Goal: Task Accomplishment & Management: Complete application form

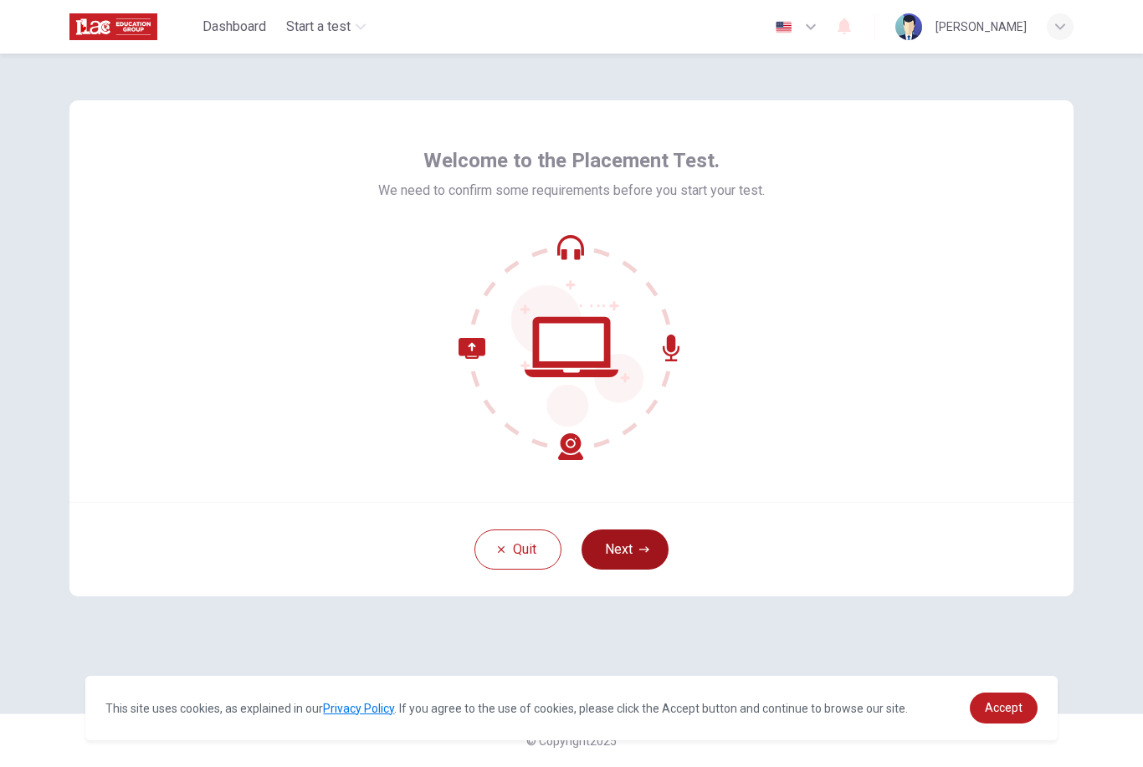
drag, startPoint x: 0, startPoint y: 0, endPoint x: 647, endPoint y: 556, distance: 853.0
click at [647, 556] on button "Next" at bounding box center [624, 550] width 87 height 40
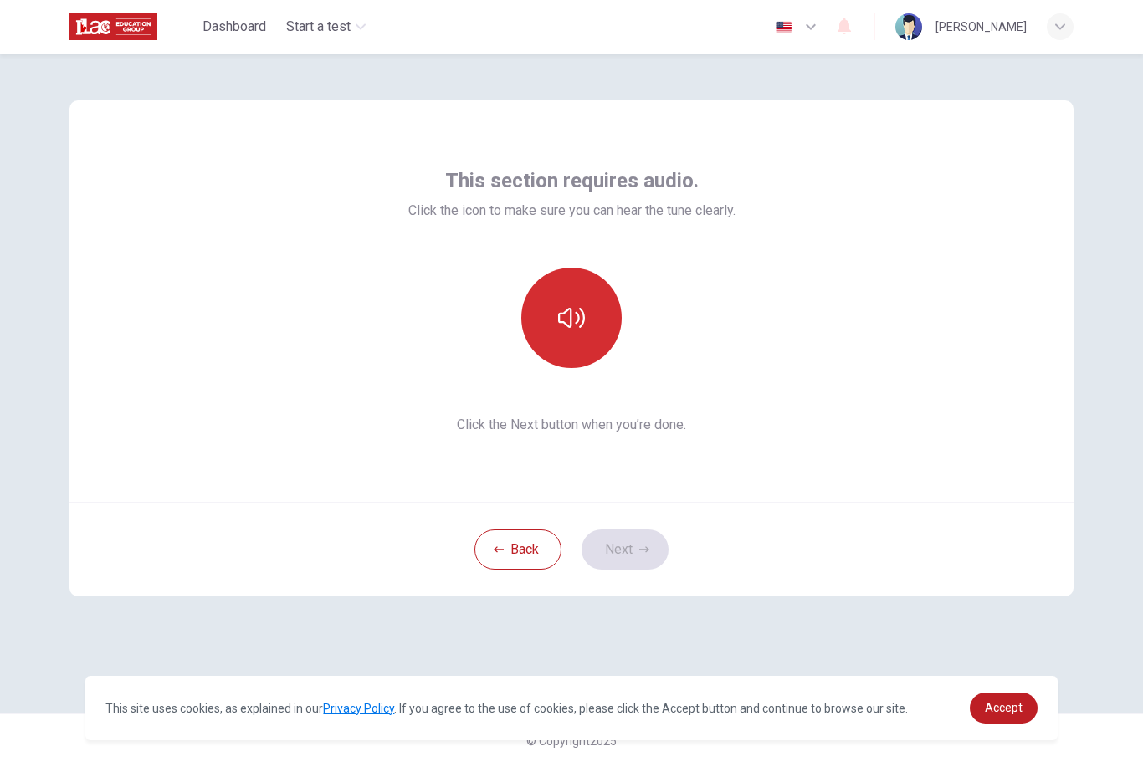
click at [601, 316] on button "button" at bounding box center [571, 318] width 100 height 100
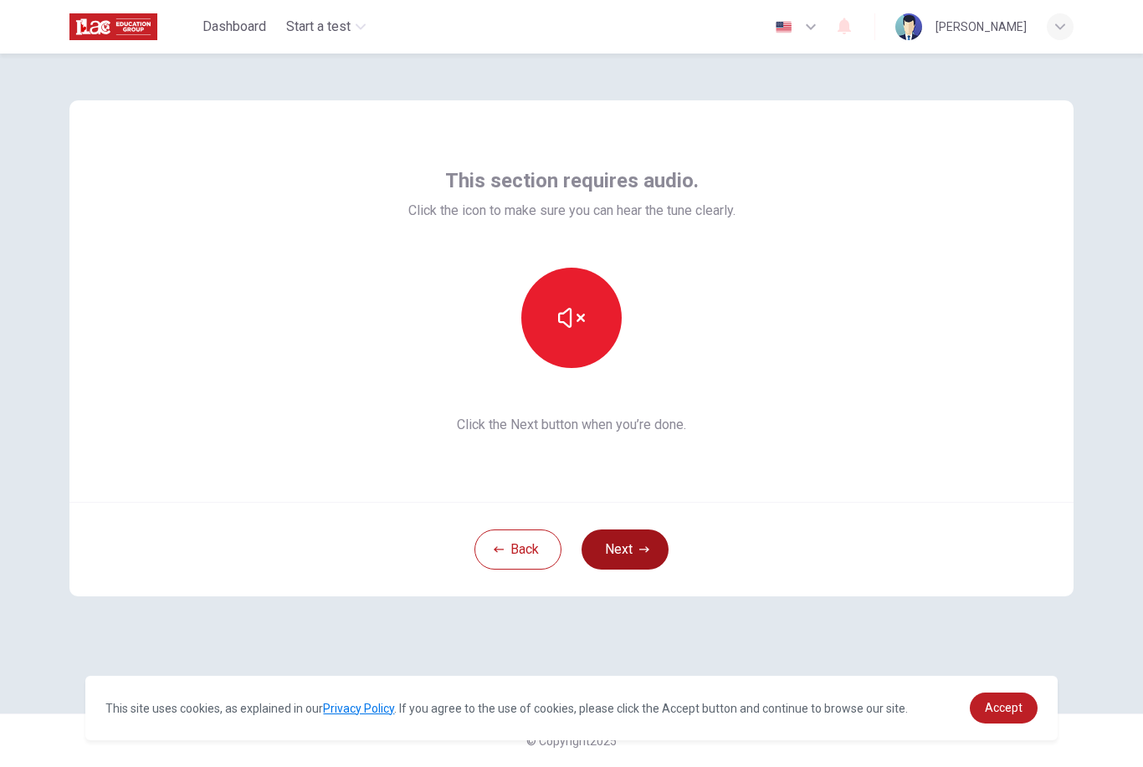
drag, startPoint x: 601, startPoint y: 316, endPoint x: 629, endPoint y: 557, distance: 242.5
click at [629, 557] on button "Next" at bounding box center [624, 550] width 87 height 40
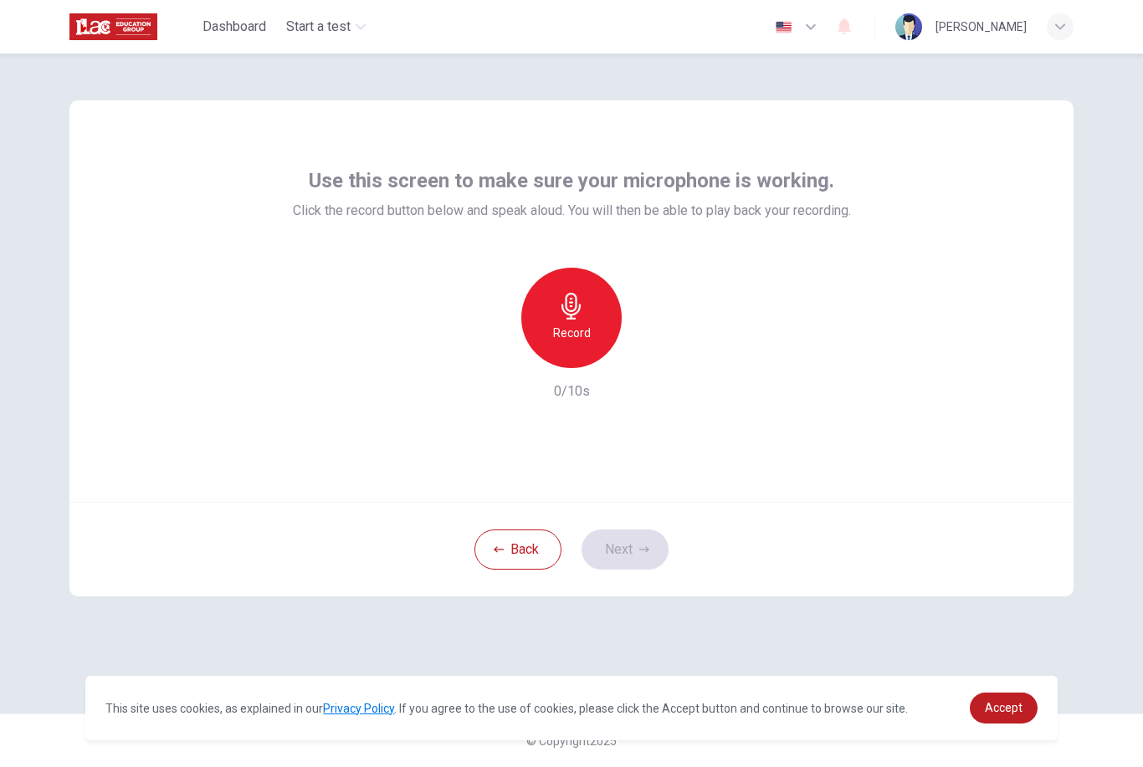
drag, startPoint x: 629, startPoint y: 557, endPoint x: 578, endPoint y: 346, distance: 216.9
click at [578, 346] on div "Record" at bounding box center [571, 318] width 100 height 100
click at [579, 346] on div "Record" at bounding box center [571, 318] width 100 height 100
click at [648, 357] on icon "button" at bounding box center [650, 355] width 8 height 10
click at [649, 357] on icon "button" at bounding box center [648, 354] width 17 height 17
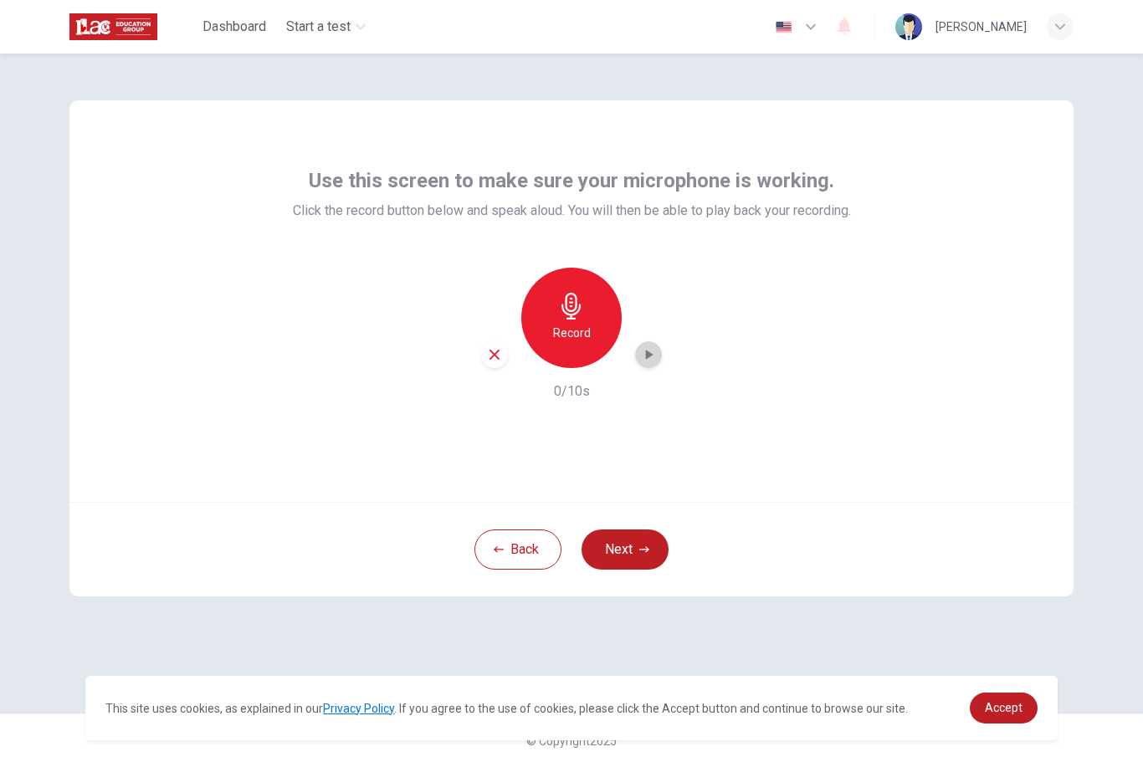
click at [650, 364] on div "button" at bounding box center [648, 354] width 27 height 27
click at [651, 364] on div "button" at bounding box center [648, 354] width 27 height 27
drag, startPoint x: 651, startPoint y: 364, endPoint x: 579, endPoint y: 320, distance: 84.1
click at [578, 320] on div "Record" at bounding box center [571, 318] width 100 height 100
drag, startPoint x: 579, startPoint y: 320, endPoint x: 563, endPoint y: 289, distance: 35.5
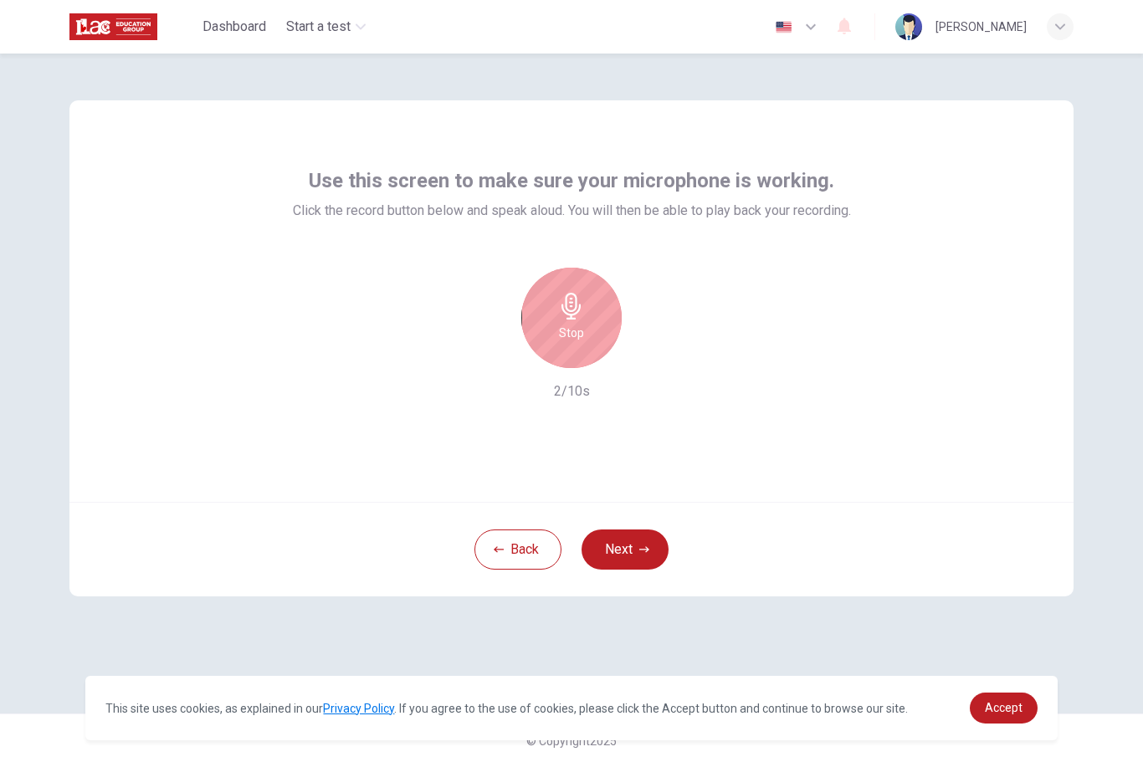
click at [563, 288] on div "Stop" at bounding box center [571, 318] width 100 height 100
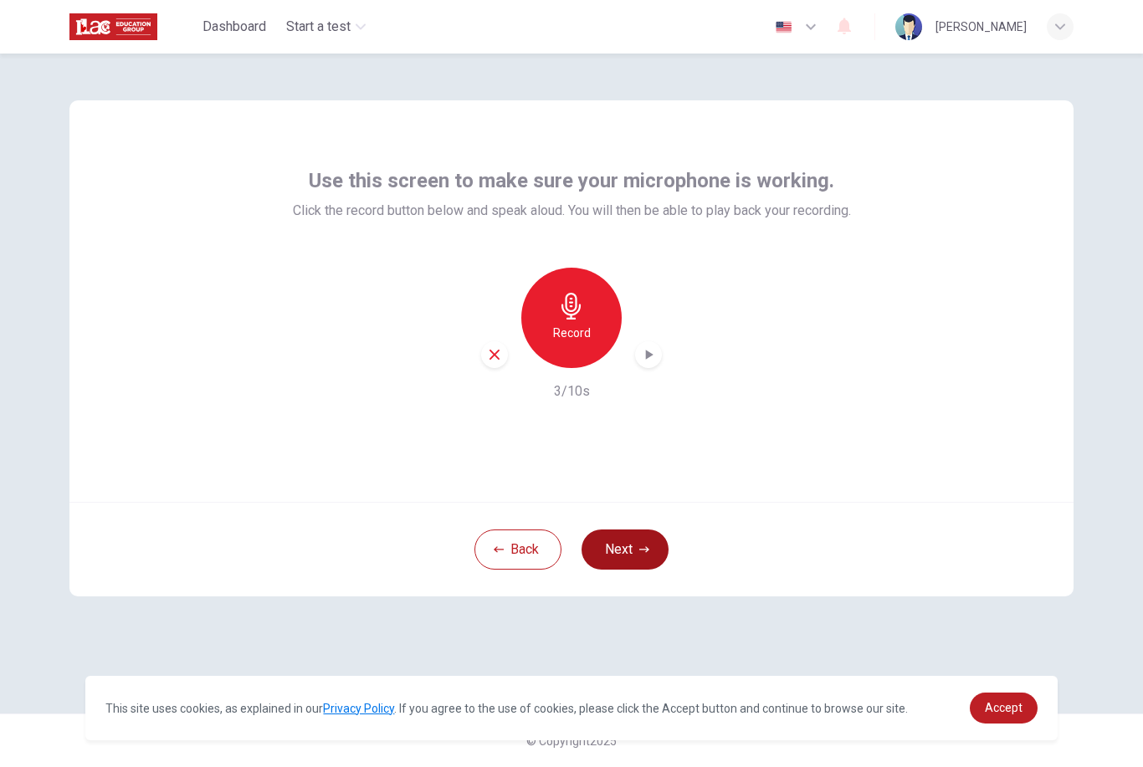
drag, startPoint x: 563, startPoint y: 289, endPoint x: 606, endPoint y: 559, distance: 273.5
click at [606, 559] on button "Next" at bounding box center [624, 550] width 87 height 40
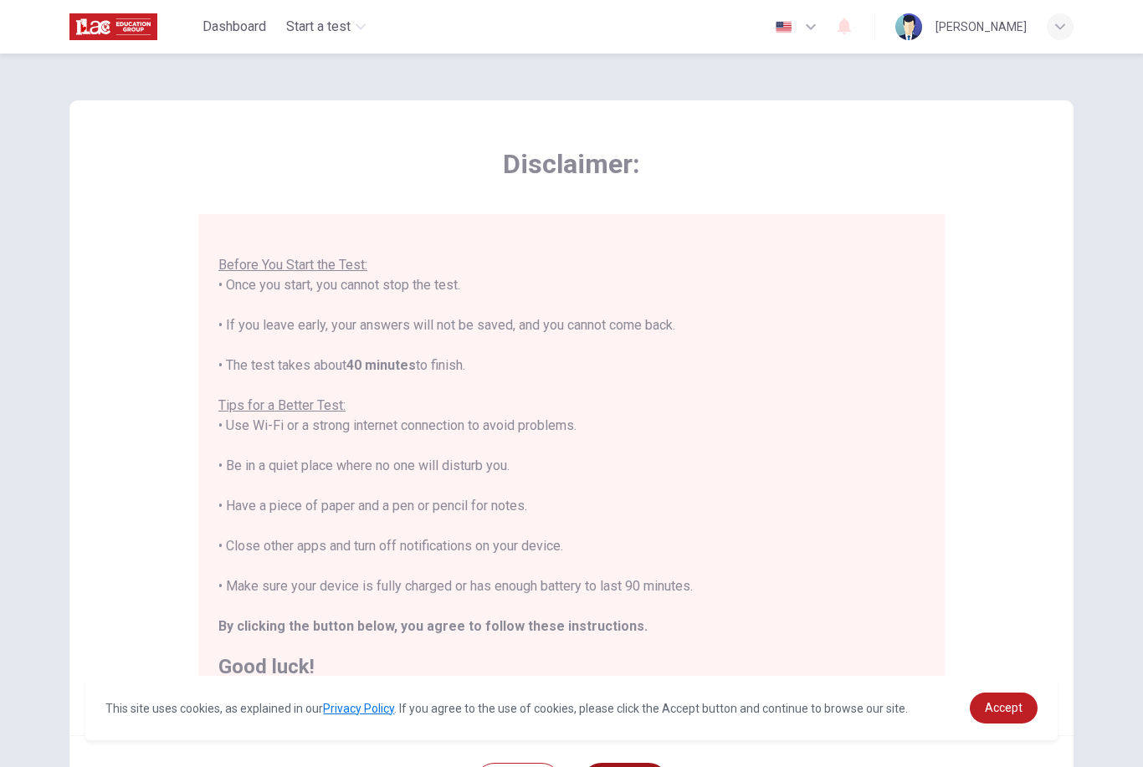
scroll to position [18, 0]
drag, startPoint x: 606, startPoint y: 559, endPoint x: 987, endPoint y: 709, distance: 409.8
click at [987, 709] on span "Accept" at bounding box center [1004, 707] width 38 height 13
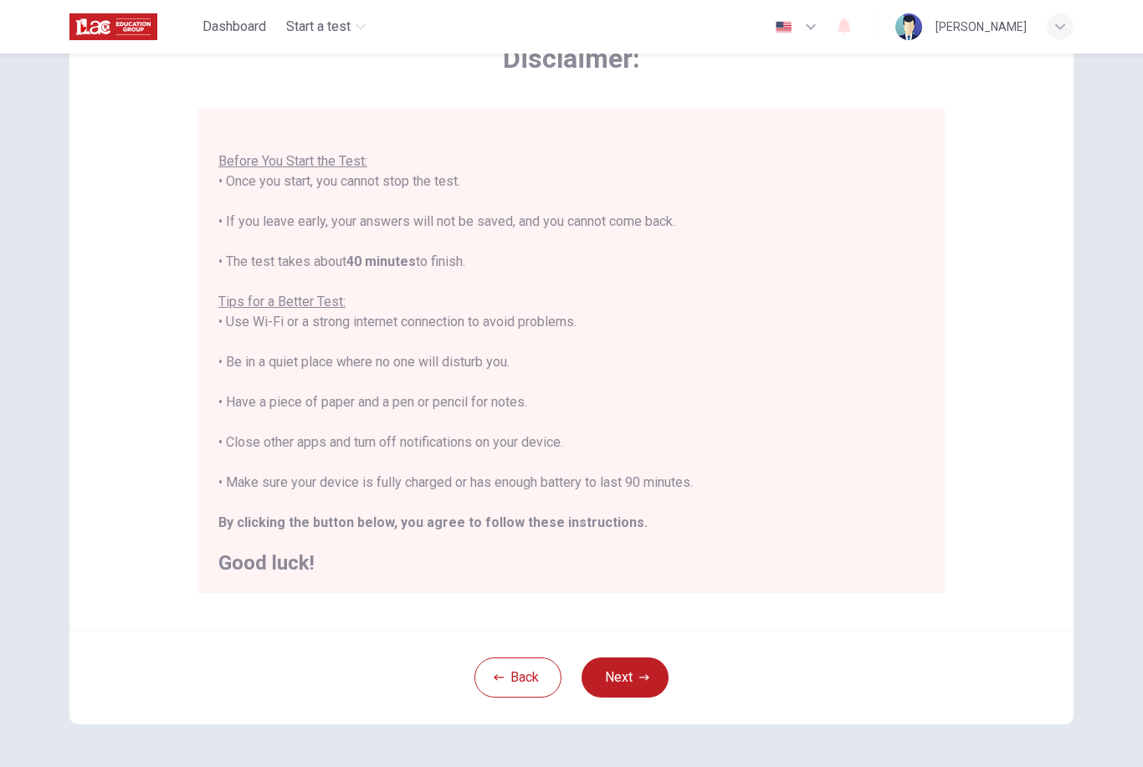
scroll to position [111, 0]
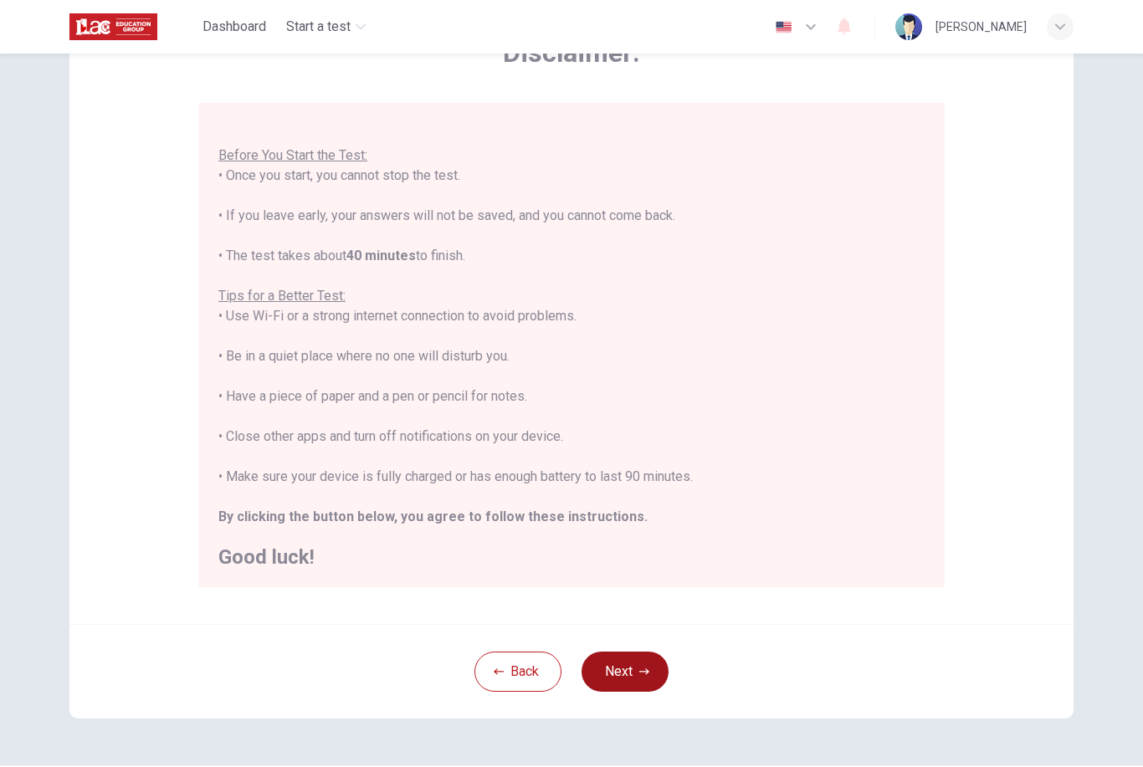
drag, startPoint x: 987, startPoint y: 709, endPoint x: 646, endPoint y: 670, distance: 343.5
click at [646, 670] on icon "button" at bounding box center [644, 671] width 10 height 6
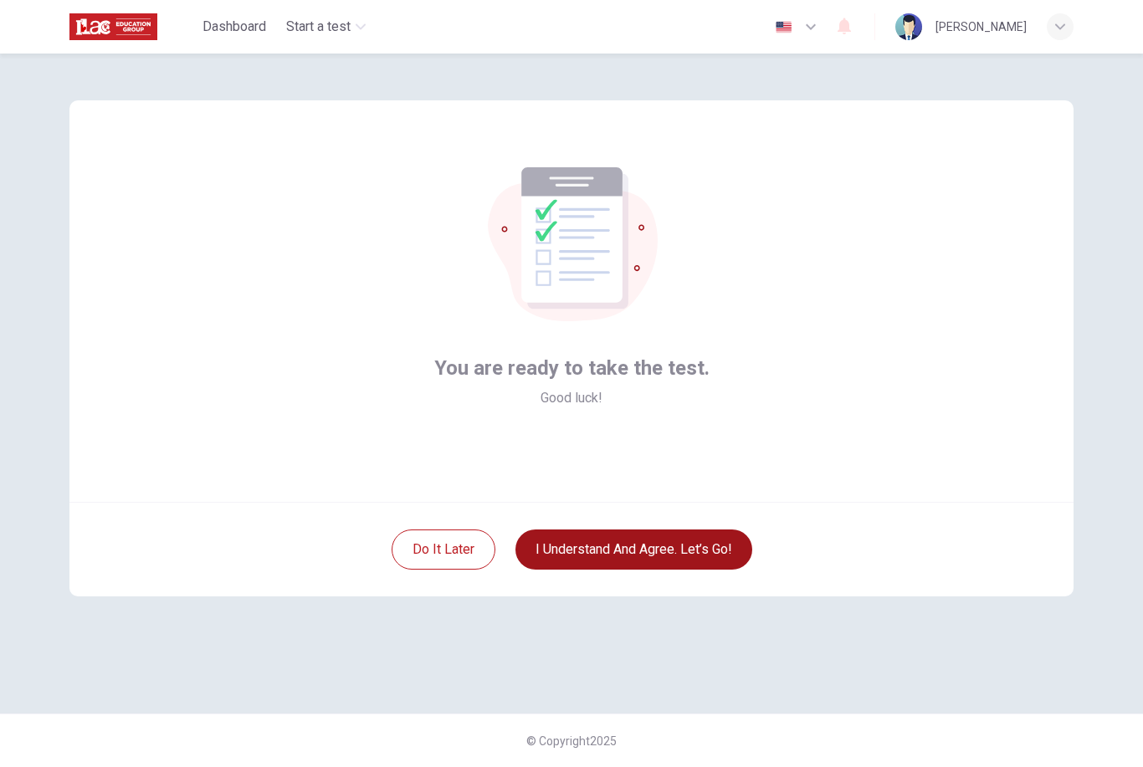
drag, startPoint x: 646, startPoint y: 670, endPoint x: 637, endPoint y: 559, distance: 111.6
click at [637, 559] on button "I understand and agree. Let’s go!" at bounding box center [633, 550] width 237 height 40
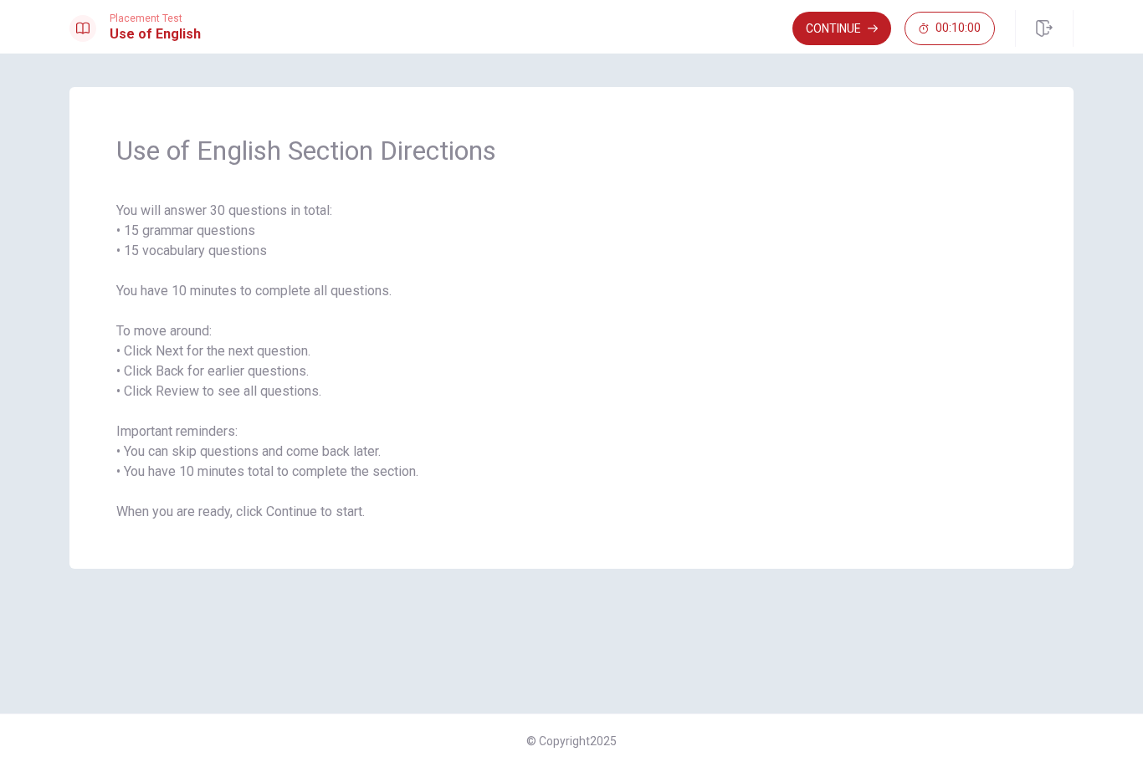
click at [839, 36] on button "Continue" at bounding box center [841, 28] width 99 height 33
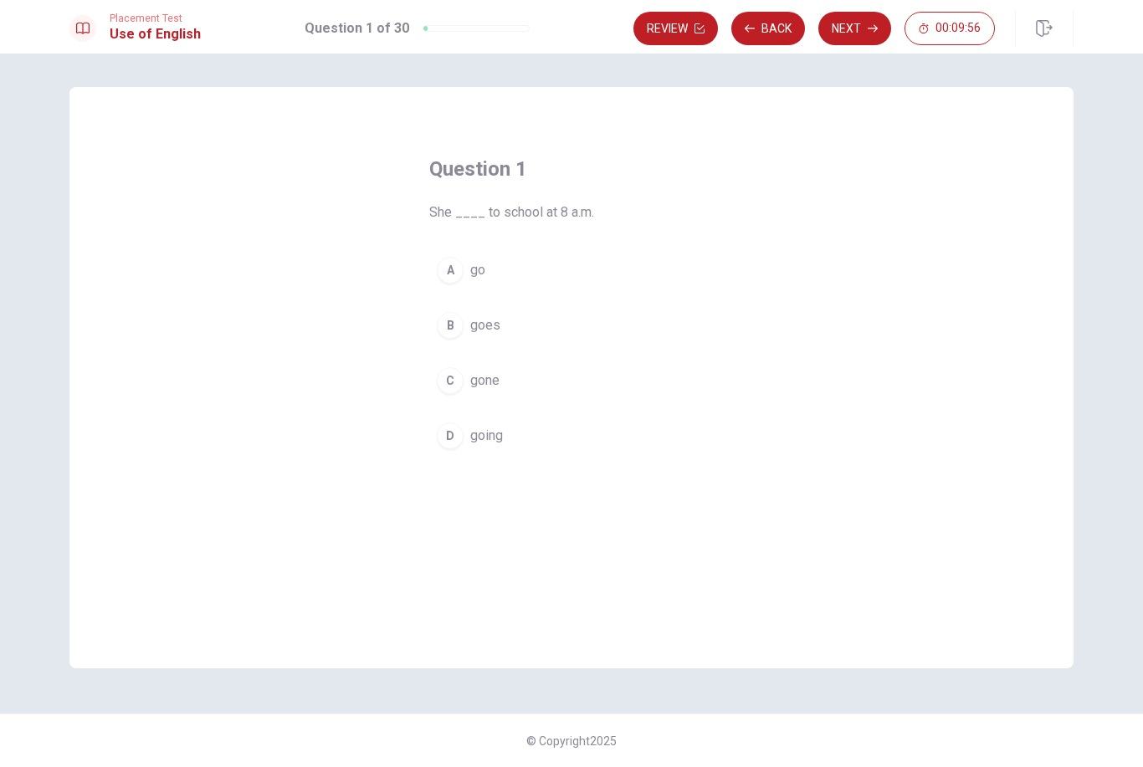
drag, startPoint x: 637, startPoint y: 559, endPoint x: 463, endPoint y: 327, distance: 290.3
click at [463, 327] on div "B" at bounding box center [450, 325] width 27 height 27
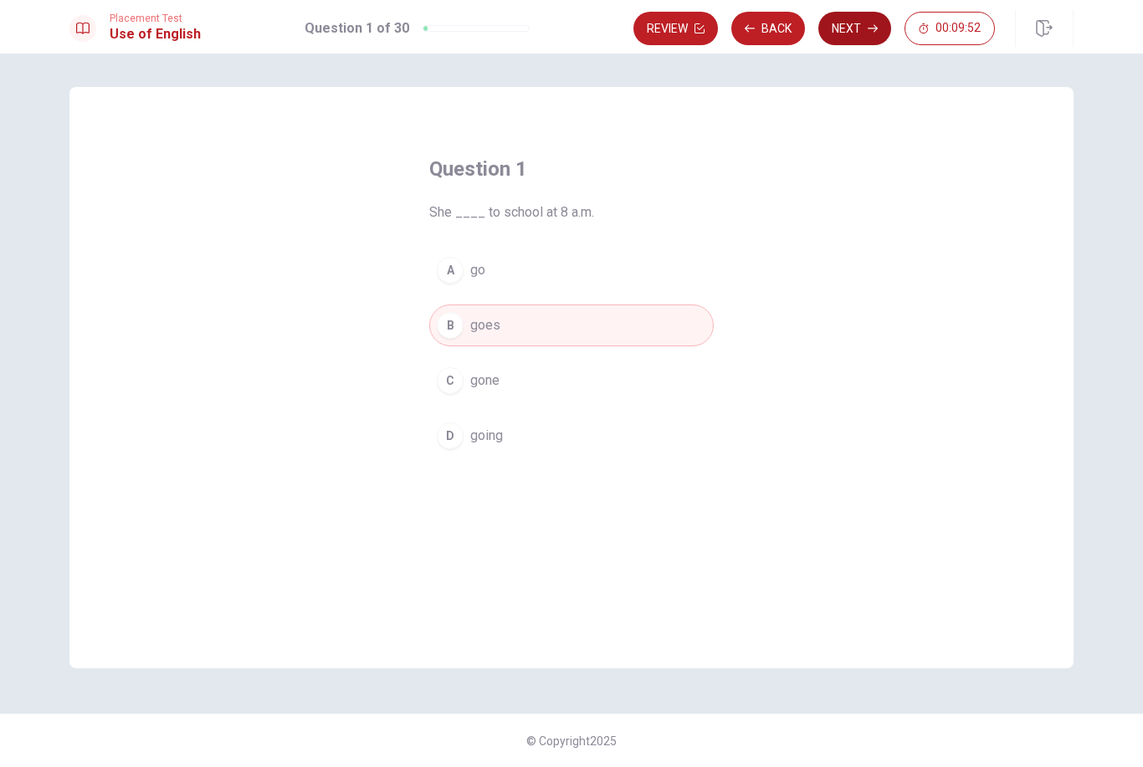
drag, startPoint x: 463, startPoint y: 327, endPoint x: 850, endPoint y: 27, distance: 490.1
click at [850, 26] on button "Next" at bounding box center [854, 28] width 73 height 33
click at [850, 27] on div "Review Back Next 00:09:52" at bounding box center [813, 28] width 361 height 33
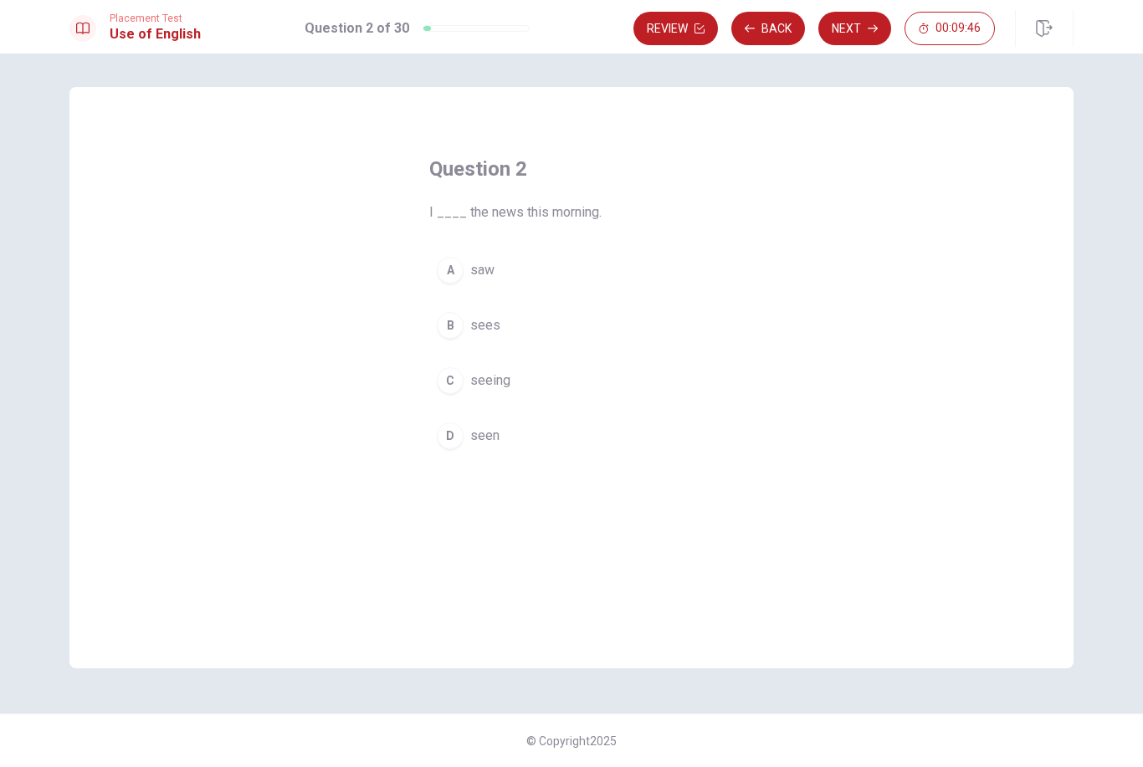
drag, startPoint x: 850, startPoint y: 27, endPoint x: 463, endPoint y: 270, distance: 457.5
click at [462, 269] on div "A" at bounding box center [450, 270] width 27 height 27
click at [463, 270] on div "A" at bounding box center [450, 270] width 27 height 27
drag, startPoint x: 463, startPoint y: 270, endPoint x: 867, endPoint y: 30, distance: 470.7
click at [867, 30] on icon "button" at bounding box center [872, 28] width 10 height 10
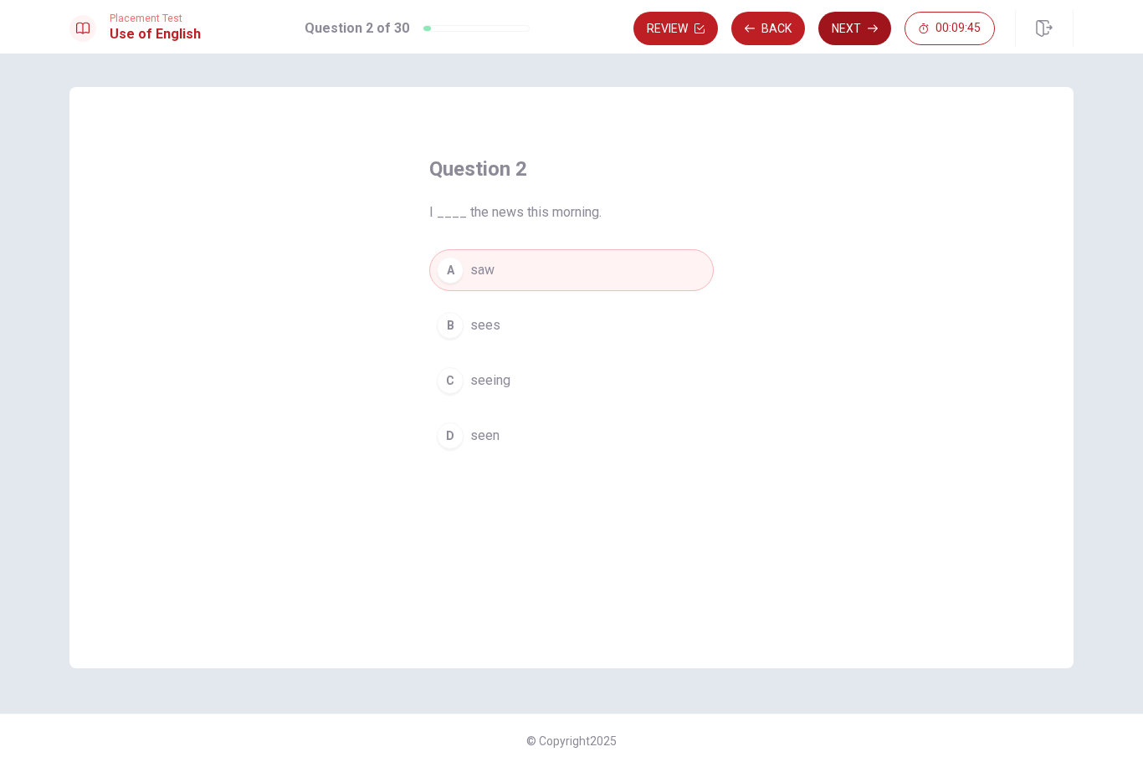
click at [867, 30] on div "Review Back Next 00:09:45" at bounding box center [813, 28] width 361 height 33
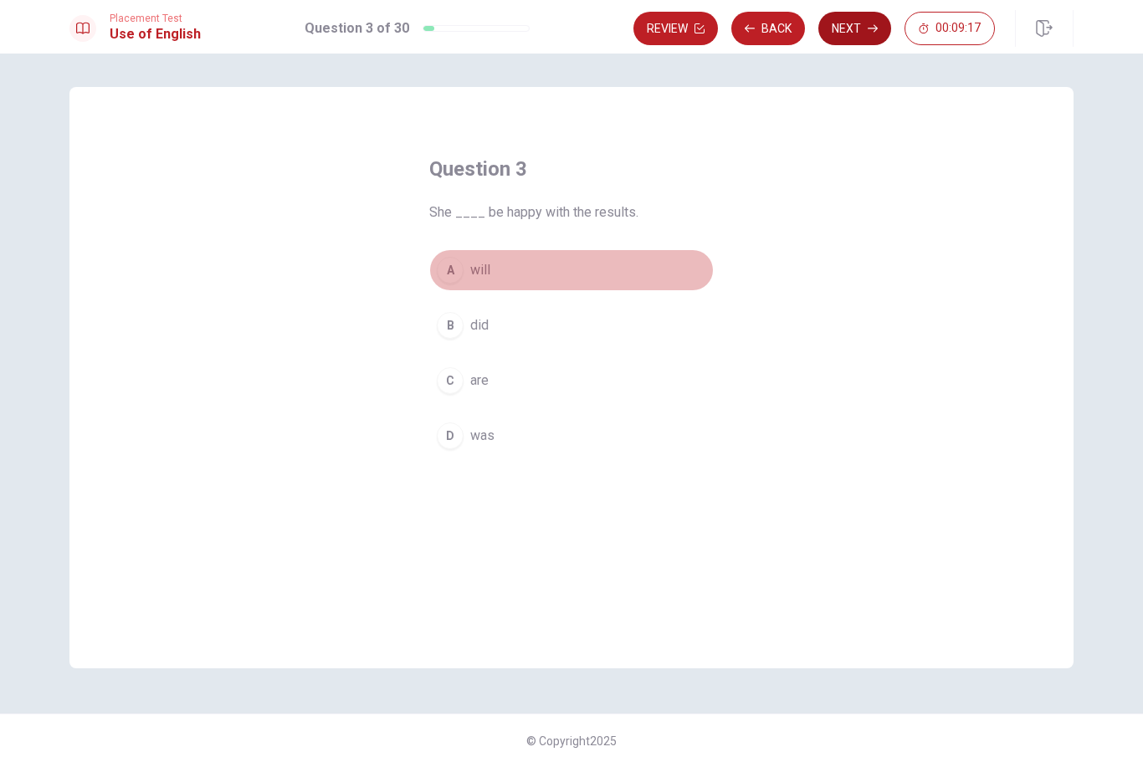
click at [453, 275] on div "A" at bounding box center [450, 270] width 27 height 27
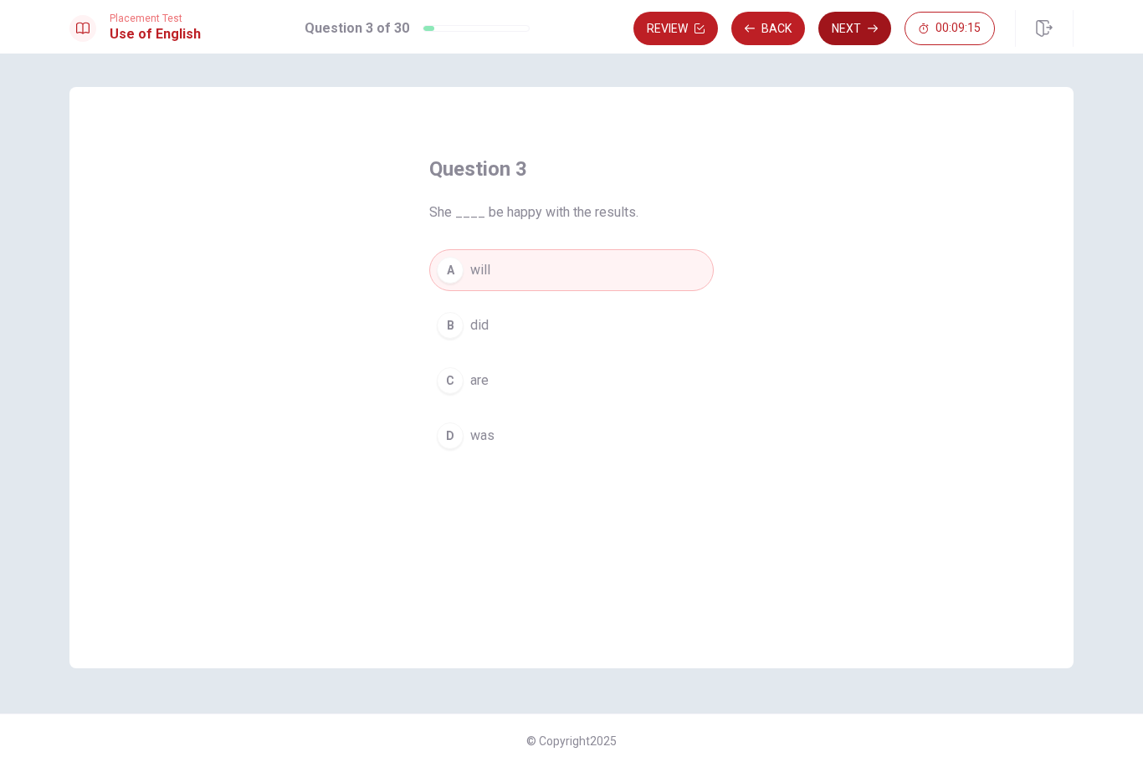
drag, startPoint x: 453, startPoint y: 275, endPoint x: 845, endPoint y: 30, distance: 461.9
click at [845, 30] on button "Next" at bounding box center [854, 28] width 73 height 33
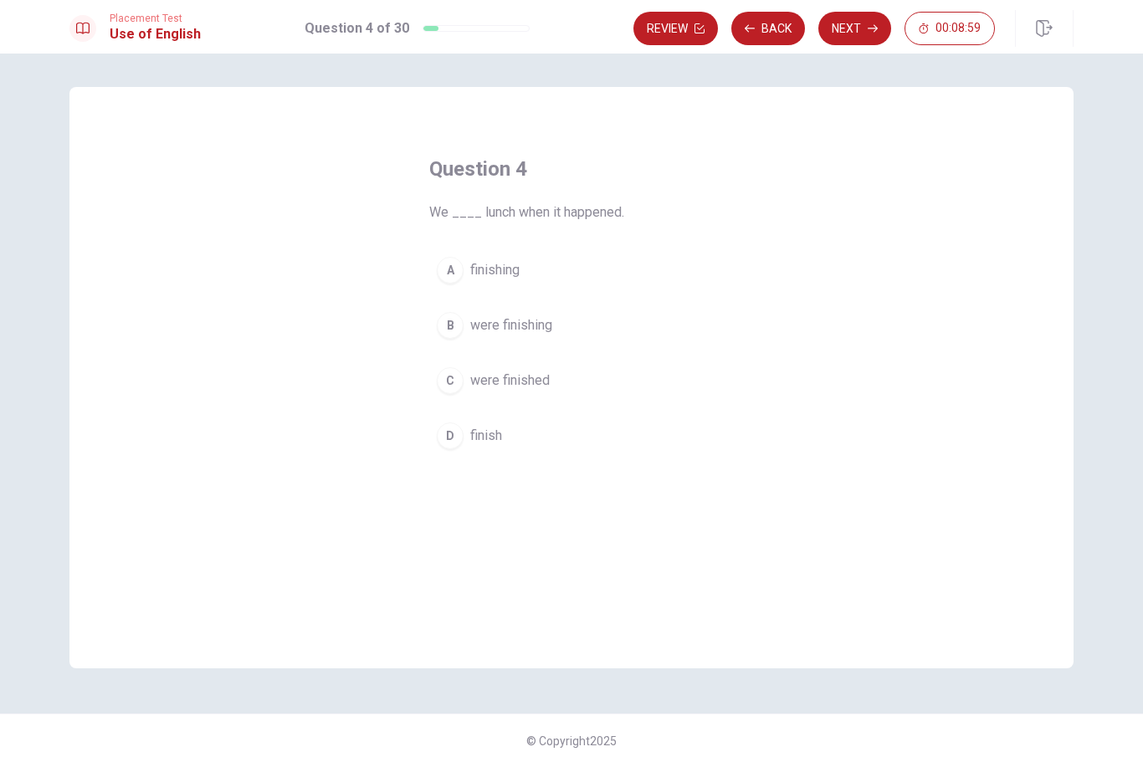
drag, startPoint x: 845, startPoint y: 30, endPoint x: 530, endPoint y: 332, distance: 436.6
click at [530, 332] on span "were finishing" at bounding box center [511, 325] width 82 height 20
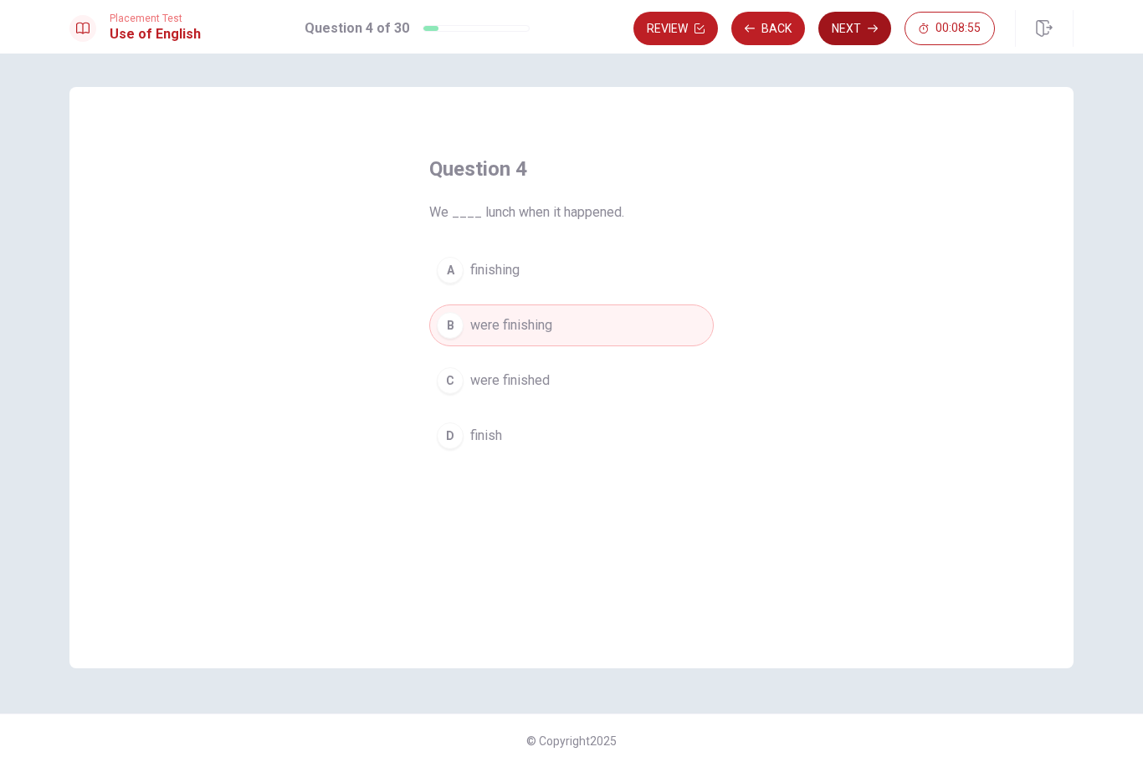
drag, startPoint x: 530, startPoint y: 332, endPoint x: 852, endPoint y: 34, distance: 438.6
click at [852, 34] on button "Next" at bounding box center [854, 28] width 73 height 33
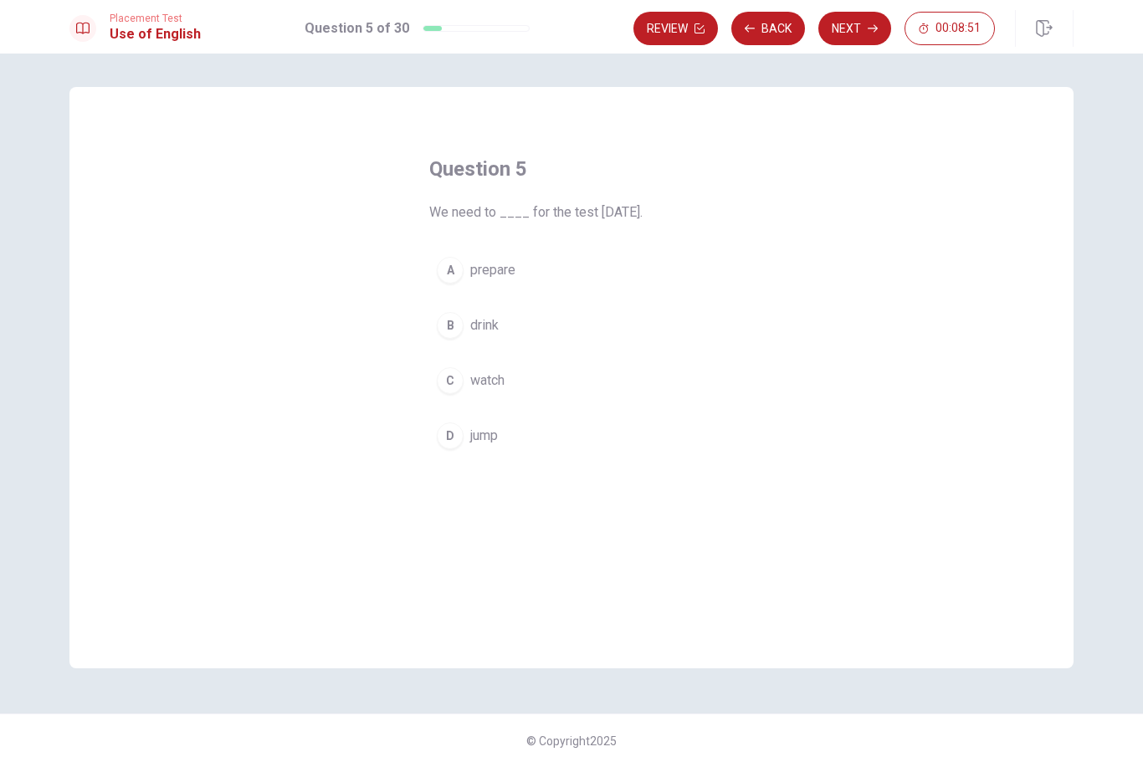
drag, startPoint x: 852, startPoint y: 34, endPoint x: 464, endPoint y: 273, distance: 454.8
click at [463, 273] on button "A prepare" at bounding box center [571, 270] width 284 height 42
click at [464, 273] on button "A prepare" at bounding box center [571, 270] width 284 height 42
drag, startPoint x: 464, startPoint y: 273, endPoint x: 867, endPoint y: 28, distance: 471.1
click at [867, 28] on icon "button" at bounding box center [872, 28] width 10 height 10
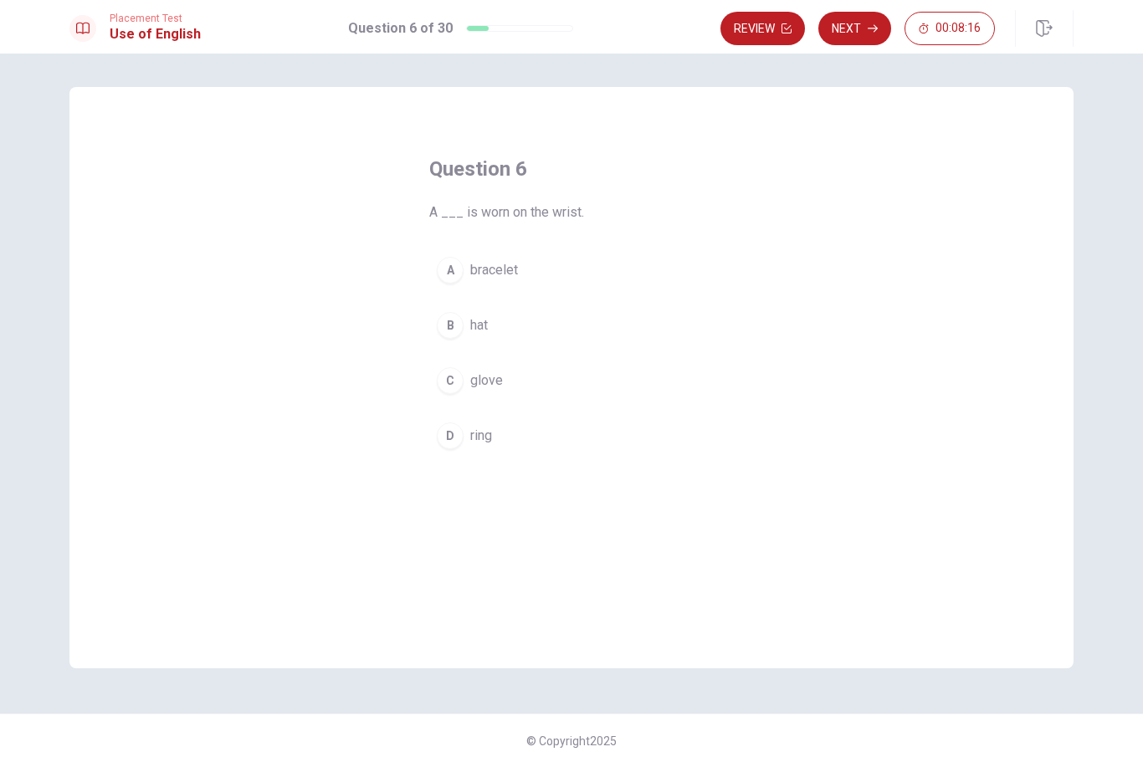
drag, startPoint x: 867, startPoint y: 28, endPoint x: 461, endPoint y: 271, distance: 473.1
click at [461, 271] on div "A" at bounding box center [450, 270] width 27 height 27
drag, startPoint x: 461, startPoint y: 271, endPoint x: 852, endPoint y: 34, distance: 457.5
click at [852, 34] on button "Next" at bounding box center [854, 28] width 73 height 33
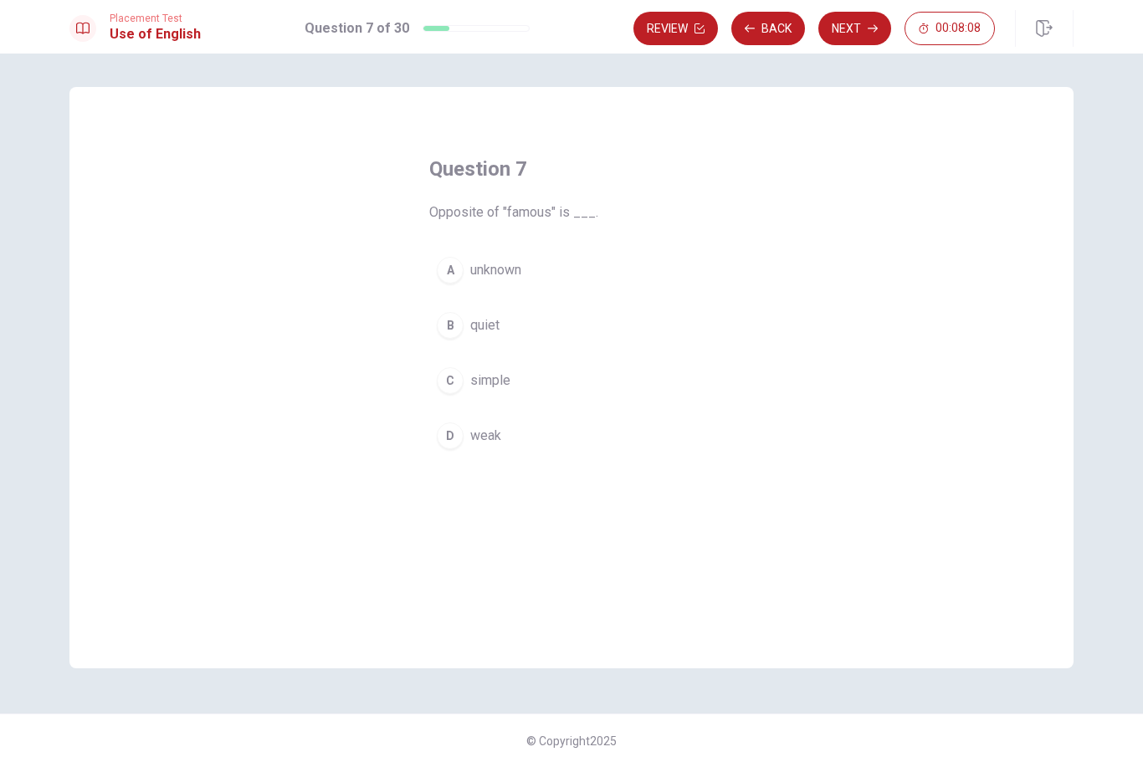
drag, startPoint x: 852, startPoint y: 34, endPoint x: 458, endPoint y: 274, distance: 461.4
click at [458, 274] on div "A" at bounding box center [450, 270] width 27 height 27
click at [862, 42] on button "Next" at bounding box center [854, 28] width 73 height 33
drag, startPoint x: 458, startPoint y: 274, endPoint x: 459, endPoint y: 327, distance: 52.7
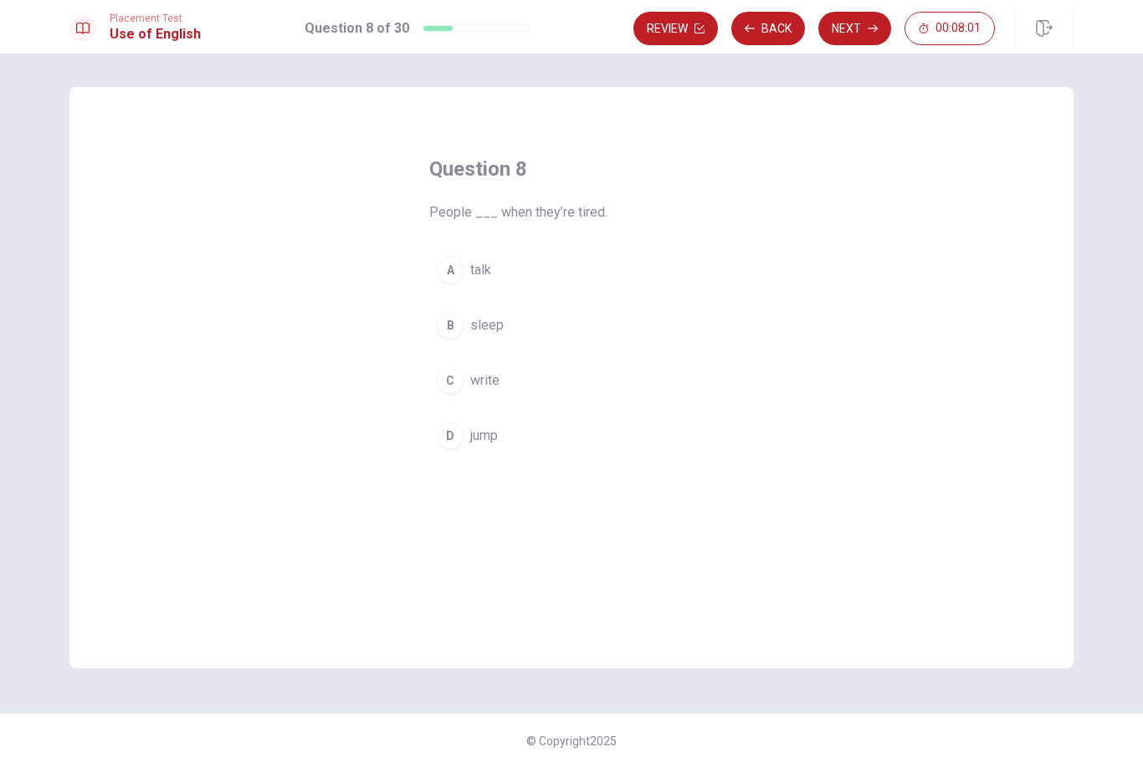
click at [458, 327] on div "B" at bounding box center [450, 325] width 27 height 27
click at [459, 327] on div "B" at bounding box center [450, 325] width 27 height 27
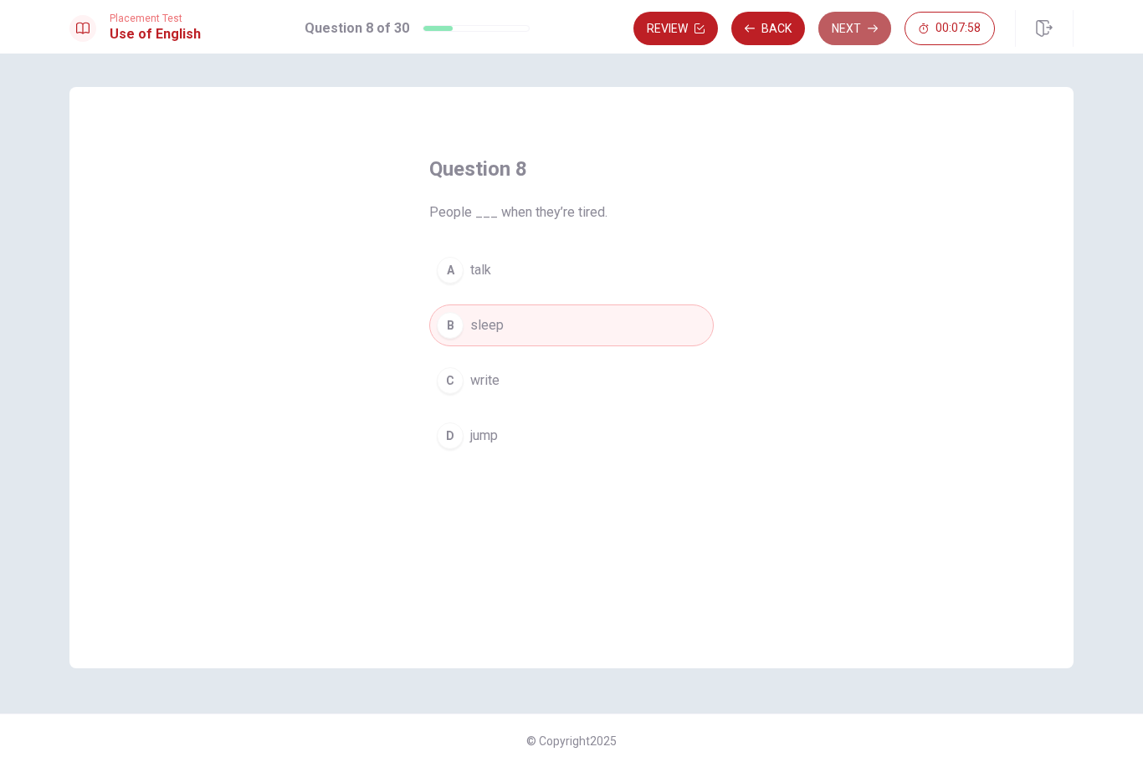
drag, startPoint x: 459, startPoint y: 327, endPoint x: 843, endPoint y: 43, distance: 477.8
click at [843, 43] on button "Next" at bounding box center [854, 28] width 73 height 33
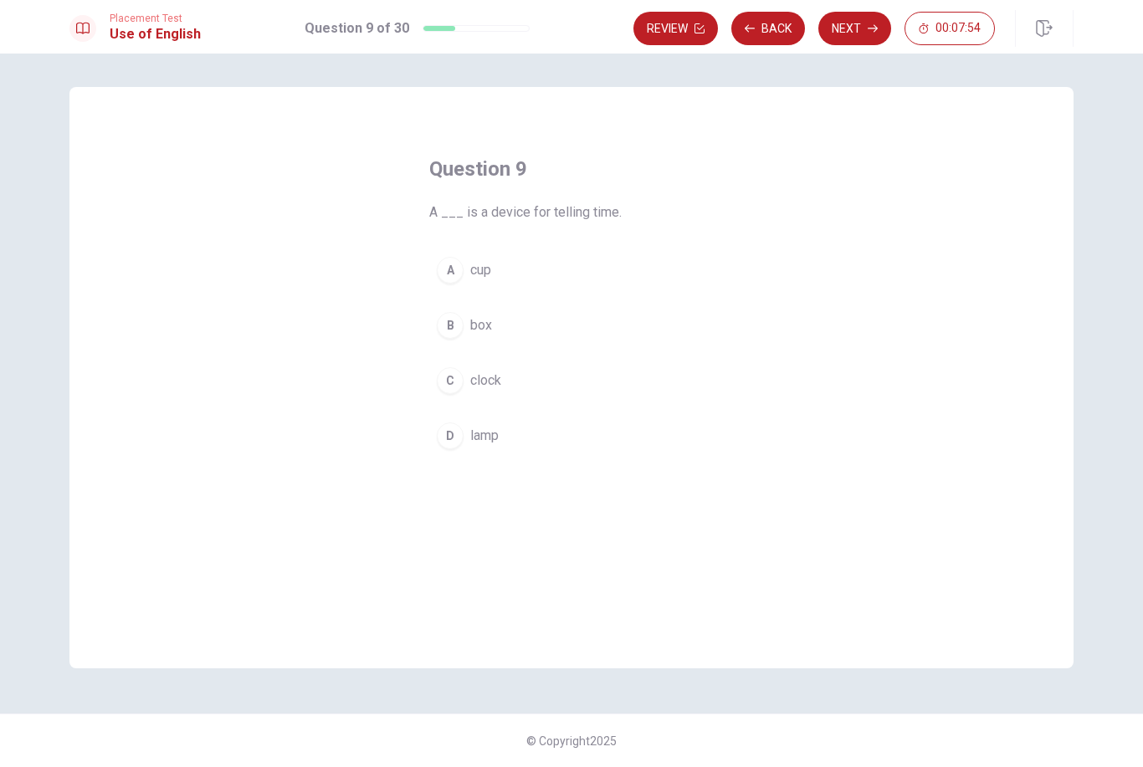
drag, startPoint x: 843, startPoint y: 43, endPoint x: 458, endPoint y: 388, distance: 517.1
click at [458, 388] on div "C" at bounding box center [450, 380] width 27 height 27
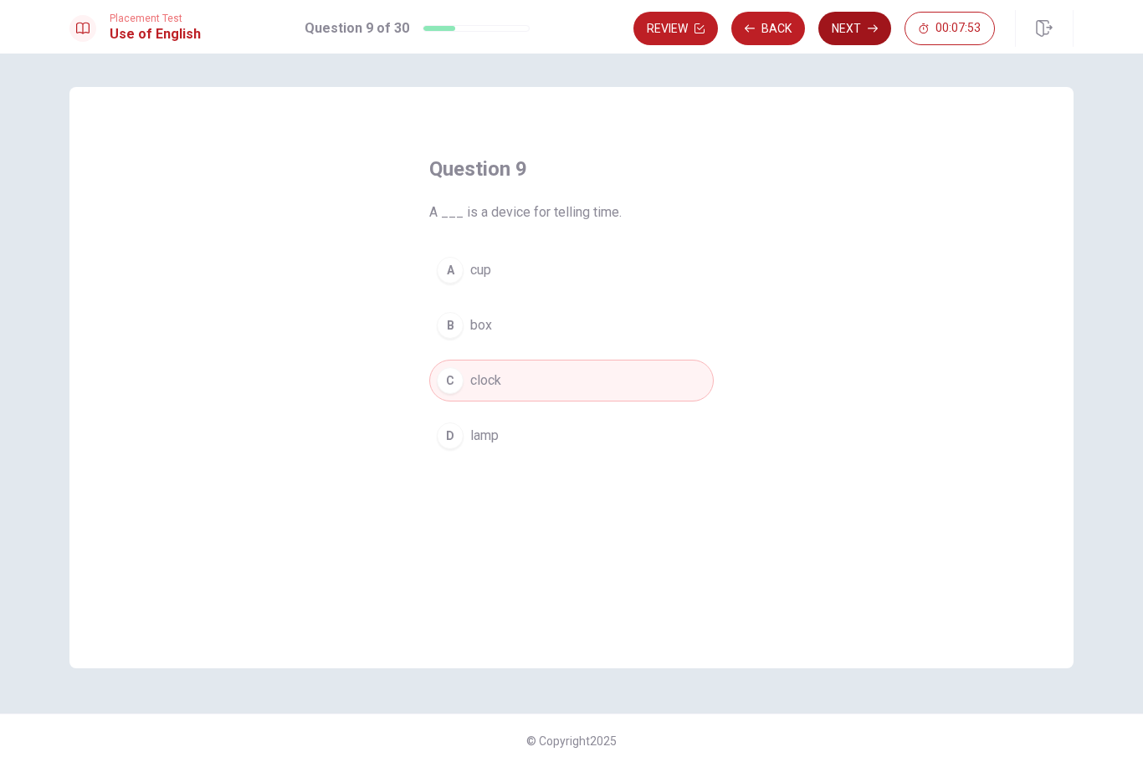
drag, startPoint x: 458, startPoint y: 388, endPoint x: 849, endPoint y: 33, distance: 528.2
click at [849, 33] on button "Next" at bounding box center [854, 28] width 73 height 33
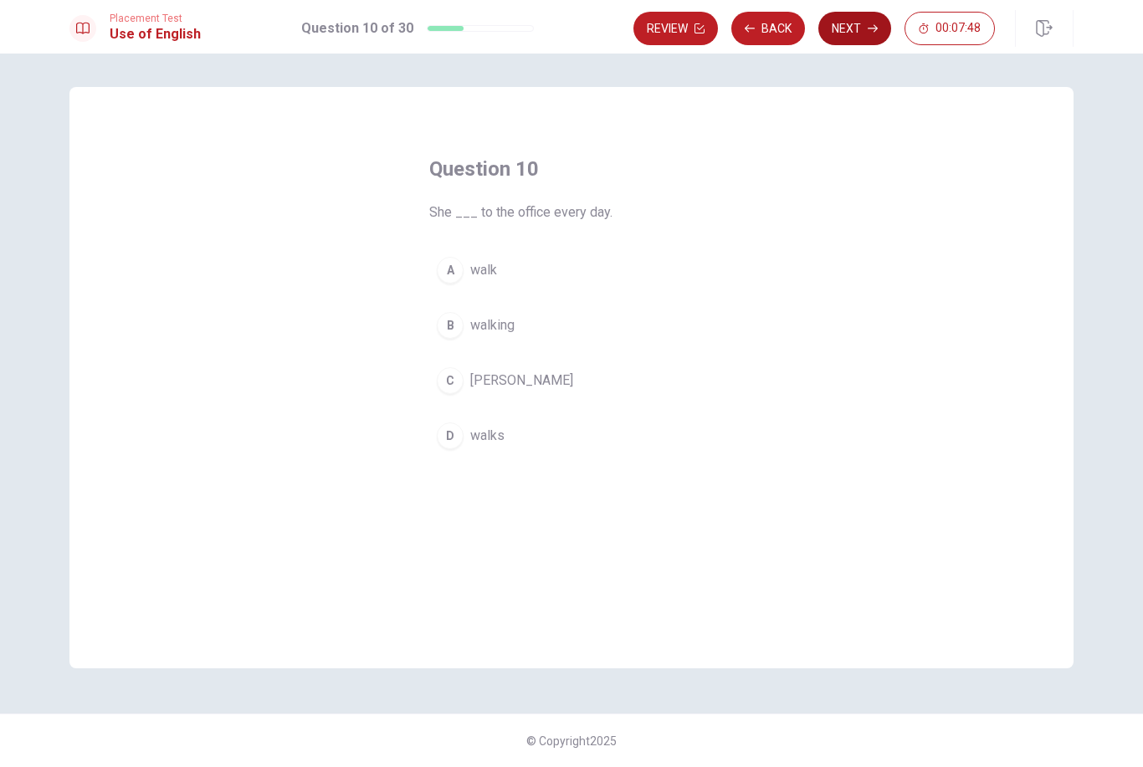
click at [456, 448] on div "D" at bounding box center [450, 435] width 27 height 27
click at [457, 448] on button "D walks" at bounding box center [571, 436] width 284 height 42
drag, startPoint x: 457, startPoint y: 448, endPoint x: 848, endPoint y: 20, distance: 580.3
click at [848, 20] on button "Next" at bounding box center [854, 28] width 73 height 33
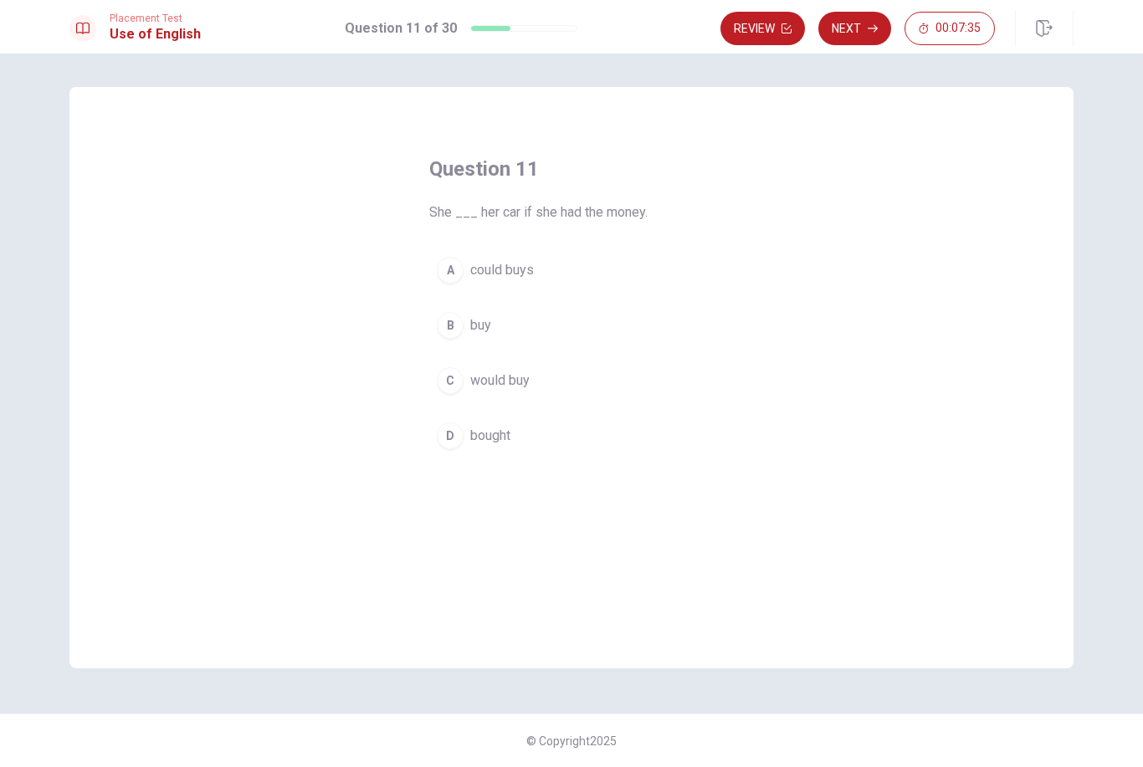
drag, startPoint x: 848, startPoint y: 20, endPoint x: 460, endPoint y: 383, distance: 531.5
click at [460, 383] on div "C" at bounding box center [450, 380] width 27 height 27
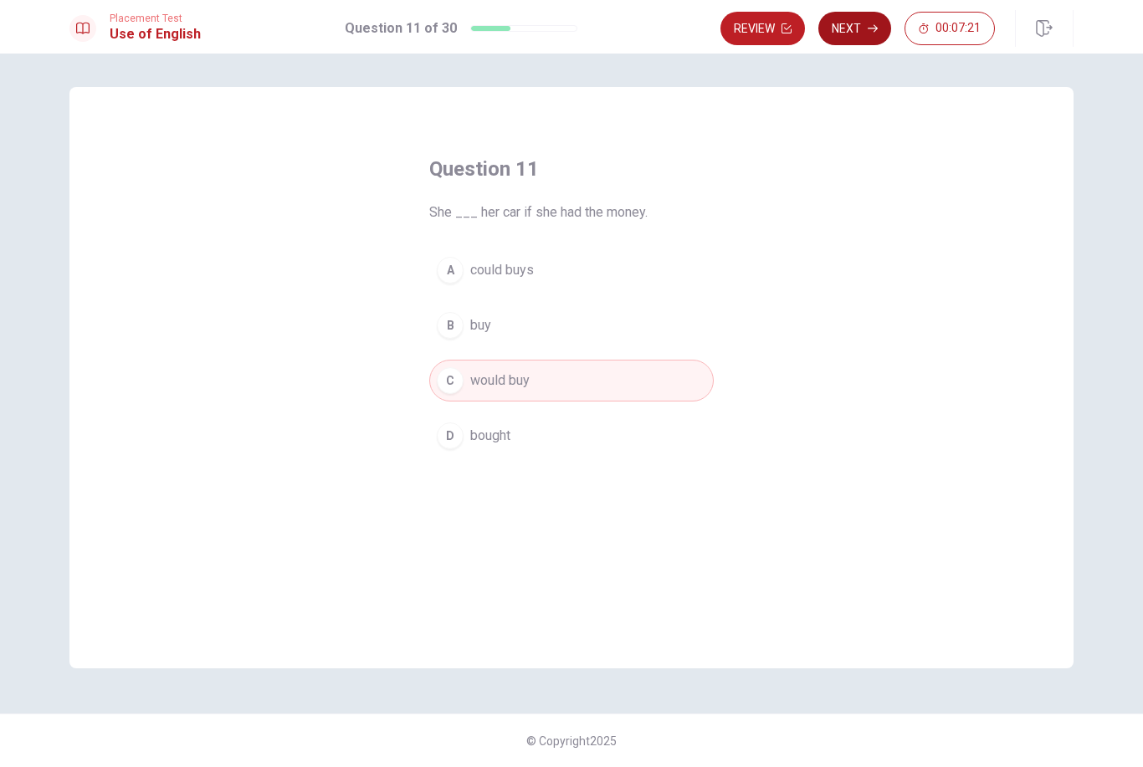
drag, startPoint x: 460, startPoint y: 383, endPoint x: 858, endPoint y: 44, distance: 522.8
click at [858, 44] on button "Next" at bounding box center [854, 28] width 73 height 33
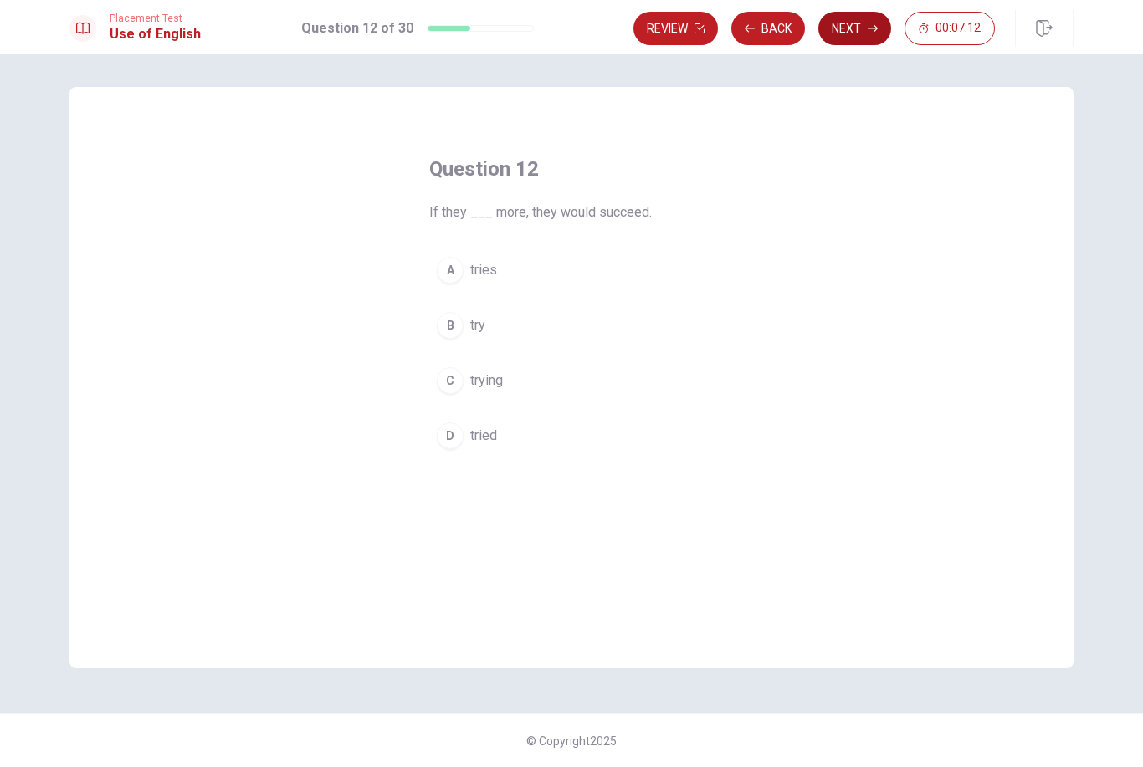
click at [453, 438] on div "D" at bounding box center [450, 435] width 27 height 27
drag, startPoint x: 453, startPoint y: 438, endPoint x: 852, endPoint y: 28, distance: 571.4
click at [852, 28] on button "Next" at bounding box center [854, 28] width 73 height 33
click at [453, 382] on div "C" at bounding box center [450, 380] width 27 height 27
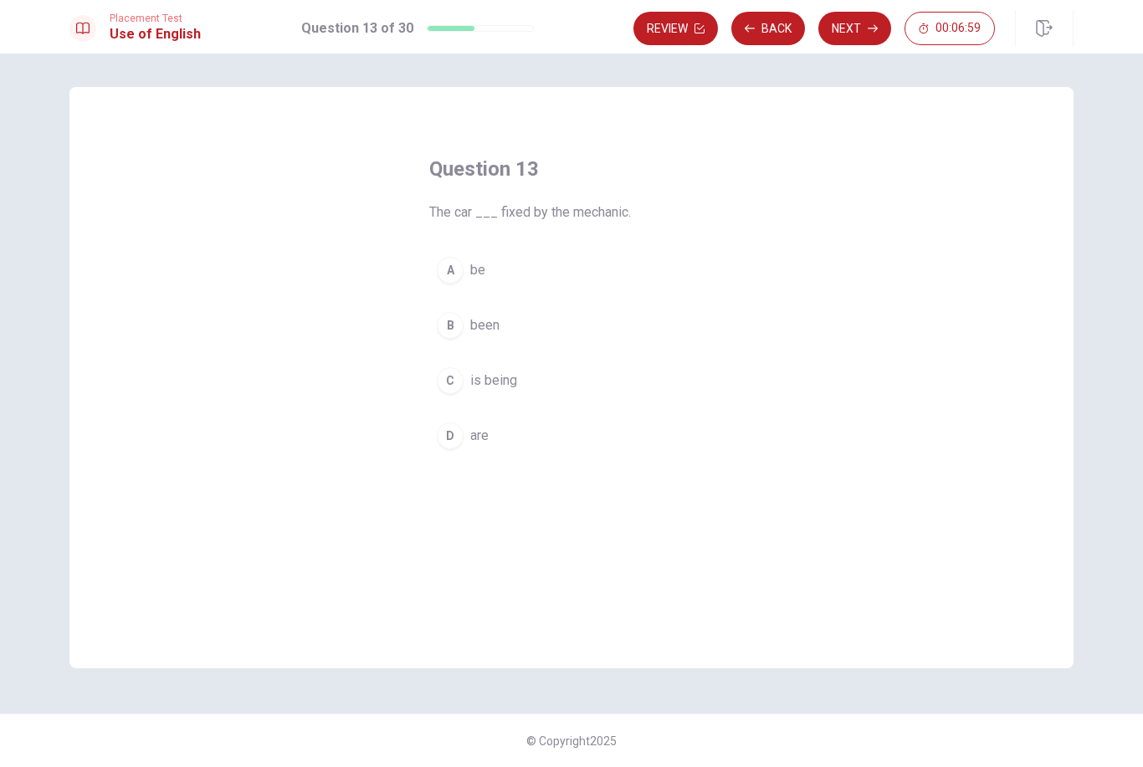
click at [453, 382] on div "C" at bounding box center [450, 380] width 27 height 27
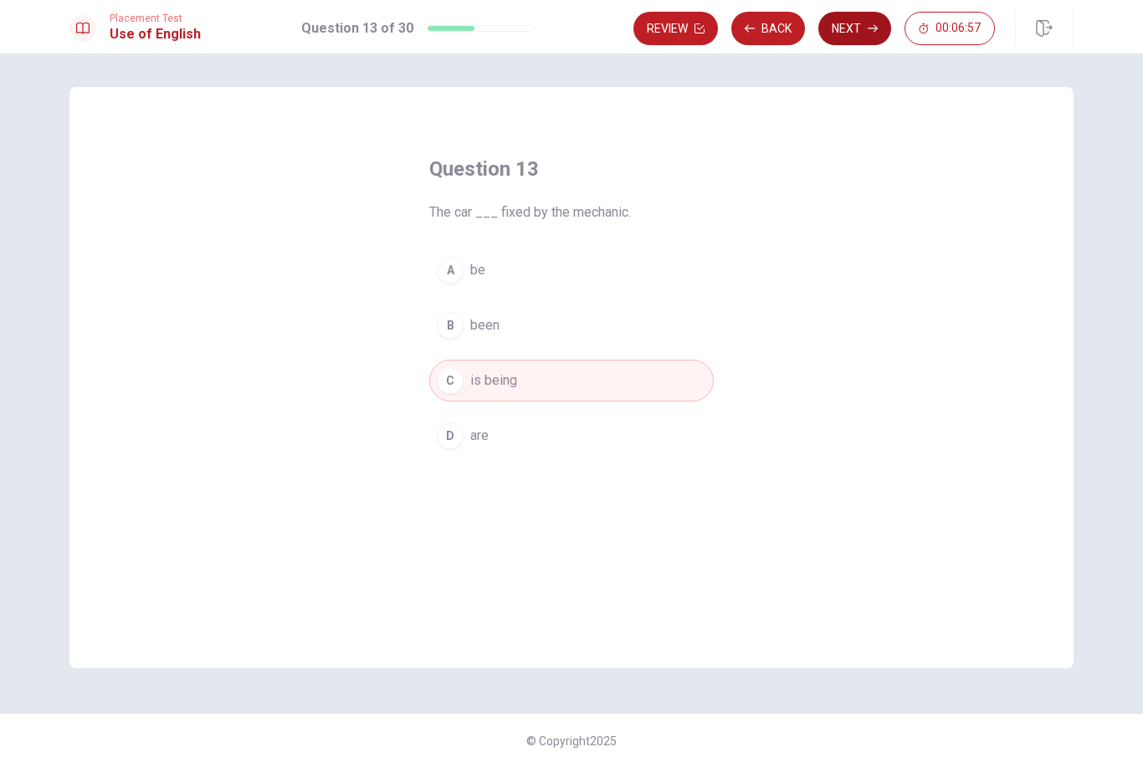
drag, startPoint x: 453, startPoint y: 382, endPoint x: 866, endPoint y: 26, distance: 545.7
click at [866, 26] on button "Next" at bounding box center [854, 28] width 73 height 33
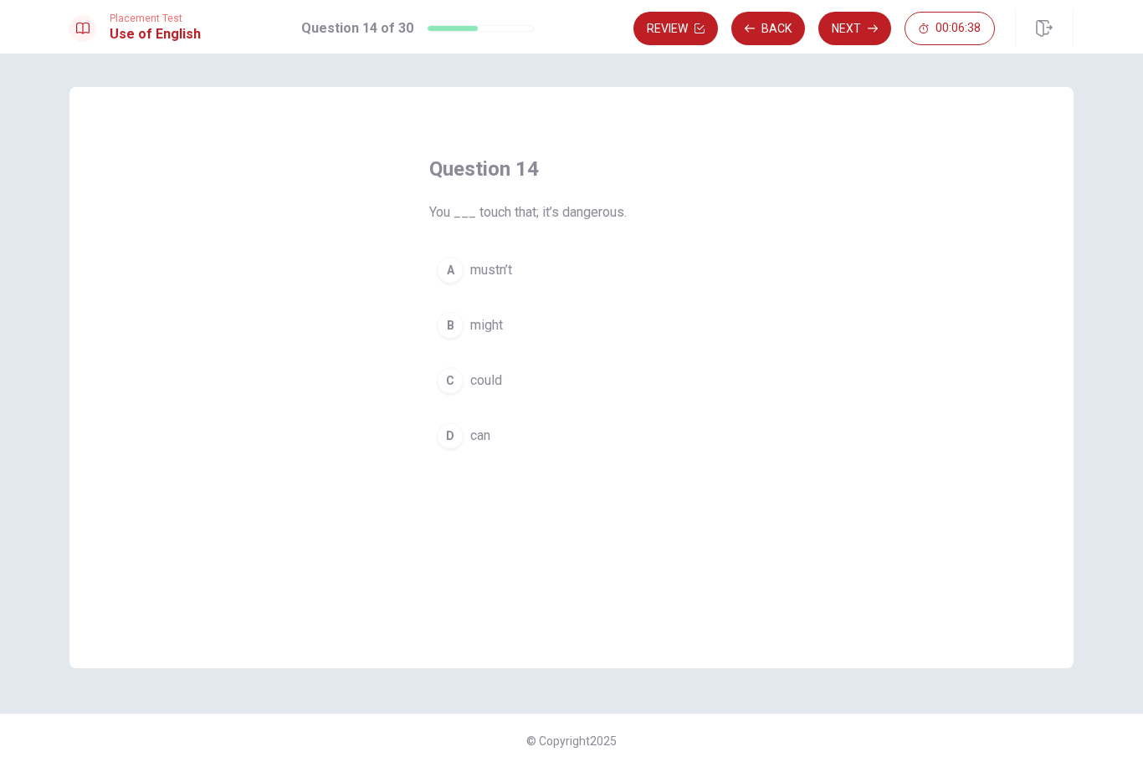
drag, startPoint x: 866, startPoint y: 26, endPoint x: 465, endPoint y: 275, distance: 471.9
click at [464, 275] on button "A mustn’t" at bounding box center [571, 270] width 284 height 42
click at [465, 275] on button "A mustn’t" at bounding box center [571, 270] width 284 height 42
drag, startPoint x: 465, startPoint y: 275, endPoint x: 858, endPoint y: 30, distance: 463.3
click at [858, 30] on button "Next" at bounding box center [854, 28] width 73 height 33
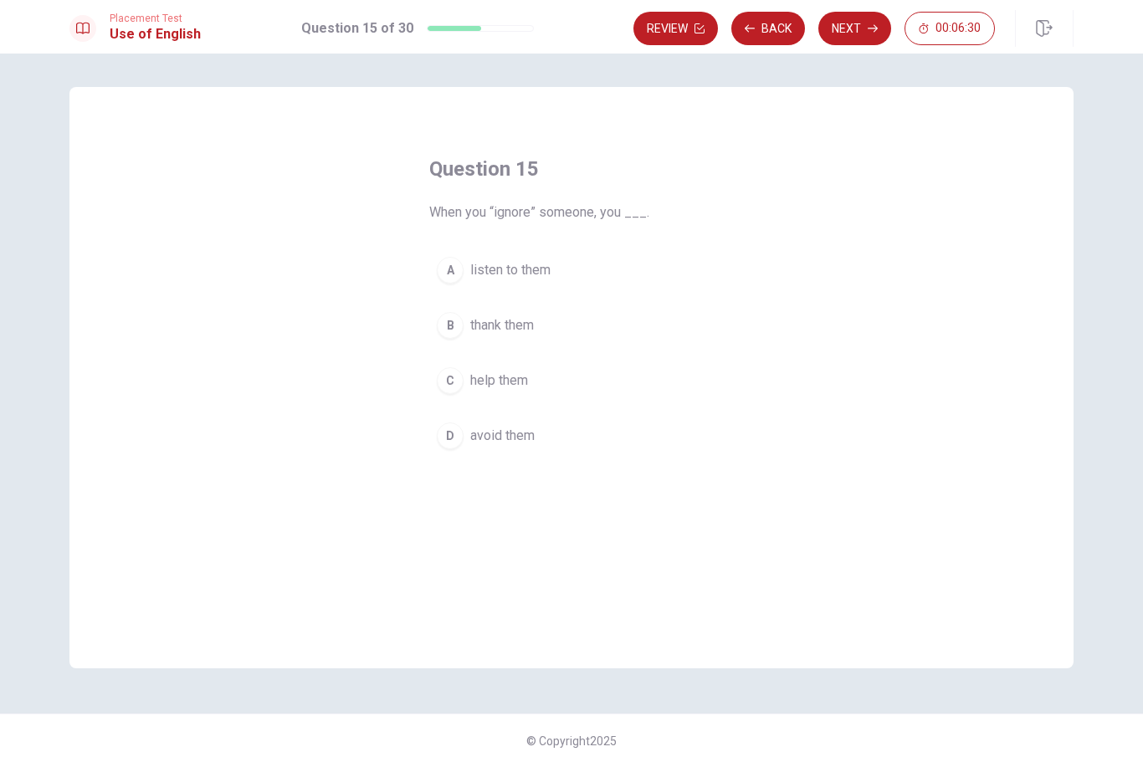
drag, startPoint x: 858, startPoint y: 30, endPoint x: 458, endPoint y: 444, distance: 575.6
click at [458, 444] on div "D" at bounding box center [450, 435] width 27 height 27
drag, startPoint x: 458, startPoint y: 444, endPoint x: 851, endPoint y: 37, distance: 565.6
click at [851, 37] on button "Next" at bounding box center [854, 28] width 73 height 33
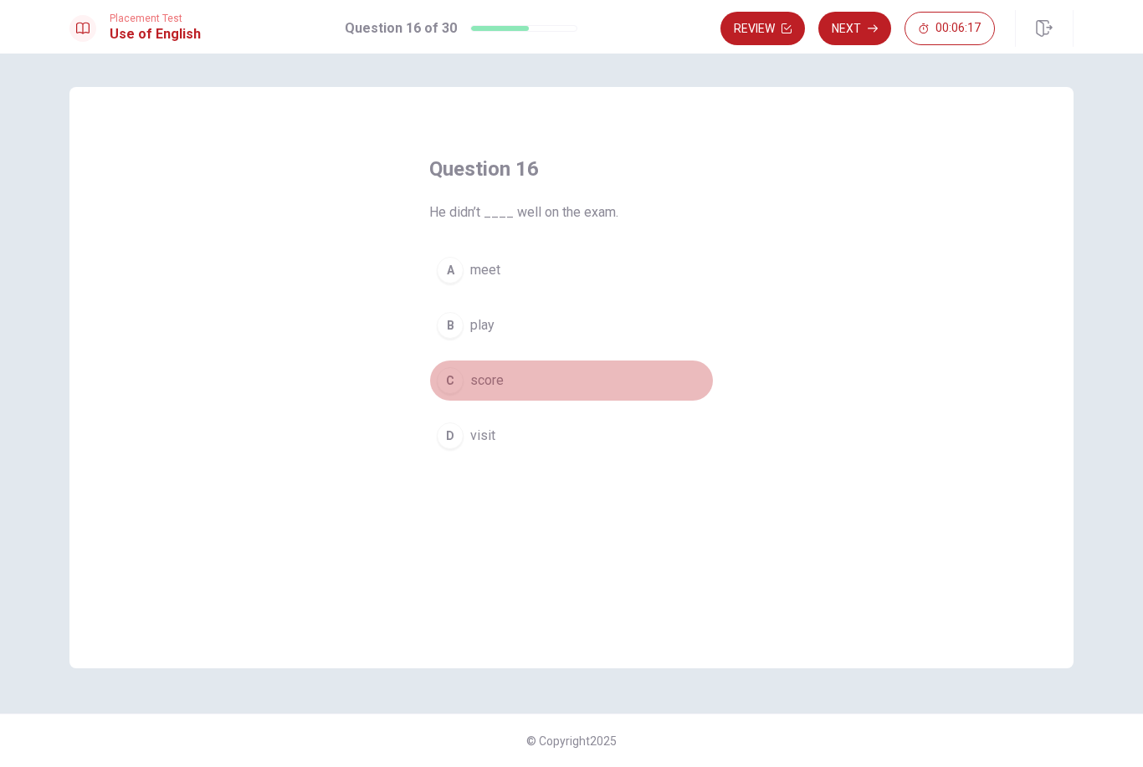
drag, startPoint x: 851, startPoint y: 37, endPoint x: 452, endPoint y: 393, distance: 535.0
click at [452, 392] on div "C" at bounding box center [450, 380] width 27 height 27
click at [452, 393] on div "C" at bounding box center [450, 380] width 27 height 27
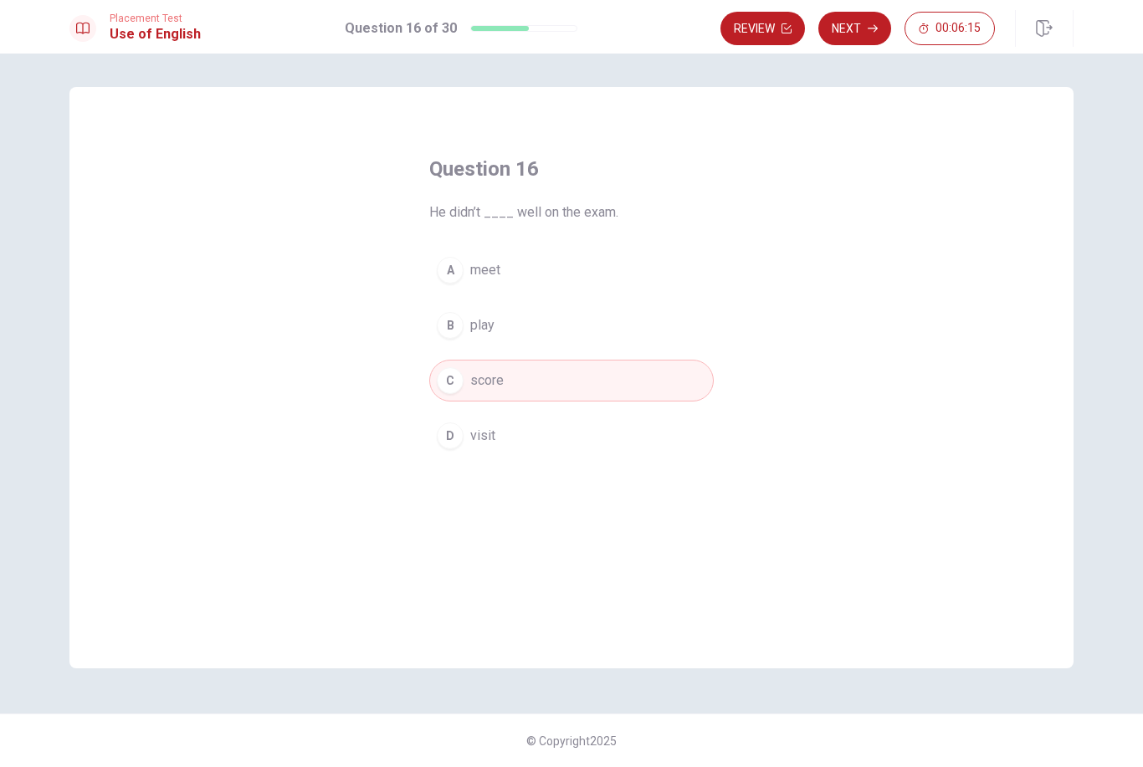
drag, startPoint x: 452, startPoint y: 393, endPoint x: 859, endPoint y: 54, distance: 529.9
click at [858, 54] on div "Question 16 He didn’t ____ well on the exam. A meet B play C score D visit © Co…" at bounding box center [571, 411] width 1143 height 714
click at [859, 54] on div "Question 16 He didn’t ____ well on the exam. A meet B play C score D visit © Co…" at bounding box center [571, 411] width 1143 height 714
drag, startPoint x: 859, startPoint y: 54, endPoint x: 847, endPoint y: 33, distance: 25.1
click at [847, 33] on button "Next" at bounding box center [854, 28] width 73 height 33
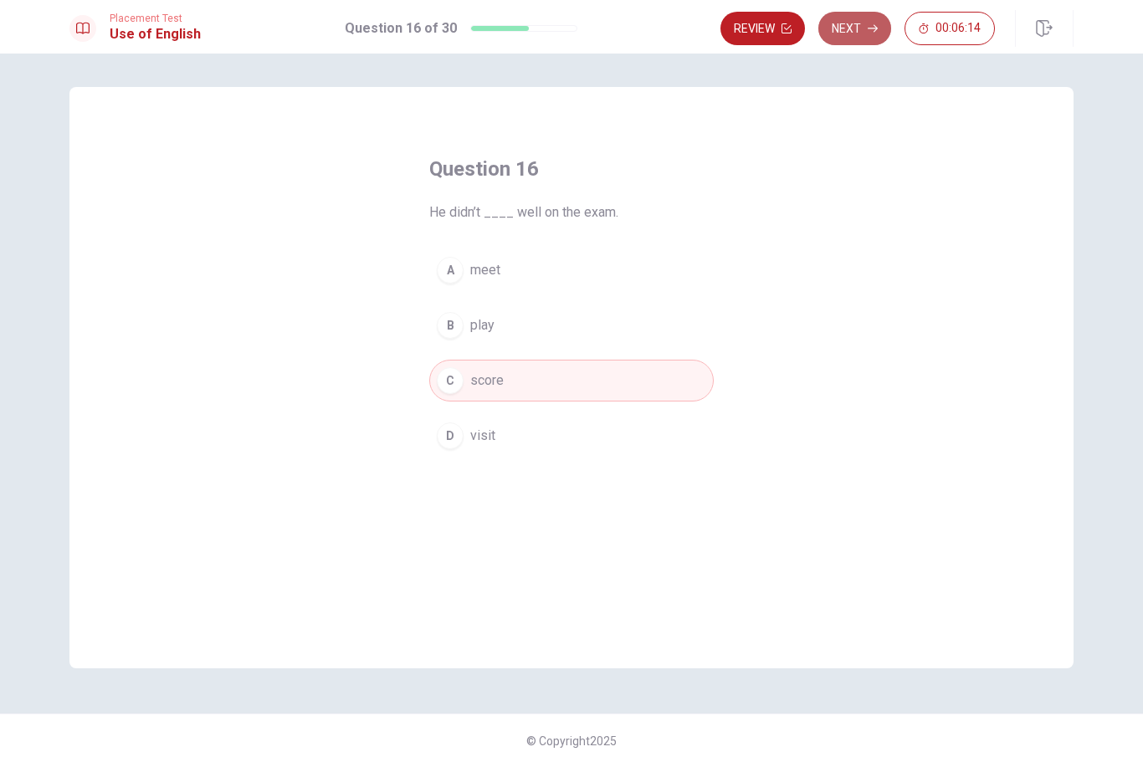
click at [847, 33] on div "Review Next 00:06:14" at bounding box center [857, 28] width 274 height 33
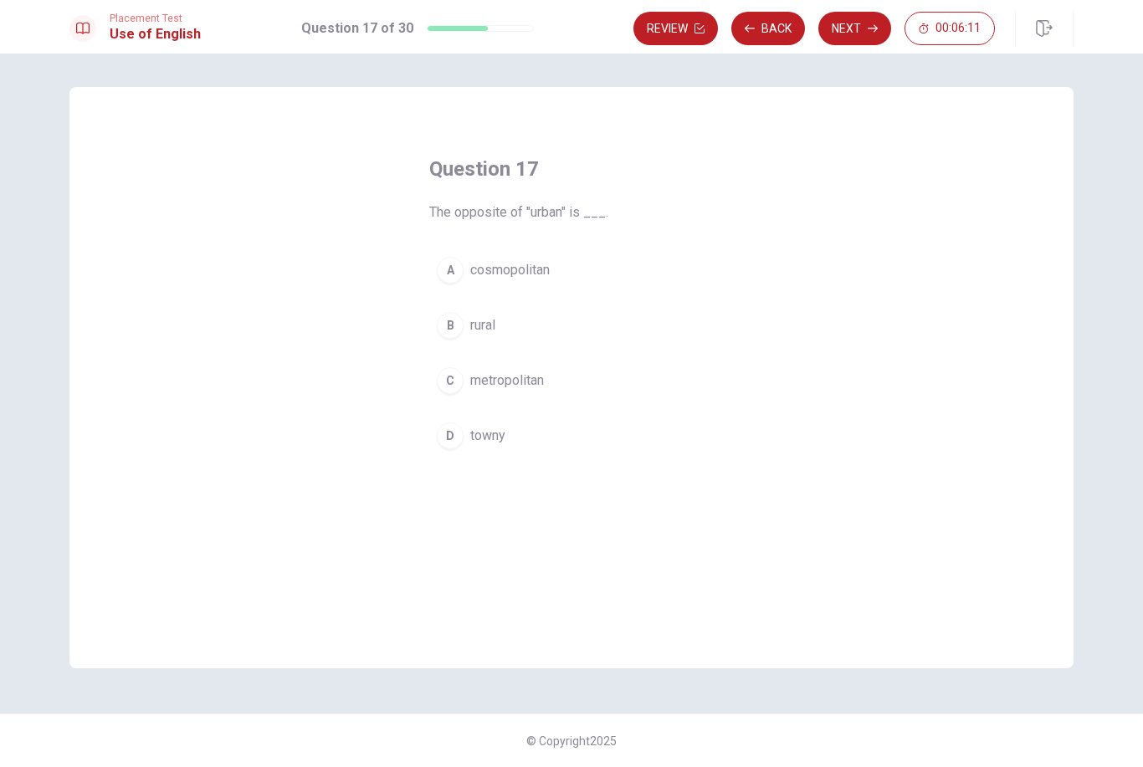
drag, startPoint x: 847, startPoint y: 33, endPoint x: 486, endPoint y: 336, distance: 471.4
click at [485, 335] on button "B rural" at bounding box center [571, 325] width 284 height 42
click at [486, 336] on button "B rural" at bounding box center [571, 325] width 284 height 42
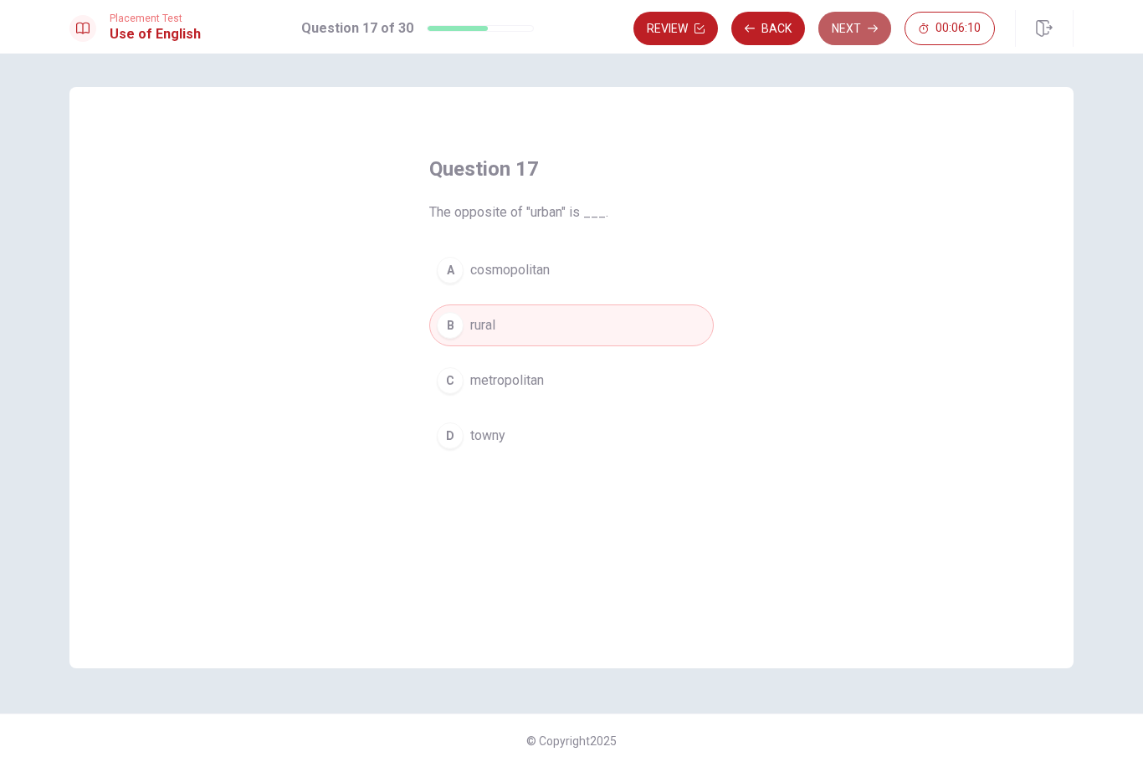
drag, startPoint x: 486, startPoint y: 336, endPoint x: 839, endPoint y: 42, distance: 459.7
click at [839, 42] on button "Next" at bounding box center [854, 28] width 73 height 33
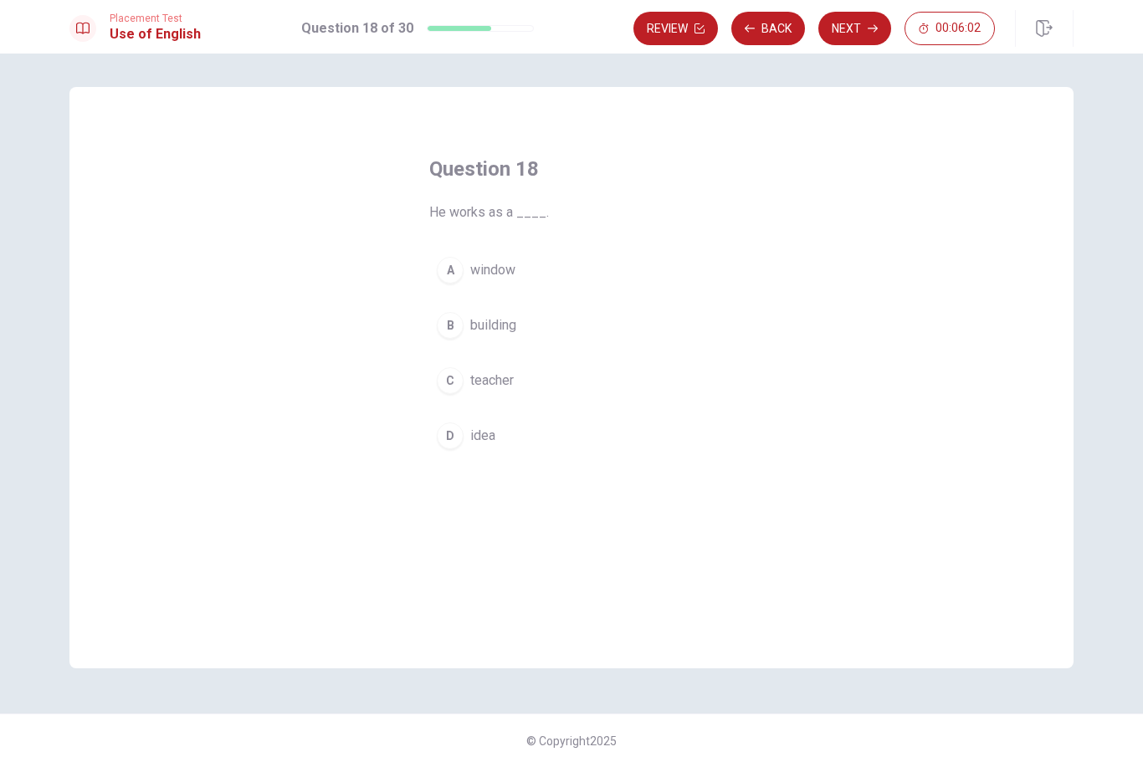
drag, startPoint x: 839, startPoint y: 42, endPoint x: 464, endPoint y: 383, distance: 506.9
click at [463, 382] on button "C teacher" at bounding box center [571, 381] width 284 height 42
click at [464, 383] on button "C teacher" at bounding box center [571, 381] width 284 height 42
click at [850, 28] on button "Next" at bounding box center [854, 28] width 73 height 33
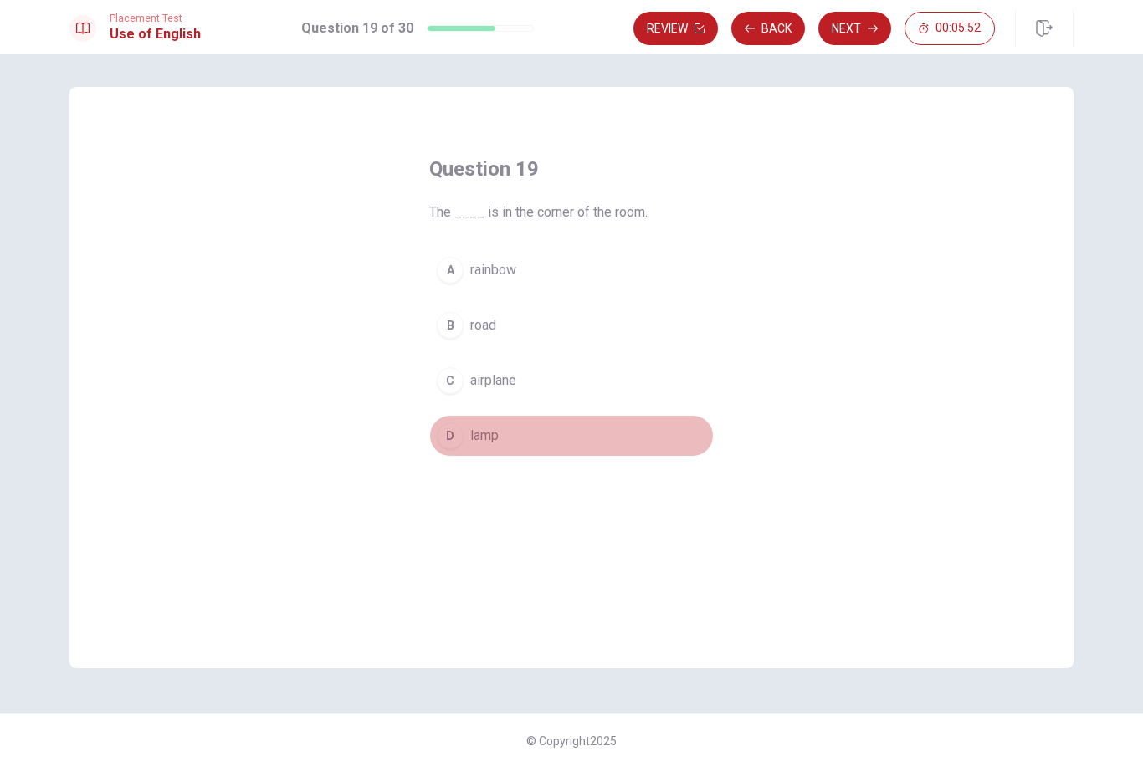
click at [463, 439] on button "D lamp" at bounding box center [571, 436] width 284 height 42
click at [464, 439] on button "D lamp" at bounding box center [571, 436] width 284 height 42
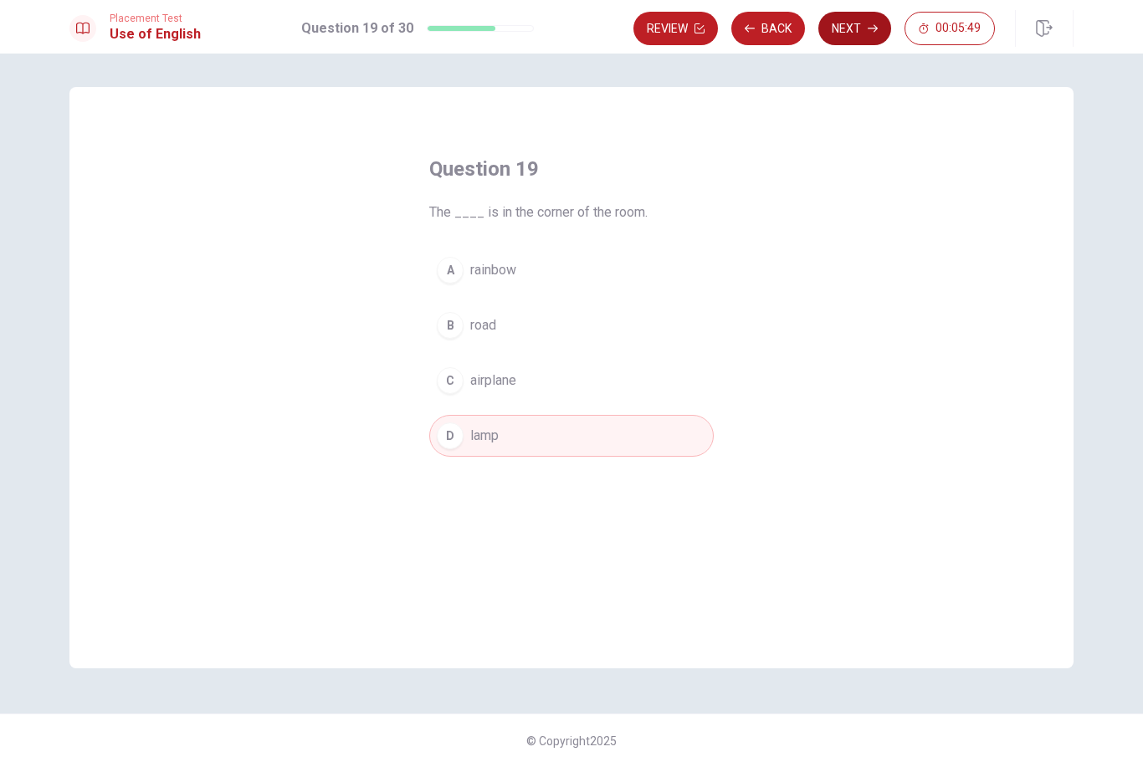
drag, startPoint x: 464, startPoint y: 439, endPoint x: 856, endPoint y: 35, distance: 562.6
click at [856, 35] on button "Next" at bounding box center [854, 28] width 73 height 33
drag, startPoint x: 856, startPoint y: 35, endPoint x: 477, endPoint y: 330, distance: 480.4
click at [477, 330] on span "been" at bounding box center [484, 325] width 29 height 20
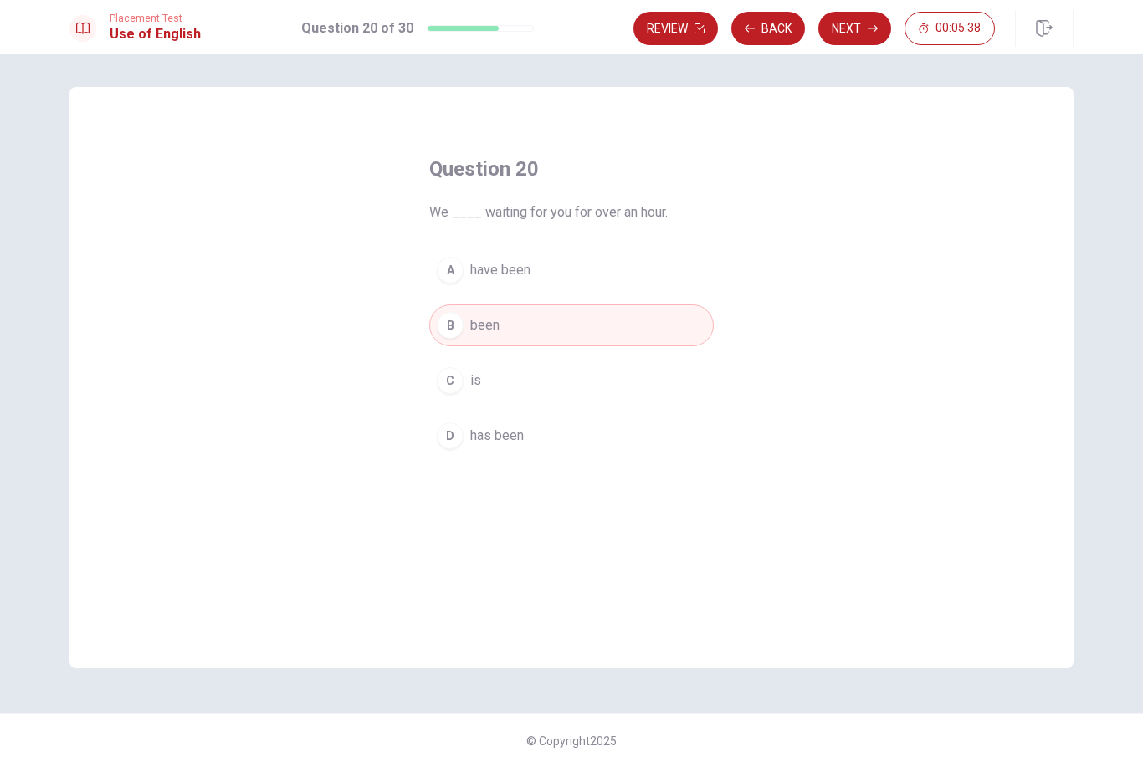
click at [503, 444] on span "has been" at bounding box center [497, 436] width 54 height 20
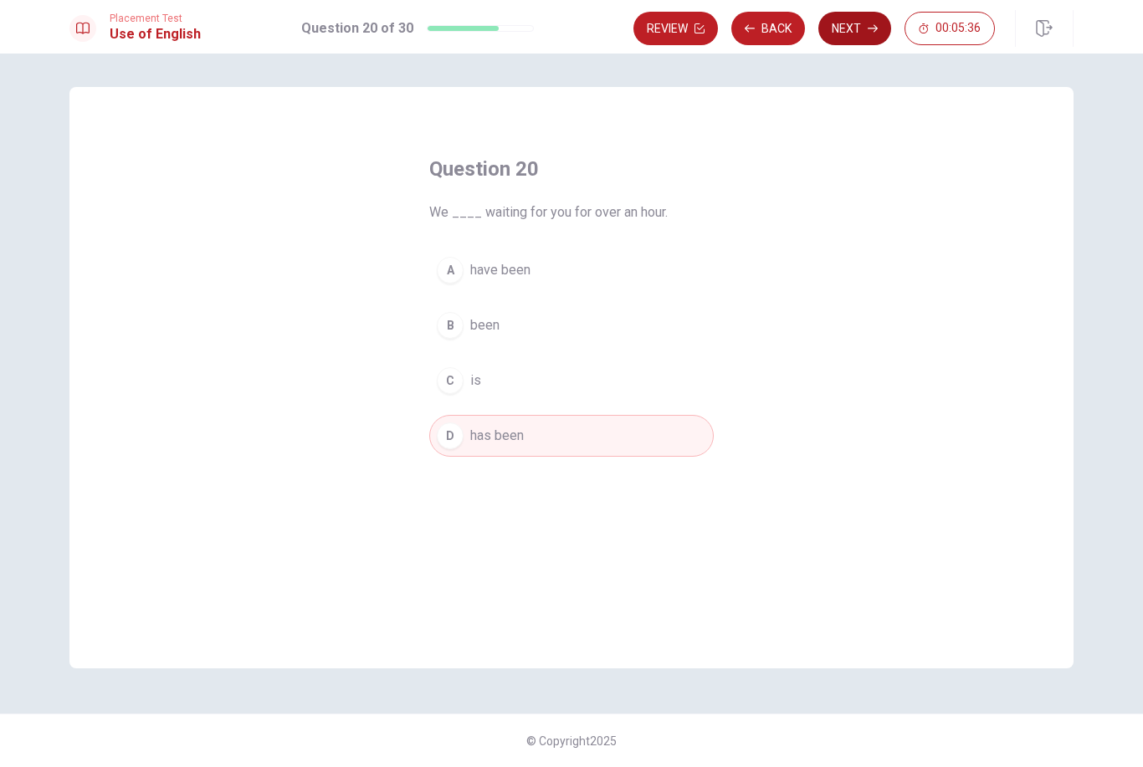
drag, startPoint x: 503, startPoint y: 444, endPoint x: 836, endPoint y: 32, distance: 530.0
click at [836, 32] on button "Next" at bounding box center [854, 28] width 73 height 33
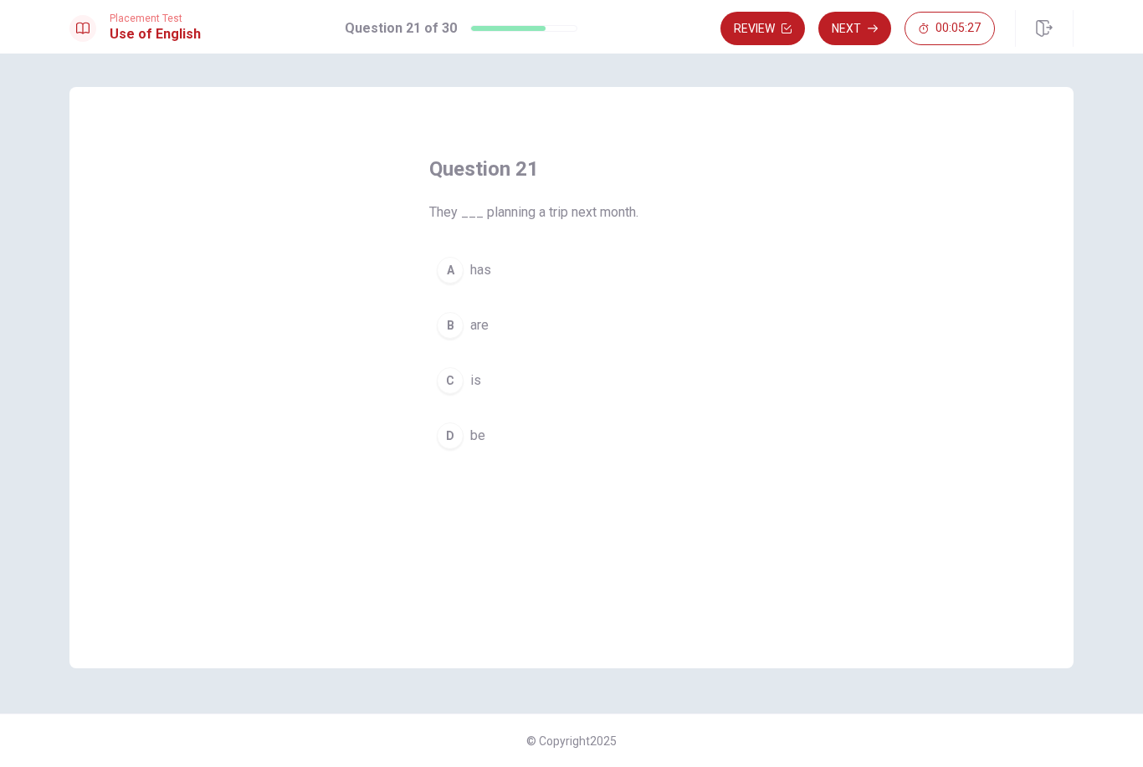
drag, startPoint x: 836, startPoint y: 32, endPoint x: 456, endPoint y: 329, distance: 482.1
click at [455, 329] on div "B" at bounding box center [450, 325] width 27 height 27
click at [456, 329] on div "B" at bounding box center [450, 325] width 27 height 27
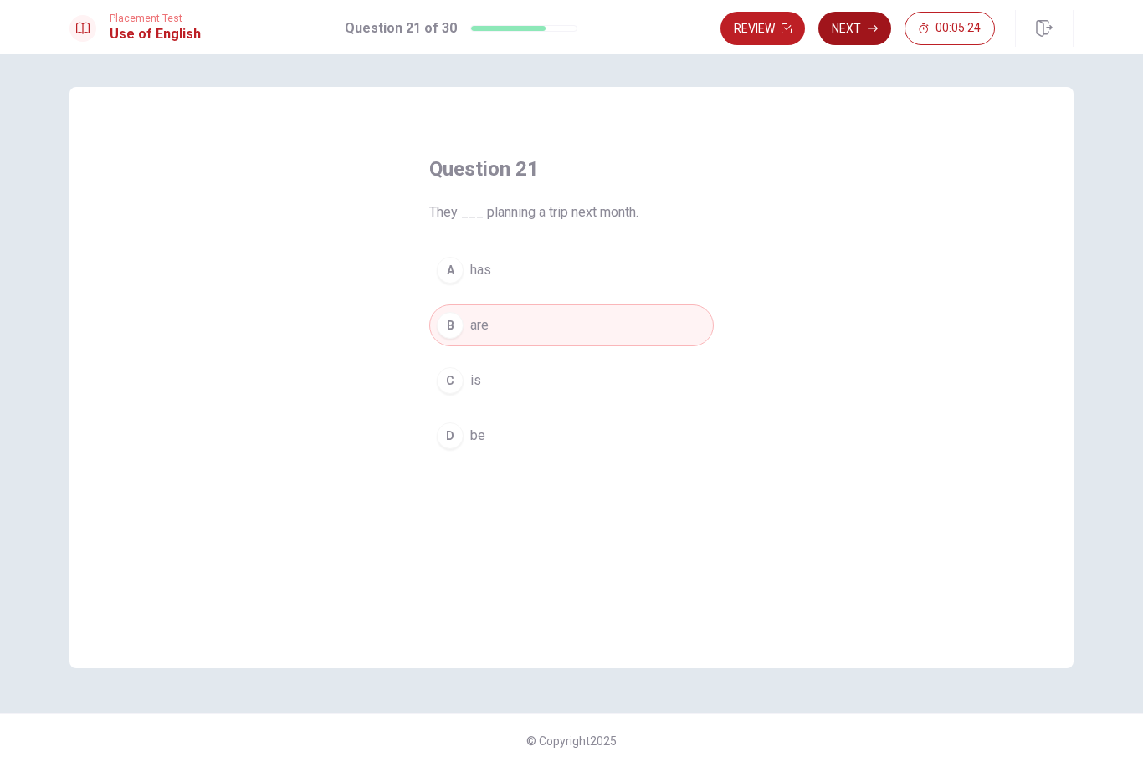
drag, startPoint x: 456, startPoint y: 329, endPoint x: 867, endPoint y: 39, distance: 503.2
click at [867, 39] on button "Next" at bounding box center [854, 28] width 73 height 33
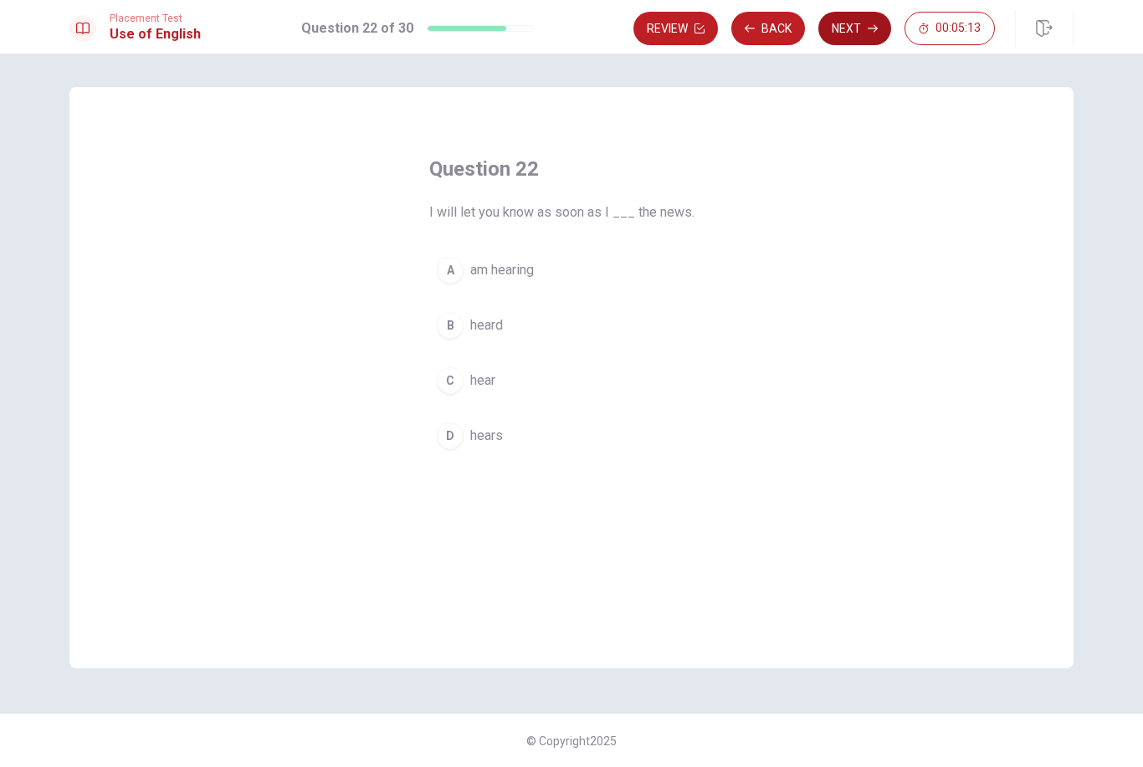
click at [471, 386] on span "hear" at bounding box center [482, 381] width 25 height 20
click at [472, 387] on span "hear" at bounding box center [482, 381] width 25 height 20
drag, startPoint x: 472, startPoint y: 387, endPoint x: 867, endPoint y: 43, distance: 524.1
click at [867, 43] on button "Next" at bounding box center [854, 28] width 73 height 33
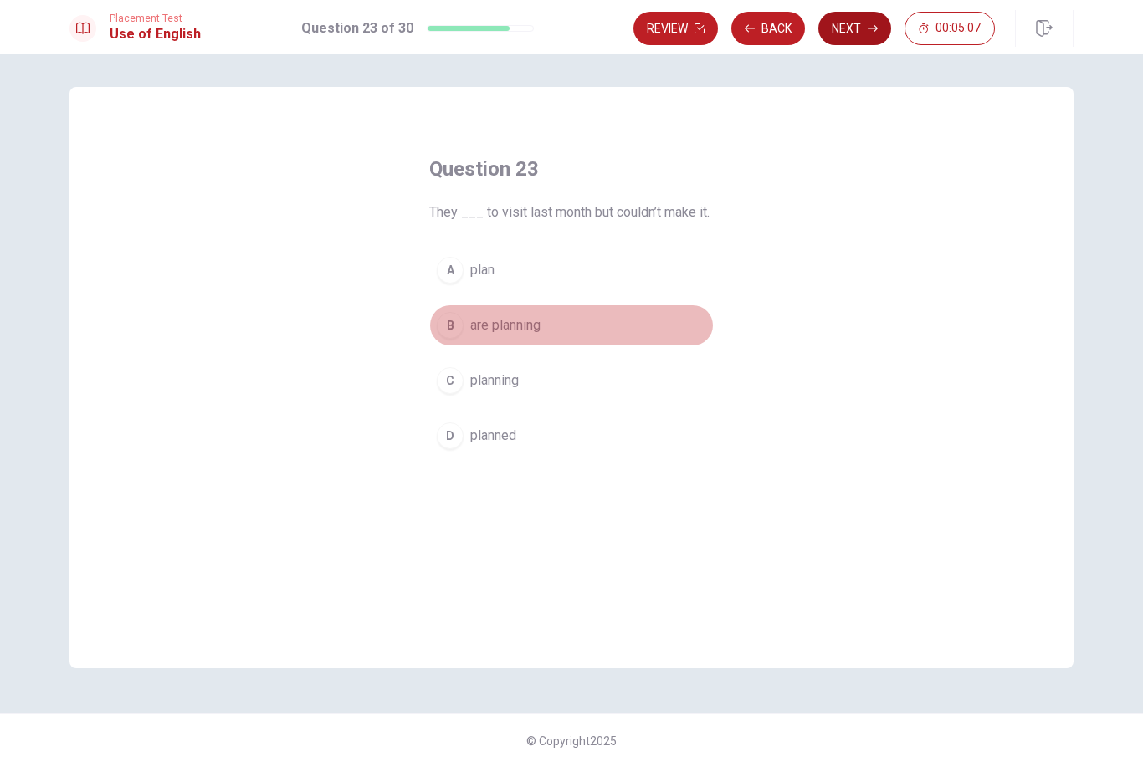
click at [499, 335] on button "B are planning" at bounding box center [571, 325] width 284 height 42
click at [499, 336] on button "B are planning" at bounding box center [571, 325] width 284 height 42
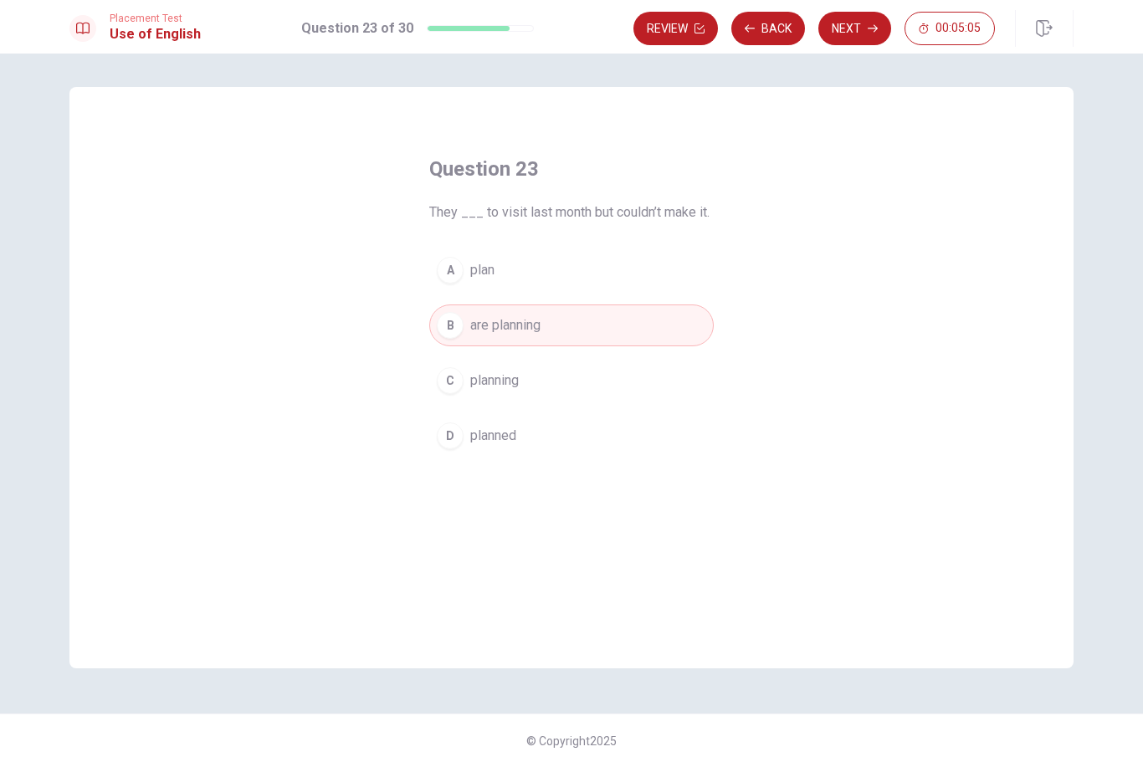
click at [852, 37] on button "Next" at bounding box center [854, 28] width 73 height 33
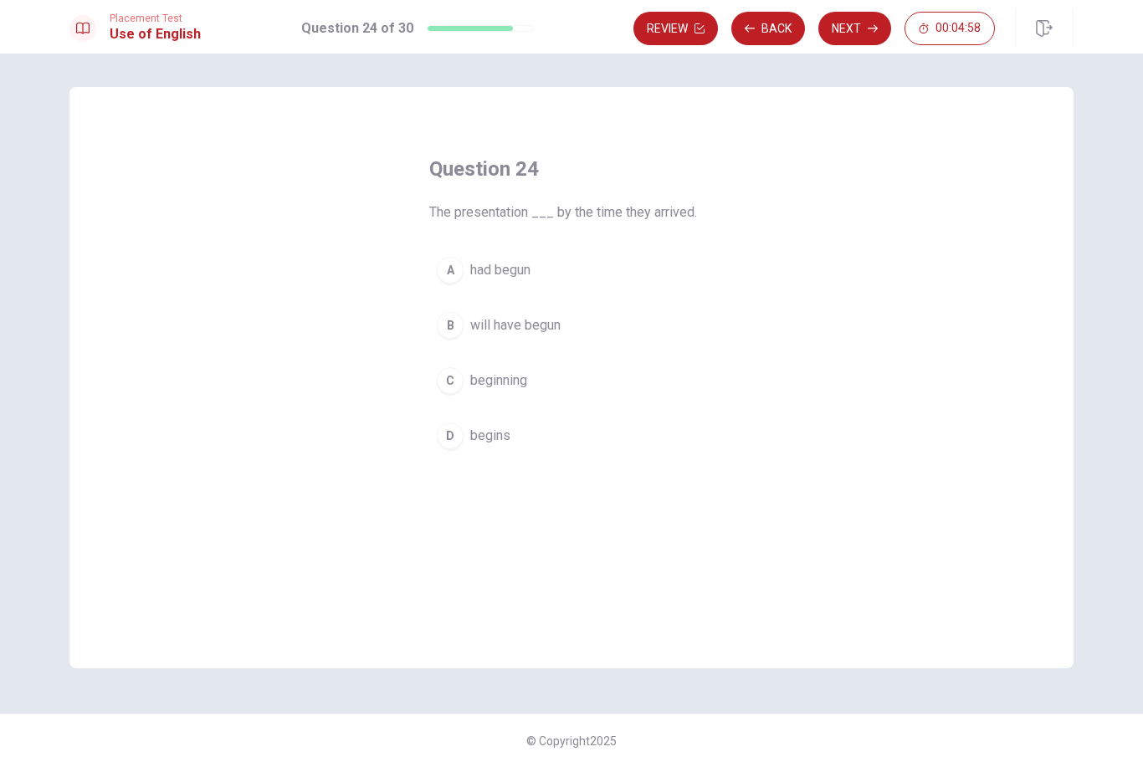
drag, startPoint x: 499, startPoint y: 336, endPoint x: 504, endPoint y: 443, distance: 106.4
click at [504, 443] on span "begins" at bounding box center [490, 436] width 40 height 20
click at [837, 32] on button "Next" at bounding box center [854, 28] width 73 height 33
click at [496, 328] on span "update" at bounding box center [490, 325] width 40 height 20
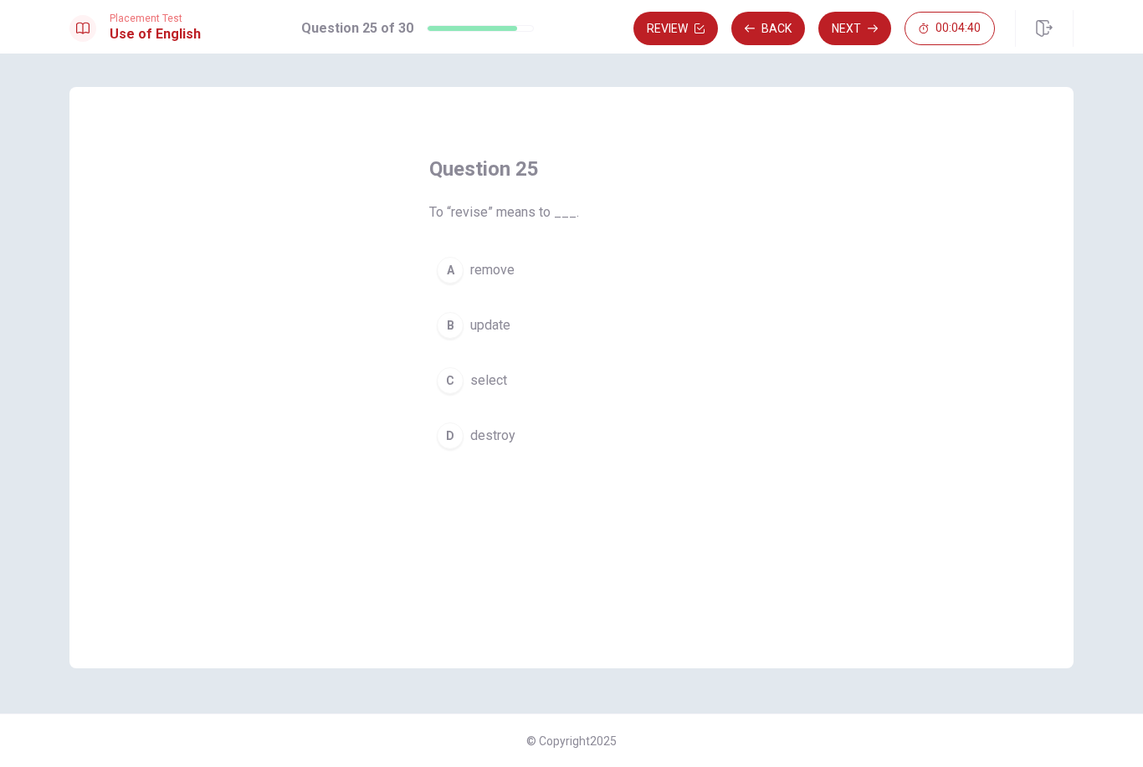
click at [496, 328] on span "update" at bounding box center [490, 325] width 40 height 20
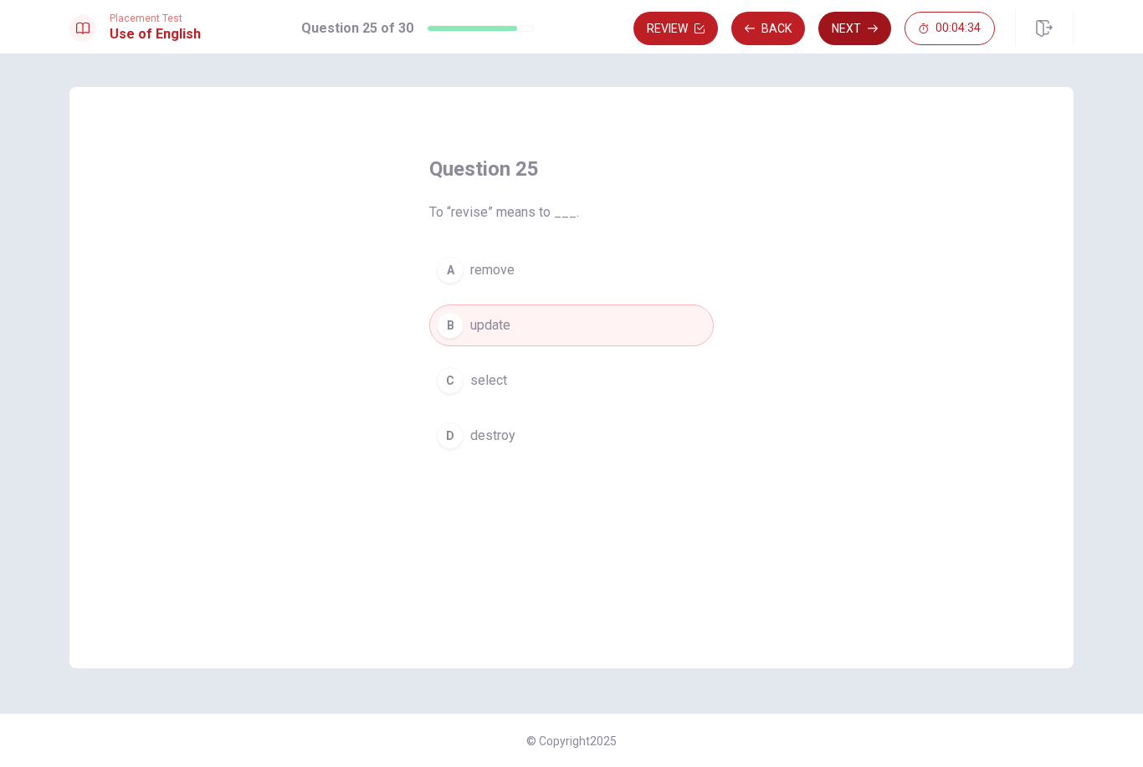
drag, startPoint x: 496, startPoint y: 328, endPoint x: 838, endPoint y: 43, distance: 444.9
click at [838, 43] on button "Next" at bounding box center [854, 28] width 73 height 33
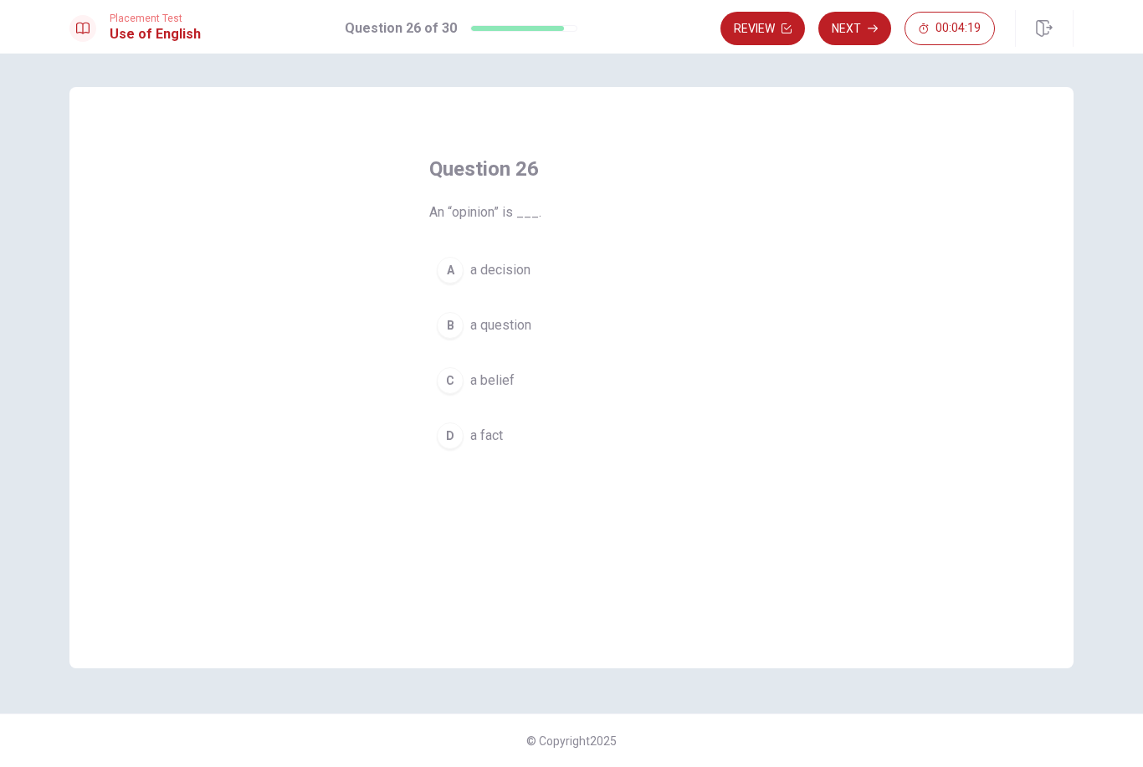
drag, startPoint x: 838, startPoint y: 43, endPoint x: 469, endPoint y: 385, distance: 502.6
click at [468, 385] on button "C a belief" at bounding box center [571, 381] width 284 height 42
click at [469, 385] on button "C a belief" at bounding box center [571, 381] width 284 height 42
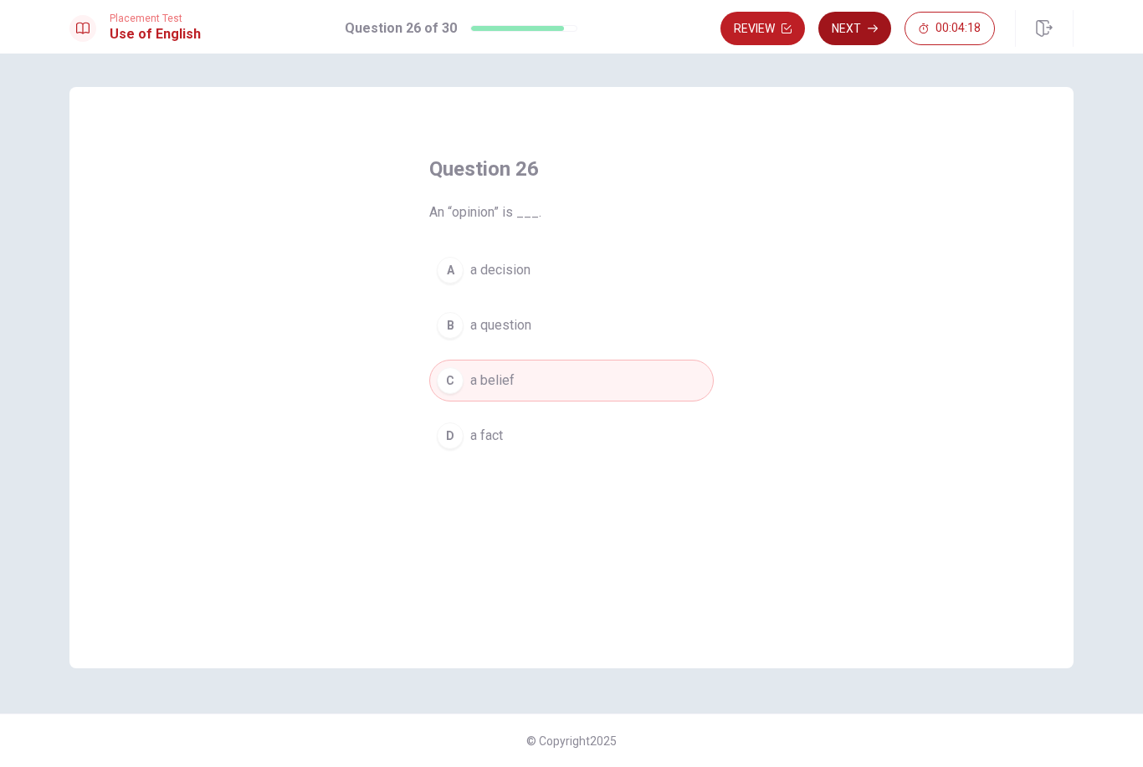
drag, startPoint x: 469, startPoint y: 385, endPoint x: 869, endPoint y: 31, distance: 533.9
click at [869, 31] on icon "button" at bounding box center [872, 28] width 10 height 10
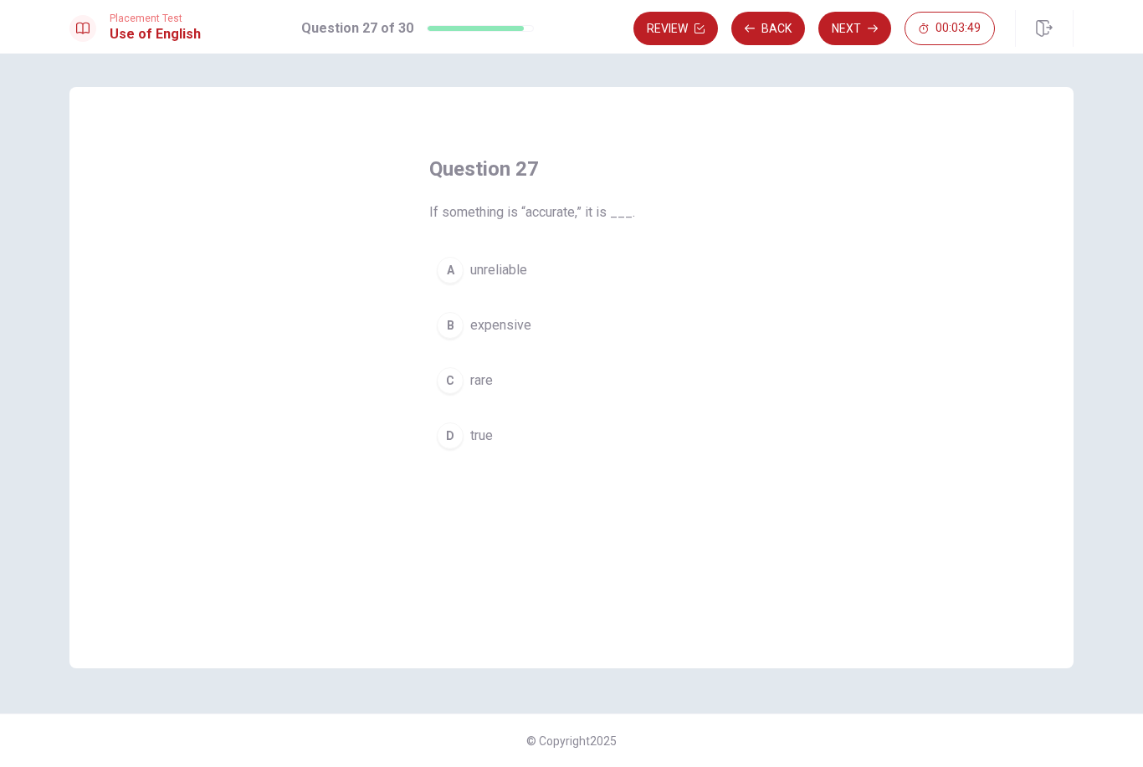
drag, startPoint x: 869, startPoint y: 31, endPoint x: 473, endPoint y: 443, distance: 571.5
click at [473, 442] on span "true" at bounding box center [481, 436] width 23 height 20
click at [473, 443] on span "true" at bounding box center [481, 436] width 23 height 20
drag, startPoint x: 473, startPoint y: 443, endPoint x: 838, endPoint y: 43, distance: 541.2
click at [841, 45] on div "Review Back Next 00:03:48" at bounding box center [853, 28] width 440 height 37
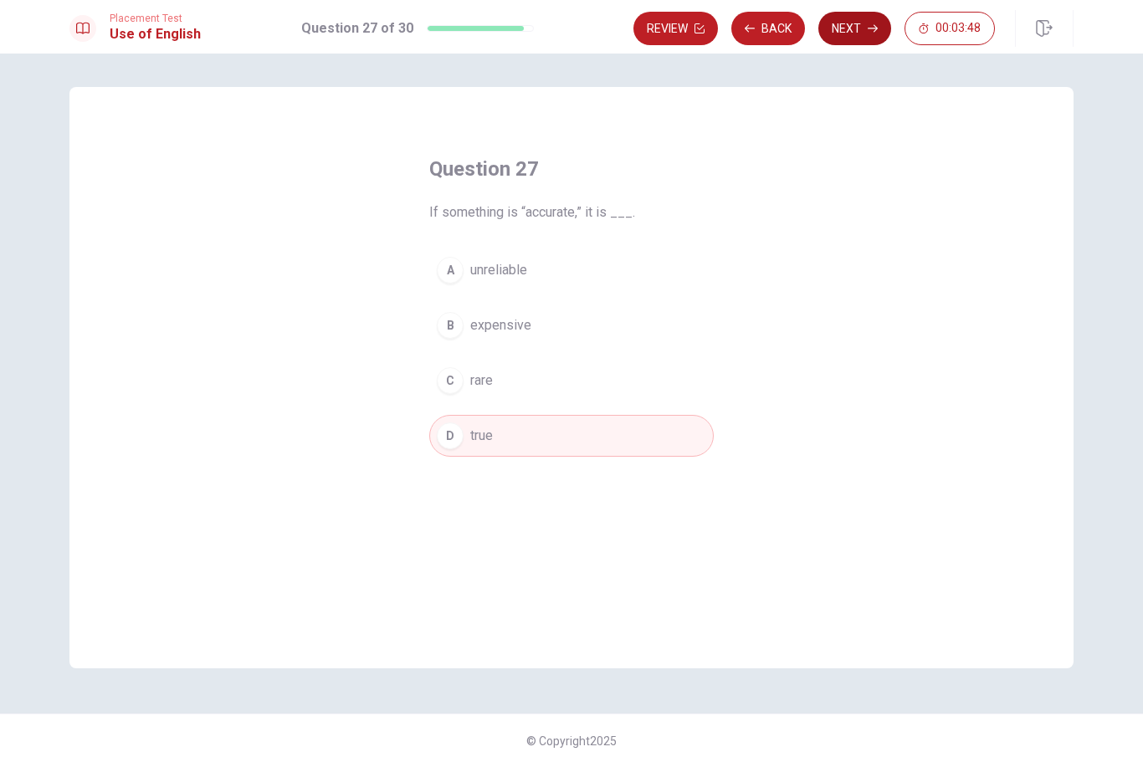
click at [838, 43] on button "Next" at bounding box center [854, 28] width 73 height 33
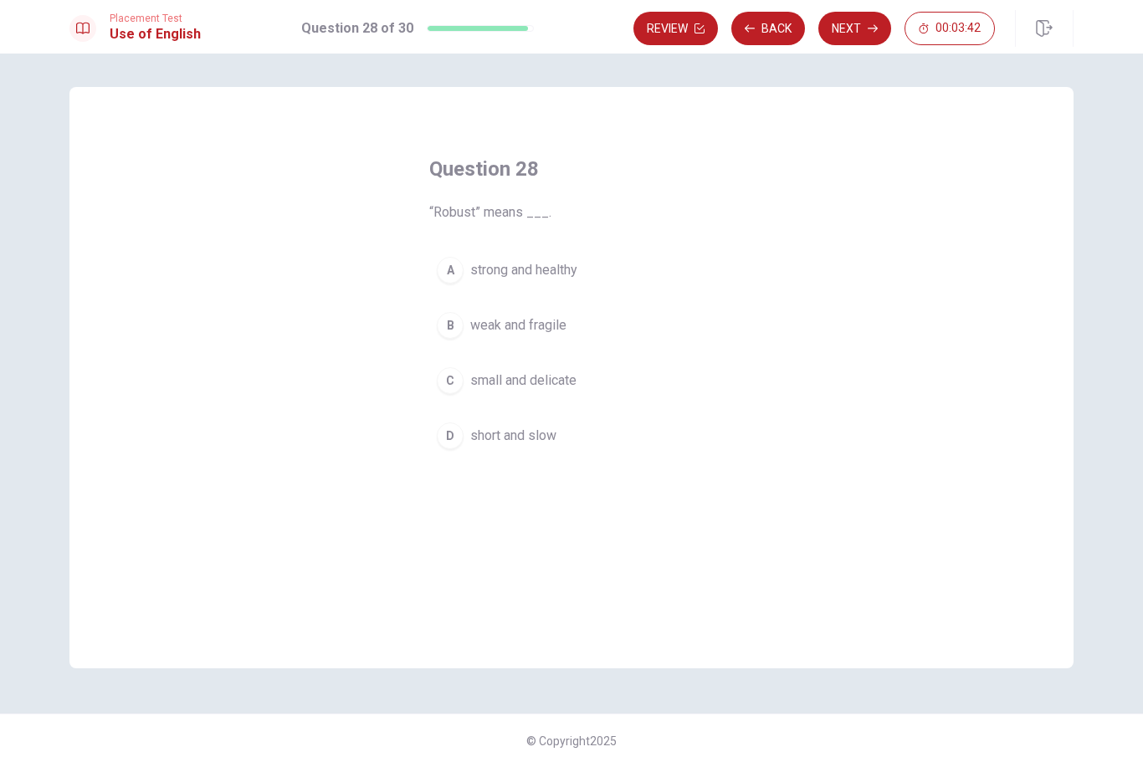
drag, startPoint x: 838, startPoint y: 43, endPoint x: 534, endPoint y: 274, distance: 382.1
click at [533, 274] on span "strong and healthy" at bounding box center [523, 270] width 107 height 20
click at [534, 274] on span "strong and healthy" at bounding box center [523, 270] width 107 height 20
drag, startPoint x: 534, startPoint y: 274, endPoint x: 847, endPoint y: 32, distance: 395.9
click at [847, 32] on button "Next" at bounding box center [854, 28] width 73 height 33
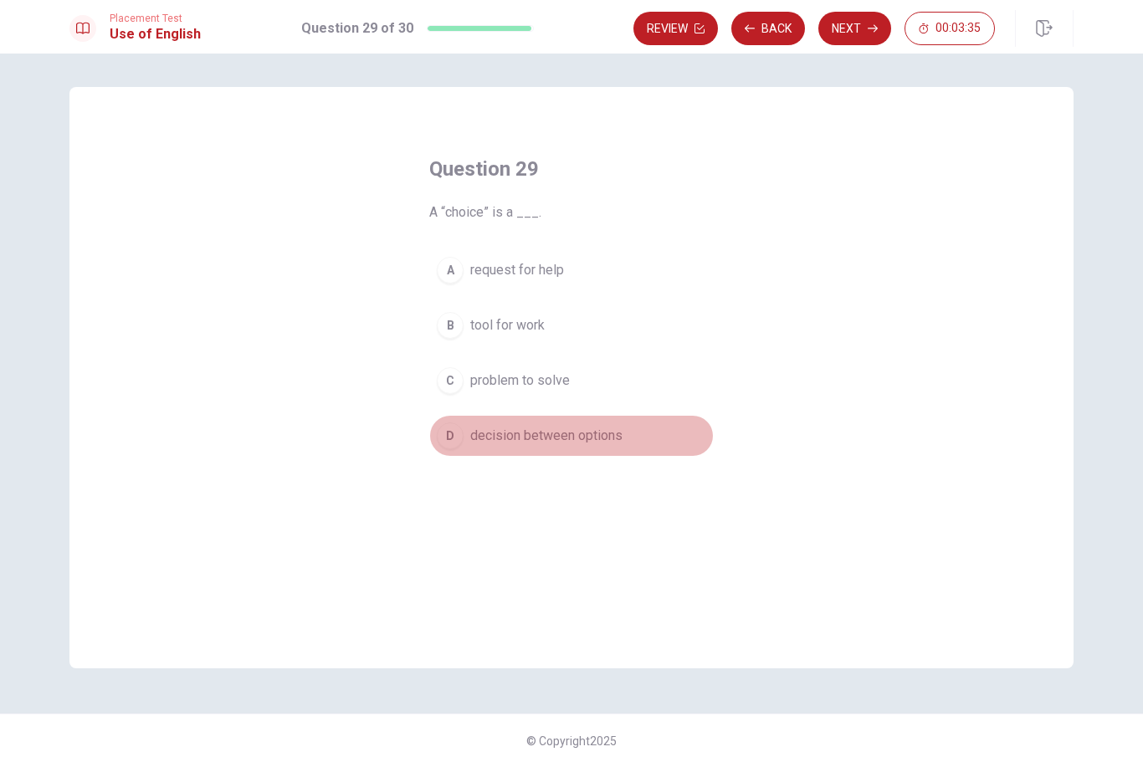
drag, startPoint x: 847, startPoint y: 32, endPoint x: 531, endPoint y: 444, distance: 519.2
click at [530, 443] on span "decision between options" at bounding box center [546, 436] width 152 height 20
click at [531, 444] on span "decision between options" at bounding box center [546, 436] width 152 height 20
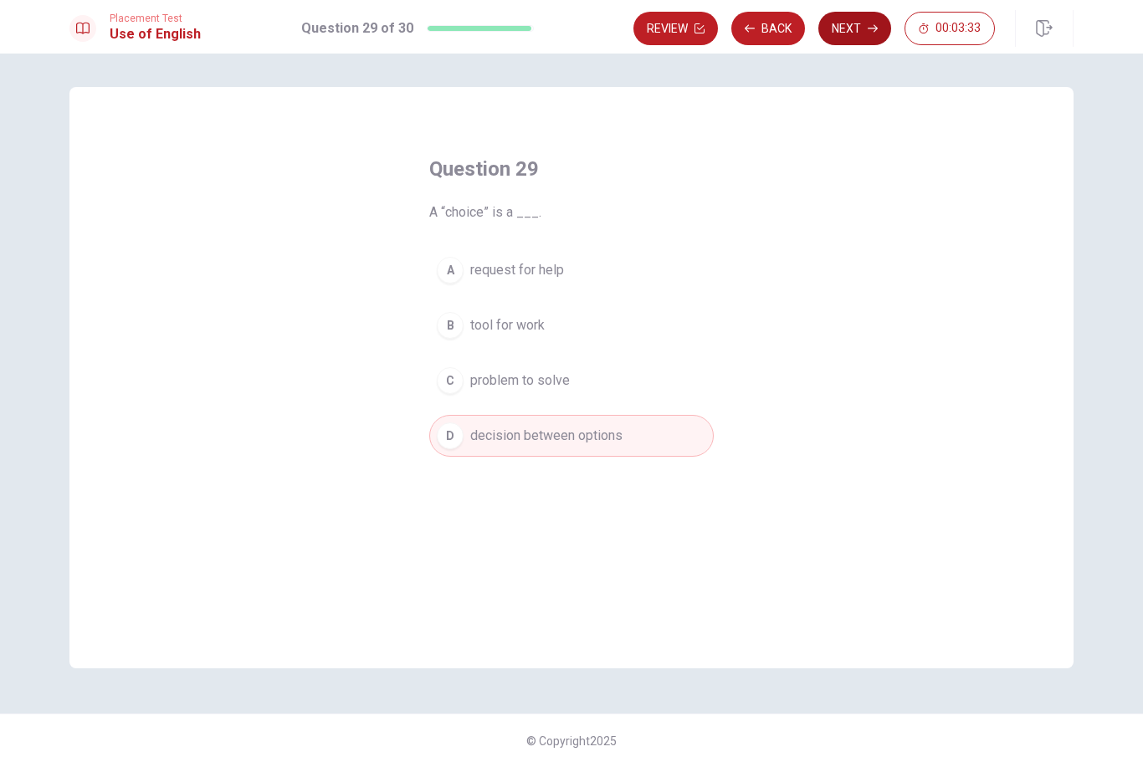
drag, startPoint x: 531, startPoint y: 444, endPoint x: 847, endPoint y: 40, distance: 512.6
click at [847, 40] on button "Next" at bounding box center [854, 28] width 73 height 33
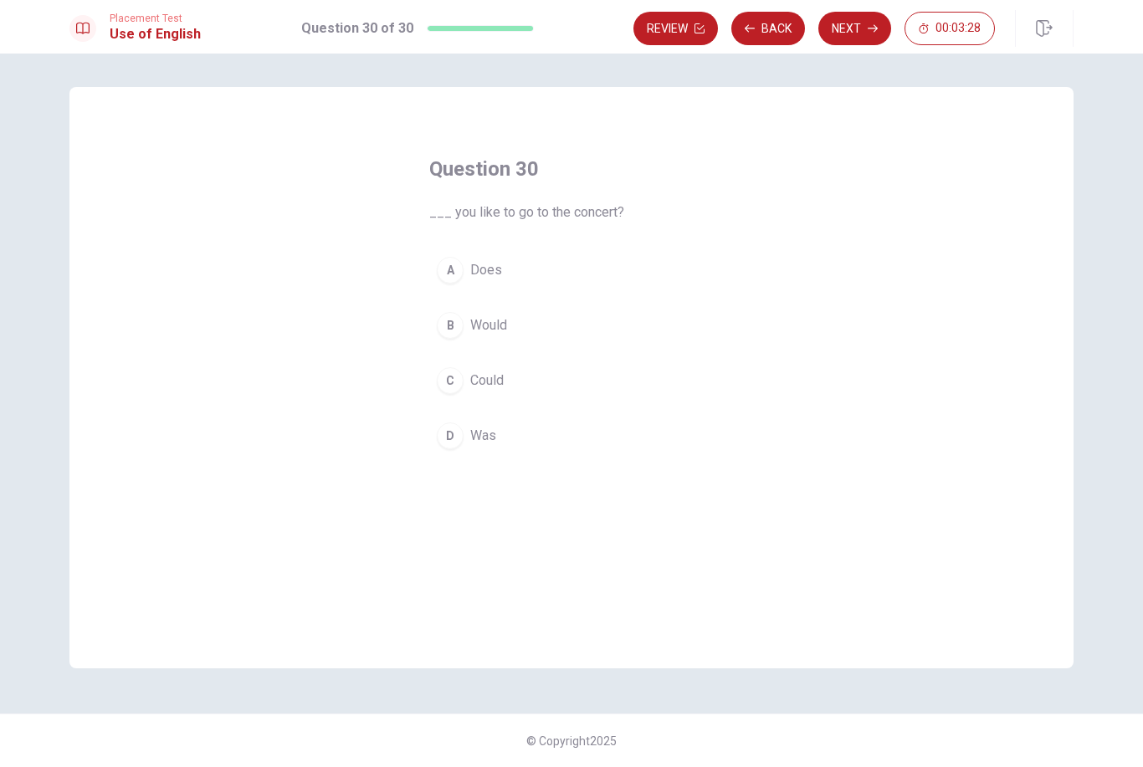
drag, startPoint x: 847, startPoint y: 40, endPoint x: 503, endPoint y: 332, distance: 451.0
click at [502, 332] on span "Would" at bounding box center [488, 325] width 37 height 20
click at [503, 332] on span "Would" at bounding box center [488, 325] width 37 height 20
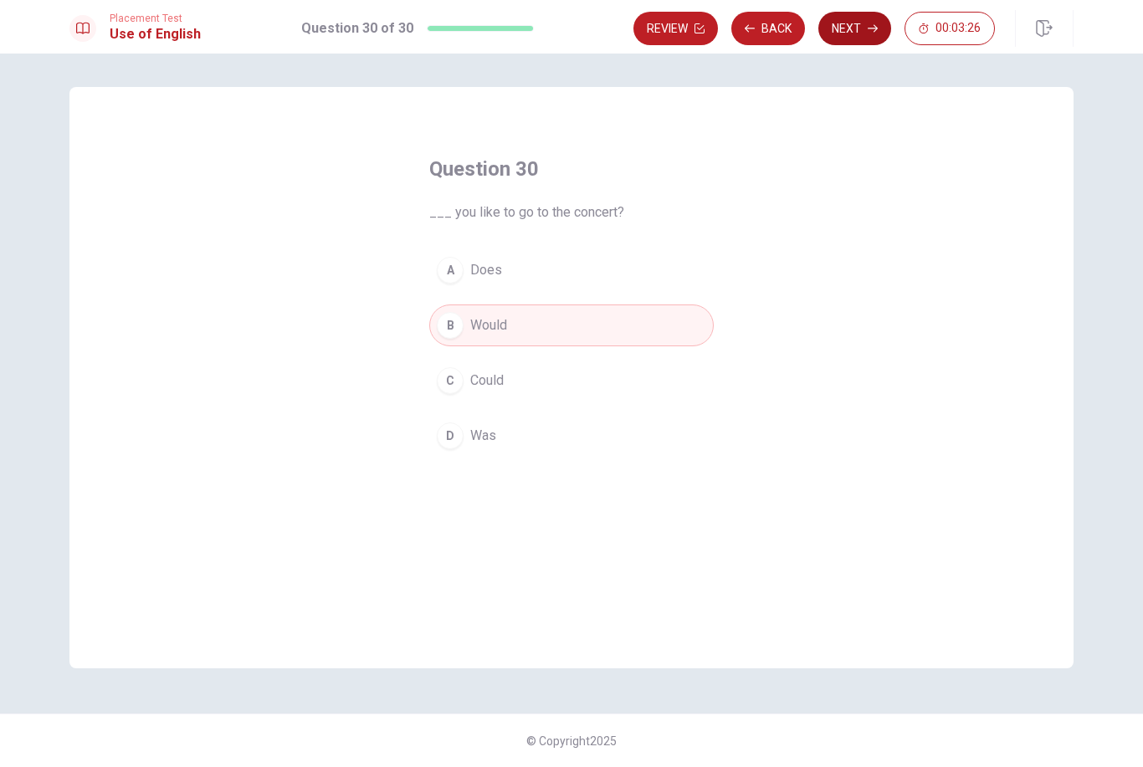
drag, startPoint x: 503, startPoint y: 332, endPoint x: 857, endPoint y: 26, distance: 467.9
click at [857, 26] on button "Next" at bounding box center [854, 28] width 73 height 33
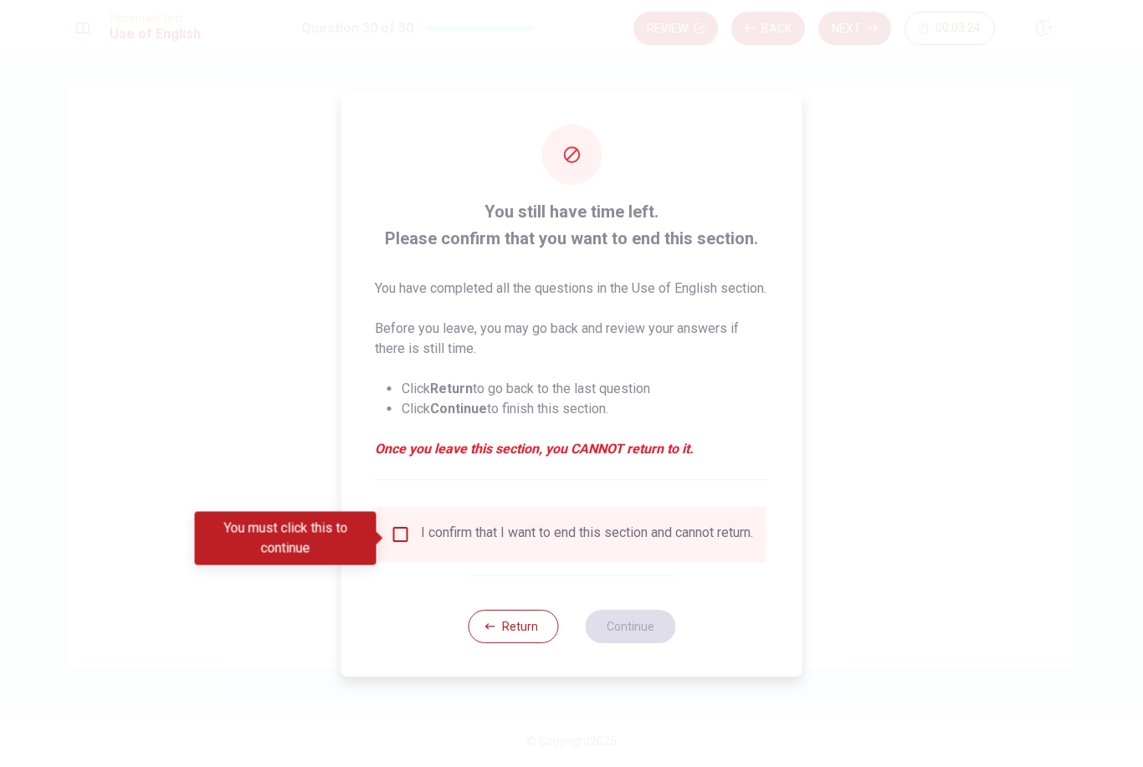
drag, startPoint x: 857, startPoint y: 26, endPoint x: 404, endPoint y: 533, distance: 679.6
click at [404, 533] on input "You must click this to continue" at bounding box center [401, 535] width 20 height 20
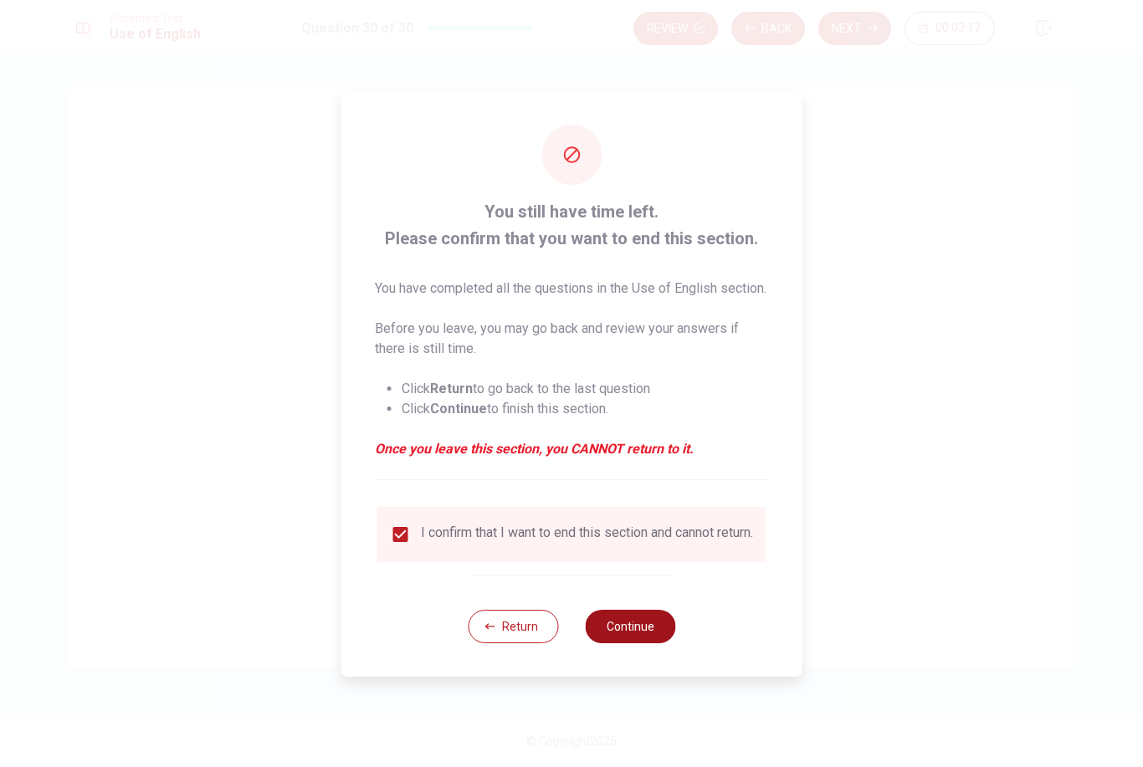
drag, startPoint x: 404, startPoint y: 533, endPoint x: 627, endPoint y: 645, distance: 249.9
click at [627, 643] on button "Continue" at bounding box center [630, 626] width 90 height 33
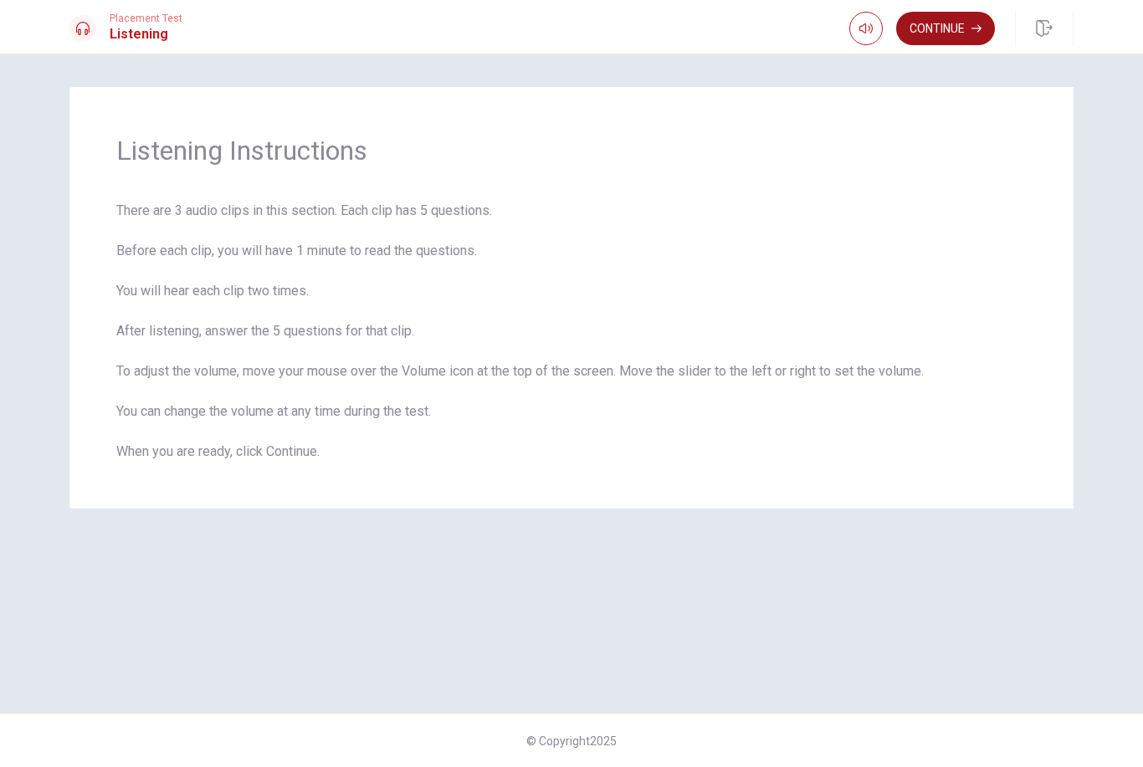
drag, startPoint x: 627, startPoint y: 645, endPoint x: 943, endPoint y: 34, distance: 687.3
click at [943, 34] on button "Continue" at bounding box center [945, 28] width 99 height 33
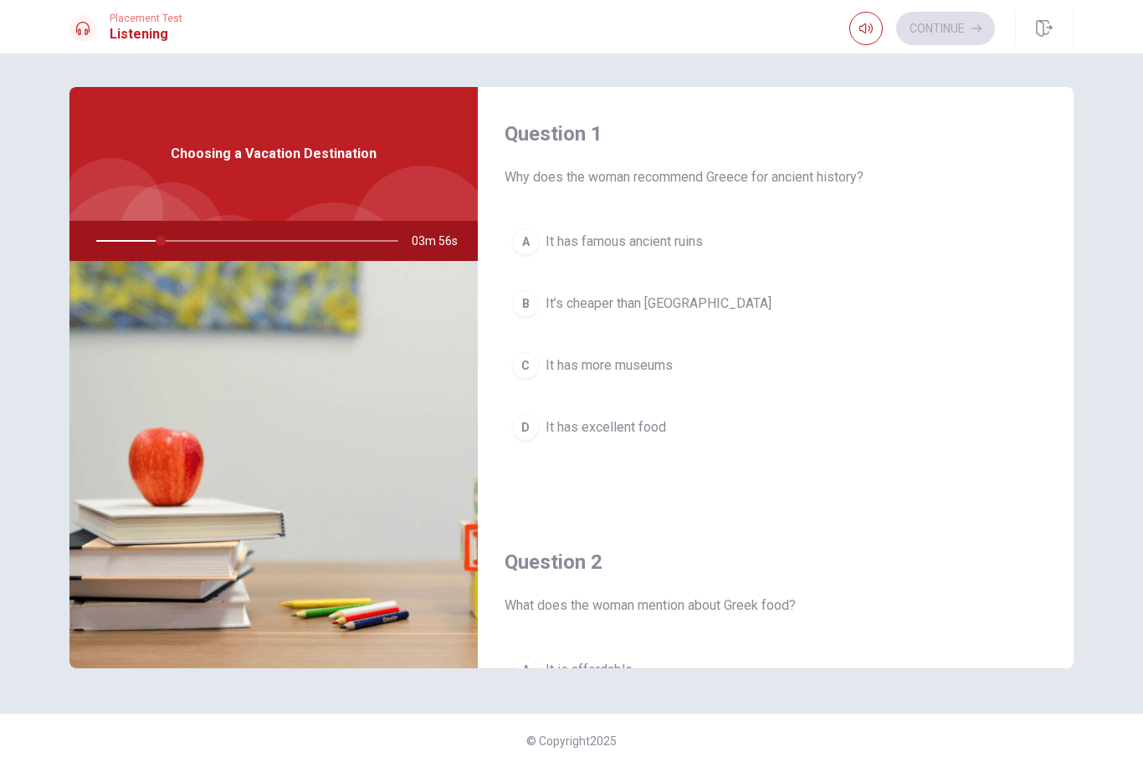
drag, startPoint x: 943, startPoint y: 34, endPoint x: 177, endPoint y: 242, distance: 793.9
click at [177, 242] on div at bounding box center [243, 241] width 335 height 40
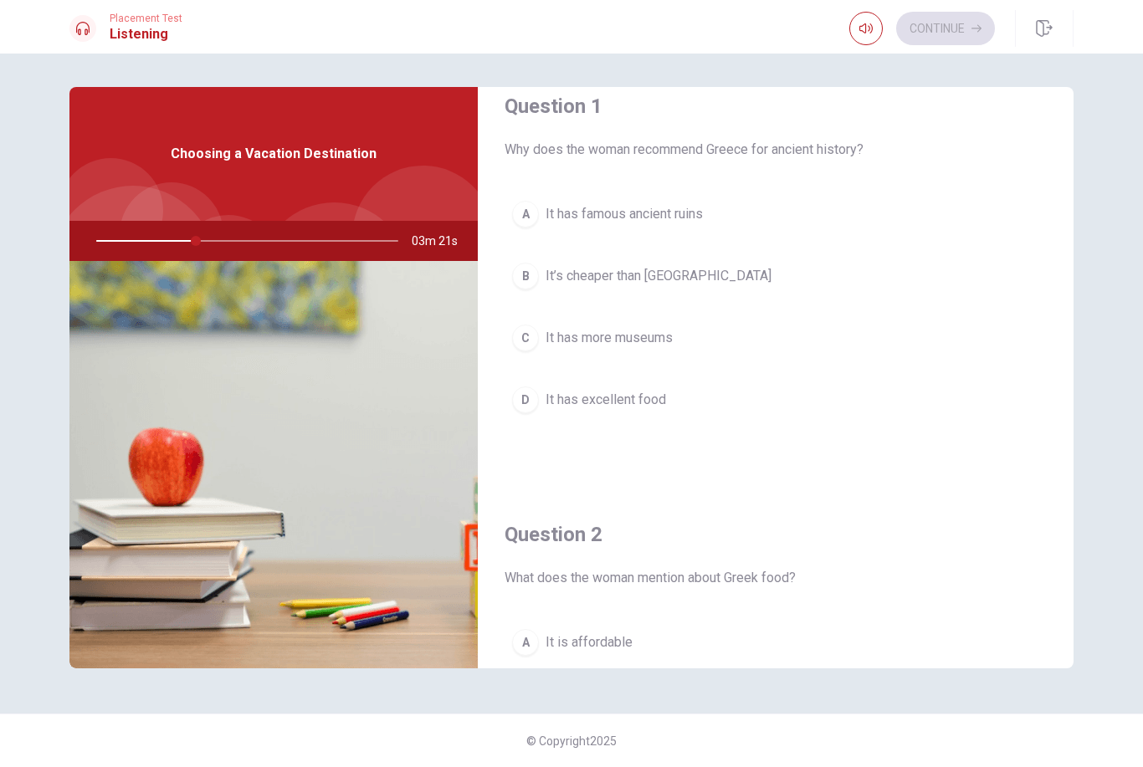
scroll to position [33, 0]
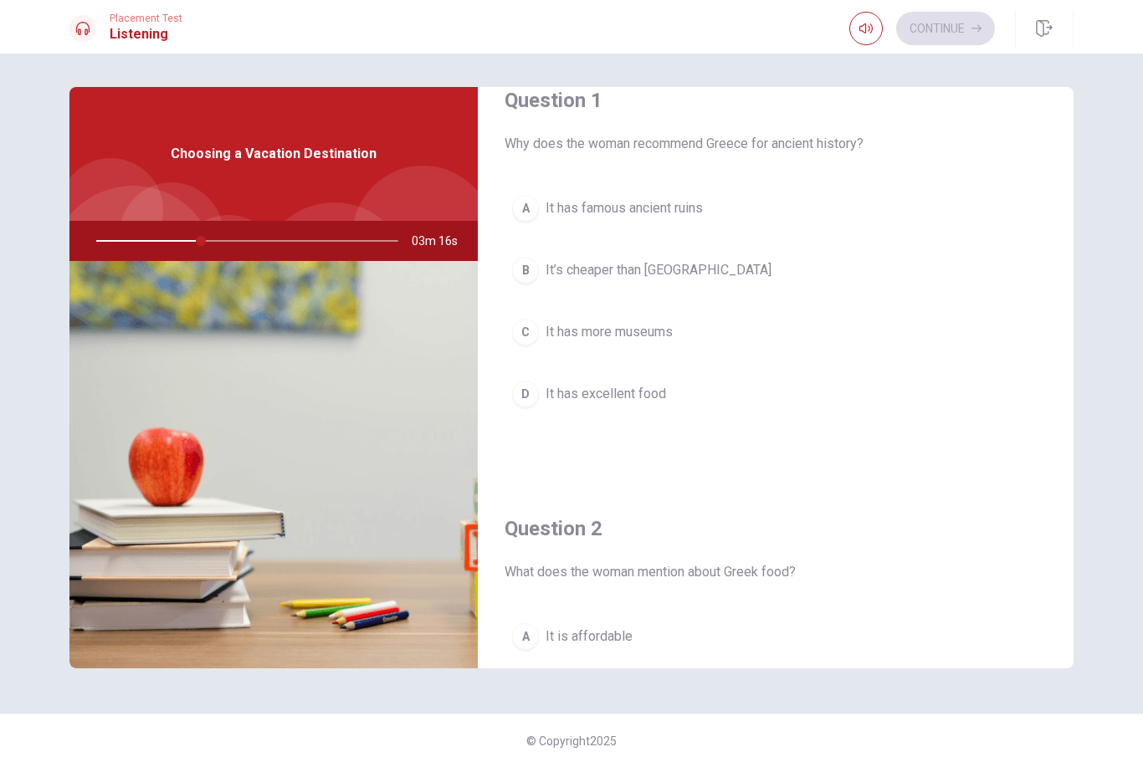
click at [678, 212] on span "It has famous ancient ruins" at bounding box center [623, 208] width 157 height 20
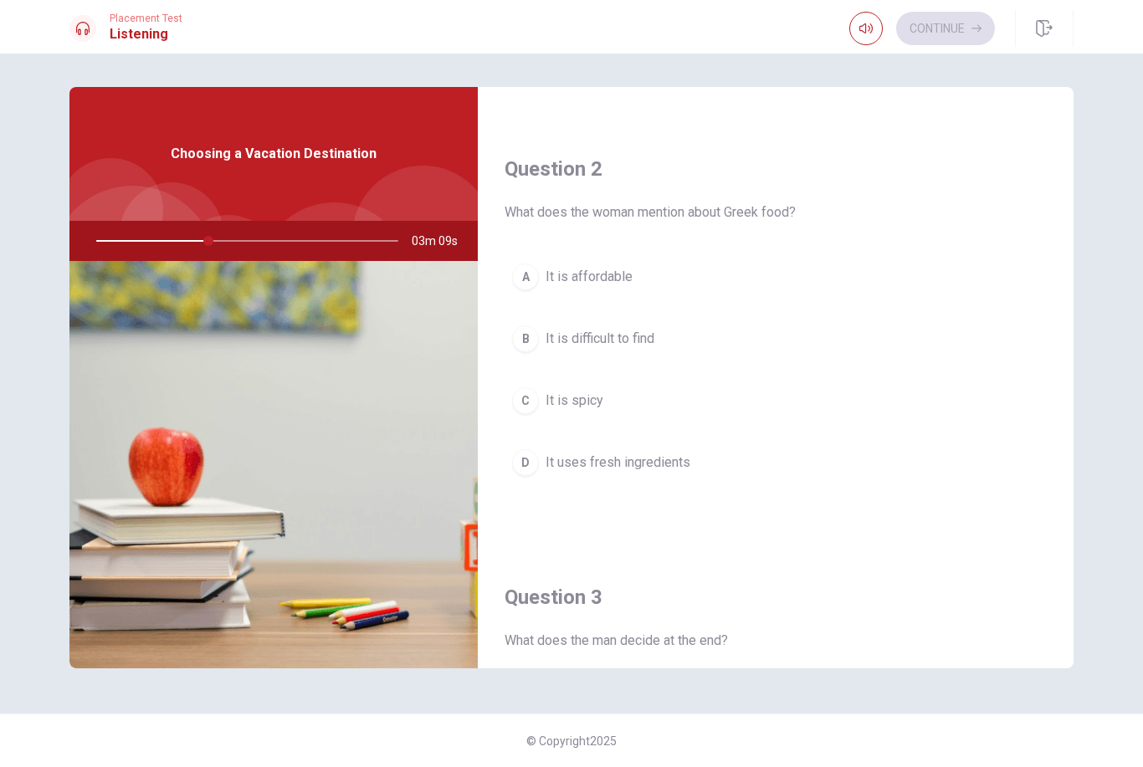
scroll to position [399, 0]
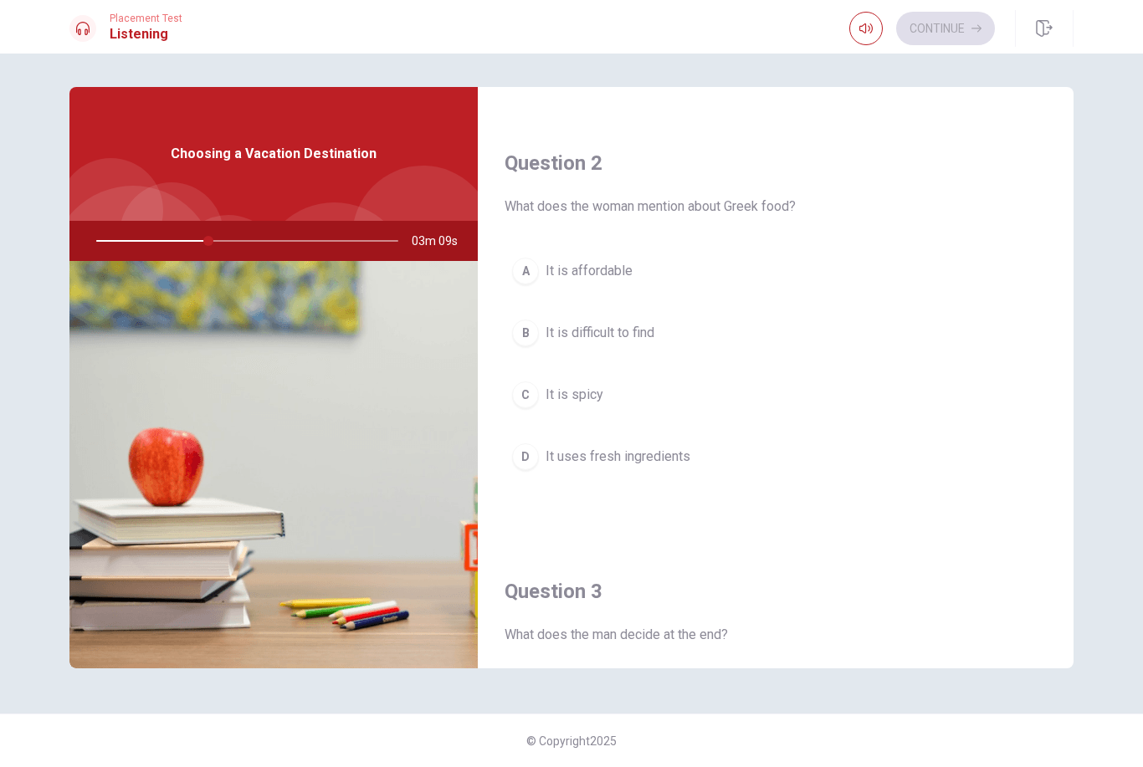
drag, startPoint x: 678, startPoint y: 212, endPoint x: 595, endPoint y: 459, distance: 260.3
click at [595, 459] on span "It uses fresh ingredients" at bounding box center [617, 457] width 145 height 20
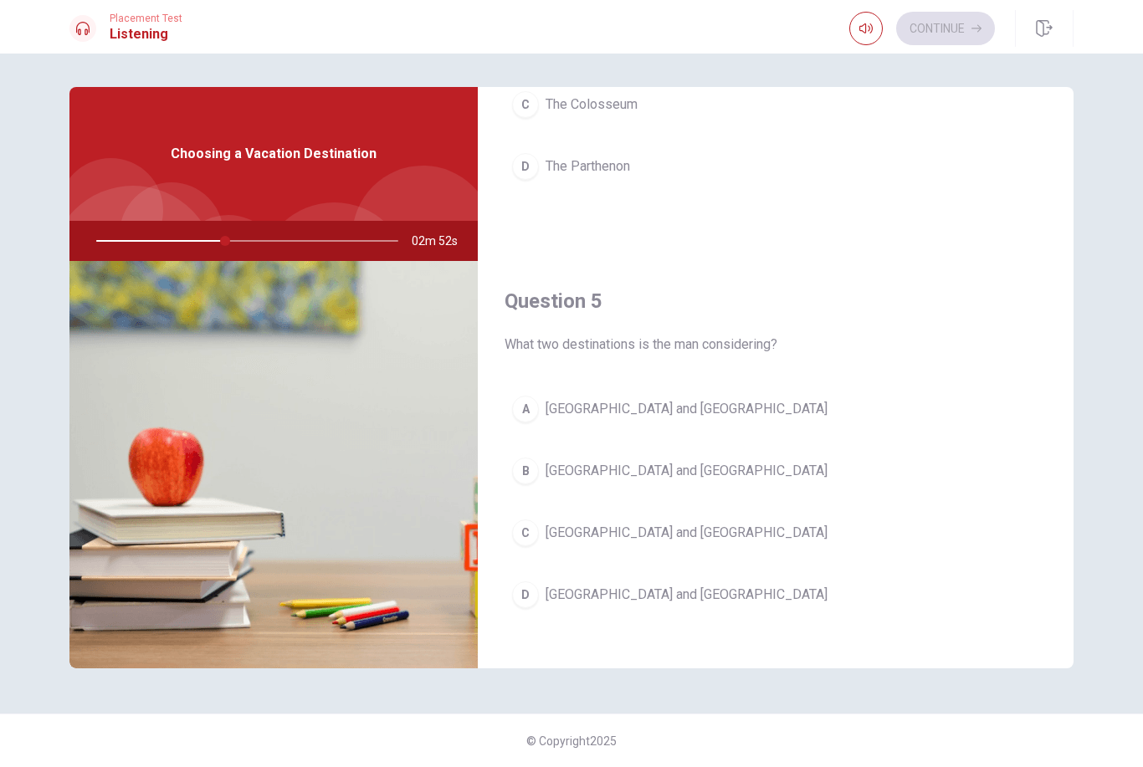
scroll to position [1548, 0]
drag, startPoint x: 595, startPoint y: 459, endPoint x: 594, endPoint y: 594, distance: 134.7
click at [593, 593] on span "[GEOGRAPHIC_DATA] and [GEOGRAPHIC_DATA]" at bounding box center [686, 593] width 282 height 20
click at [594, 594] on span "[GEOGRAPHIC_DATA] and [GEOGRAPHIC_DATA]" at bounding box center [686, 593] width 282 height 20
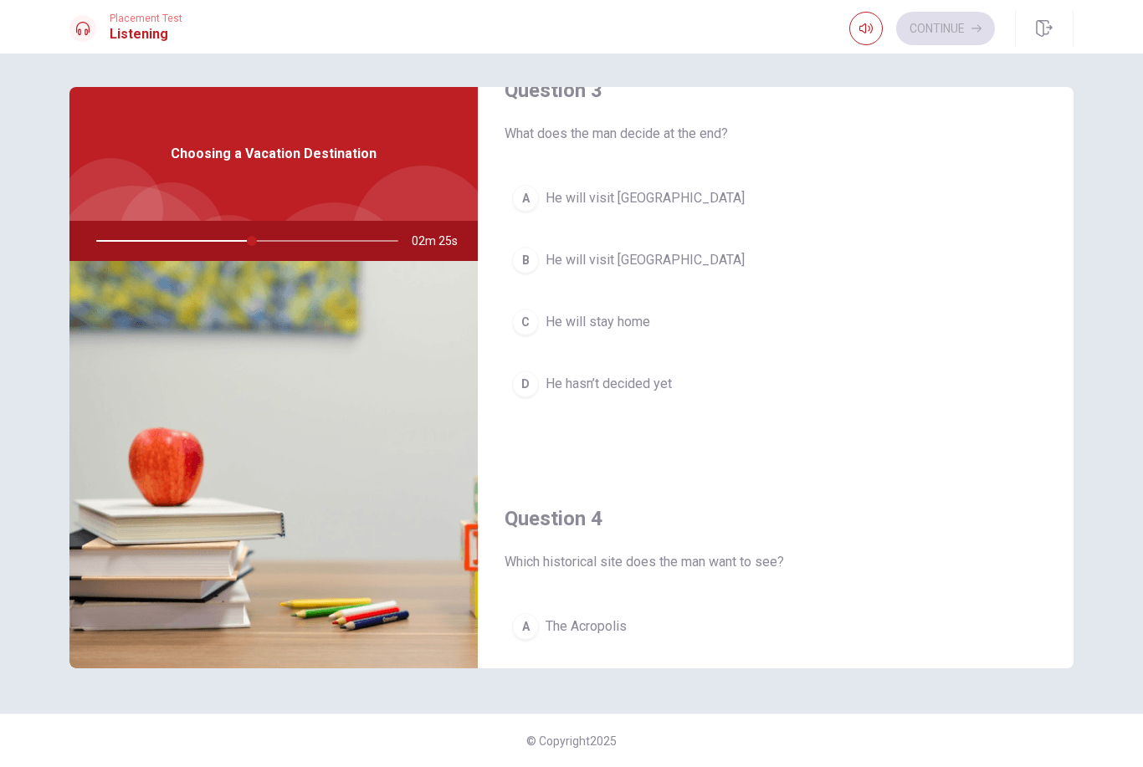
scroll to position [896, 0]
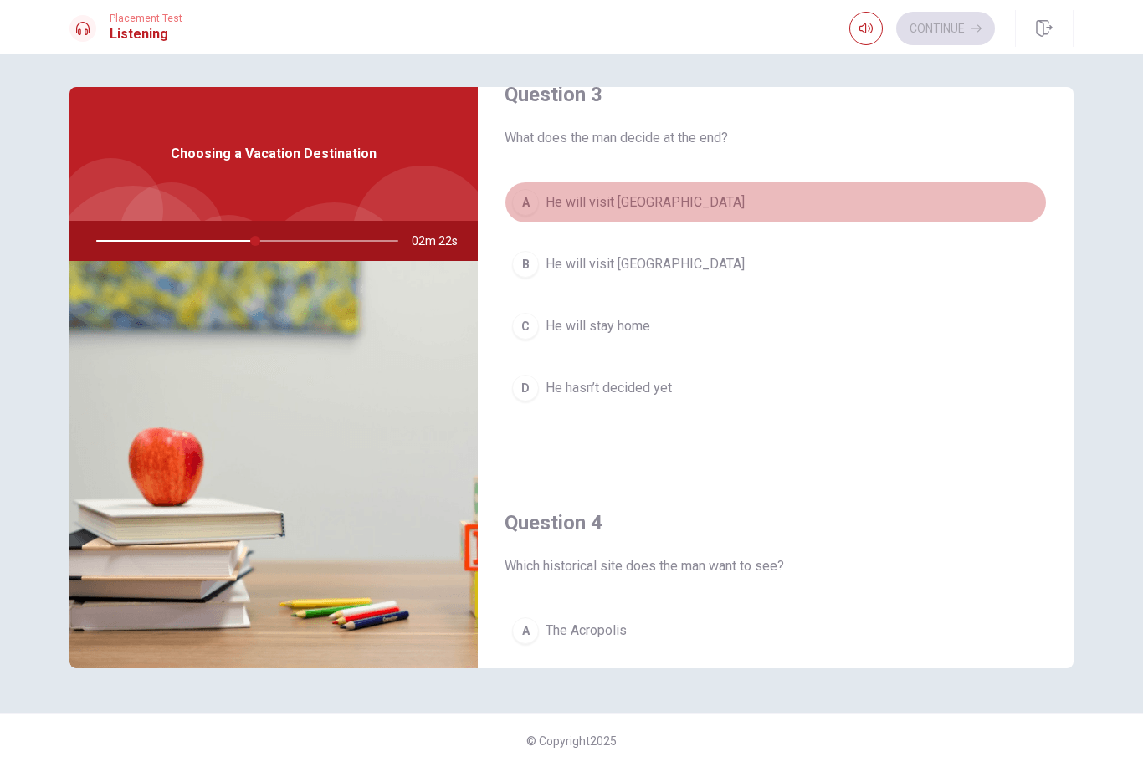
drag, startPoint x: 594, startPoint y: 594, endPoint x: 545, endPoint y: 211, distance: 386.2
click at [545, 211] on span "He will visit [GEOGRAPHIC_DATA]" at bounding box center [644, 202] width 199 height 20
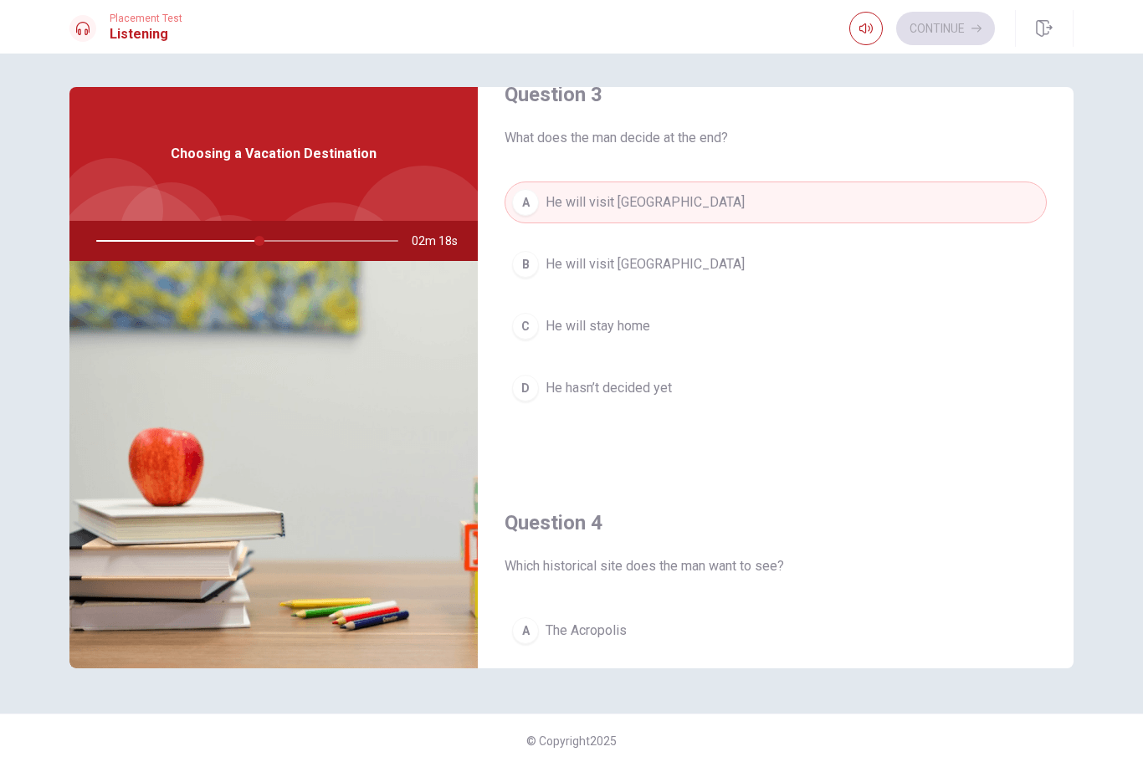
drag, startPoint x: 545, startPoint y: 211, endPoint x: 223, endPoint y: 244, distance: 323.8
click at [223, 244] on div at bounding box center [243, 241] width 335 height 40
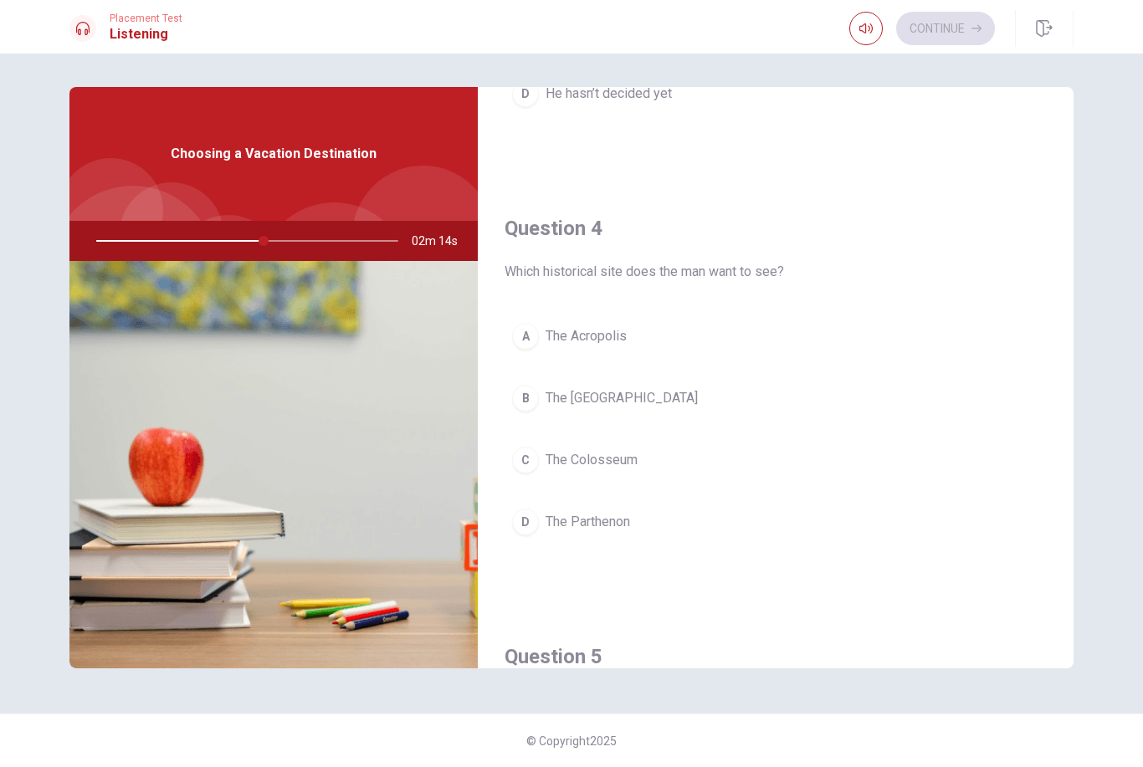
scroll to position [1201, 0]
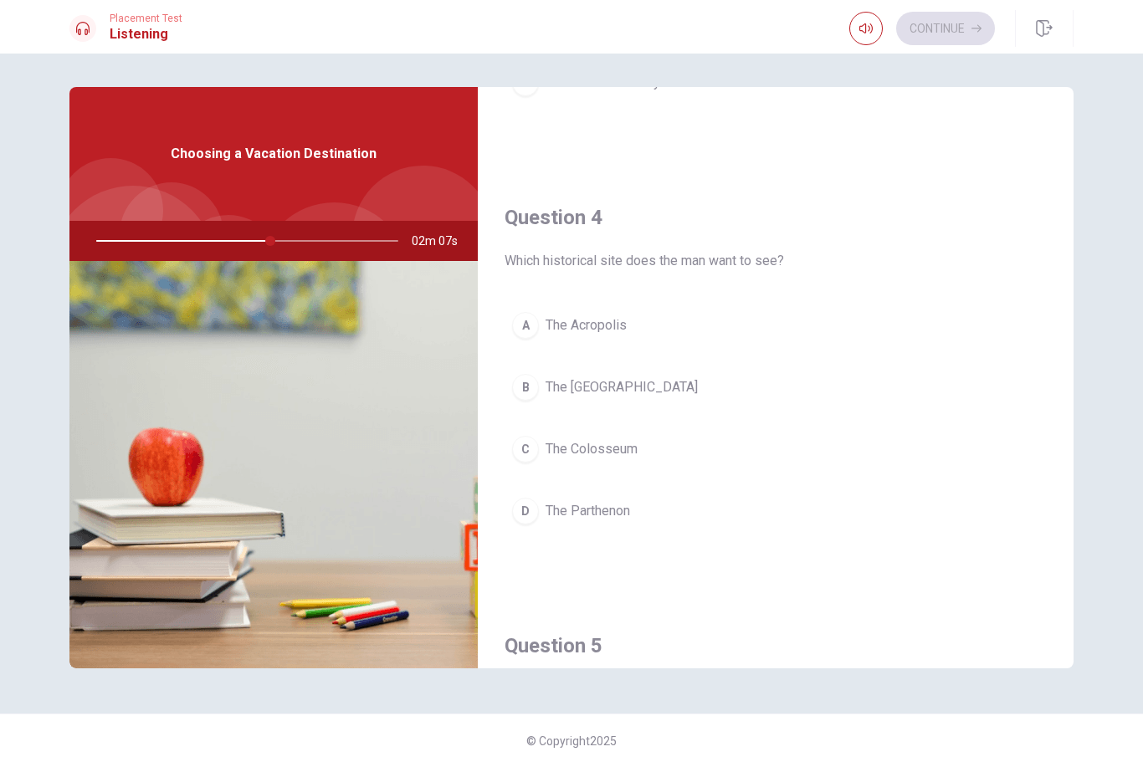
drag, startPoint x: 223, startPoint y: 244, endPoint x: 586, endPoint y: 326, distance: 371.4
click at [585, 326] on span "The Acropolis" at bounding box center [585, 325] width 81 height 20
click at [586, 326] on span "The Acropolis" at bounding box center [585, 325] width 81 height 20
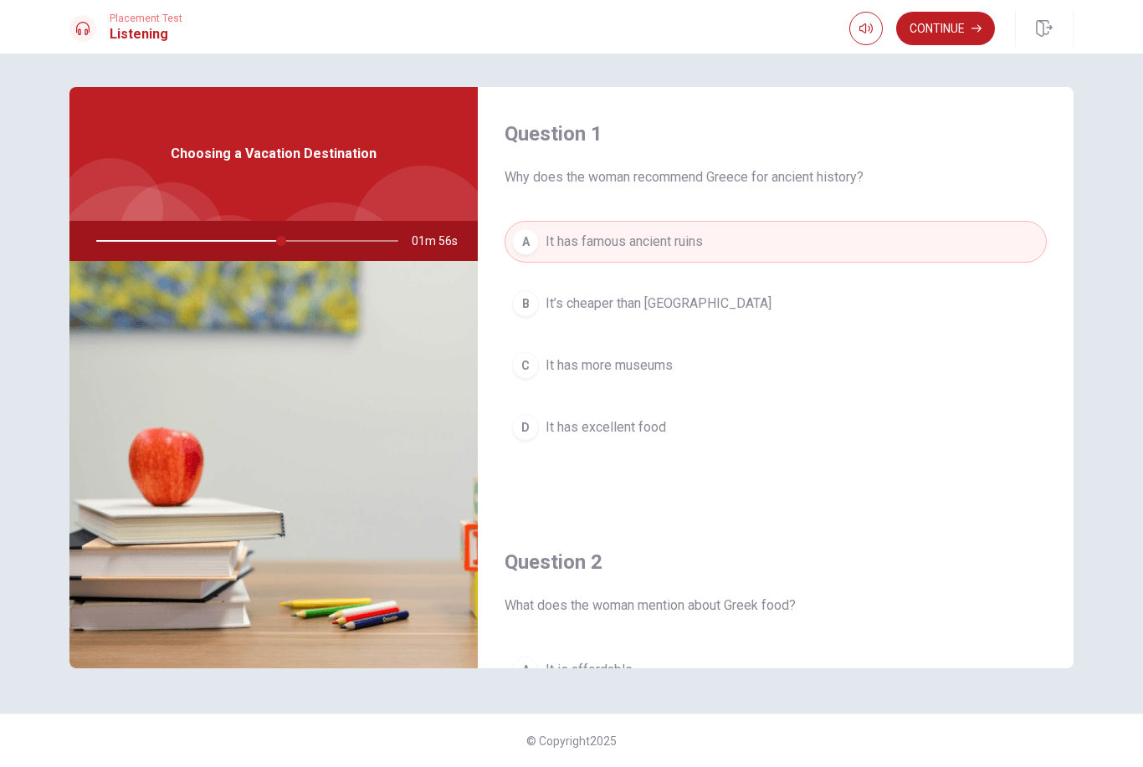
scroll to position [0, 0]
drag, startPoint x: 586, startPoint y: 326, endPoint x: 966, endPoint y: 26, distance: 484.8
click at [966, 26] on button "Continue" at bounding box center [945, 28] width 99 height 33
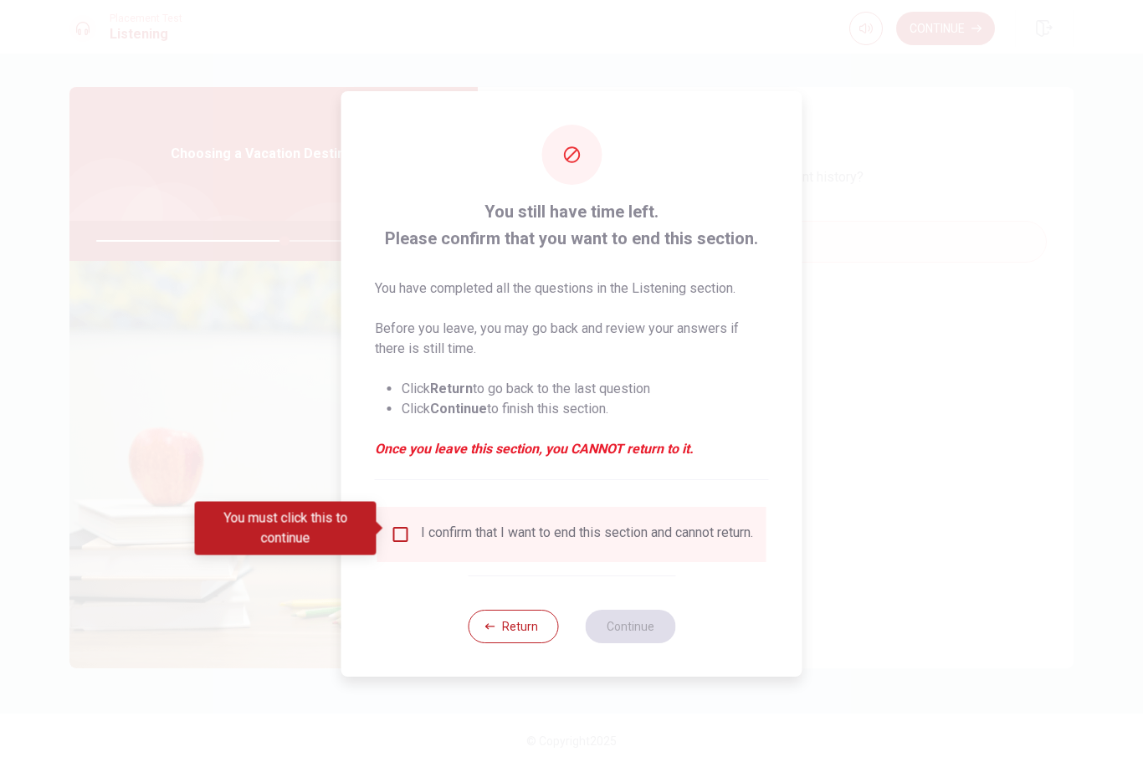
drag, startPoint x: 966, startPoint y: 26, endPoint x: 397, endPoint y: 537, distance: 764.7
click at [397, 537] on input "You must click this to continue" at bounding box center [401, 535] width 20 height 20
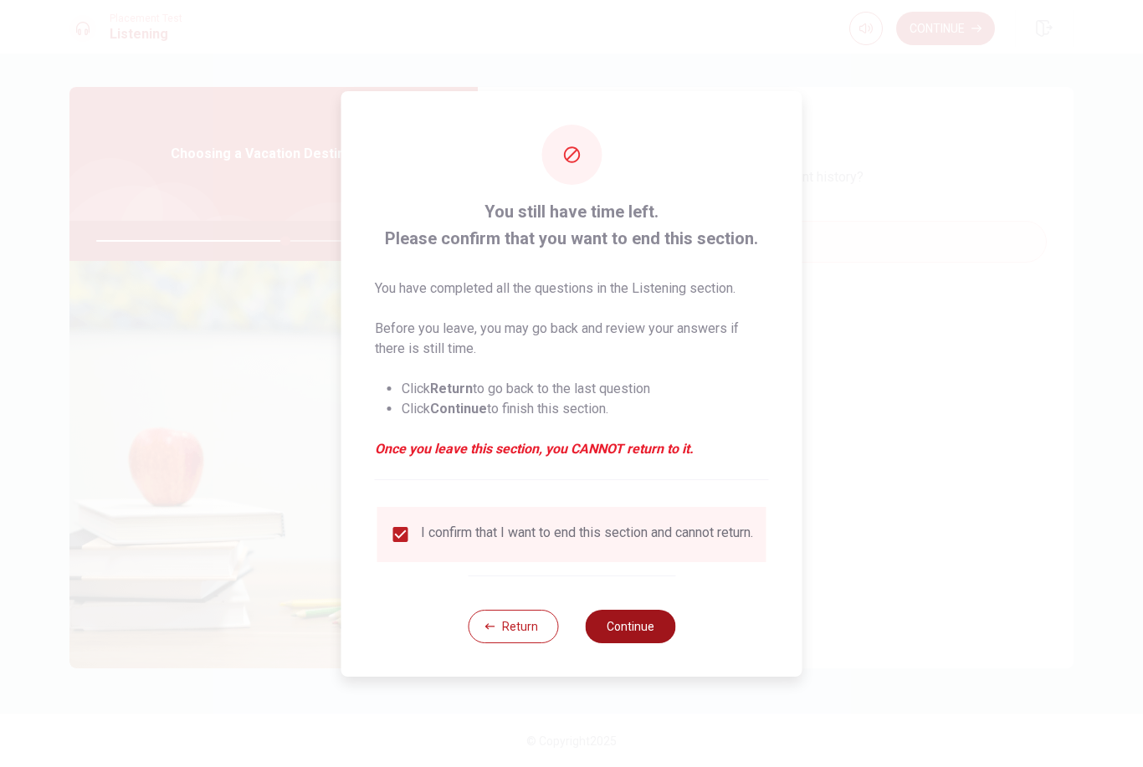
drag, startPoint x: 397, startPoint y: 537, endPoint x: 659, endPoint y: 636, distance: 279.8
click at [659, 636] on button "Continue" at bounding box center [630, 626] width 90 height 33
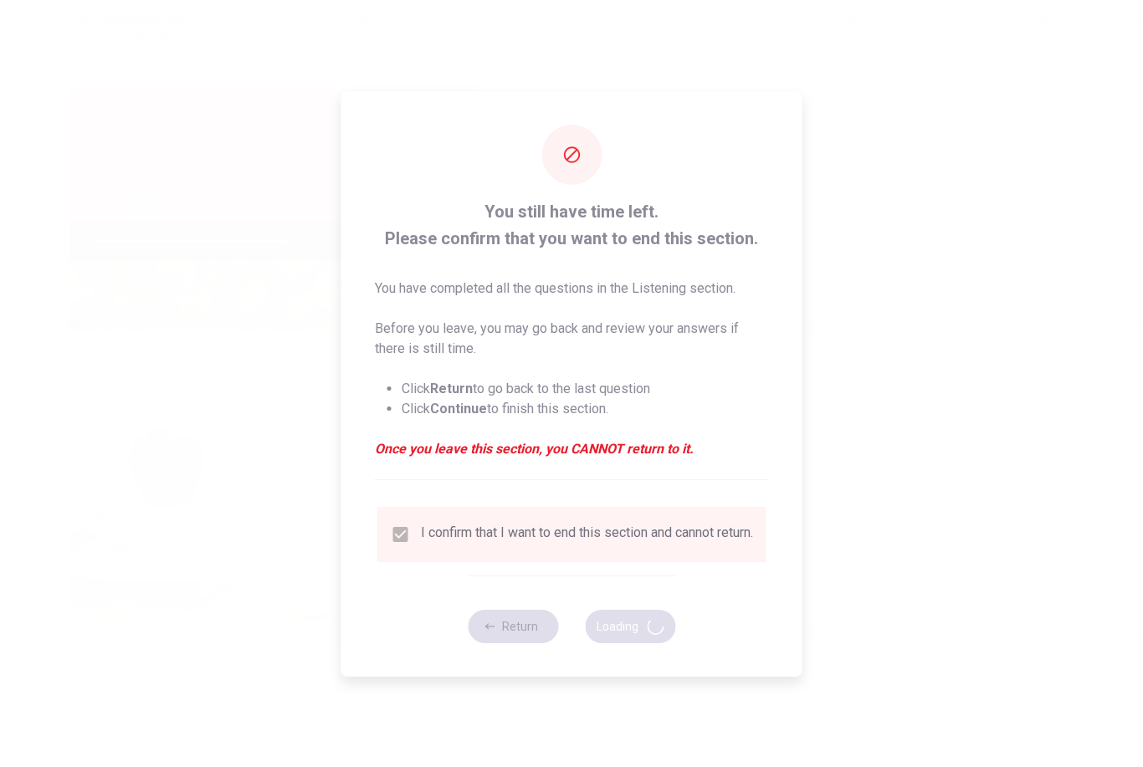
type input "64"
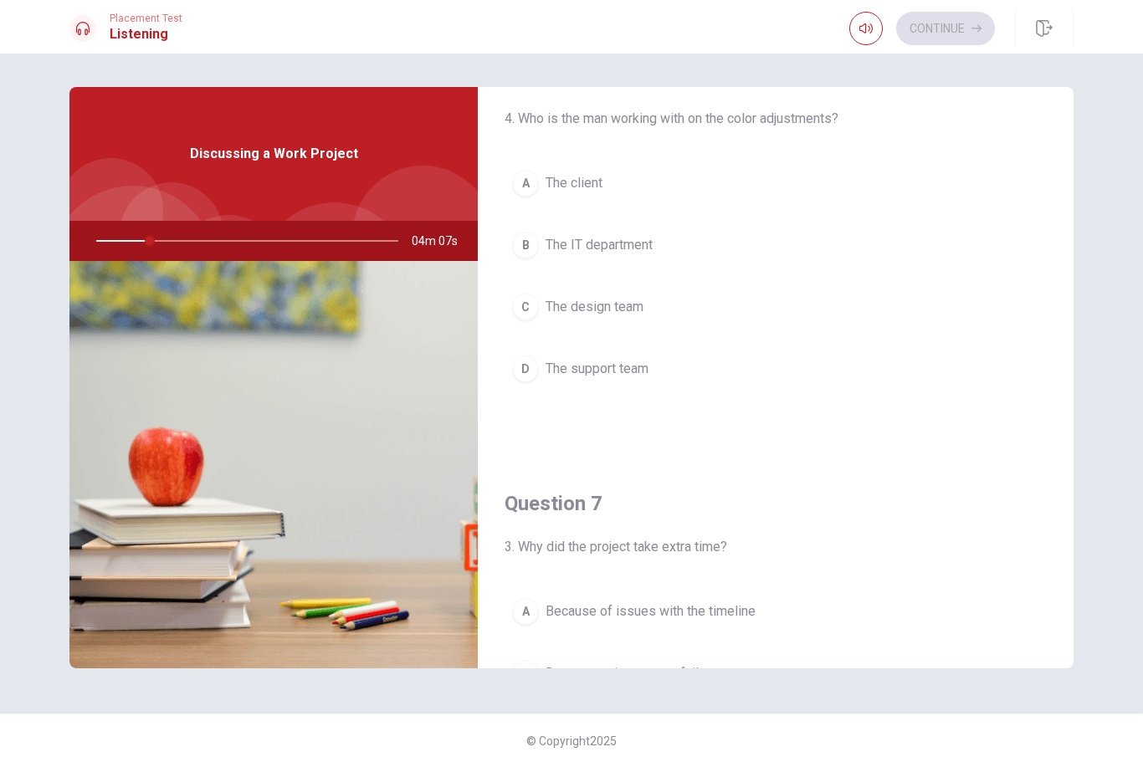
scroll to position [69, 0]
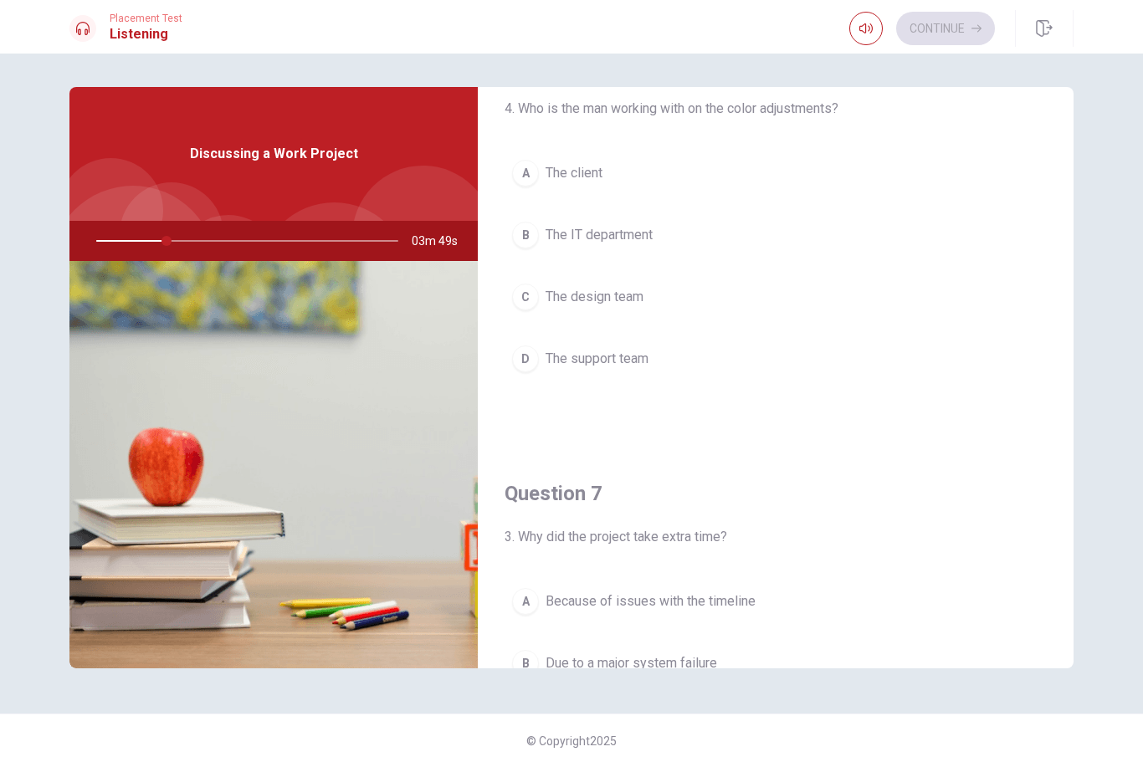
click at [600, 303] on span "The design team" at bounding box center [594, 297] width 98 height 20
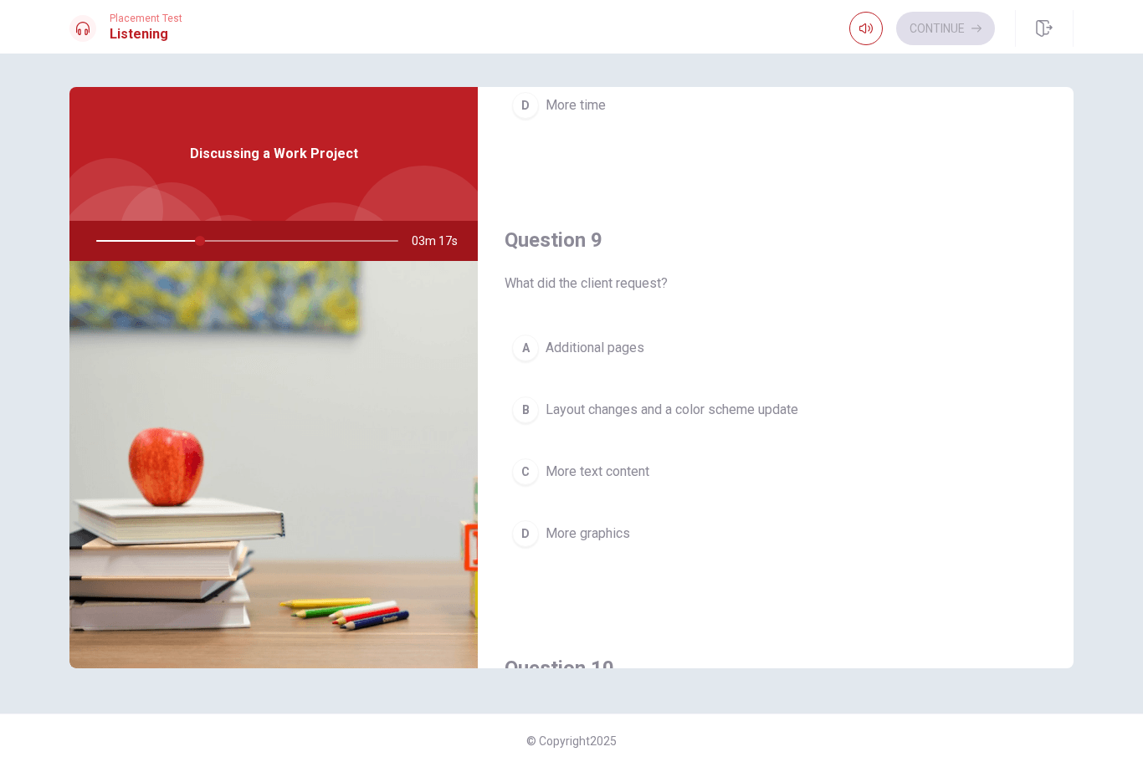
scroll to position [1178, 0]
drag, startPoint x: 600, startPoint y: 303, endPoint x: 656, endPoint y: 418, distance: 128.3
click at [655, 417] on span "Layout changes and a color scheme update" at bounding box center [671, 411] width 253 height 20
click at [656, 418] on span "Layout changes and a color scheme update" at bounding box center [671, 411] width 253 height 20
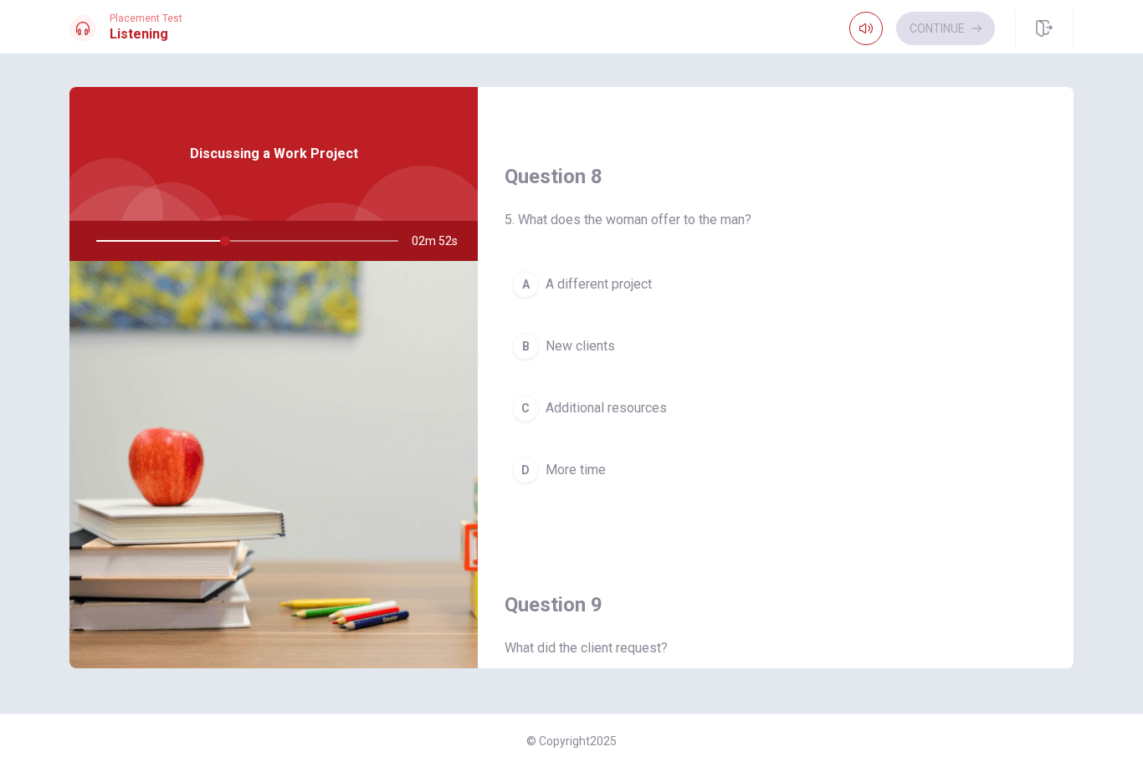
scroll to position [815, 0]
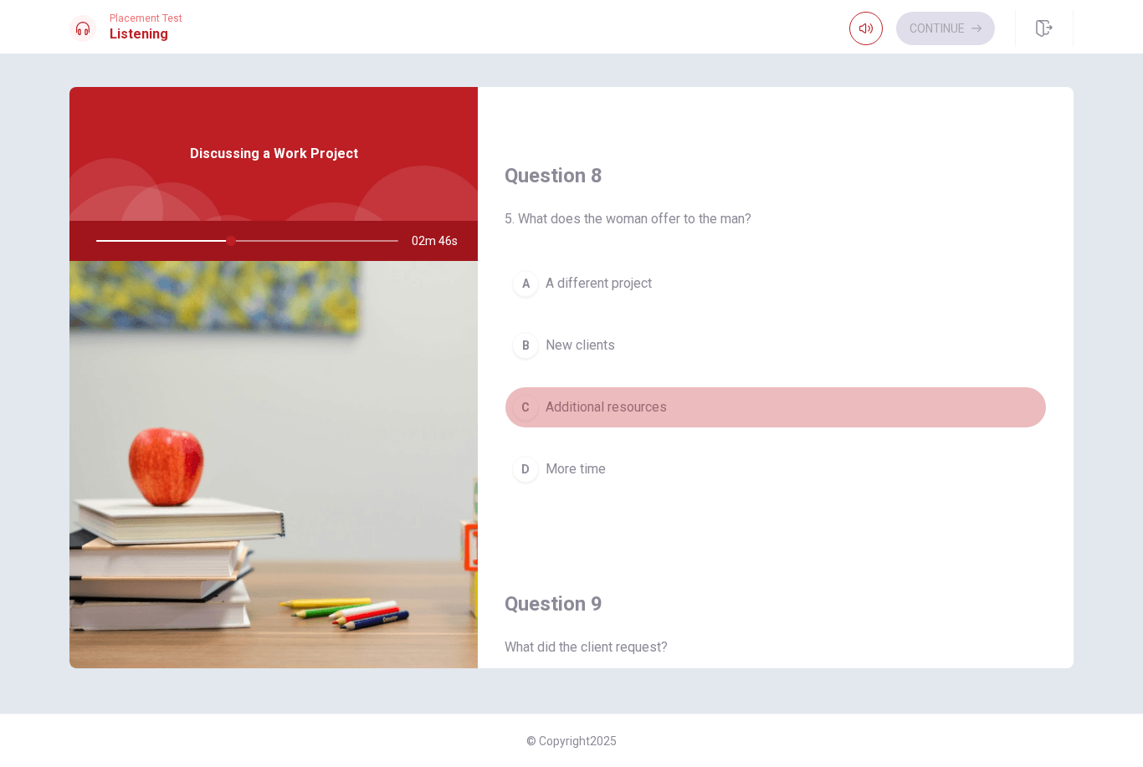
drag, startPoint x: 656, startPoint y: 418, endPoint x: 619, endPoint y: 412, distance: 37.4
click at [619, 412] on span "Additional resources" at bounding box center [605, 407] width 121 height 20
click at [620, 412] on span "Additional resources" at bounding box center [605, 407] width 121 height 20
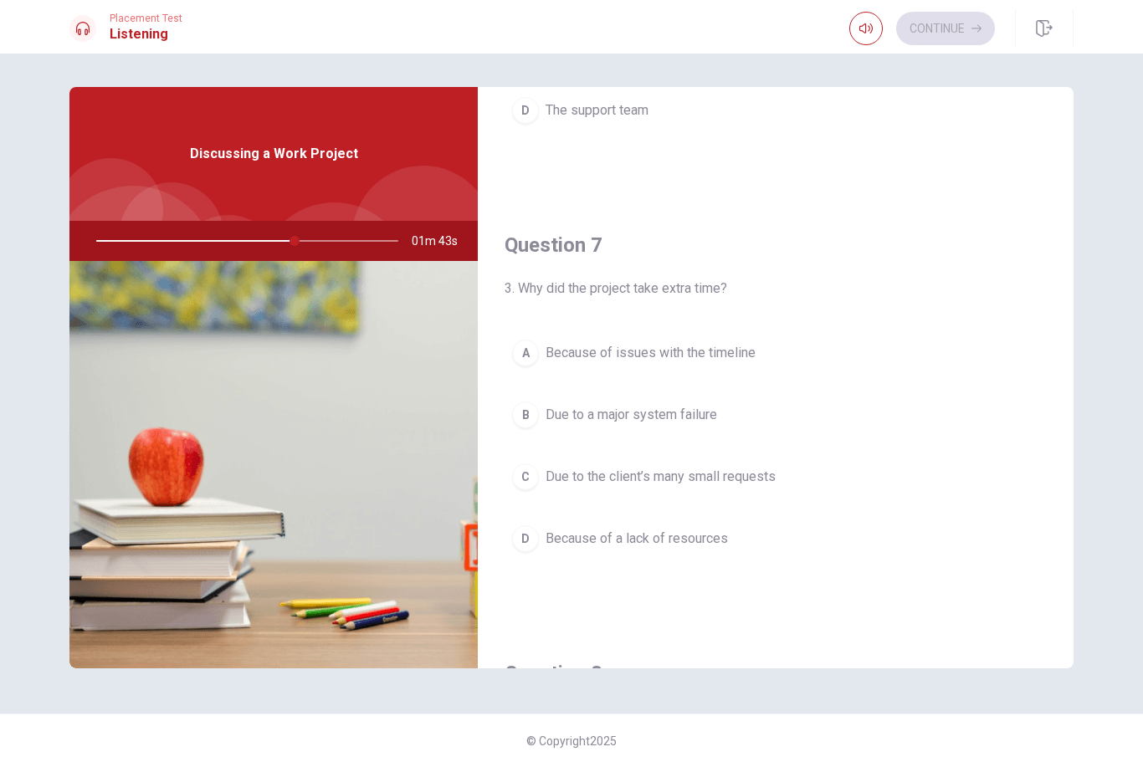
scroll to position [310, 0]
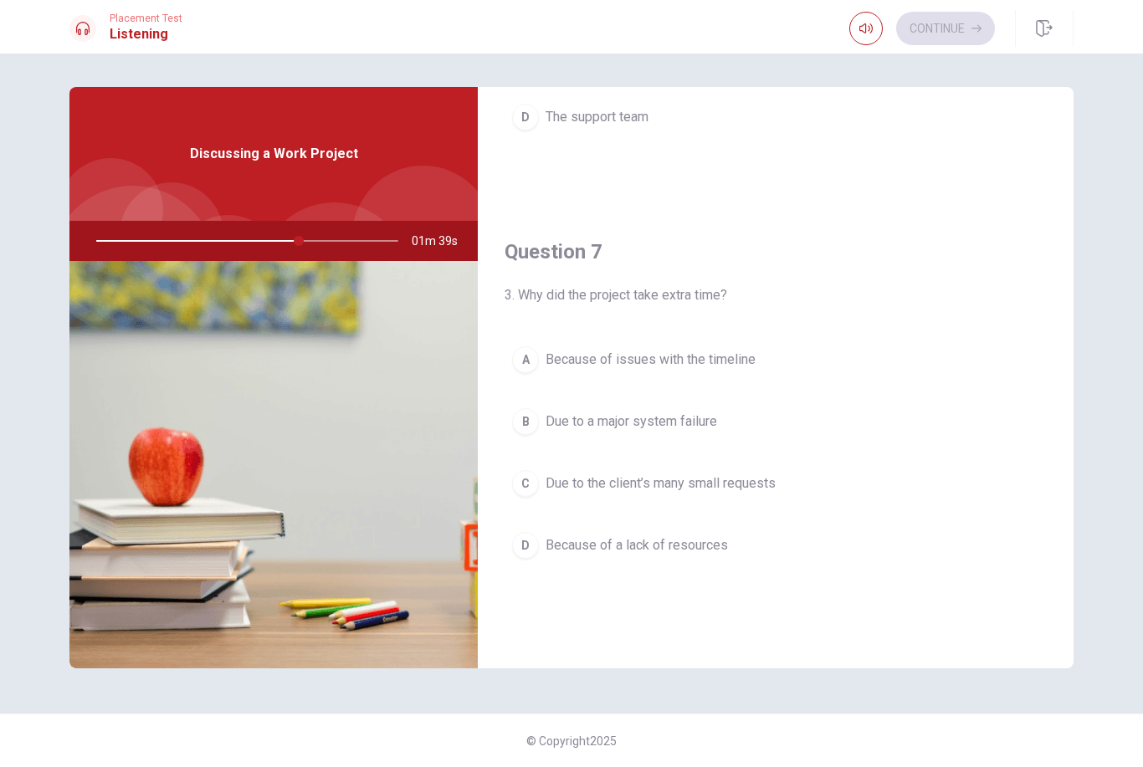
click at [698, 368] on span "Because of issues with the timeline" at bounding box center [650, 360] width 210 height 20
click at [698, 369] on span "Because of issues with the timeline" at bounding box center [650, 360] width 210 height 20
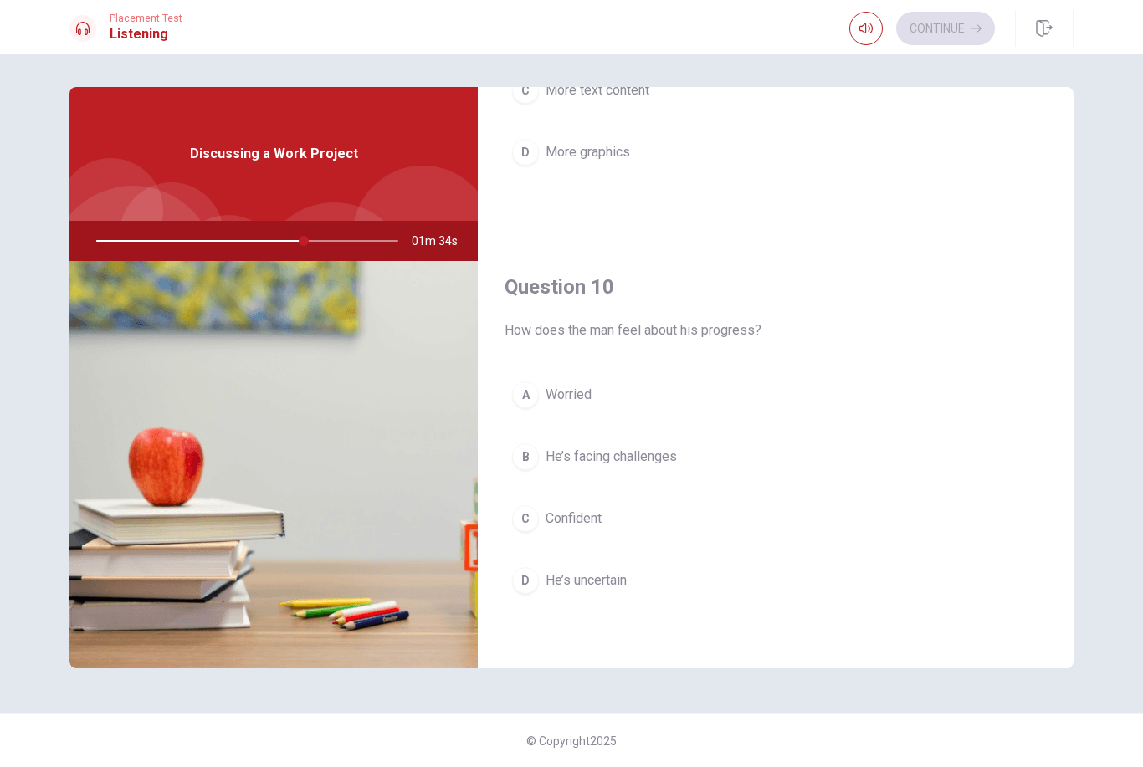
scroll to position [1560, 0]
drag, startPoint x: 698, startPoint y: 369, endPoint x: 623, endPoint y: 582, distance: 225.9
click at [623, 581] on span "He’s uncertain" at bounding box center [585, 581] width 81 height 20
click at [623, 582] on span "He’s uncertain" at bounding box center [585, 581] width 81 height 20
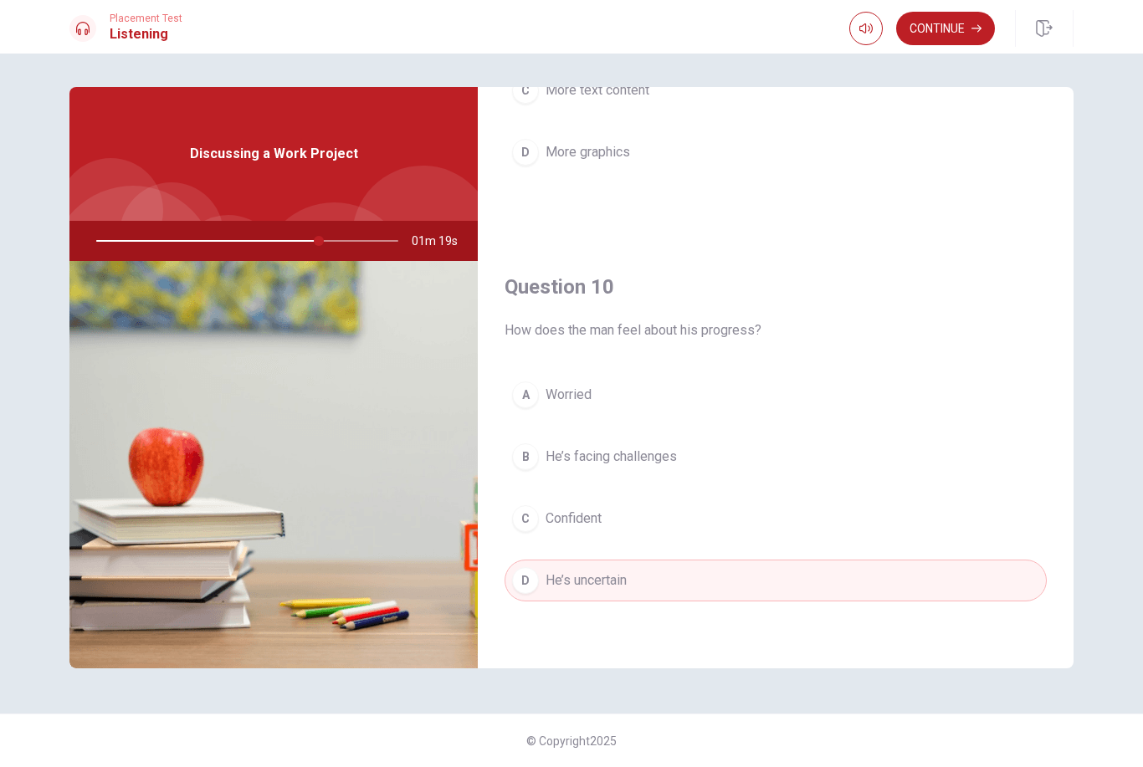
click at [948, 43] on button "Continue" at bounding box center [945, 28] width 99 height 33
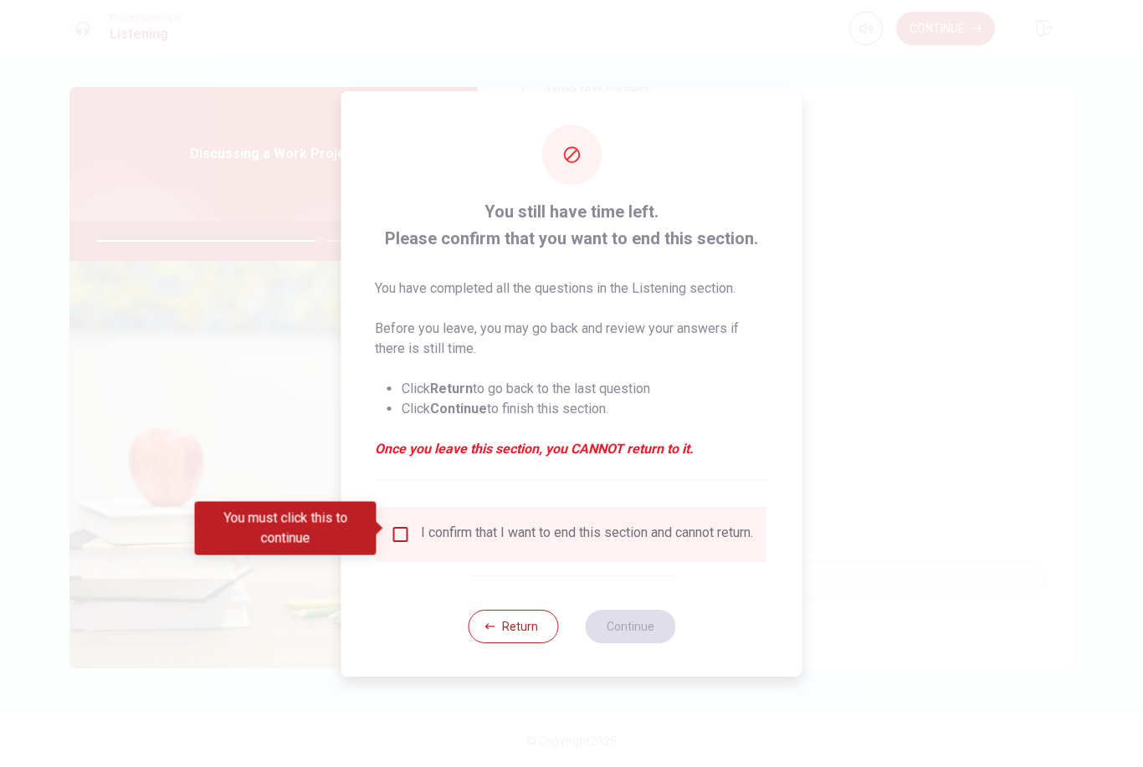
click at [427, 530] on div "I confirm that I want to end this section and cannot return." at bounding box center [587, 535] width 332 height 20
drag, startPoint x: 427, startPoint y: 530, endPoint x: 401, endPoint y: 530, distance: 25.9
click at [401, 530] on input "You must click this to continue" at bounding box center [401, 535] width 20 height 20
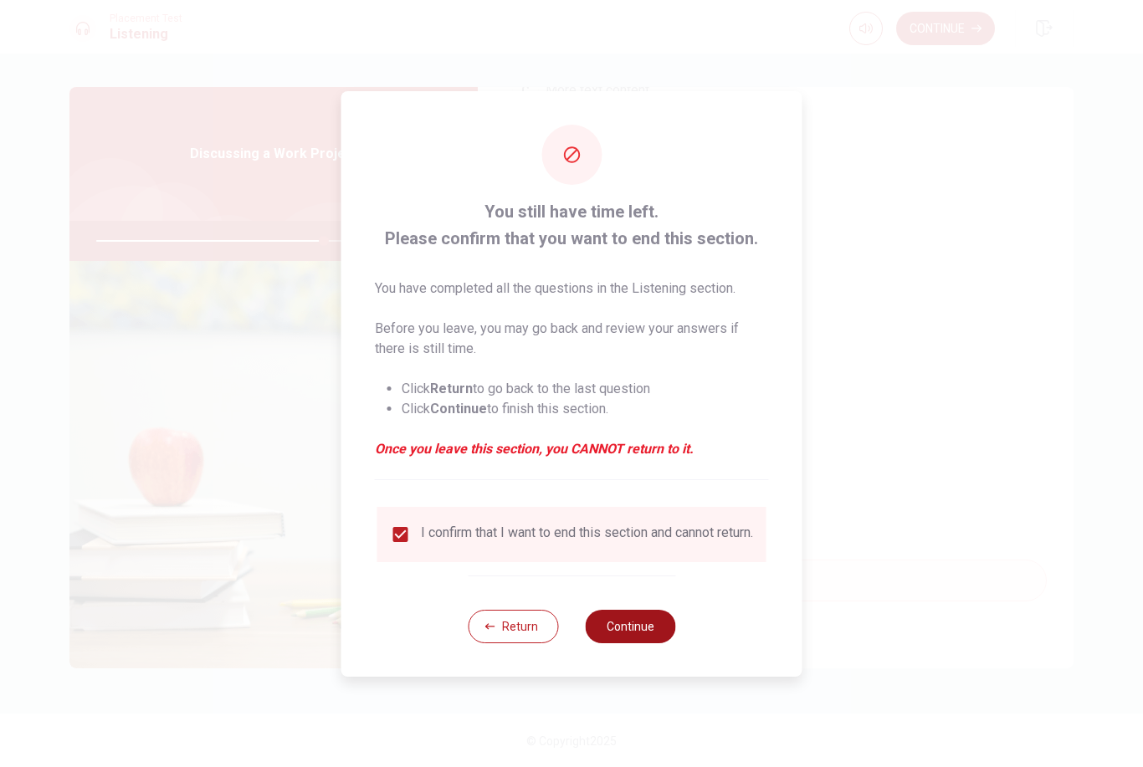
drag, startPoint x: 401, startPoint y: 530, endPoint x: 620, endPoint y: 644, distance: 246.9
click at [620, 643] on button "Continue" at bounding box center [630, 626] width 90 height 33
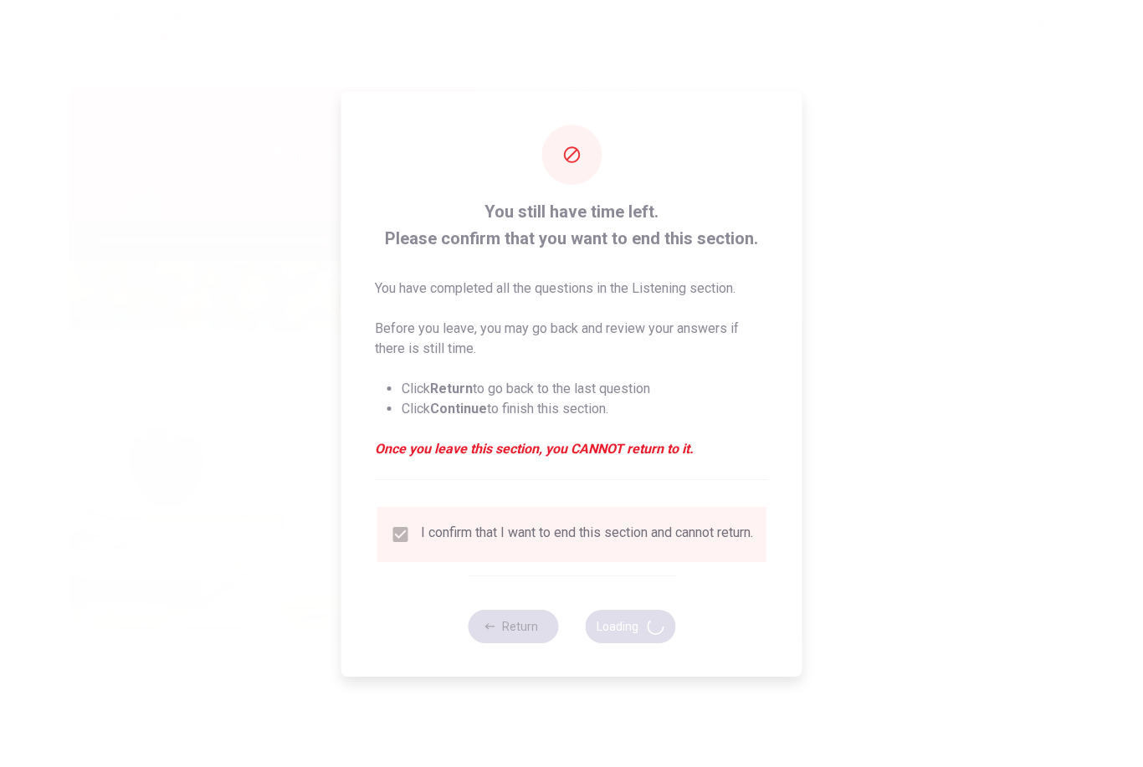
type input "76"
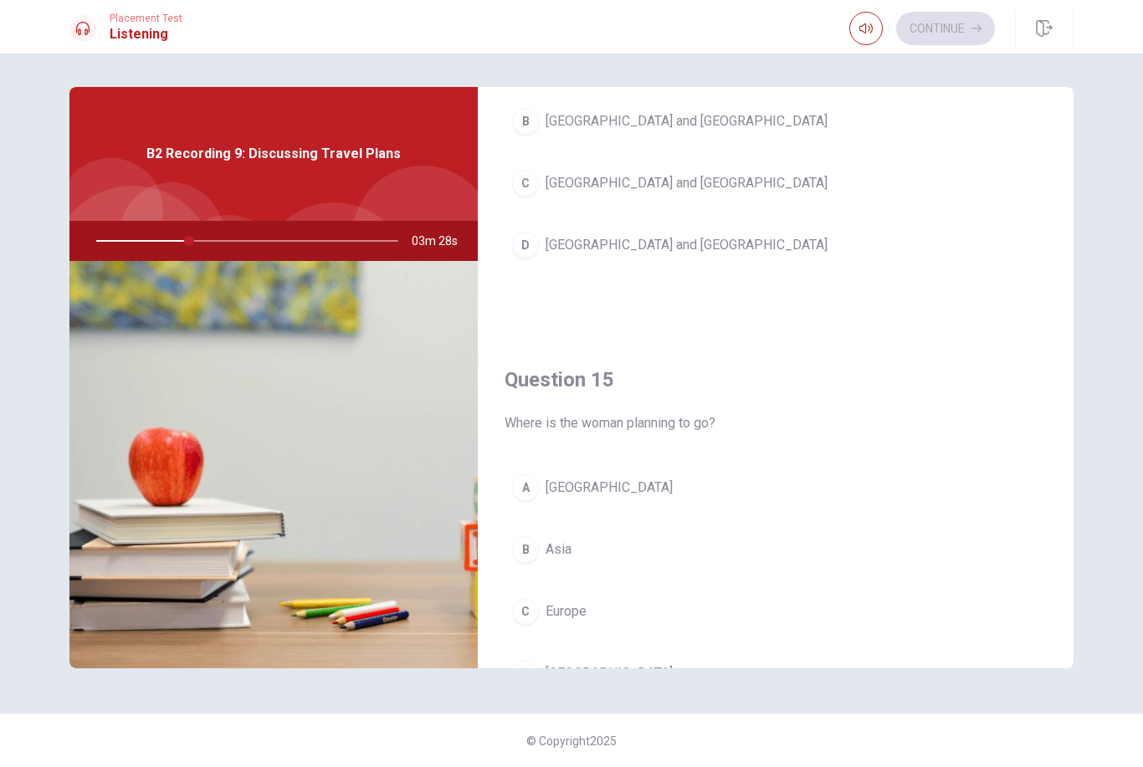
scroll to position [1482, 0]
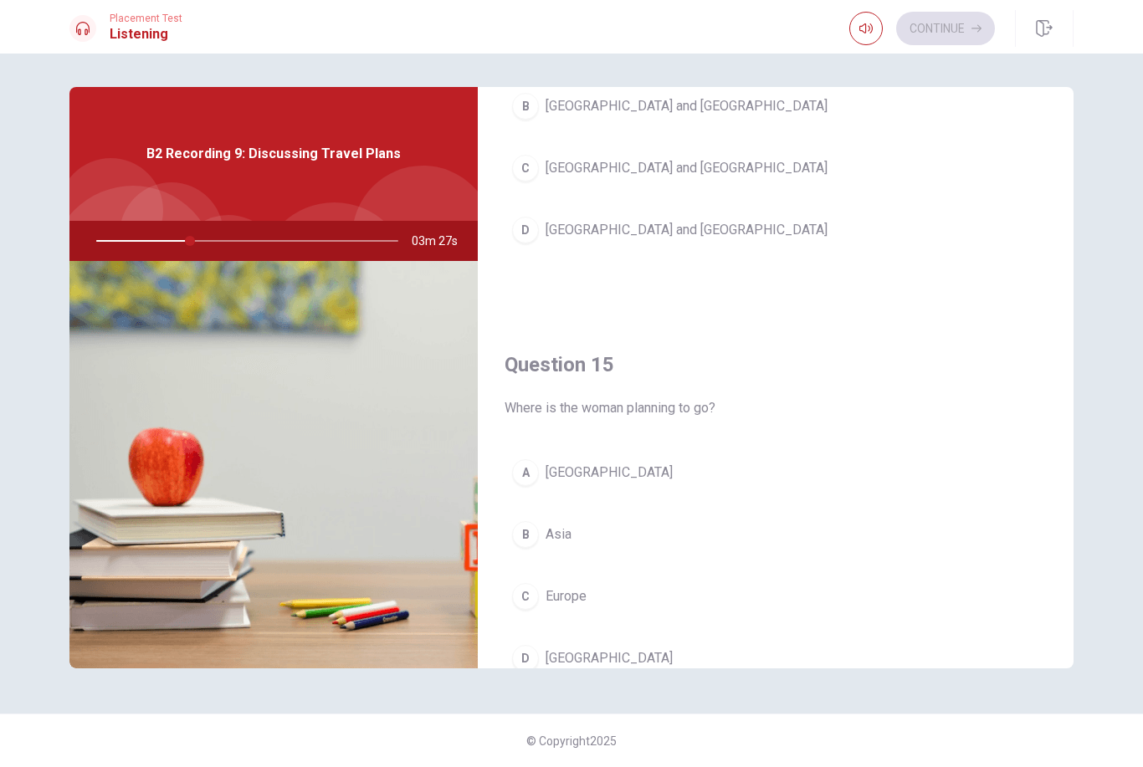
drag, startPoint x: 620, startPoint y: 644, endPoint x: 567, endPoint y: 601, distance: 67.8
click at [566, 601] on span "Europe" at bounding box center [565, 596] width 41 height 20
click at [567, 601] on span "Europe" at bounding box center [565, 596] width 41 height 20
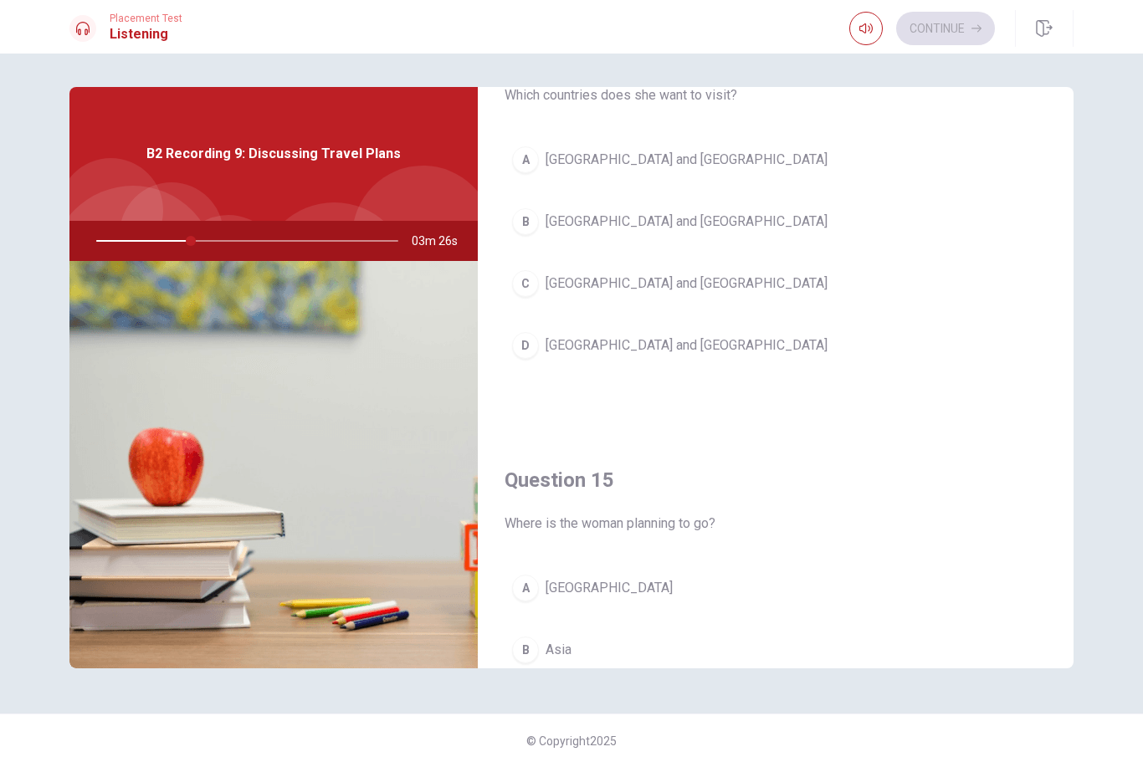
scroll to position [1361, 0]
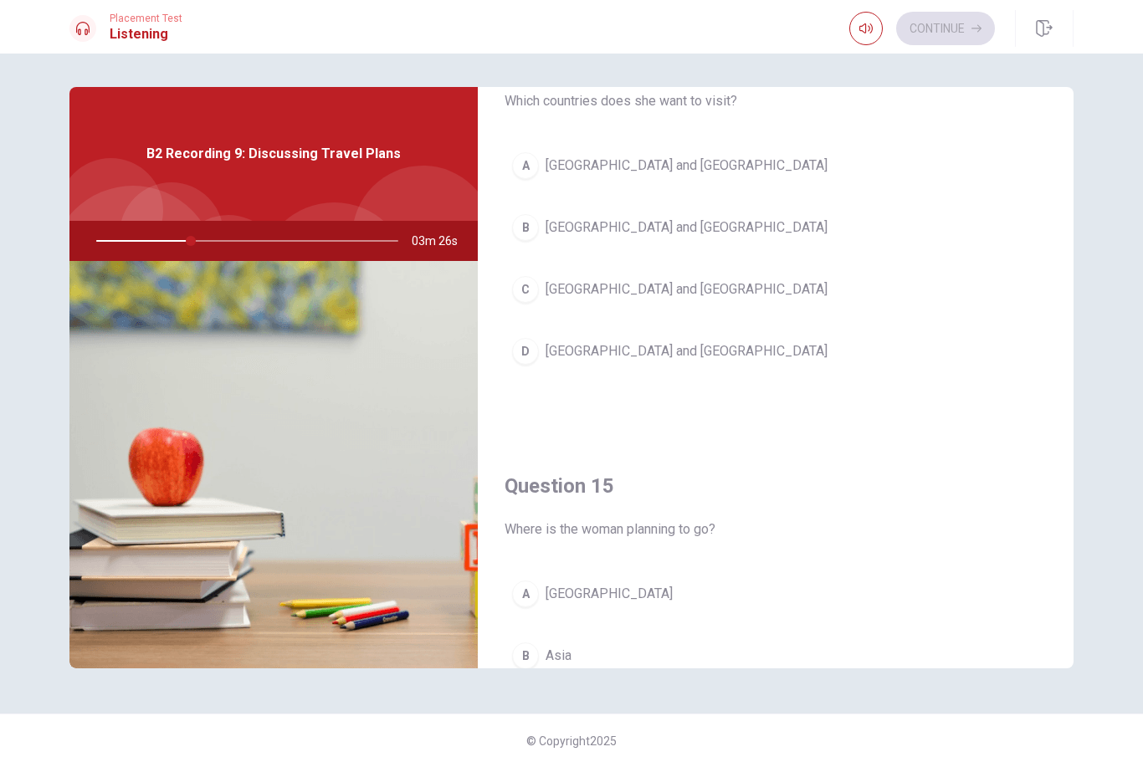
drag, startPoint x: 567, startPoint y: 601, endPoint x: 612, endPoint y: 239, distance: 364.9
click at [611, 239] on button "B [GEOGRAPHIC_DATA] and [GEOGRAPHIC_DATA]" at bounding box center [775, 228] width 542 height 42
click at [612, 239] on button "B [GEOGRAPHIC_DATA] and [GEOGRAPHIC_DATA]" at bounding box center [775, 228] width 542 height 42
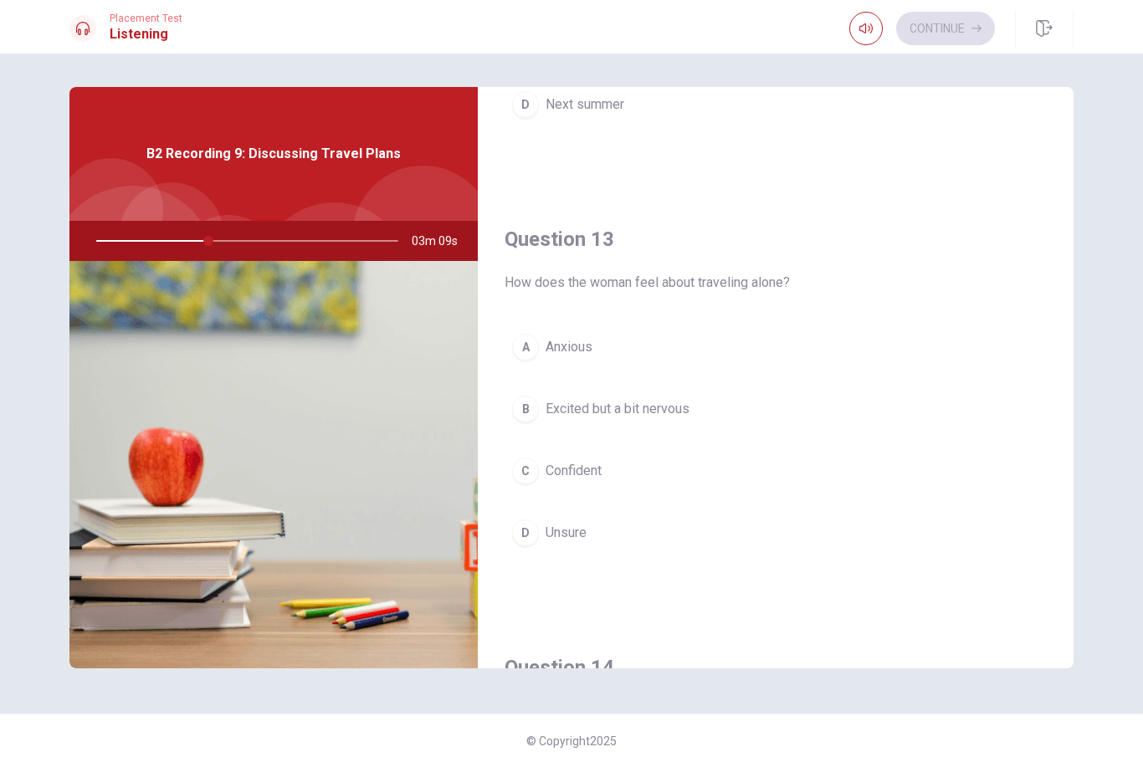
scroll to position [778, 0]
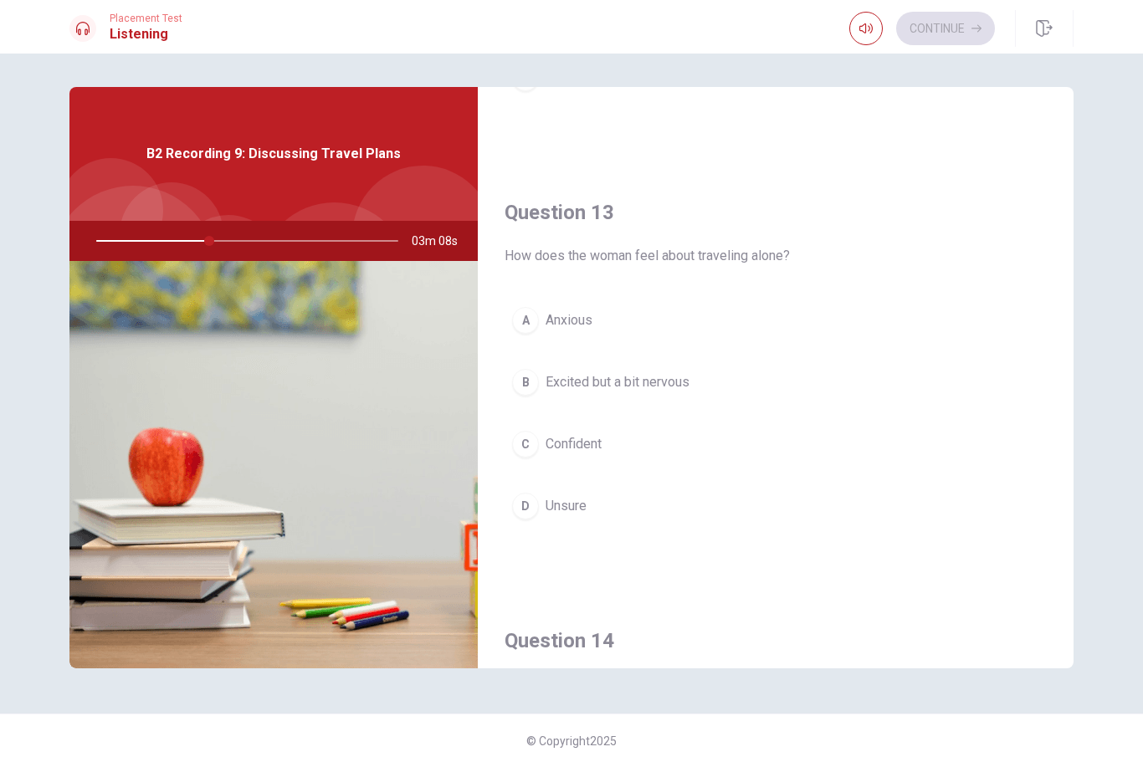
drag, startPoint x: 612, startPoint y: 239, endPoint x: 628, endPoint y: 385, distance: 146.5
click at [627, 385] on span "Excited but a bit nervous" at bounding box center [617, 382] width 144 height 20
click at [628, 385] on span "Excited but a bit nervous" at bounding box center [617, 382] width 144 height 20
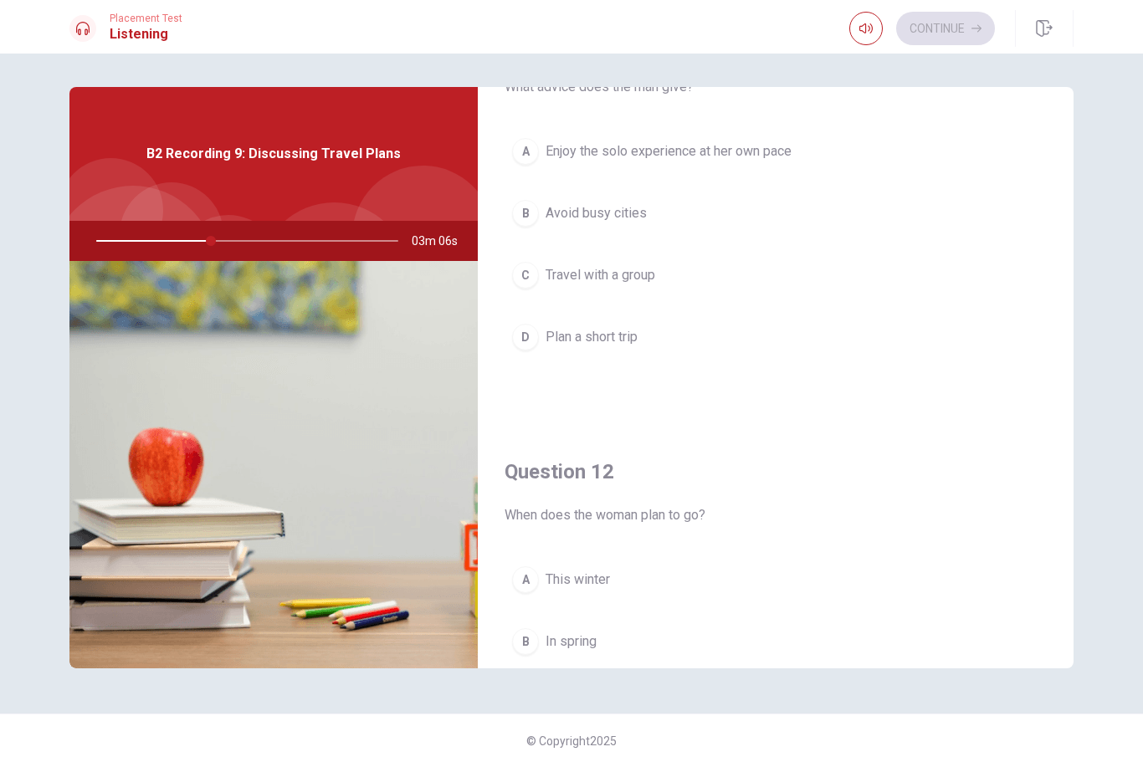
scroll to position [90, 0]
drag, startPoint x: 628, startPoint y: 385, endPoint x: 651, endPoint y: 160, distance: 226.2
click at [650, 159] on span "Enjoy the solo experience at her own pace" at bounding box center [668, 152] width 246 height 20
click at [651, 160] on span "Enjoy the solo experience at her own pace" at bounding box center [668, 152] width 246 height 20
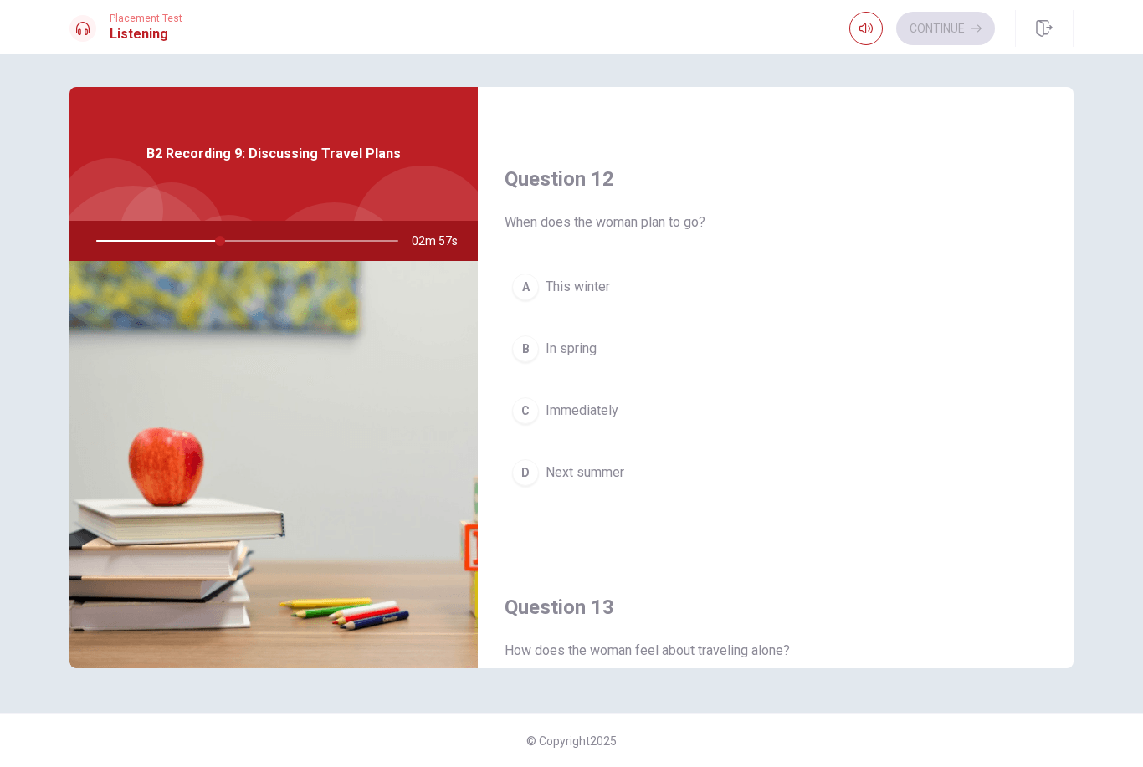
scroll to position [382, 0]
drag, startPoint x: 651, startPoint y: 160, endPoint x: 545, endPoint y: 479, distance: 336.5
click at [545, 479] on span "Next summer" at bounding box center [584, 473] width 79 height 20
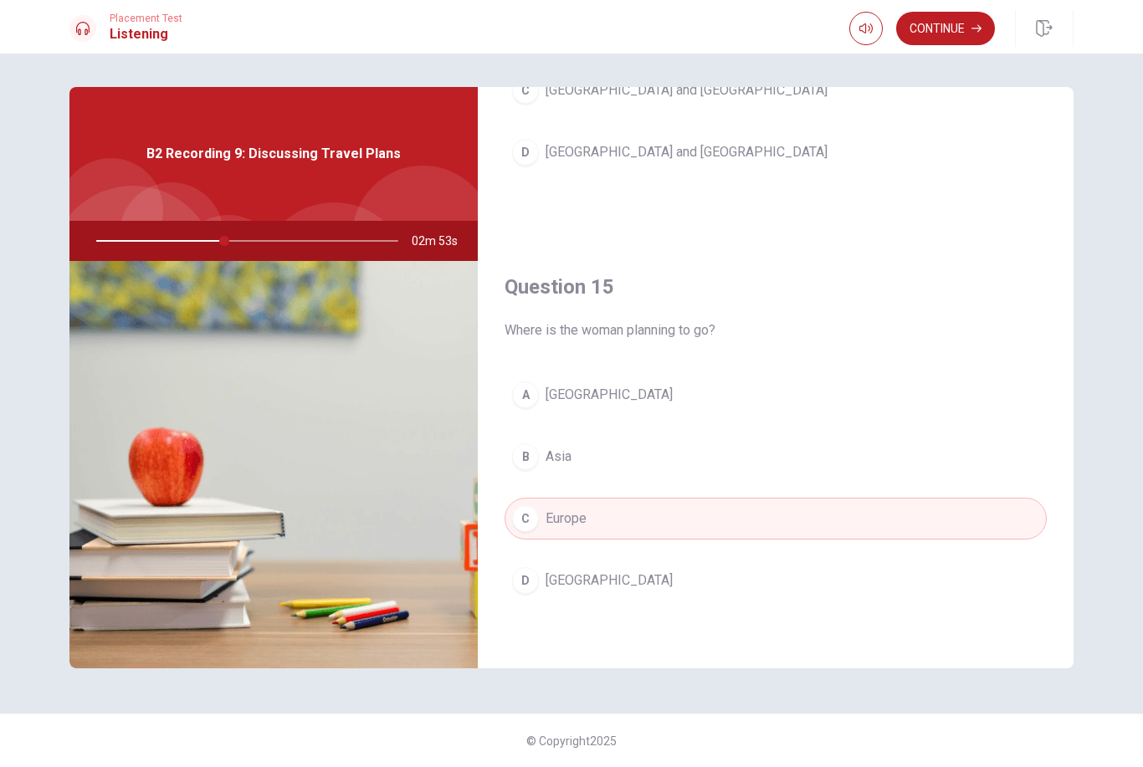
scroll to position [1560, 0]
click at [934, 43] on button "Continue" at bounding box center [945, 28] width 99 height 33
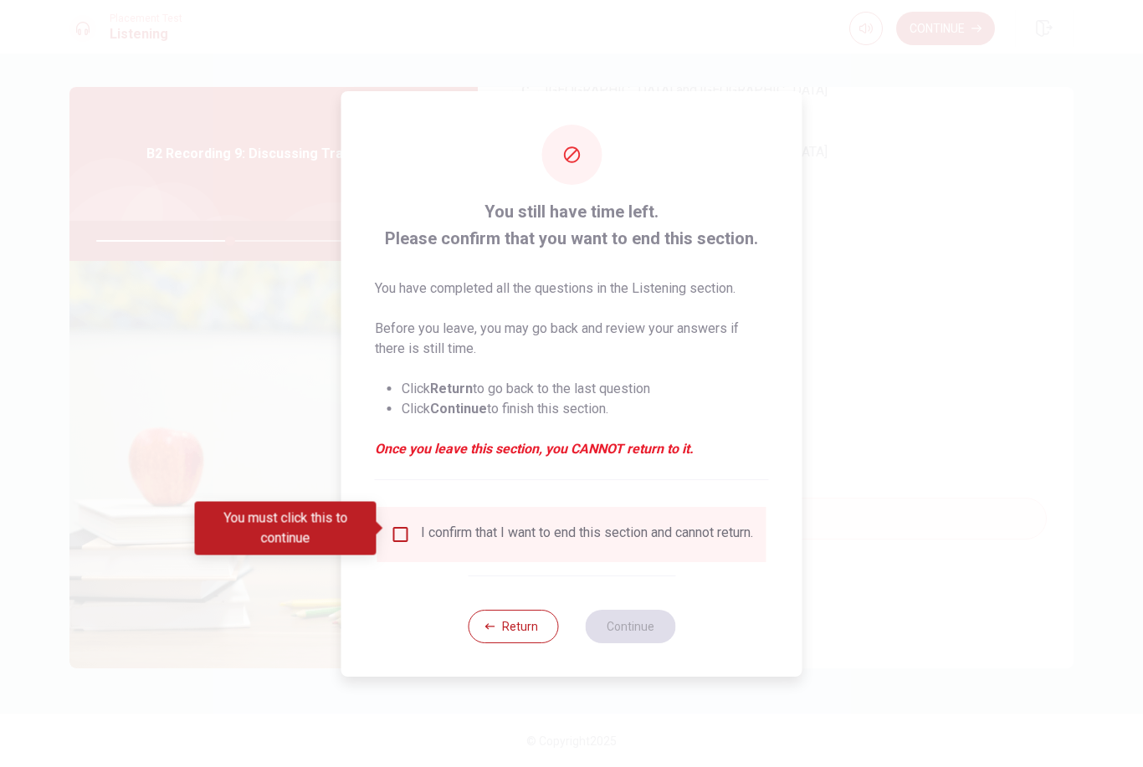
drag, startPoint x: 545, startPoint y: 479, endPoint x: 401, endPoint y: 525, distance: 151.6
click at [401, 525] on input "You must click this to continue" at bounding box center [401, 535] width 20 height 20
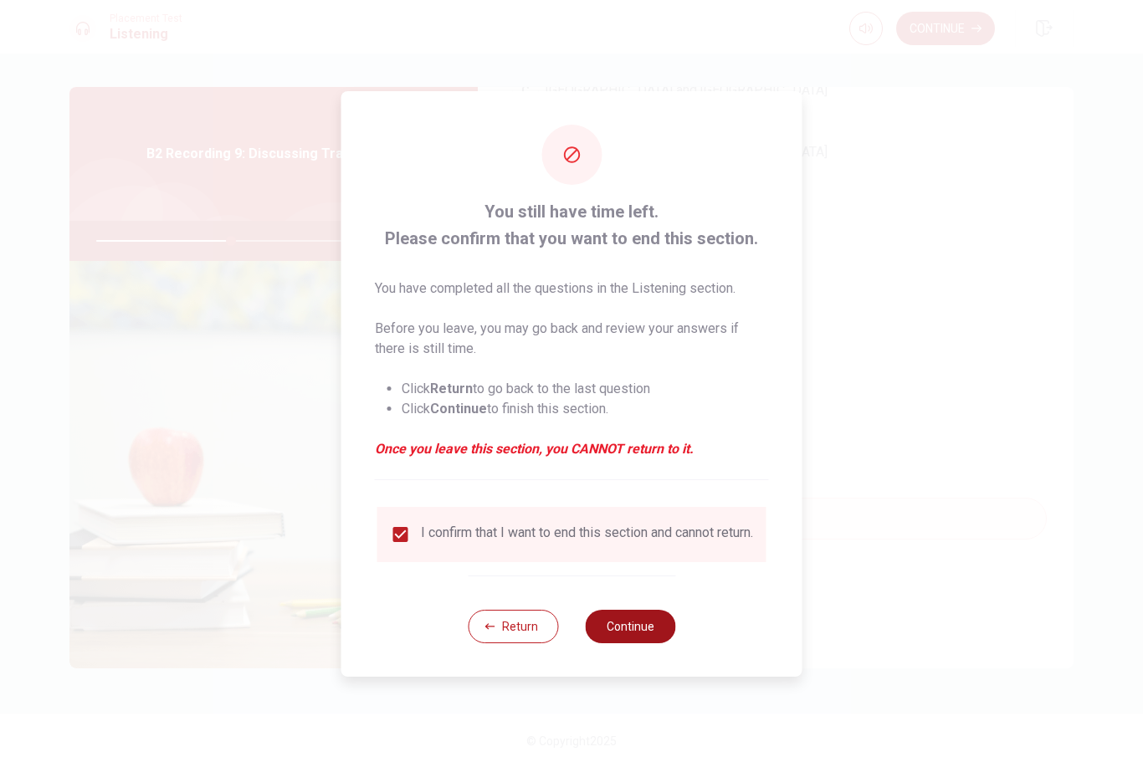
drag, startPoint x: 401, startPoint y: 525, endPoint x: 644, endPoint y: 630, distance: 265.3
click at [644, 630] on button "Continue" at bounding box center [630, 626] width 90 height 33
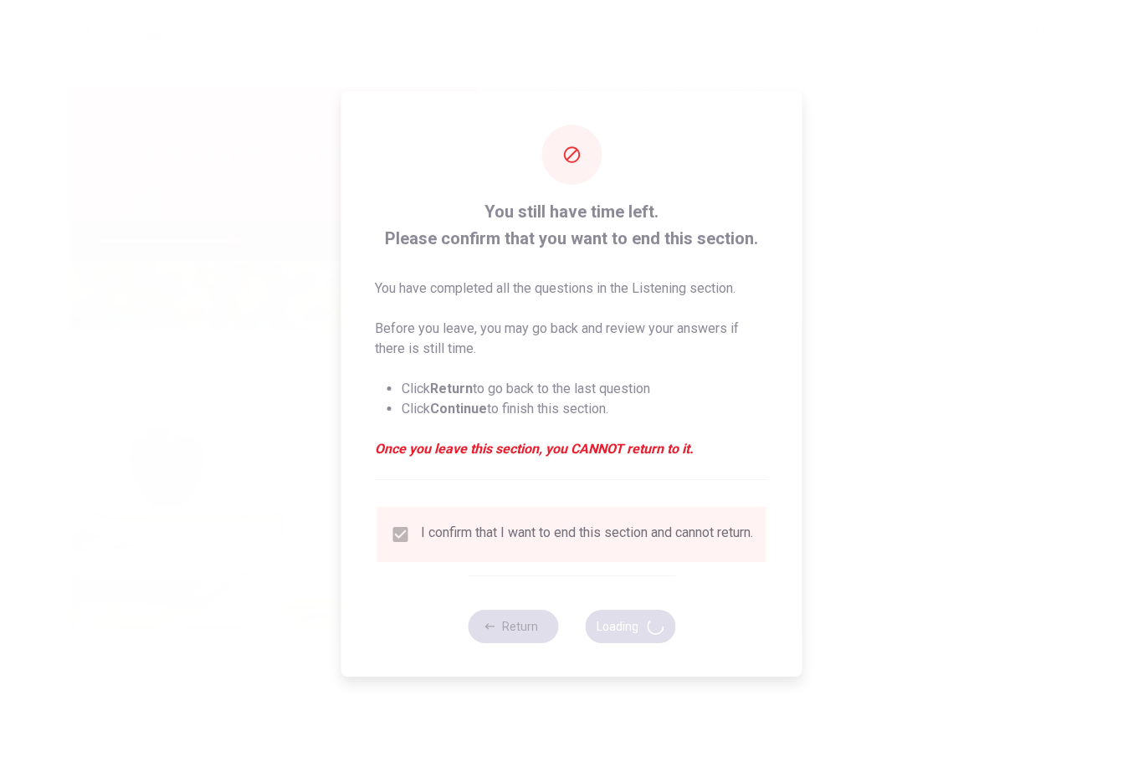
type input "46"
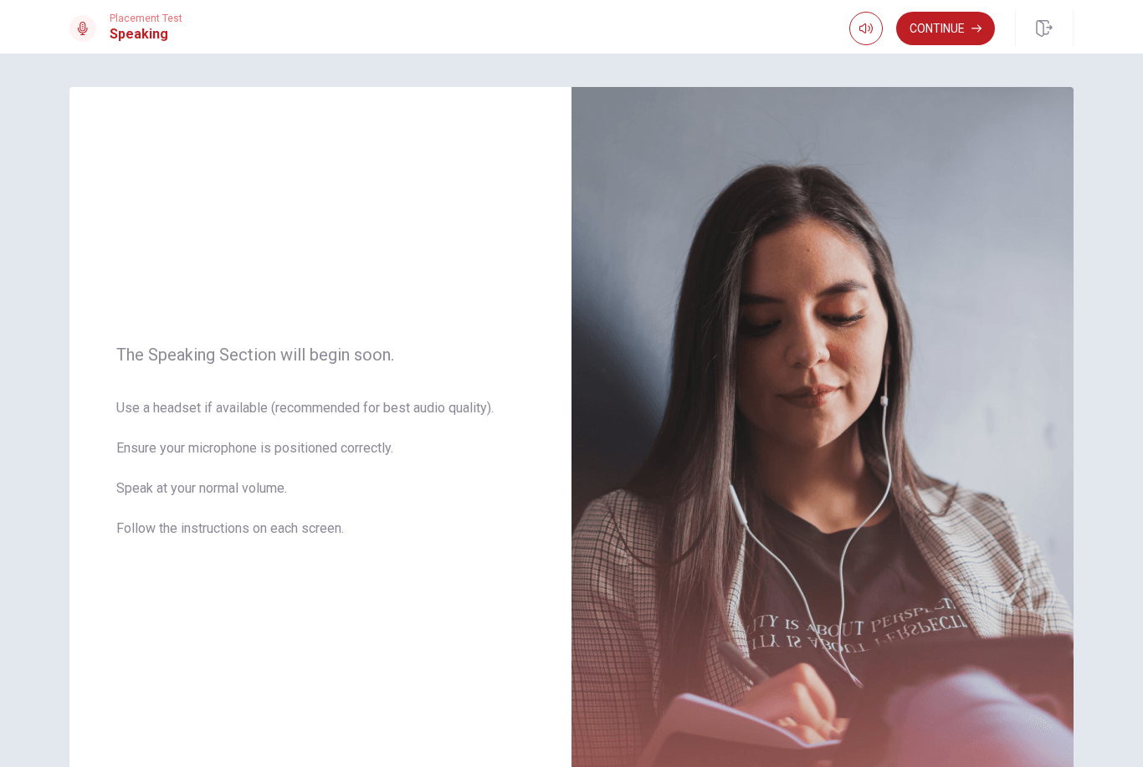
scroll to position [94, 0]
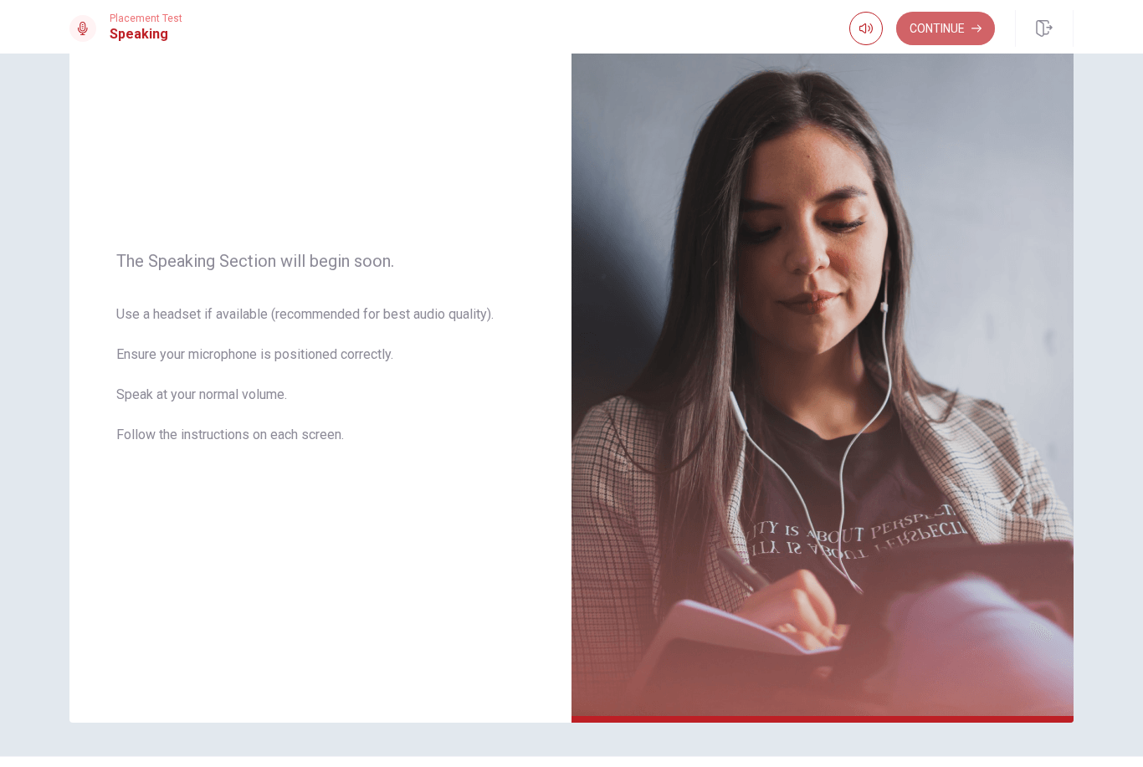
click at [950, 24] on button "Continue" at bounding box center [945, 28] width 99 height 33
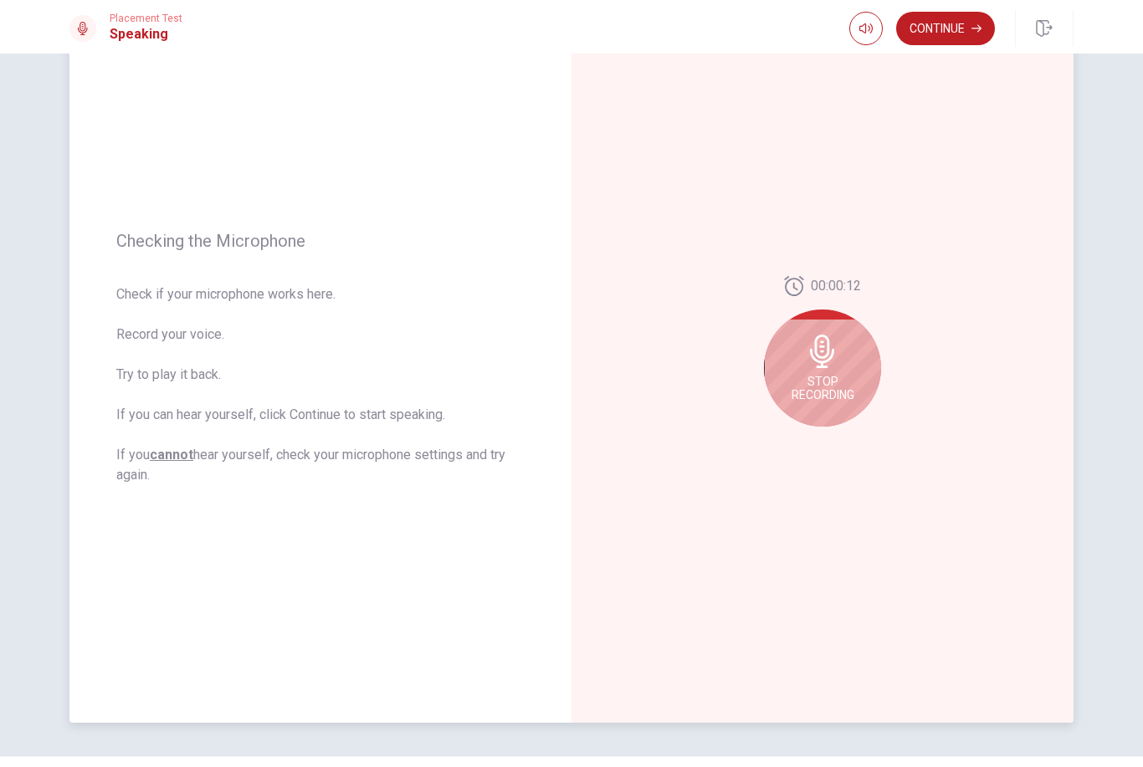
drag, startPoint x: 644, startPoint y: 630, endPoint x: 811, endPoint y: 347, distance: 328.5
click at [811, 347] on icon at bounding box center [822, 351] width 33 height 33
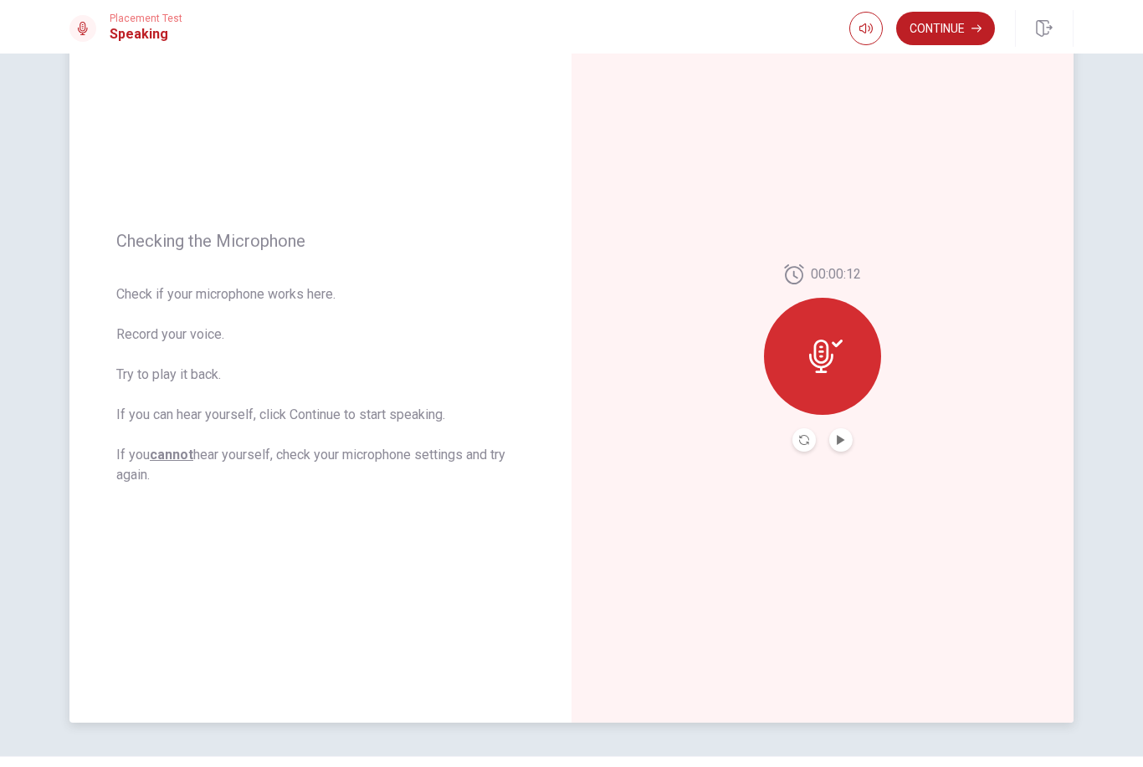
click at [825, 360] on icon at bounding box center [821, 356] width 24 height 33
click at [825, 361] on icon at bounding box center [821, 356] width 24 height 33
drag, startPoint x: 825, startPoint y: 361, endPoint x: 828, endPoint y: 346, distance: 14.6
click at [828, 346] on icon at bounding box center [821, 356] width 24 height 33
drag, startPoint x: 828, startPoint y: 346, endPoint x: 844, endPoint y: 443, distance: 97.5
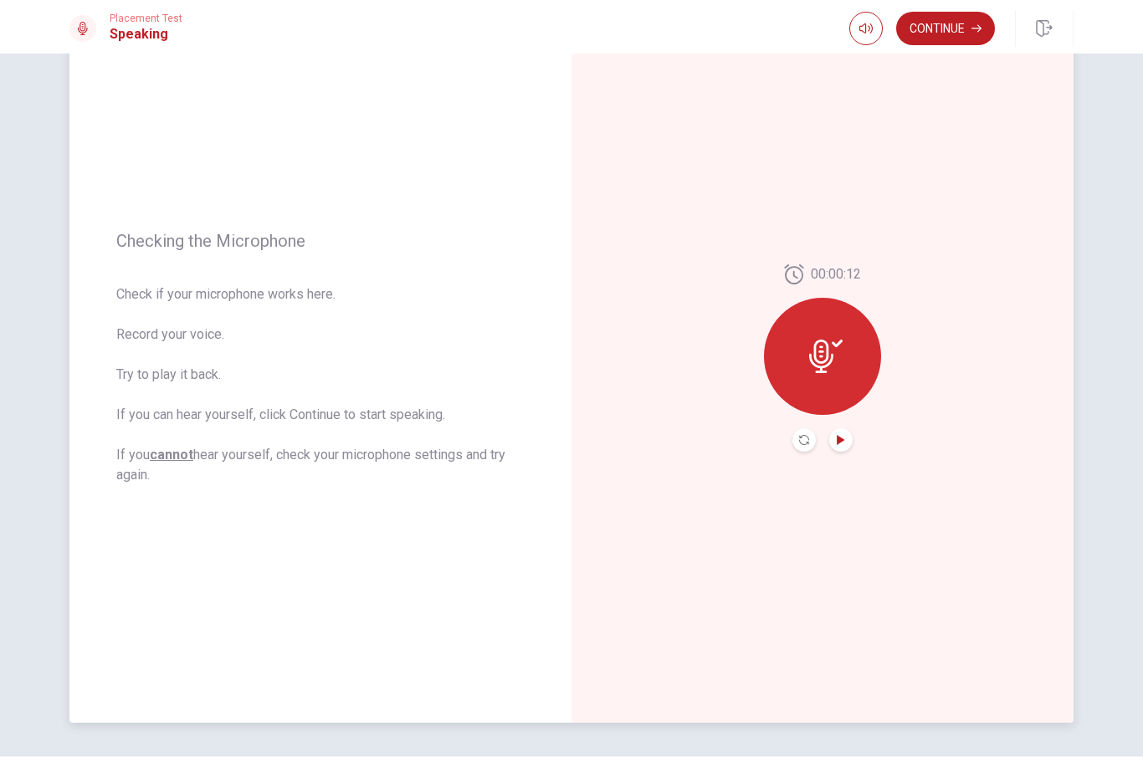
click at [844, 443] on icon "Play Audio" at bounding box center [841, 440] width 10 height 10
click at [842, 445] on button "Play Audio" at bounding box center [840, 439] width 23 height 23
click at [842, 446] on button "Play Audio" at bounding box center [840, 439] width 23 height 23
click at [837, 440] on icon "Play Audio" at bounding box center [841, 440] width 8 height 10
drag, startPoint x: 837, startPoint y: 440, endPoint x: 818, endPoint y: 357, distance: 85.0
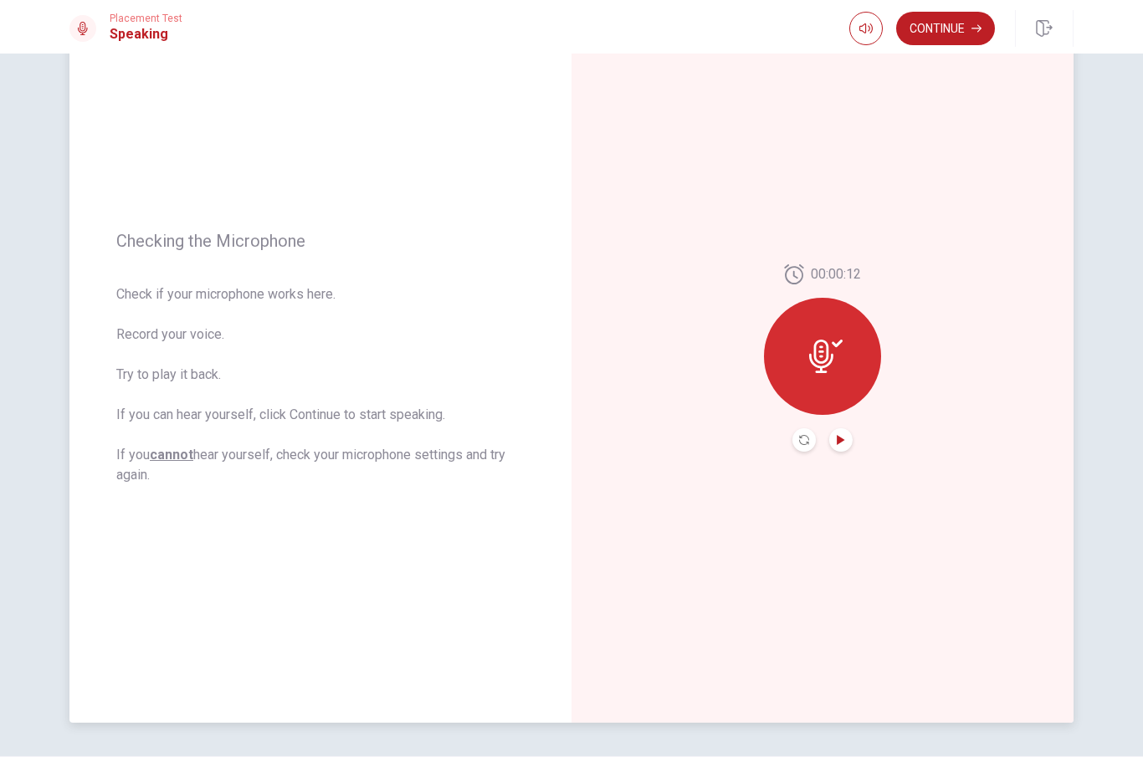
click at [817, 357] on icon at bounding box center [825, 356] width 33 height 33
click at [818, 357] on icon at bounding box center [825, 356] width 33 height 33
drag, startPoint x: 818, startPoint y: 357, endPoint x: 842, endPoint y: 441, distance: 86.9
click at [842, 441] on icon "Play Audio" at bounding box center [841, 440] width 8 height 10
drag, startPoint x: 842, startPoint y: 441, endPoint x: 970, endPoint y: 34, distance: 426.5
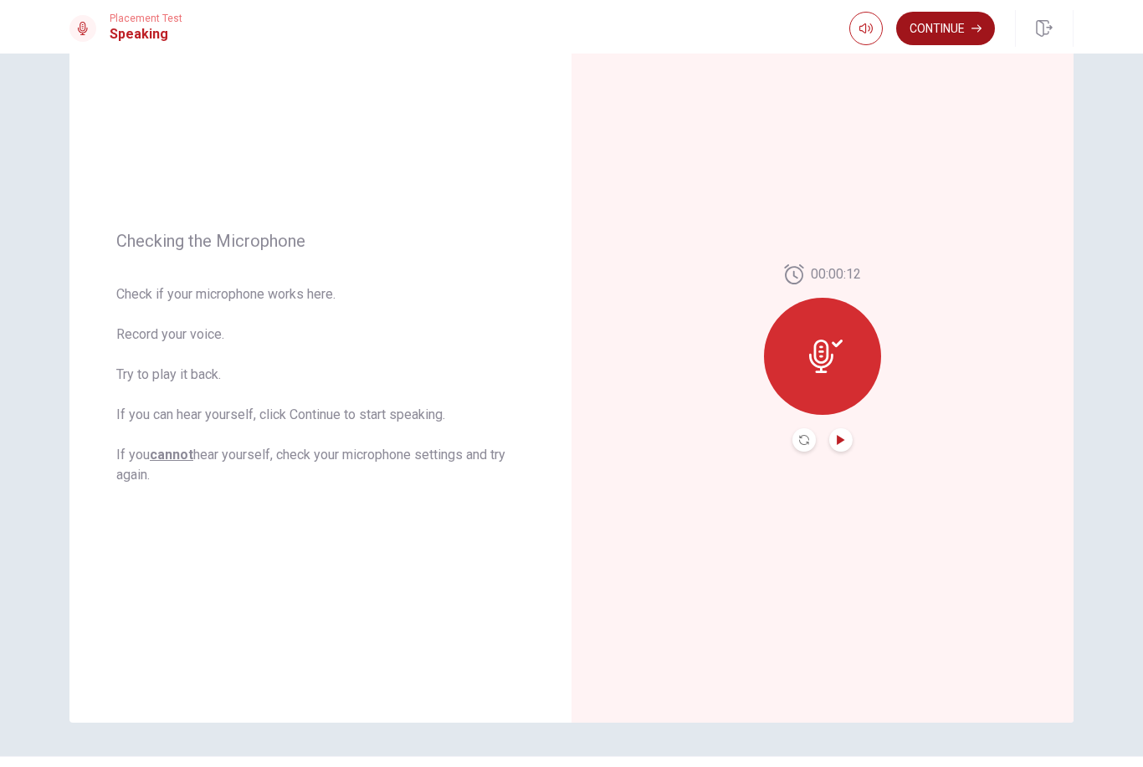
click at [970, 34] on button "Continue" at bounding box center [945, 28] width 99 height 33
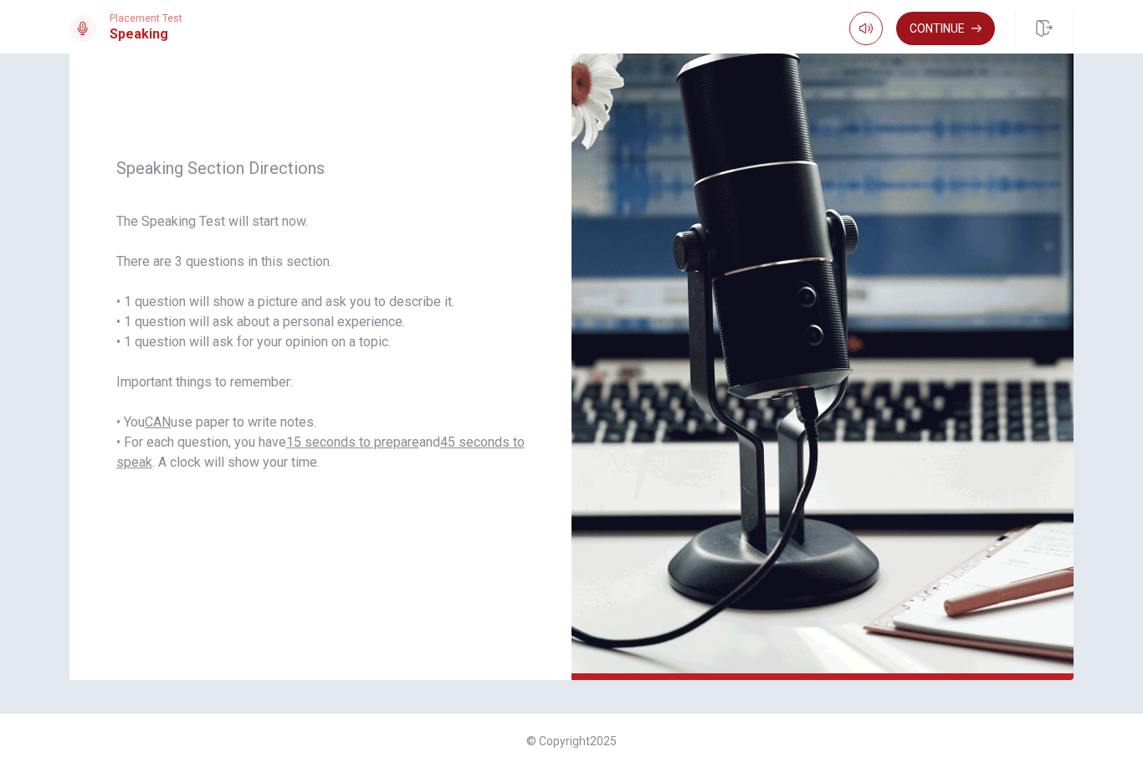
scroll to position [136, 0]
click at [968, 27] on button "Continue" at bounding box center [945, 28] width 99 height 33
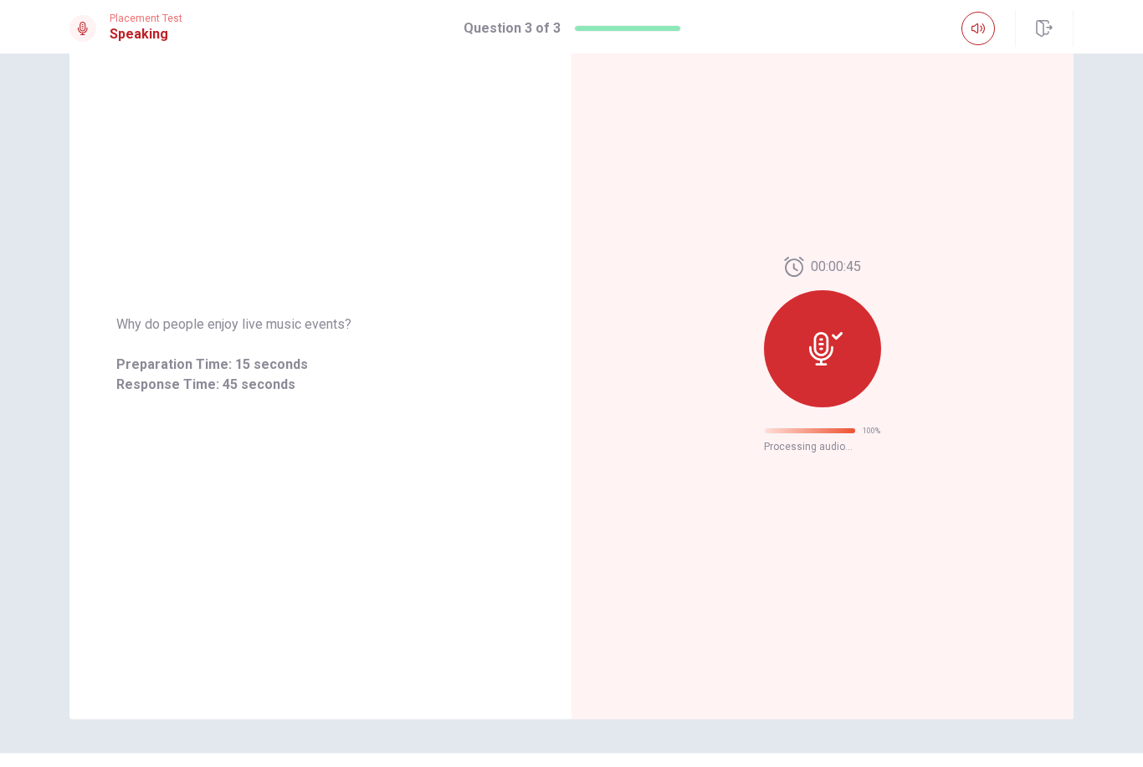
scroll to position [0, 0]
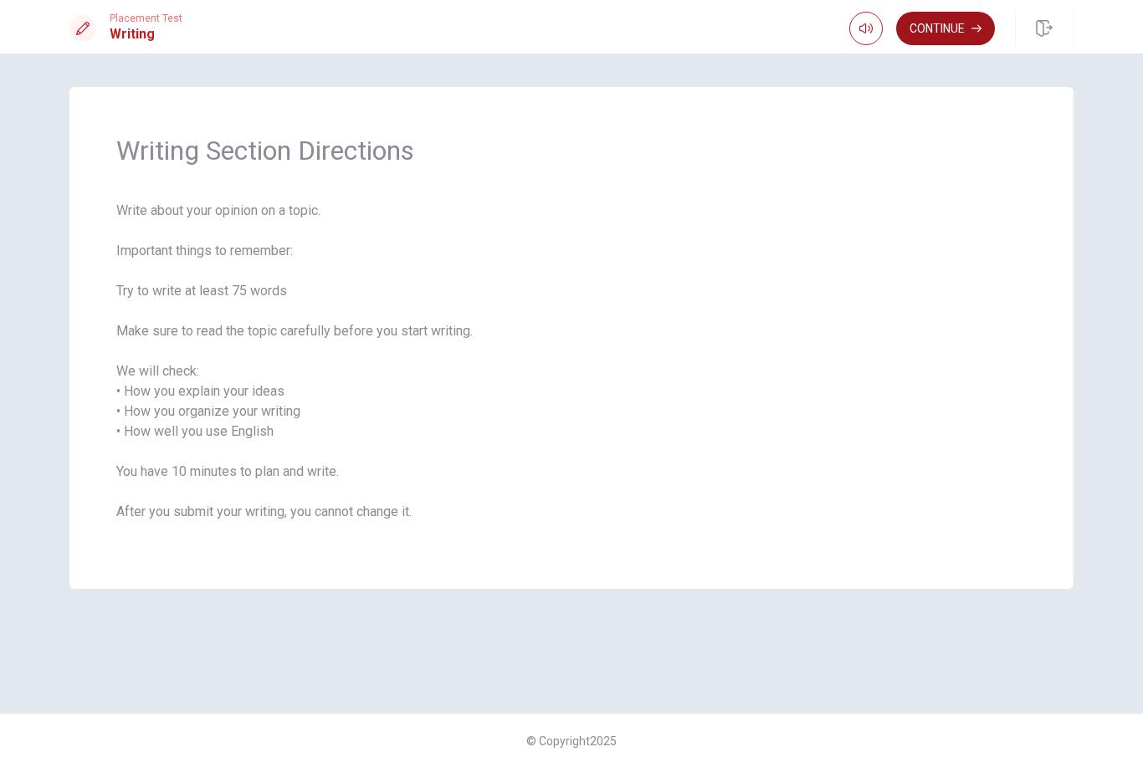
drag, startPoint x: 968, startPoint y: 27, endPoint x: 941, endPoint y: 30, distance: 27.0
click at [941, 30] on button "Continue" at bounding box center [945, 28] width 99 height 33
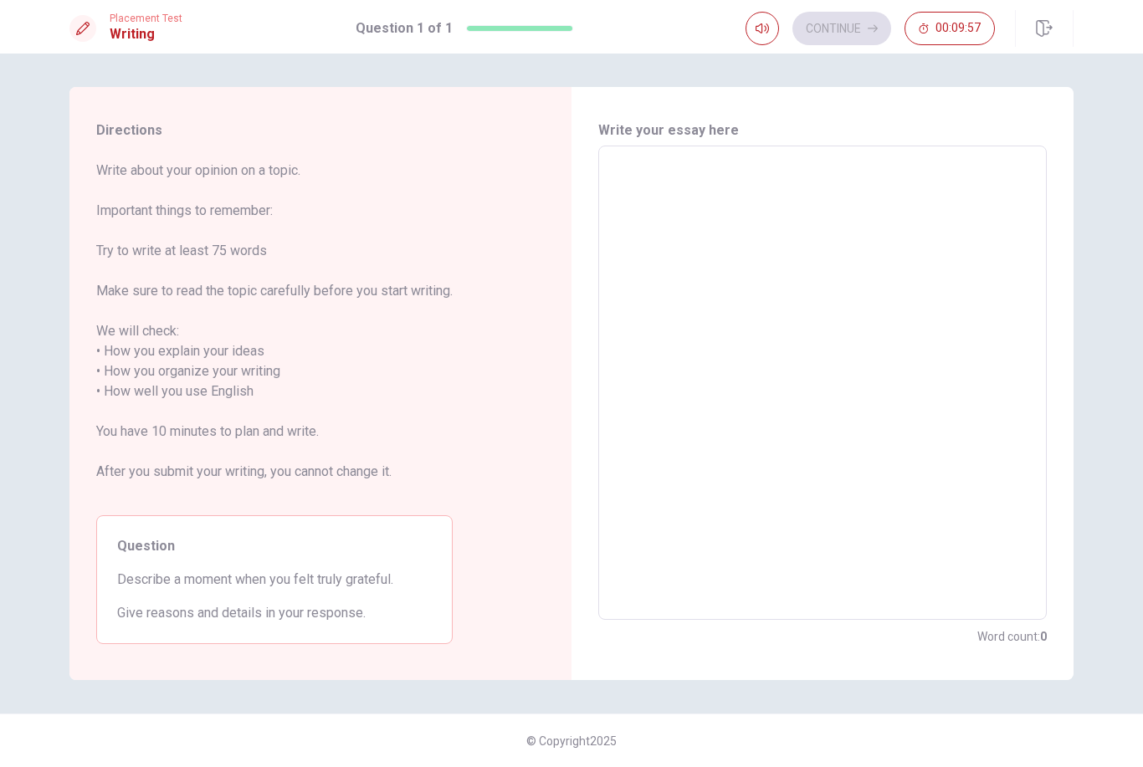
click at [768, 198] on textarea at bounding box center [822, 383] width 425 height 447
type textarea "T"
type textarea "x"
type textarea "Th"
type textarea "x"
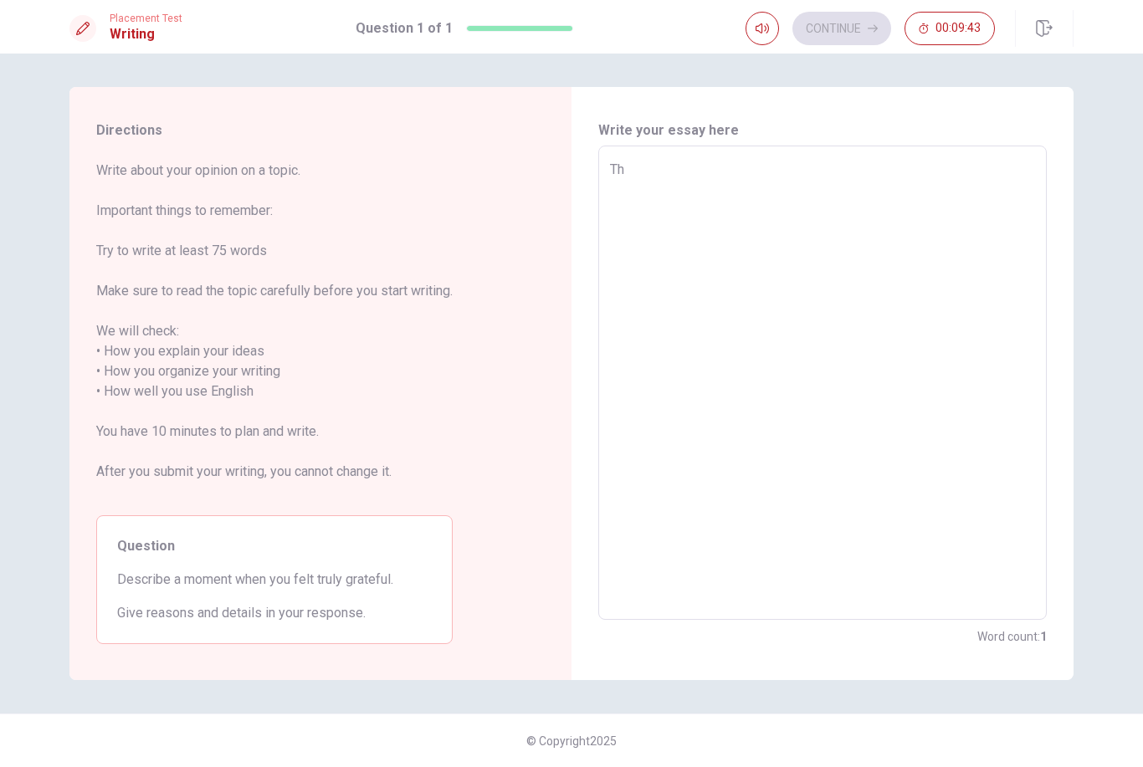
type textarea "The"
type textarea "x"
type textarea "The"
type textarea "x"
type textarea "The m"
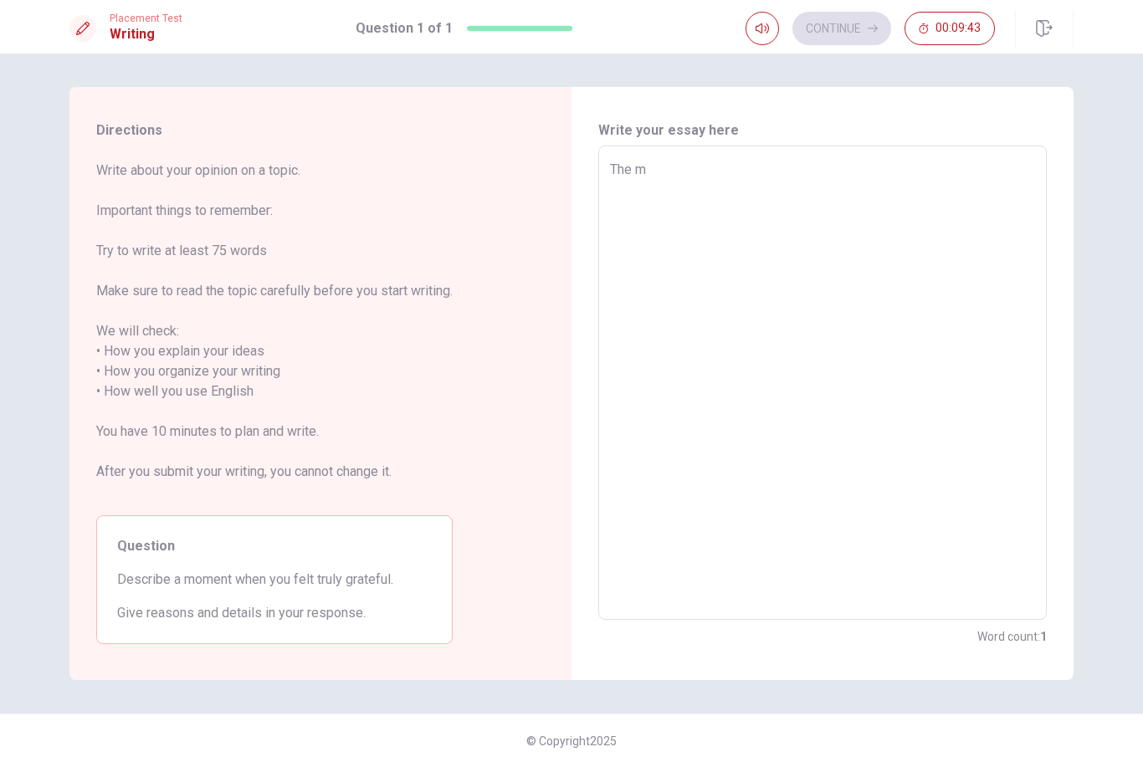
type textarea "x"
type textarea "The ma"
type textarea "x"
type textarea "The mai"
type textarea "x"
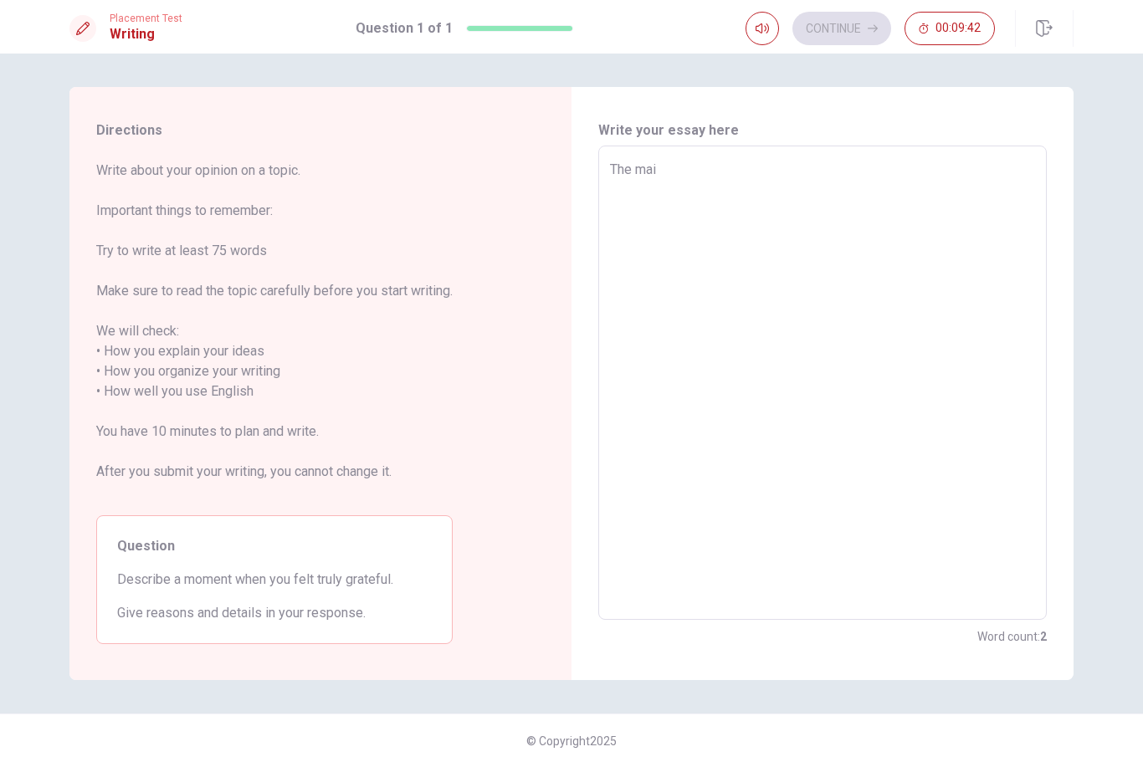
type textarea "The main"
type textarea "x"
type textarea "The main"
type textarea "x"
type textarea "The main t"
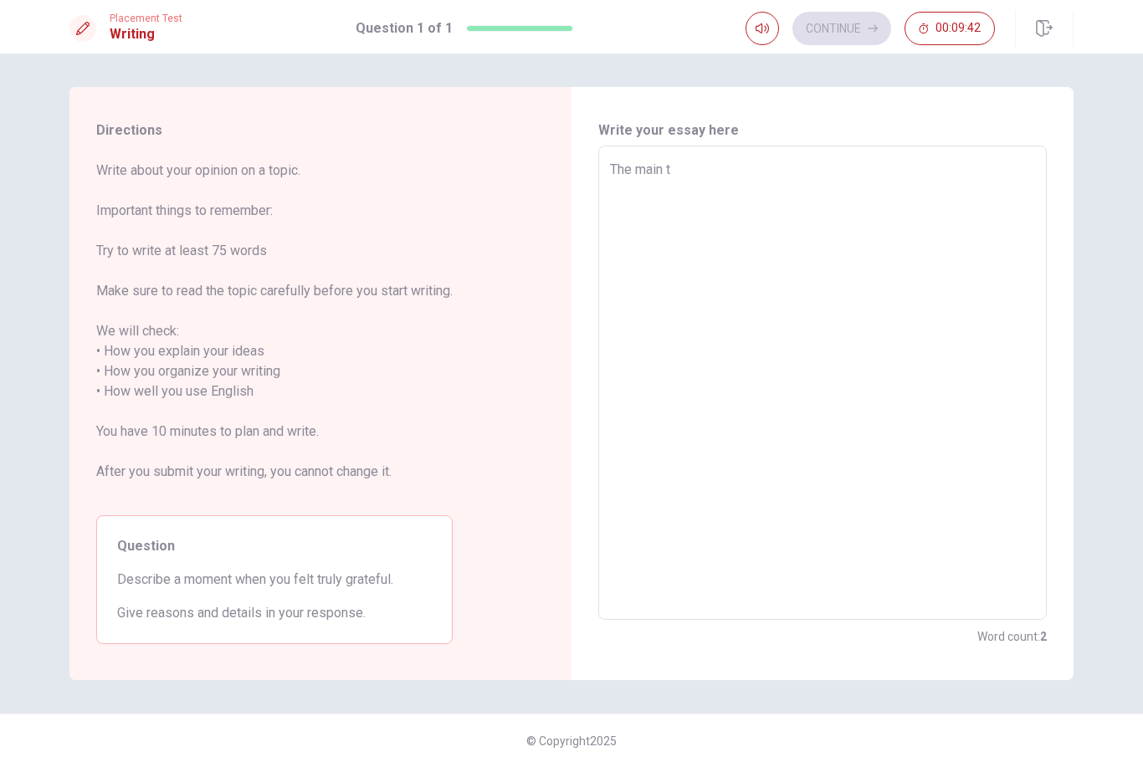
type textarea "x"
type textarea "The main ti"
type textarea "x"
type textarea "The main [PERSON_NAME]"
type textarea "x"
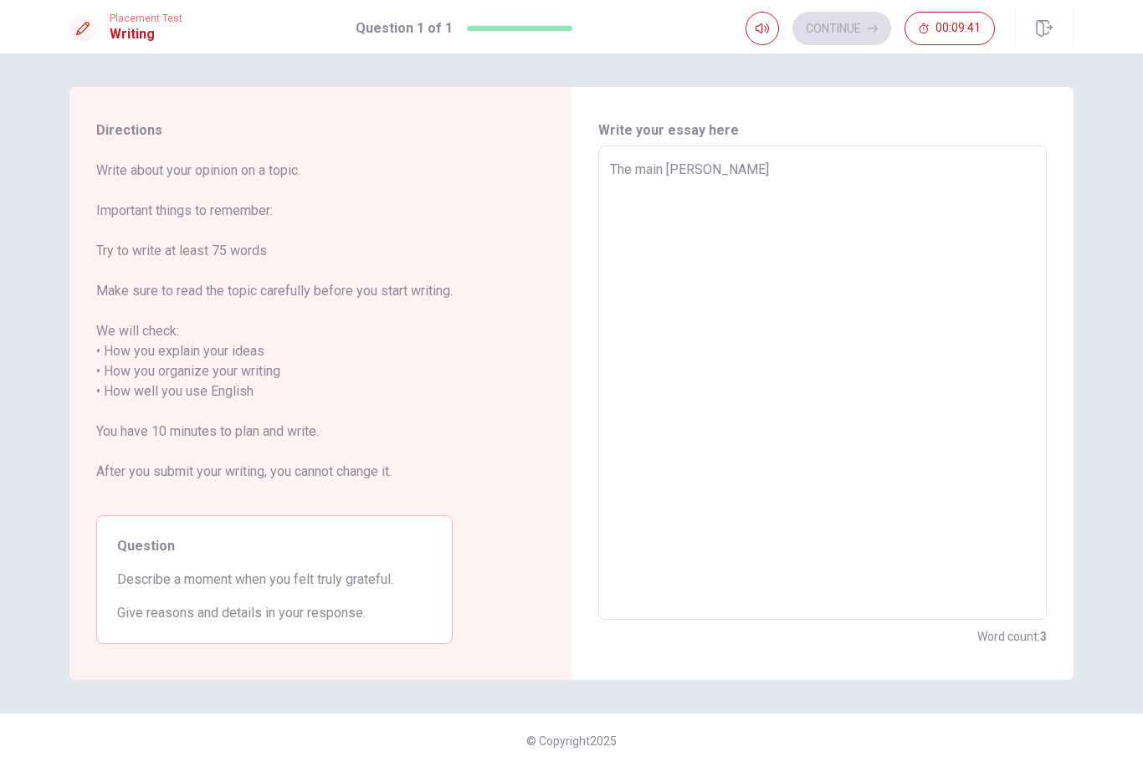
type textarea "The main time"
type textarea "x"
type textarea "The main time"
type textarea "x"
type textarea "The main time i"
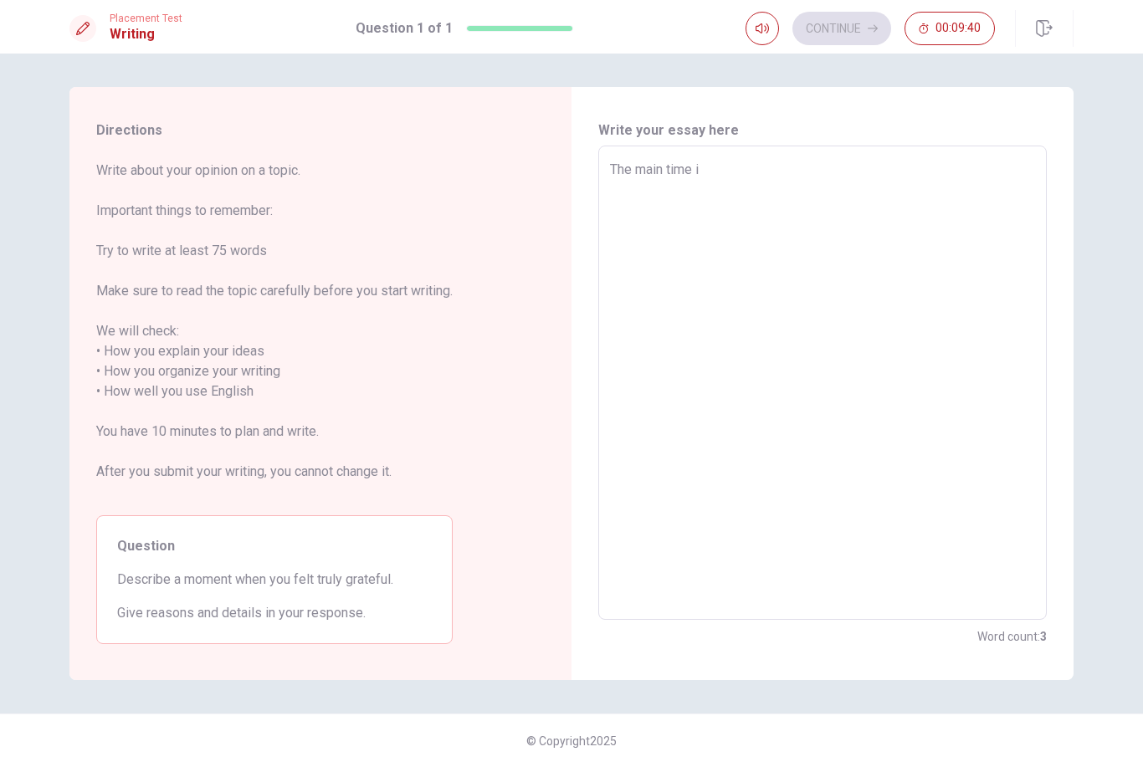
type textarea "x"
type textarea "The main time i"
type textarea "x"
type textarea "The main time i w"
type textarea "x"
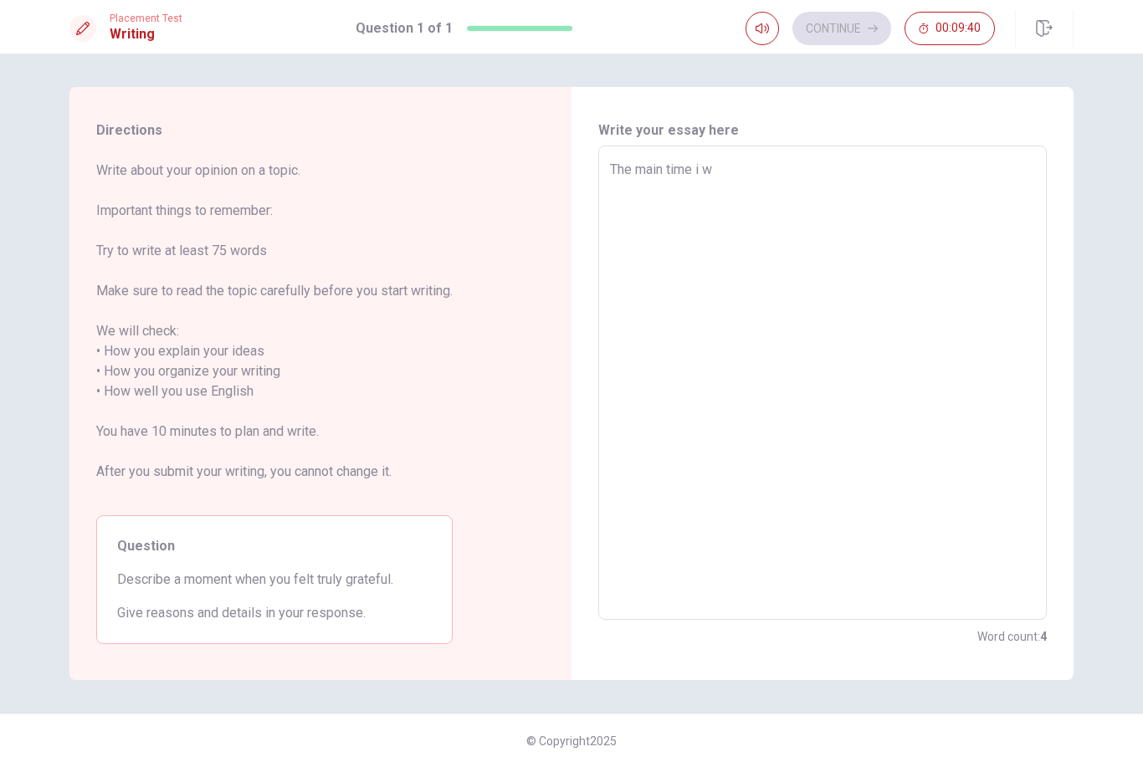
type textarea "The main time i wa"
type textarea "x"
type textarea "The main time i was"
type textarea "x"
type textarea "The main time i was"
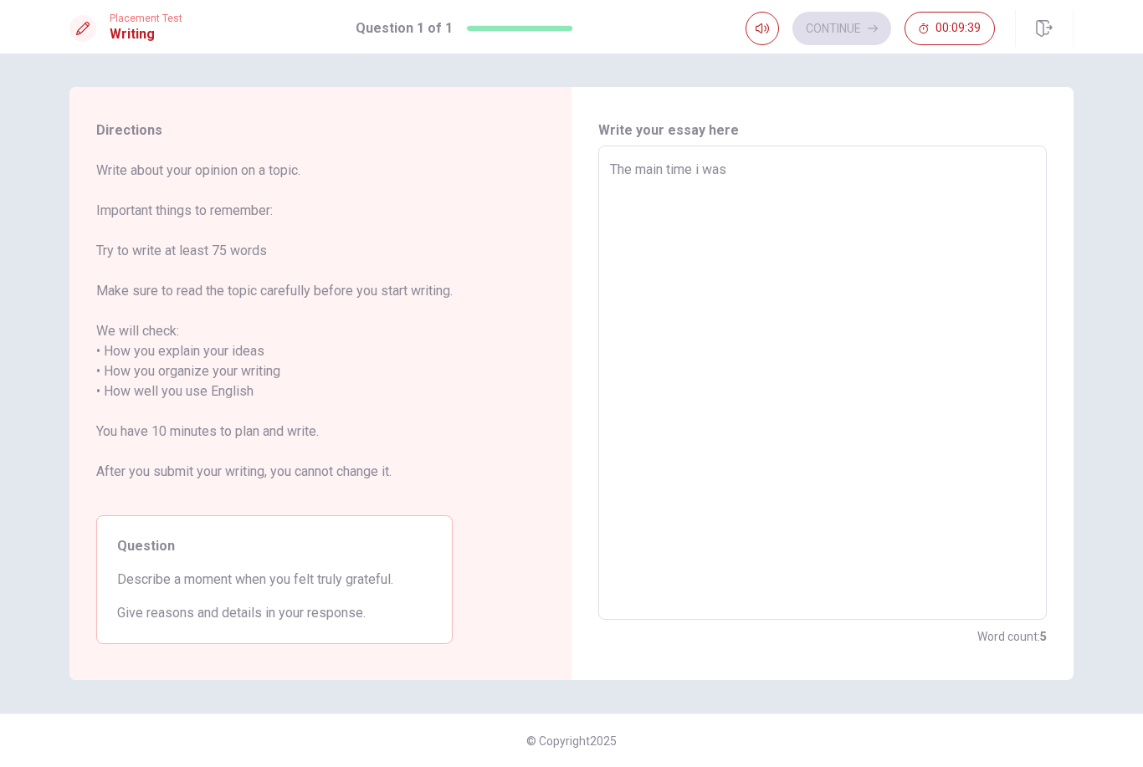
type textarea "x"
type textarea "The main time i was t"
type textarea "x"
type textarea "The main time i was tr"
type textarea "x"
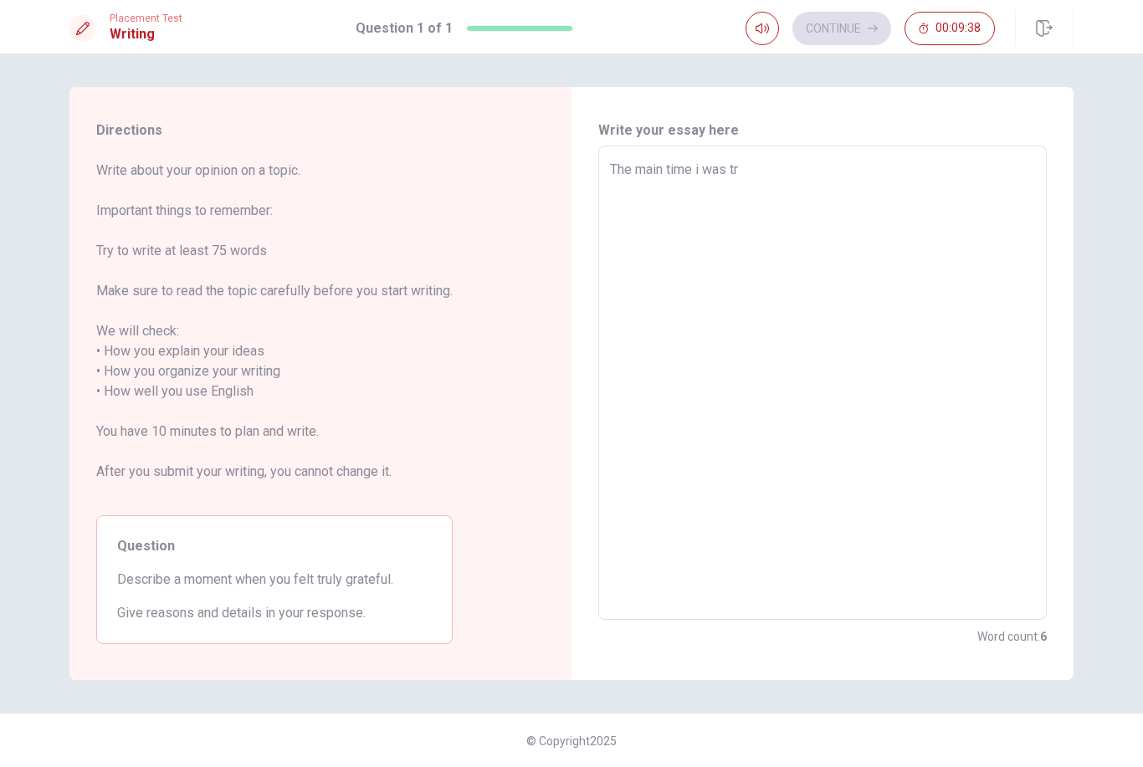
type textarea "The main time i was tru"
type textarea "x"
type textarea "The main time i was trul"
type textarea "x"
type textarea "The main time i was truly"
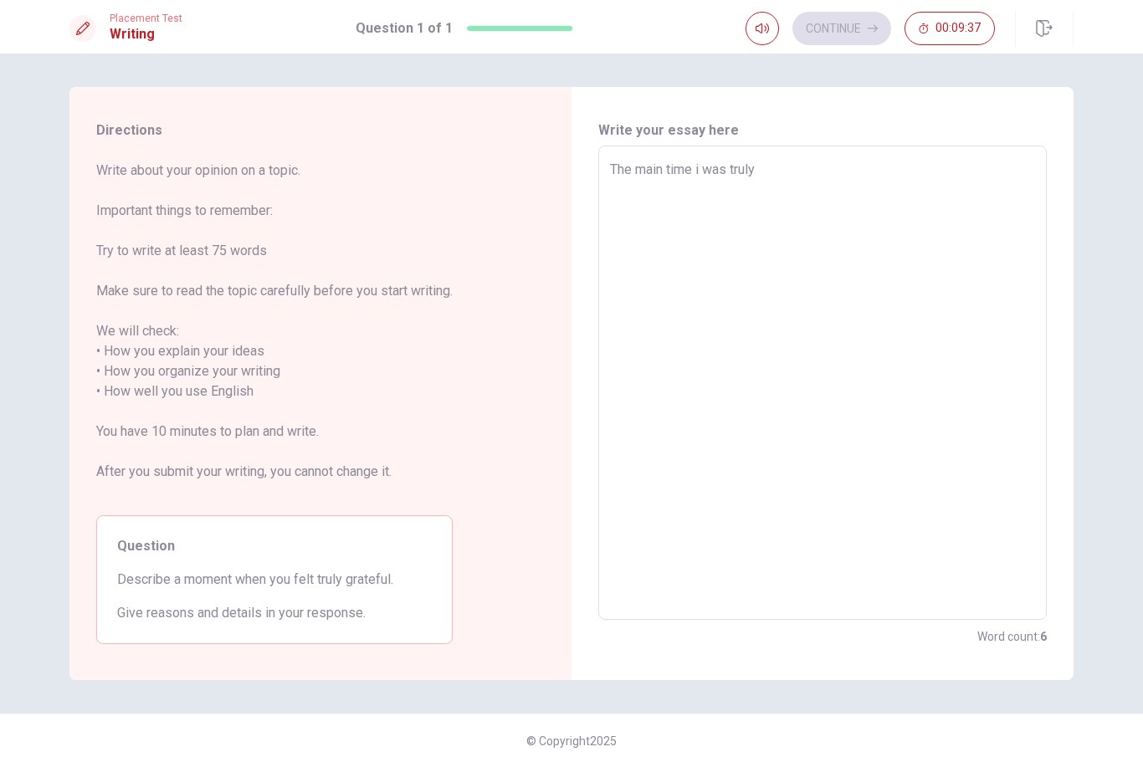
type textarea "x"
type textarea "The main time i was truly"
type textarea "x"
type textarea "The main time i was truly g"
type textarea "x"
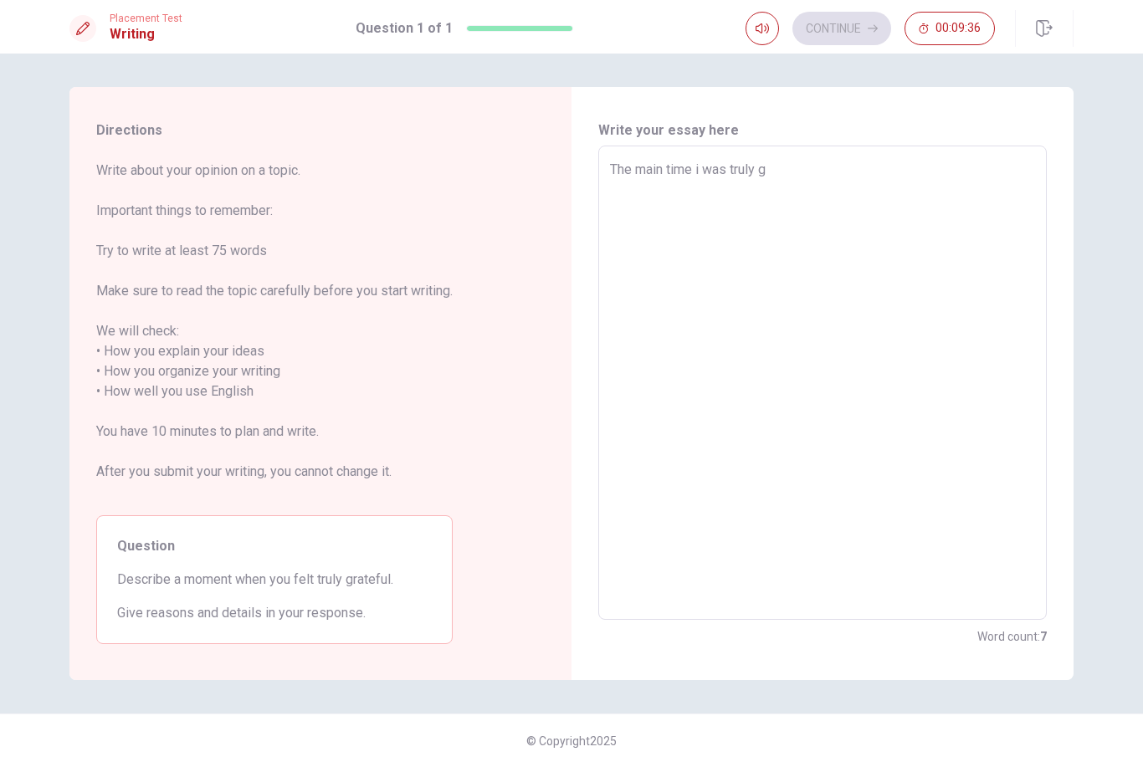
type textarea "The main time i was truly gr"
type textarea "x"
type textarea "The main time i was truly grs"
type textarea "x"
type textarea "The main time i was truly gr"
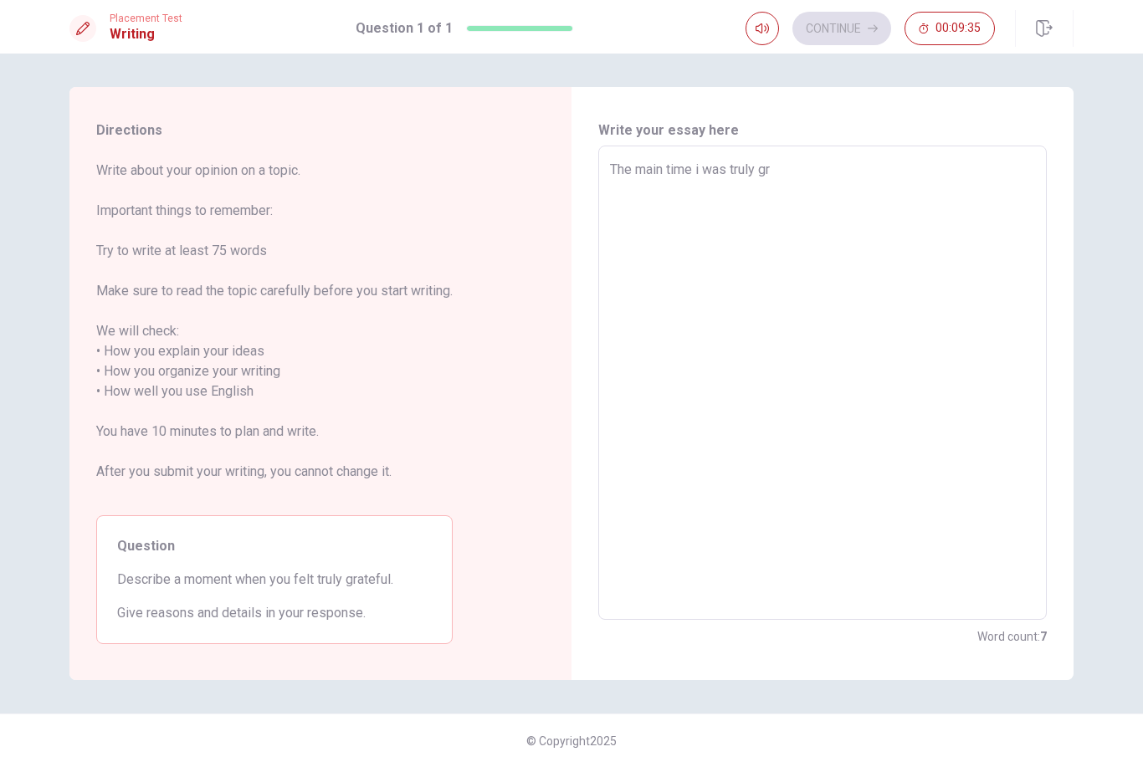
type textarea "x"
type textarea "The main time i was truly gra"
type textarea "x"
type textarea "The main time i was truly grat"
type textarea "x"
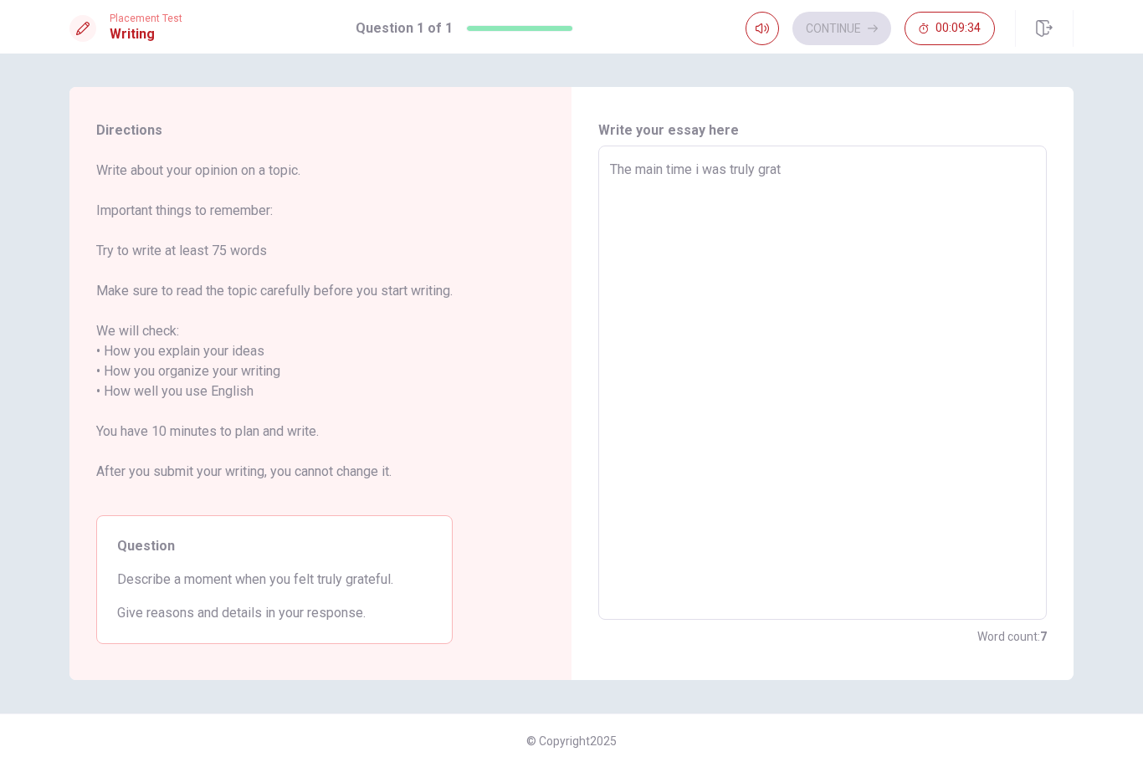
type textarea "The main time i was truly grate"
type textarea "x"
type textarea "The main time i was truly gratef"
type textarea "x"
type textarea "The main time i was truly gratefu"
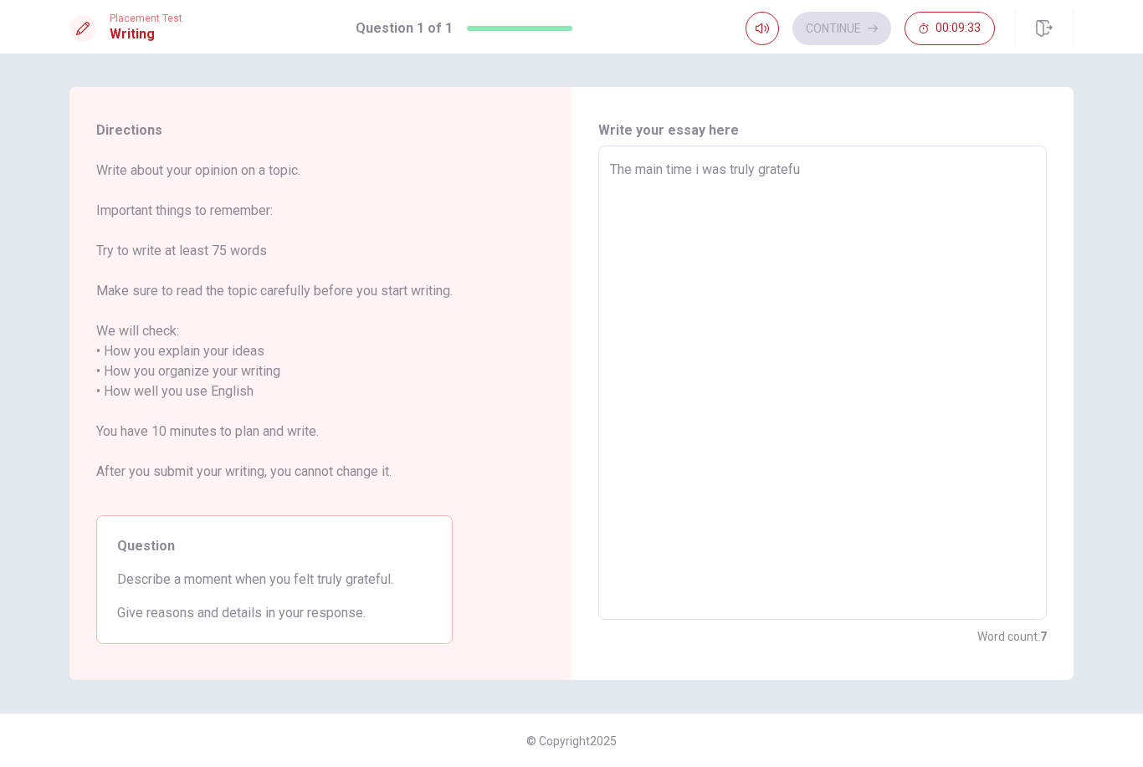
type textarea "x"
type textarea "The main time i was truly grateful"
type textarea "x"
type textarea "The main time i was truly gratefull"
type textarea "x"
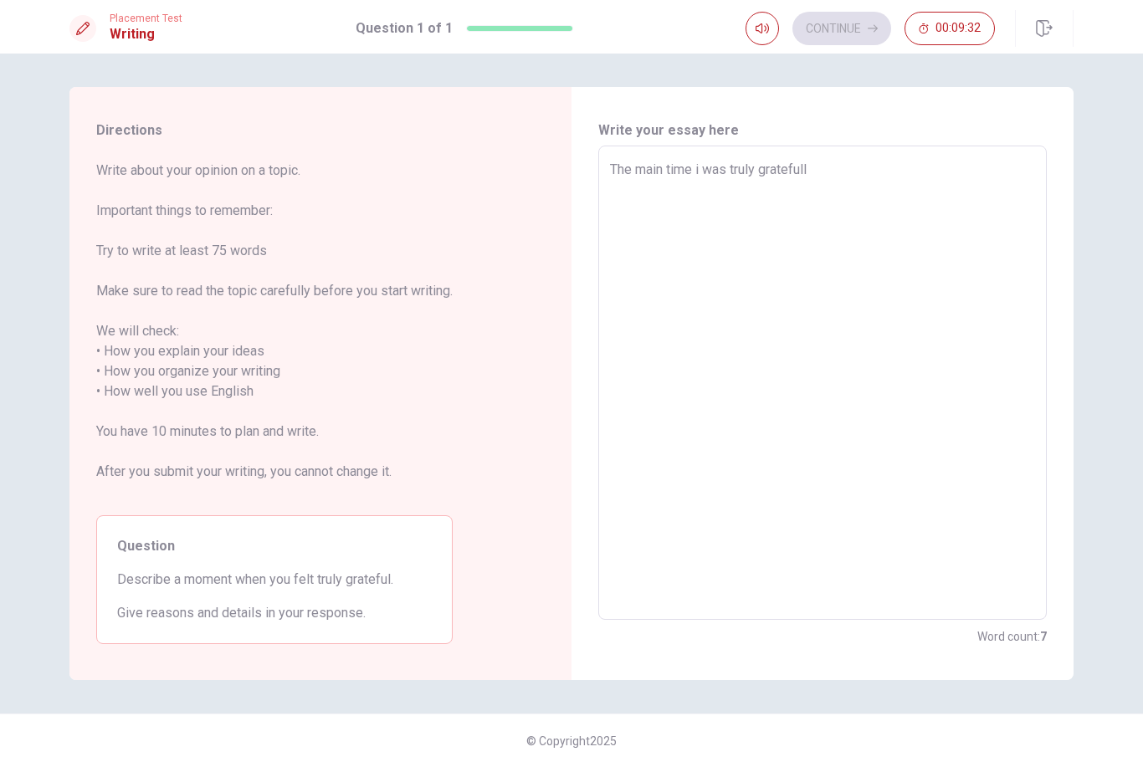
type textarea "The main time i was truly grateful"
type textarea "x"
type textarea "The main time i was truly grateful,"
type textarea "x"
type textarea "The main time i was truly grateful"
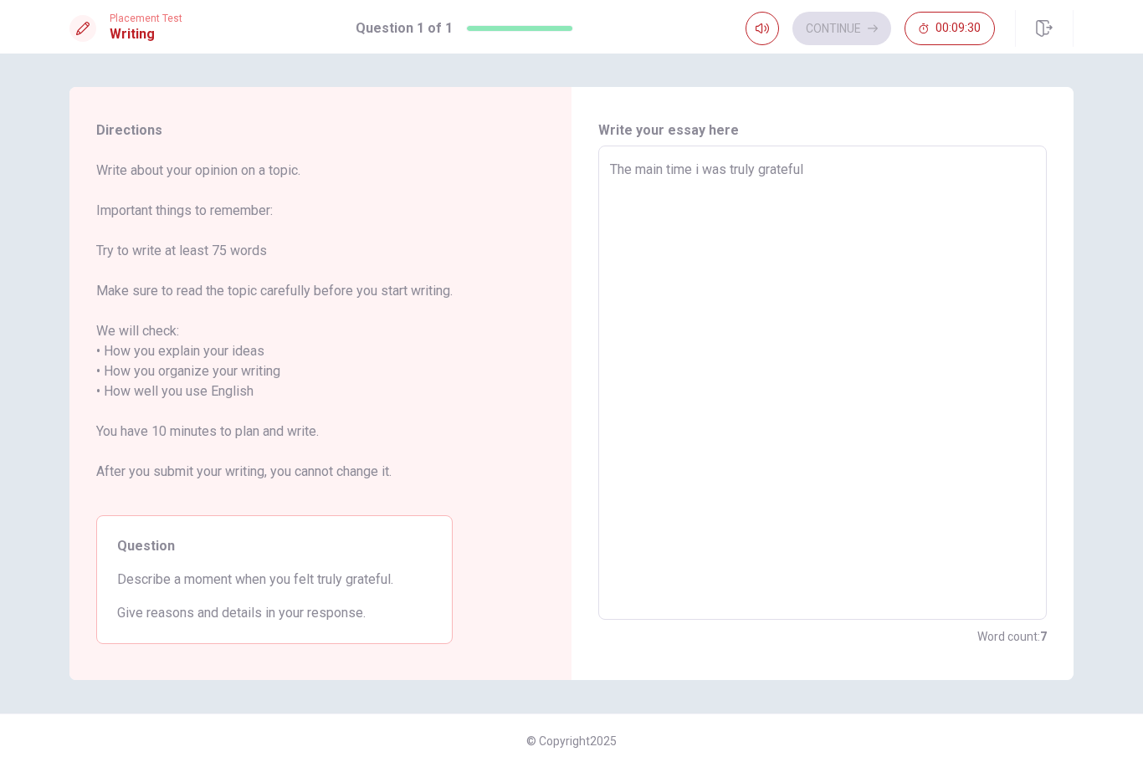
type textarea "x"
type textarea "The main time i was truly grateful"
type textarea "x"
type textarea "The main time i was truly grateful w"
type textarea "x"
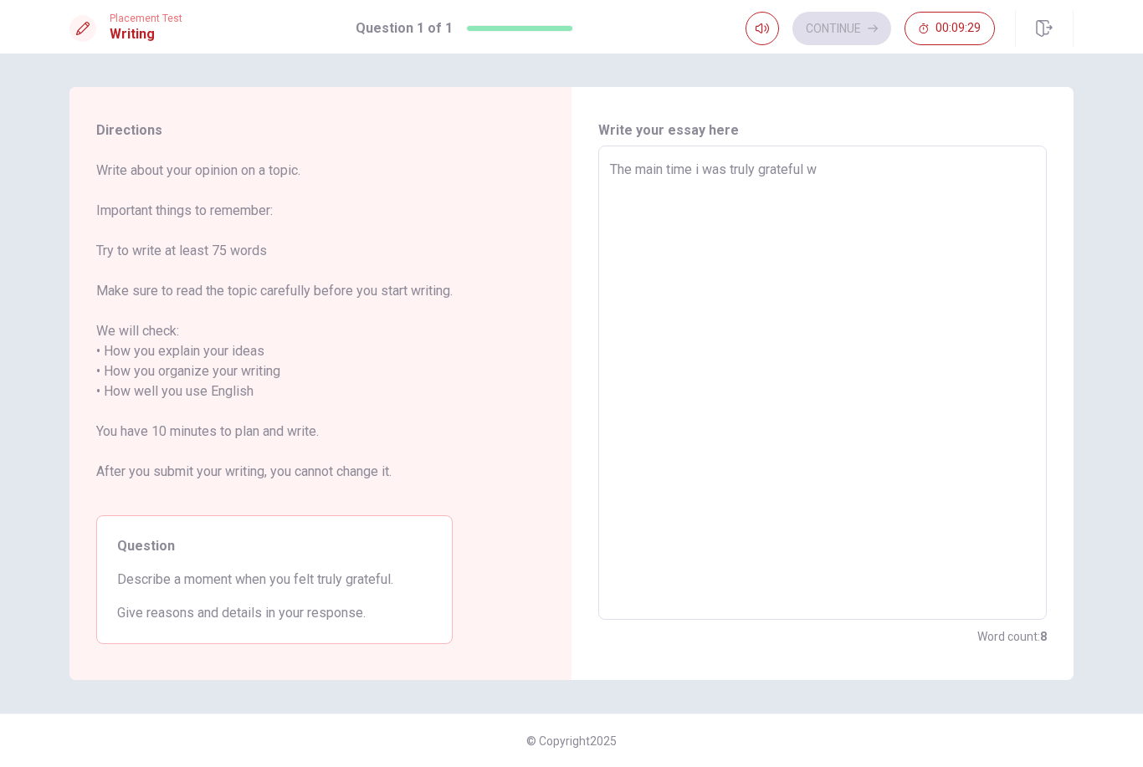
type textarea "The main time i was truly grateful wa"
type textarea "x"
type textarea "The main time i was truly grateful was"
type textarea "x"
type textarea "The main time i was truly grateful was"
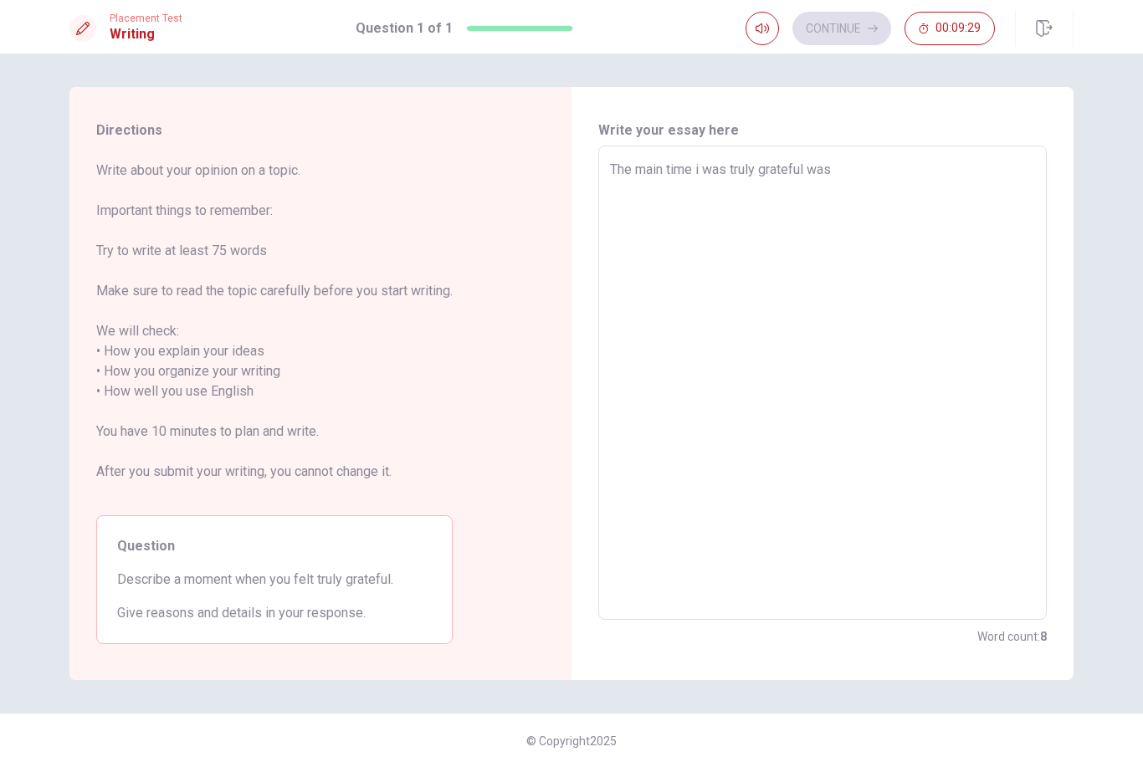
type textarea "x"
type textarea "The main time i was truly grateful was a"
type textarea "x"
type textarea "The main time i was truly grateful was a"
type textarea "x"
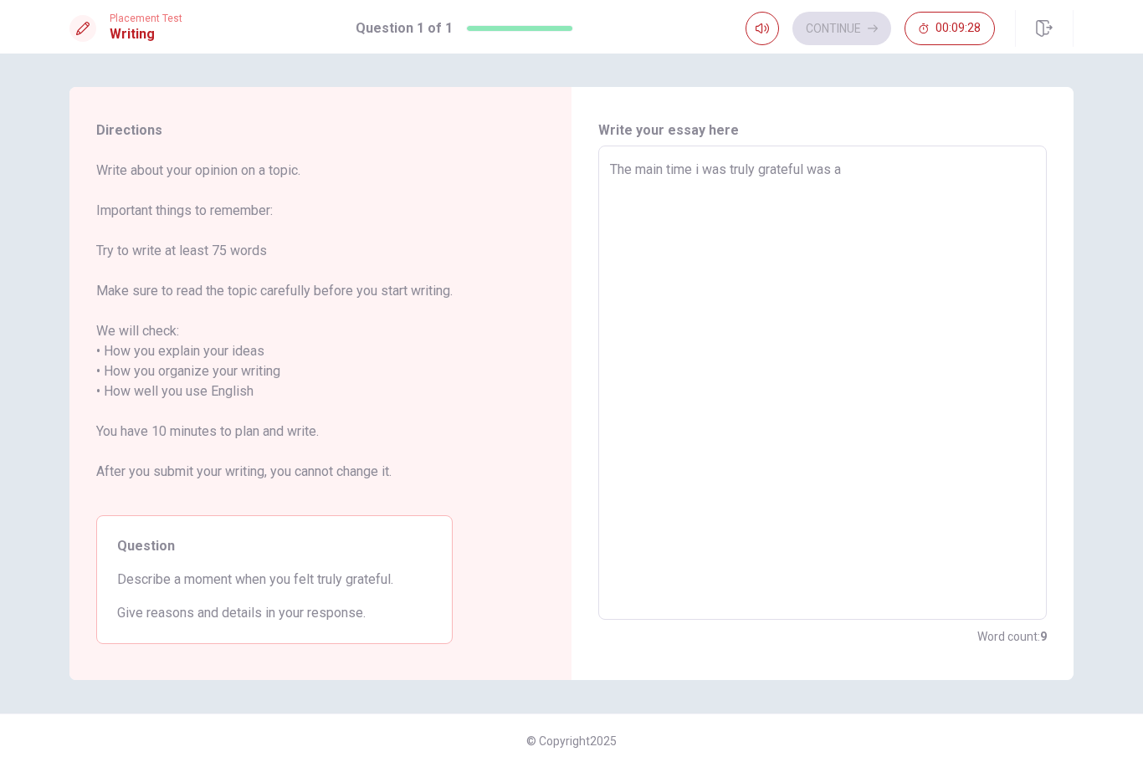
type textarea "The main time i was truly grateful was a l"
type textarea "x"
type textarea "The main time i was truly grateful was a lo"
type textarea "x"
type textarea "The main time i was truly grateful was a lon"
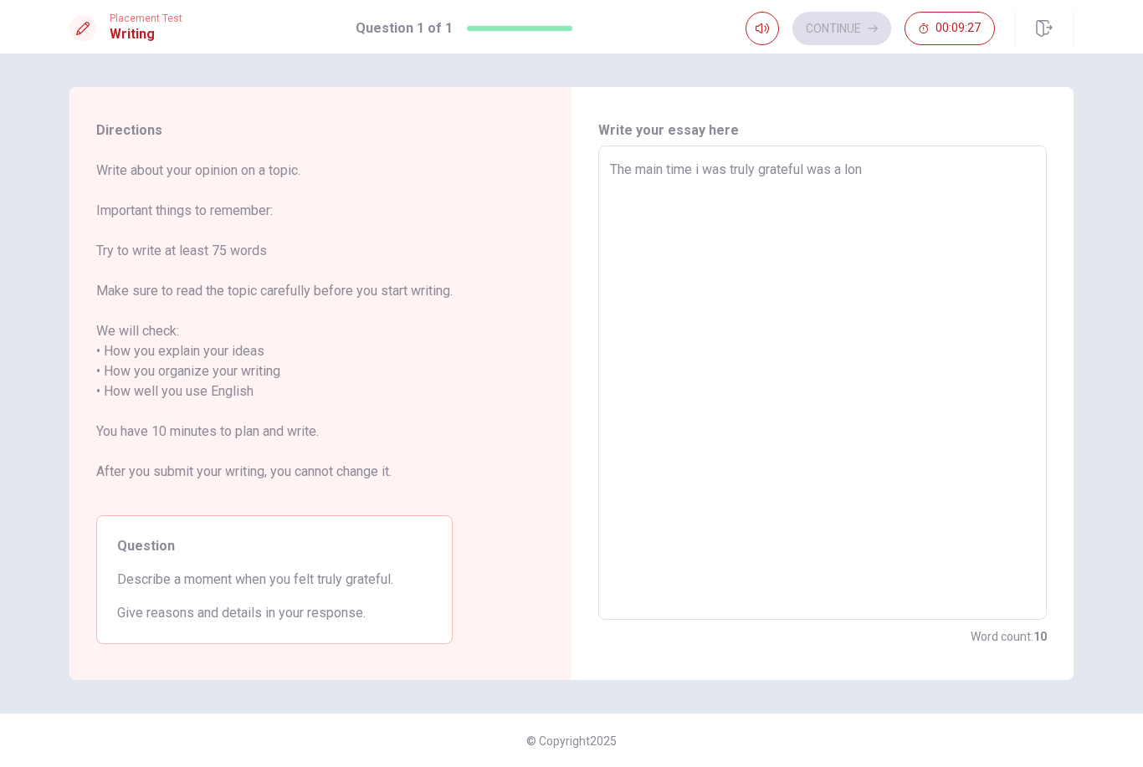
type textarea "x"
type textarea "The main time i was truly grateful was a long"
type textarea "x"
type textarea "The main time i was truly grateful was a long"
type textarea "x"
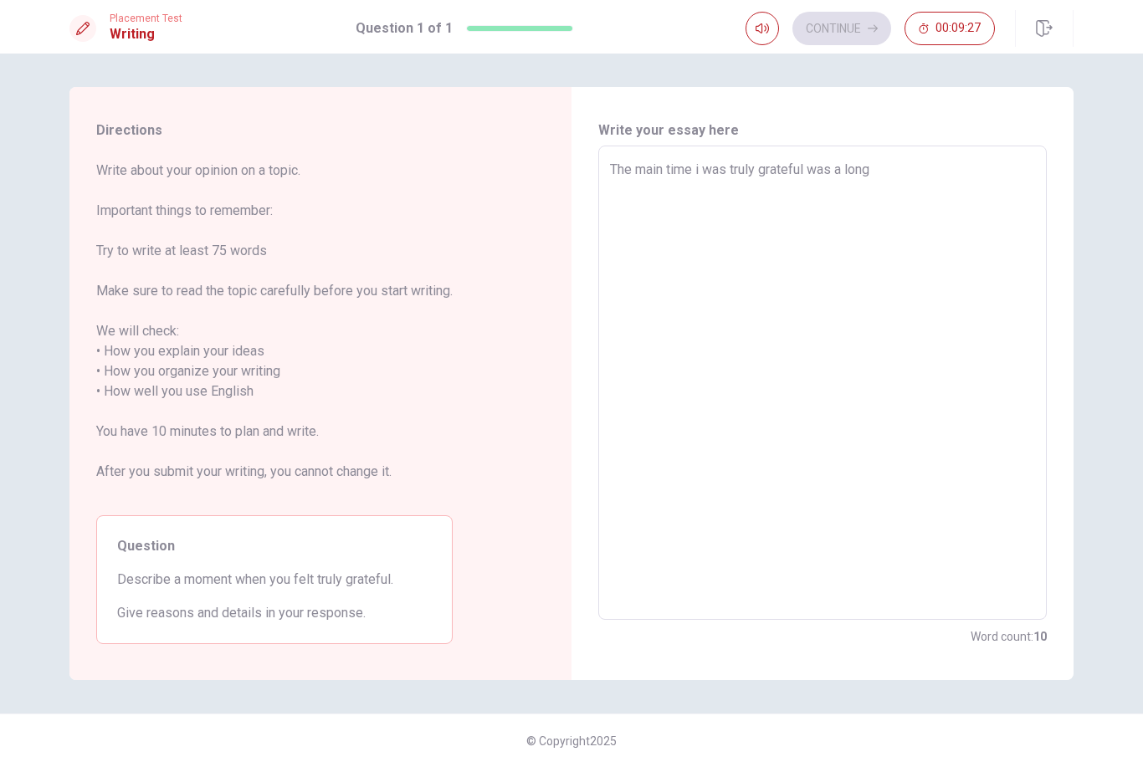
type textarea "The main time i was truly grateful was a long t"
type textarea "x"
type textarea "The main time i was truly grateful was a long ti"
type textarea "x"
type textarea "The main time i was truly grateful was a long tie"
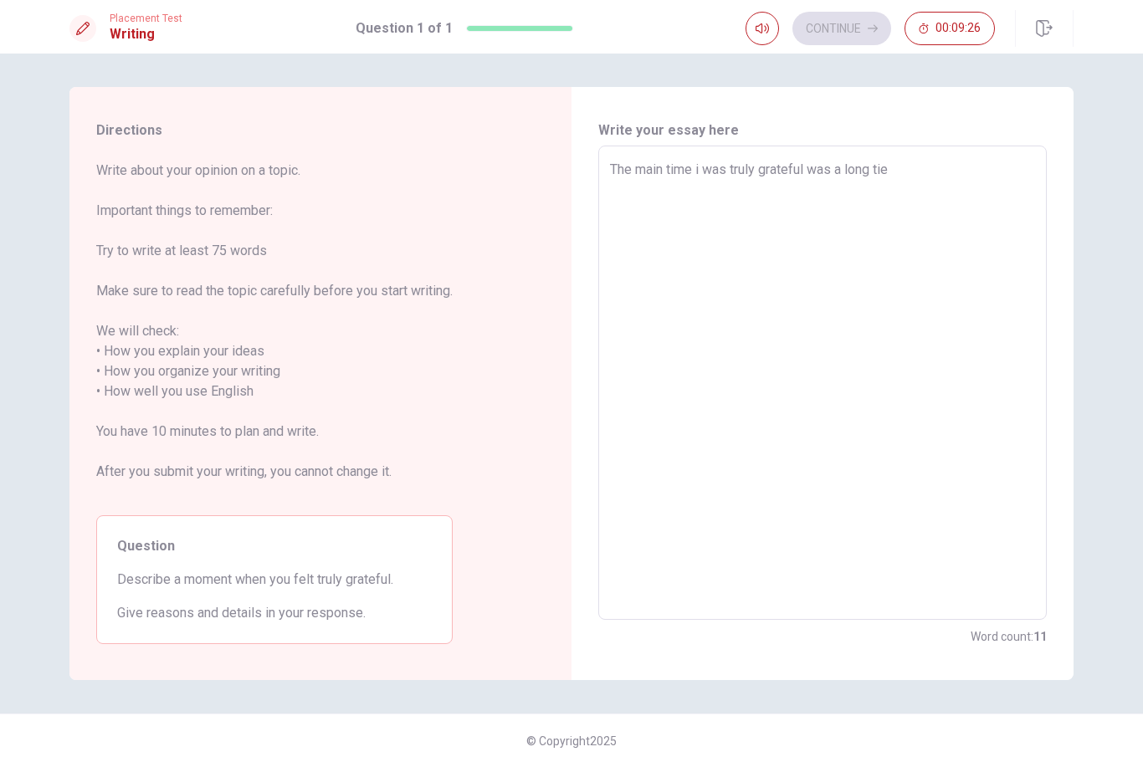
type textarea "x"
type textarea "The main time i was truly grateful was a long ti"
type textarea "x"
type textarea "The main time i was truly grateful was a [PERSON_NAME]"
type textarea "x"
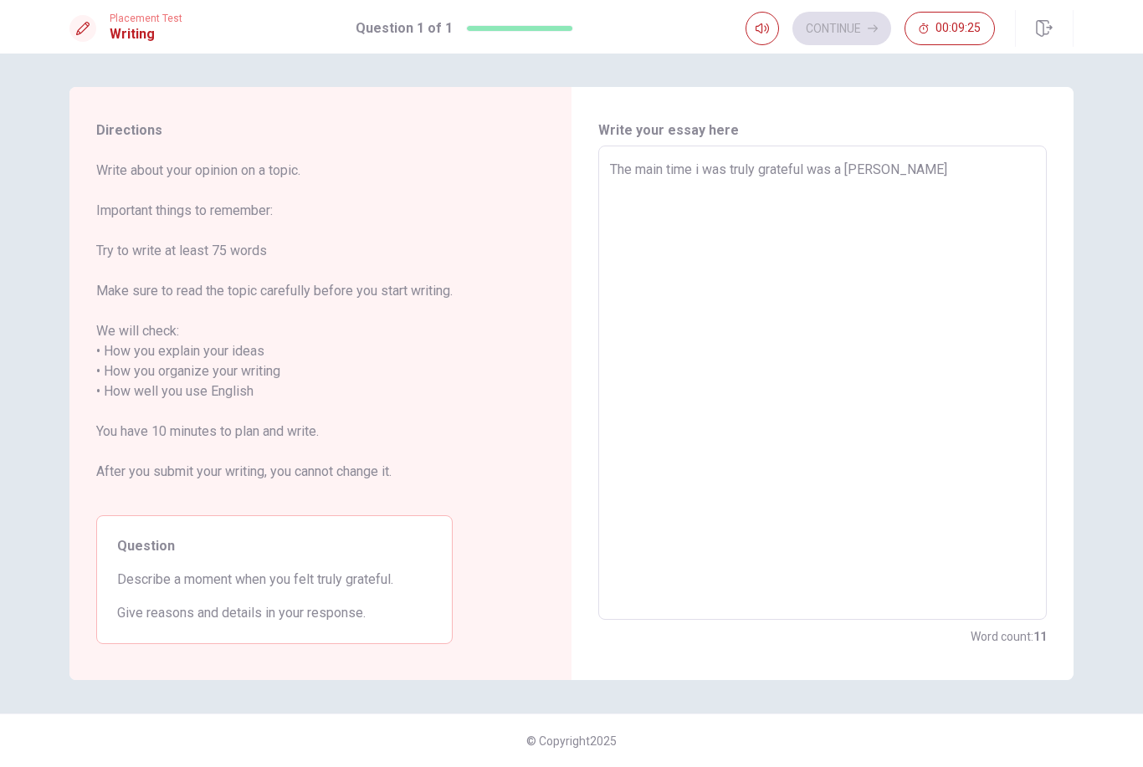
type textarea "The main time i was truly grateful was a long time"
type textarea "x"
type textarea "The main time i was truly grateful was a long time"
type textarea "x"
type textarea "The main time i was truly grateful was a long time a"
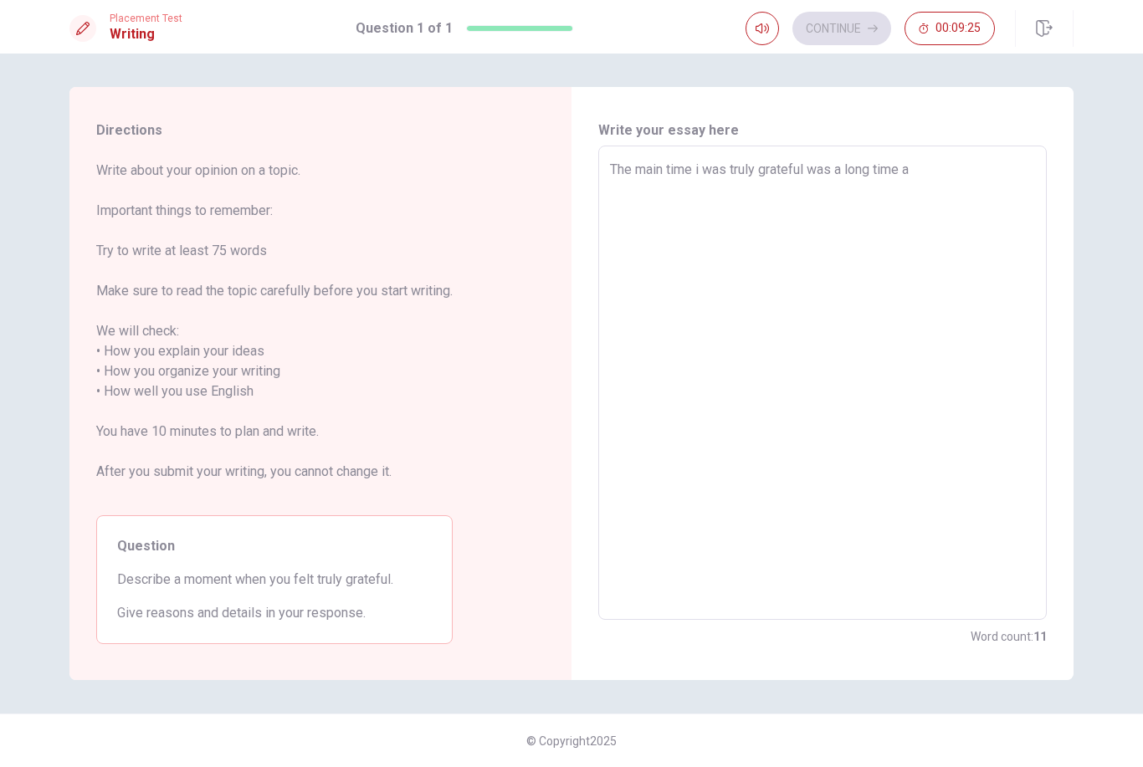
type textarea "x"
type textarea "The main time i was truly grateful was a long time a"
type textarea "x"
type textarea "The main time i was truly grateful was a long time a g"
type textarea "x"
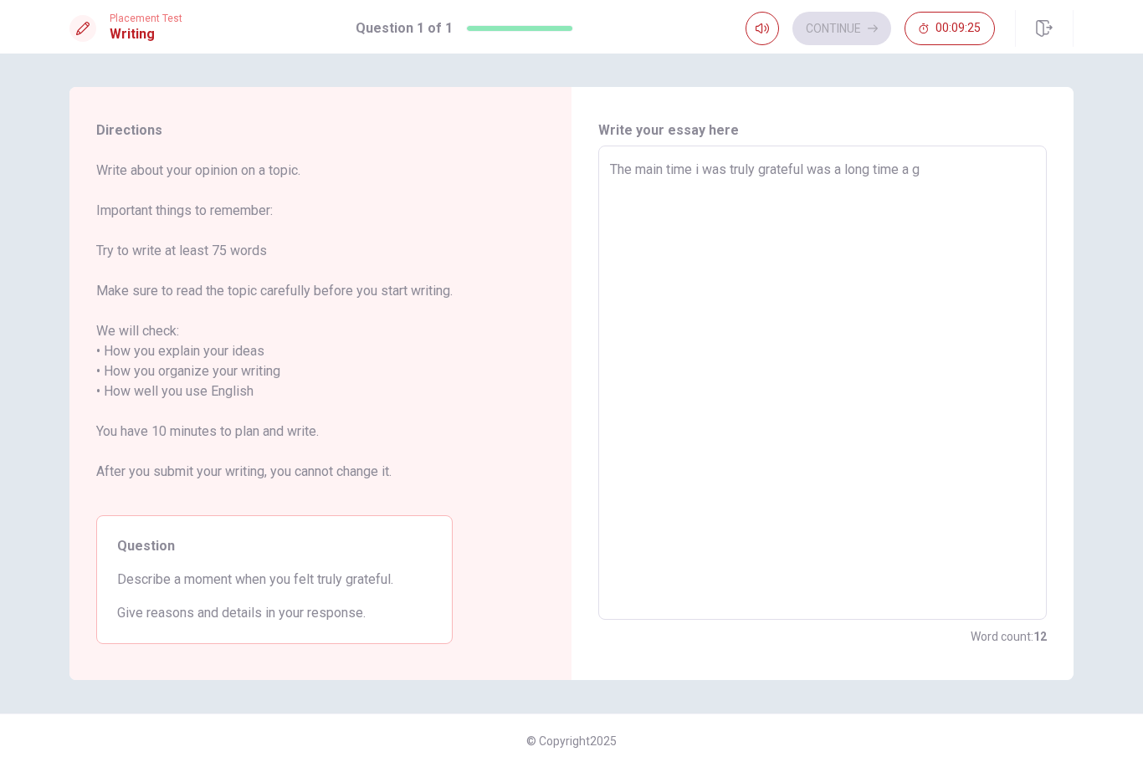
type textarea "The main time i was truly grateful was a long time a go"
type textarea "x"
type textarea "The main time i was truly grateful was a long time a go"
type textarea "x"
type textarea "The main time i was truly grateful was a long time a go"
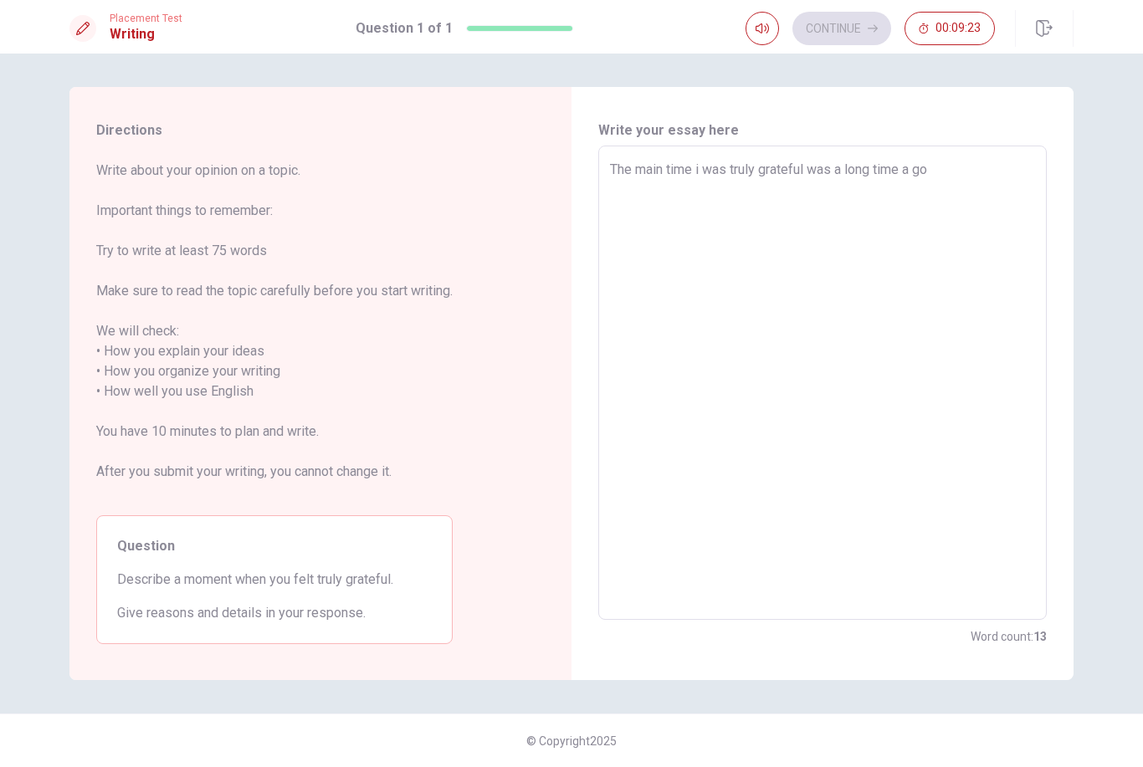
type textarea "x"
type textarea "The main time i was truly grateful was a long time a g"
type textarea "x"
type textarea "The main time i was truly grateful was a long time a"
type textarea "x"
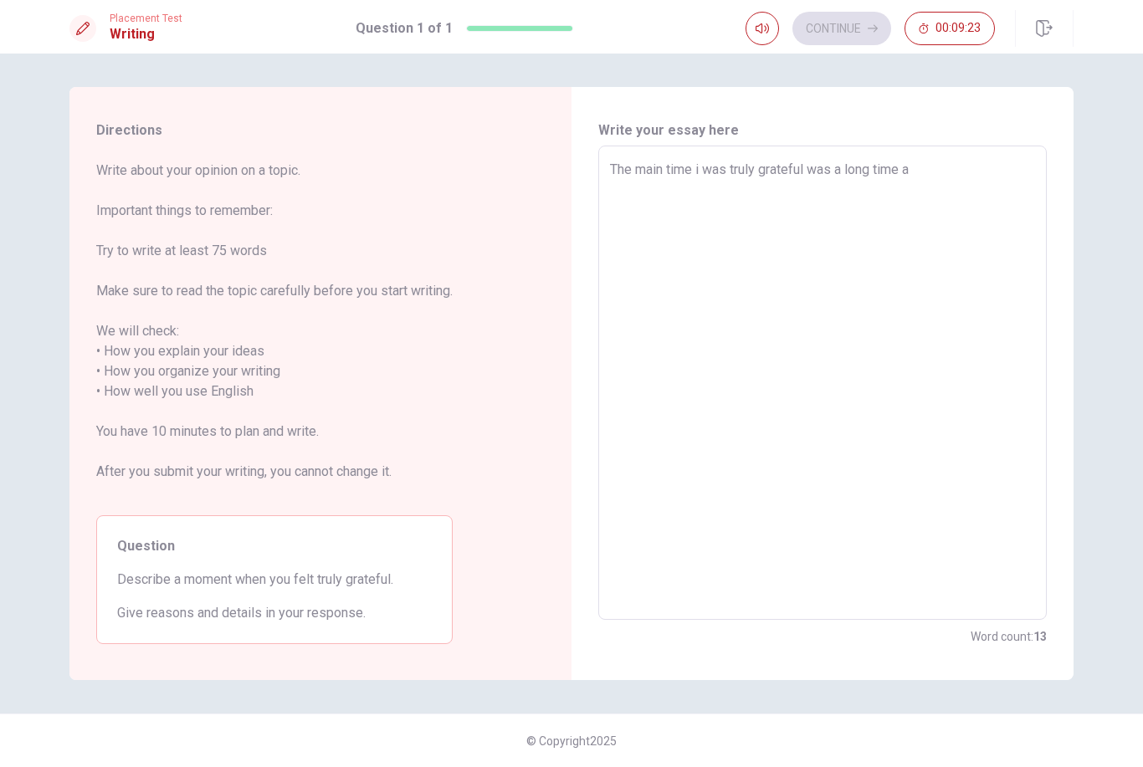
type textarea "The main time i was truly grateful was a long time a"
type textarea "x"
type textarea "The main time i was truly grateful was a long time"
type textarea "x"
type textarea "The main time i was truly grateful was a long time"
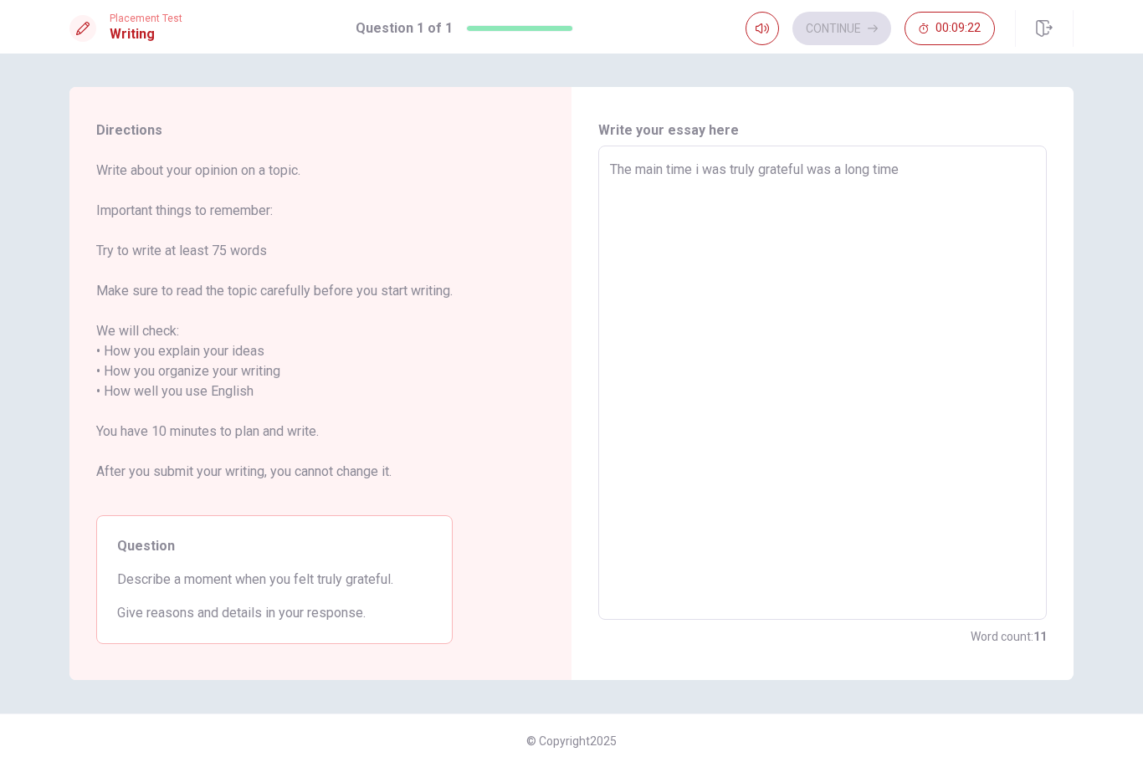
type textarea "x"
type textarea "The main time i was truly grateful was a [PERSON_NAME]"
type textarea "x"
type textarea "The main time i was truly grateful was a long ti"
type textarea "x"
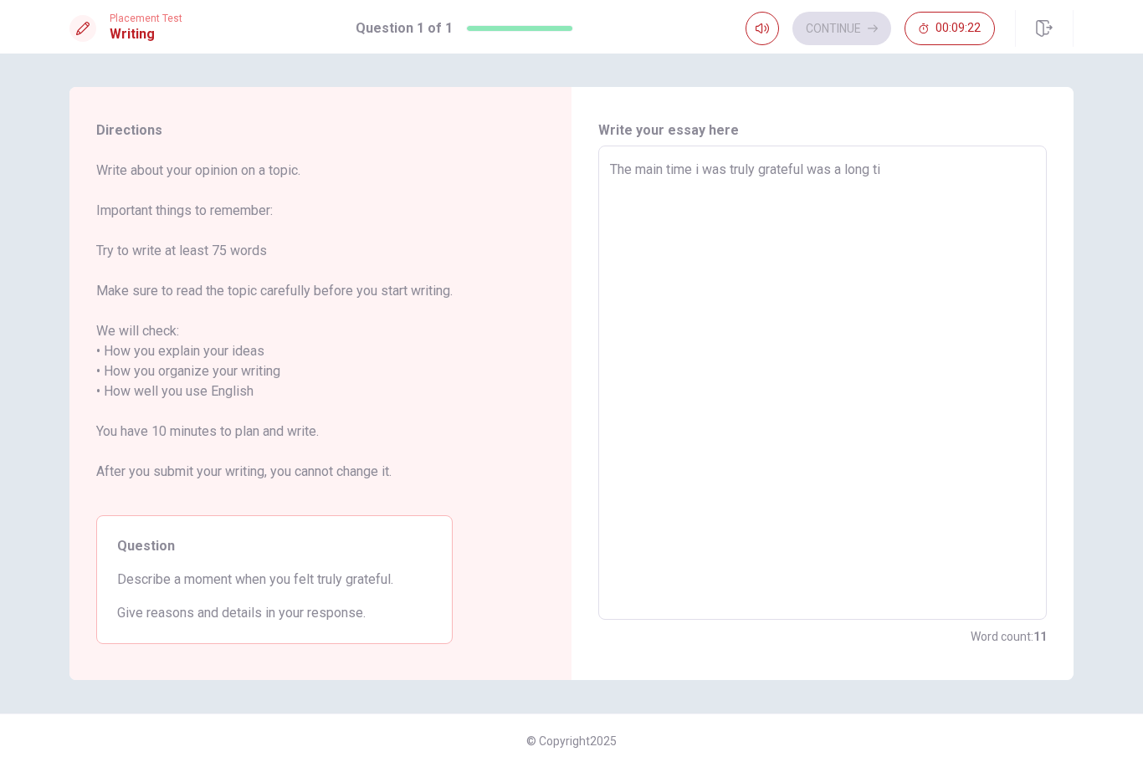
type textarea "The main time i was truly grateful was a long t"
type textarea "x"
type textarea "The main time i was truly grateful was a long"
type textarea "x"
type textarea "The main time i was truly grateful was a long"
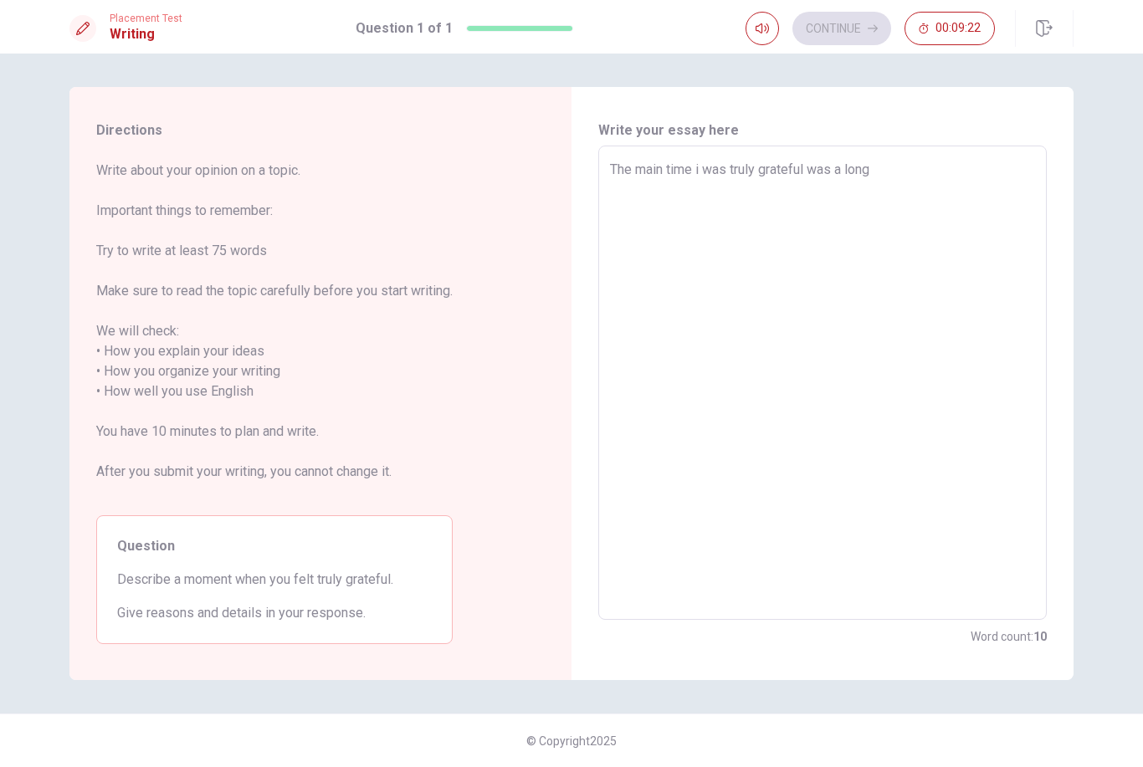
type textarea "x"
type textarea "The main time i was truly grateful was a lon"
type textarea "x"
type textarea "The main time i was truly grateful was a lo"
type textarea "x"
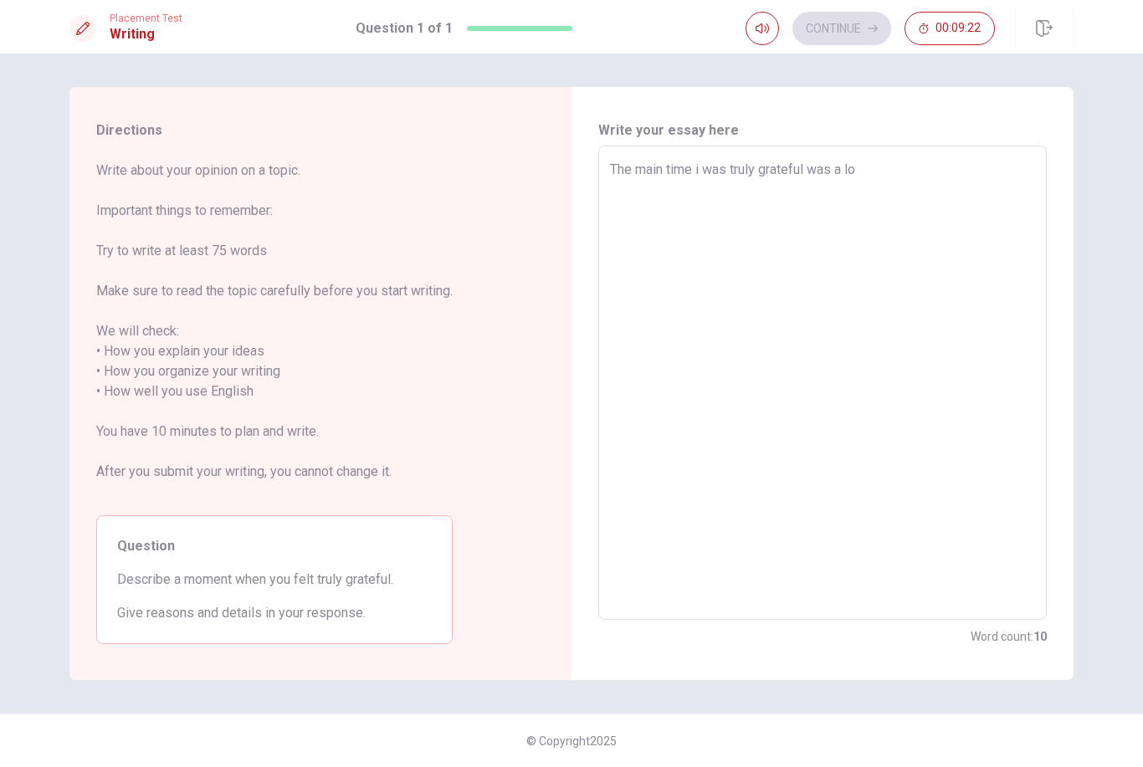
type textarea "The main time i was truly grateful was a l"
type textarea "x"
type textarea "The main time i was truly grateful was a"
type textarea "x"
type textarea "The main time i was truly grateful was a"
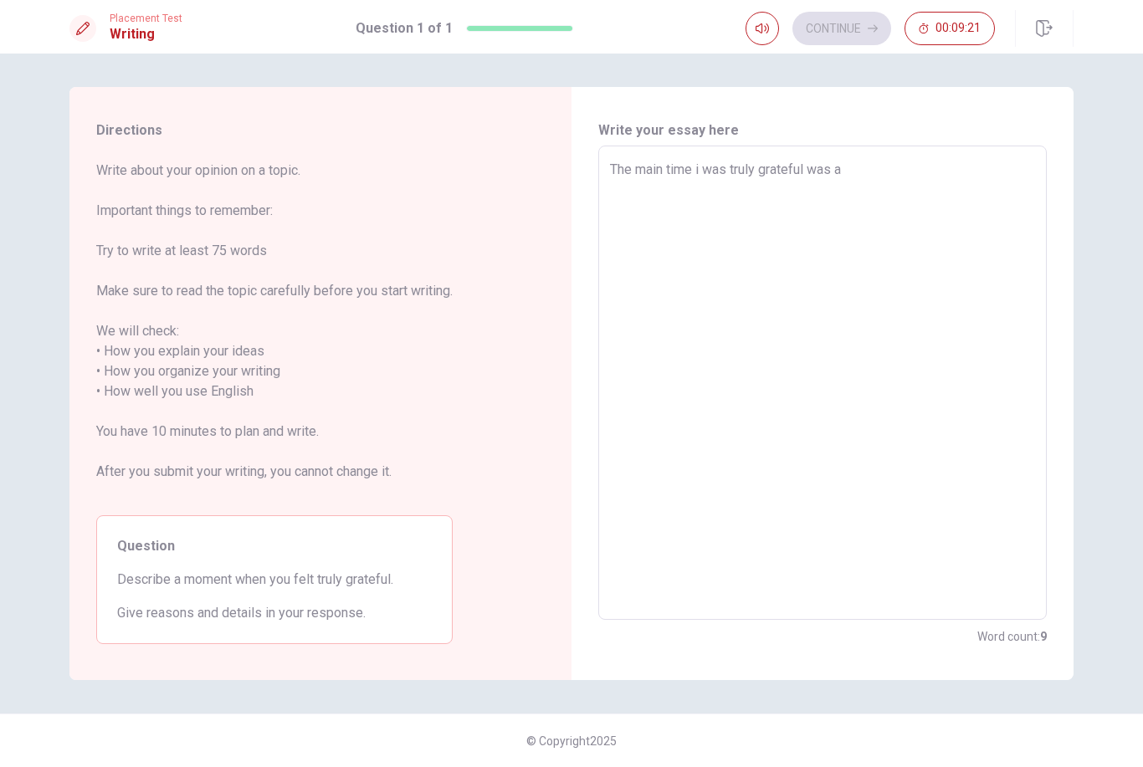
type textarea "x"
type textarea "The main time i was truly grateful was"
type textarea "x"
type textarea "The main time i was truly grateful was l"
type textarea "x"
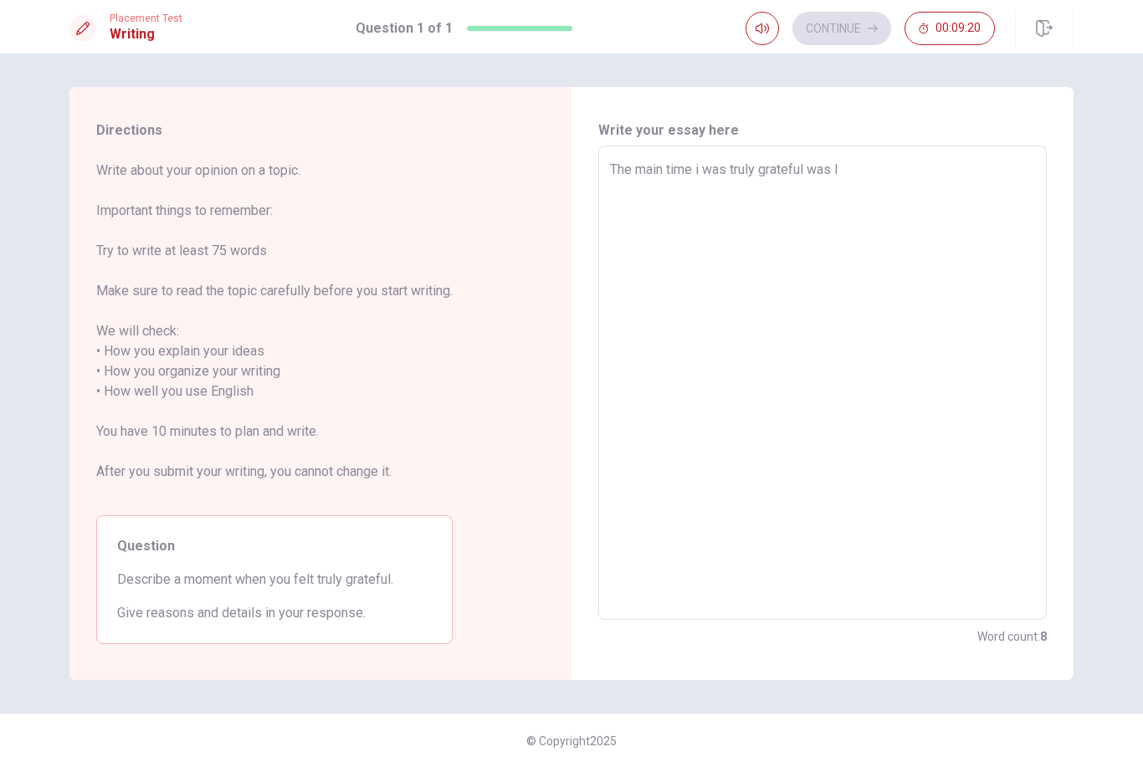
type textarea "The main time i was truly grateful was la"
type textarea "x"
type textarea "The main time i was truly grateful was las"
type textarea "x"
type textarea "The main time i was truly grateful was last"
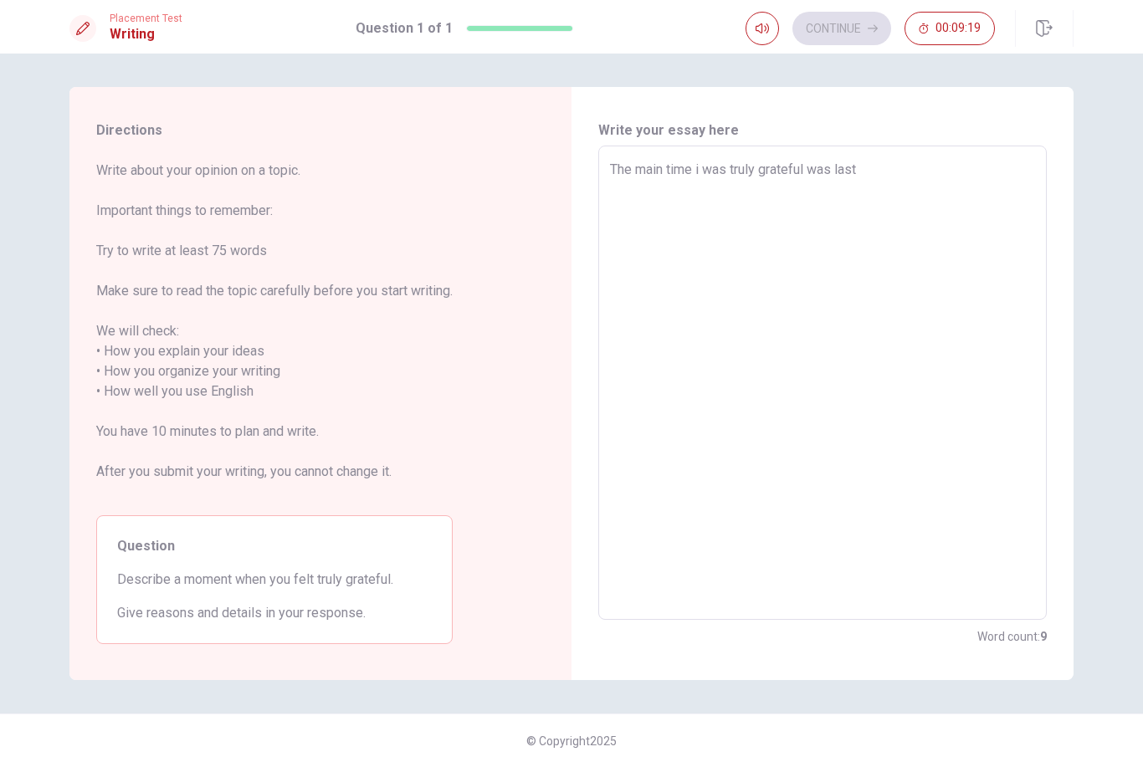
type textarea "x"
type textarea "The main time i was truly grateful was last"
type textarea "x"
type textarea "The main time i was truly grateful was last y"
type textarea "x"
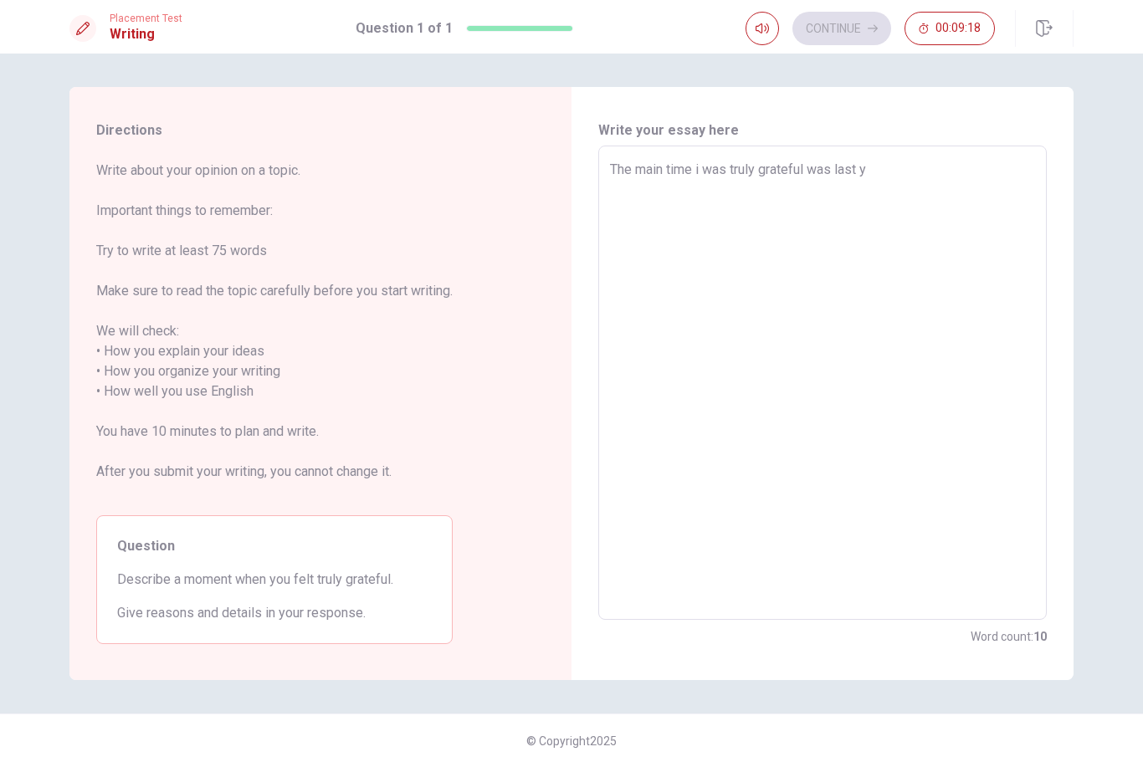
type textarea "The main time i was truly grateful was last ye"
type textarea "x"
type textarea "The main time i was truly grateful was last yea"
type textarea "x"
type textarea "The main time i was truly grateful was last year"
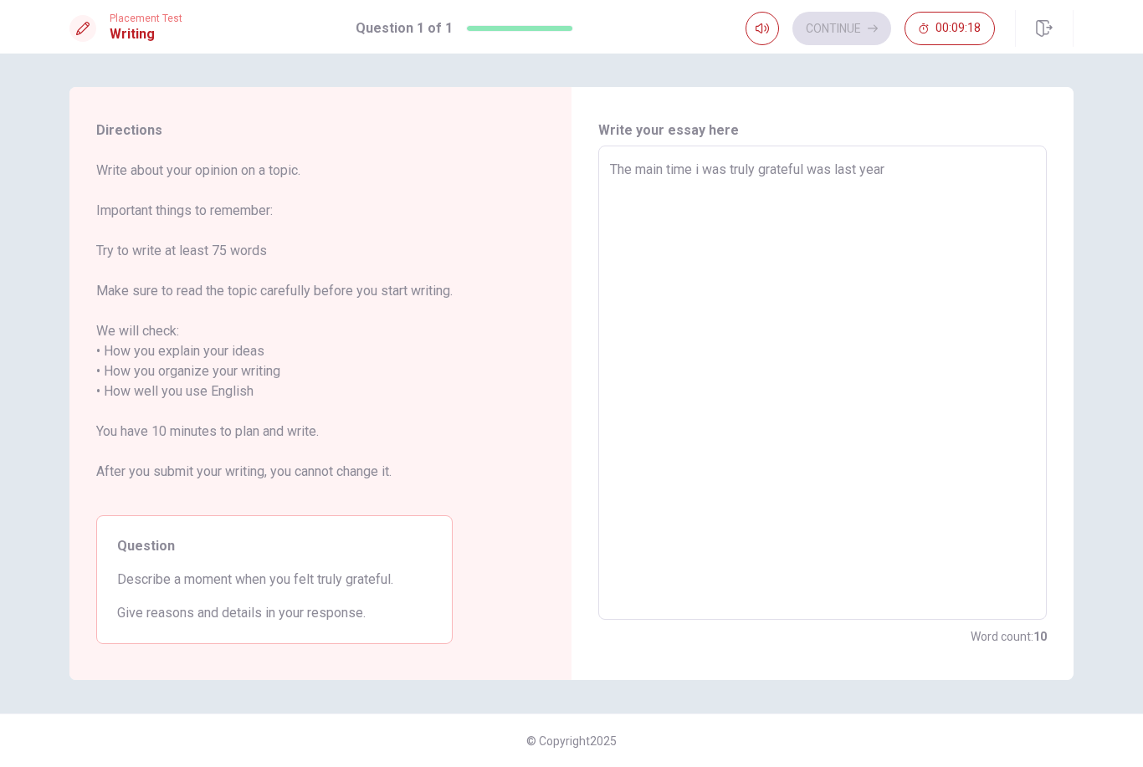
type textarea "x"
type textarea "The main time i was truly grateful was last year"
type textarea "x"
type textarea "The main time i was truly grateful was last year m"
type textarea "x"
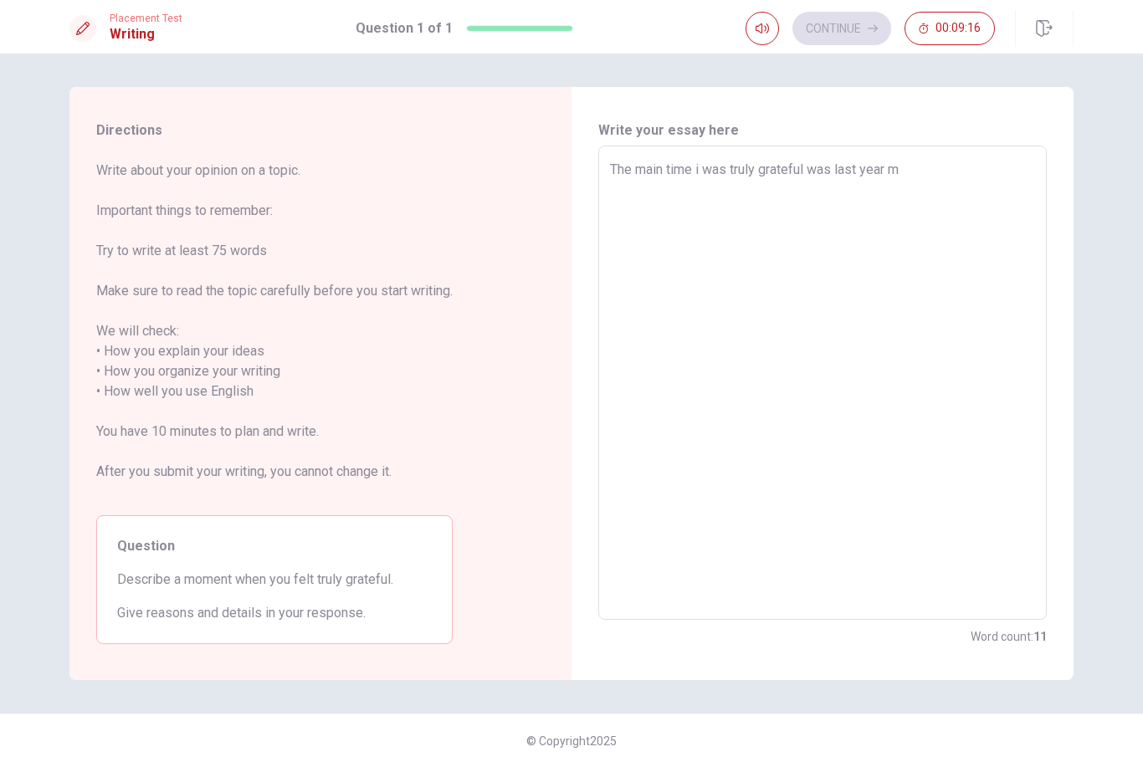
type textarea "The main time i was truly grateful was last year my"
type textarea "x"
type textarea "The main time i was truly grateful was last year myn"
type textarea "x"
type textarea "The main time i was truly grateful was last year mynm"
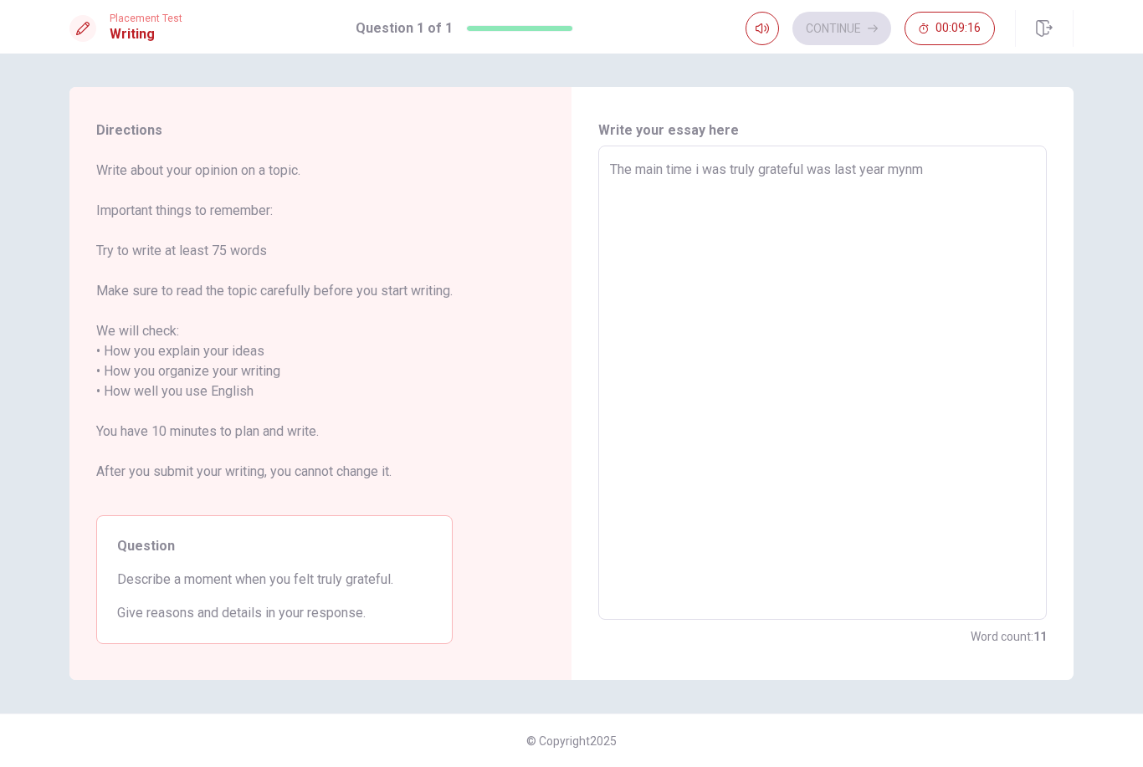
type textarea "x"
type textarea "The main time i was truly grateful was last year mynmo"
type textarea "x"
type textarea "The main time i was truly grateful was last year mynmom"
type textarea "x"
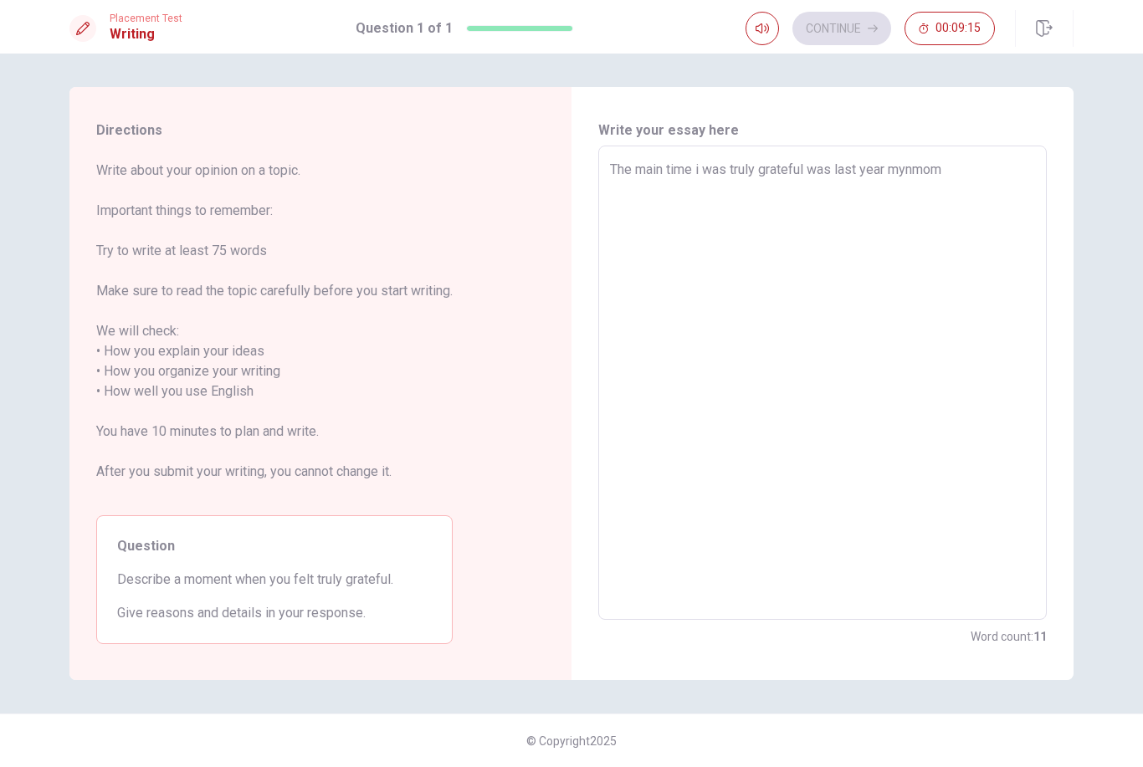
type textarea "The main time i was truly grateful was last year mynmo"
type textarea "x"
type textarea "The main time i was truly grateful was last year mynm"
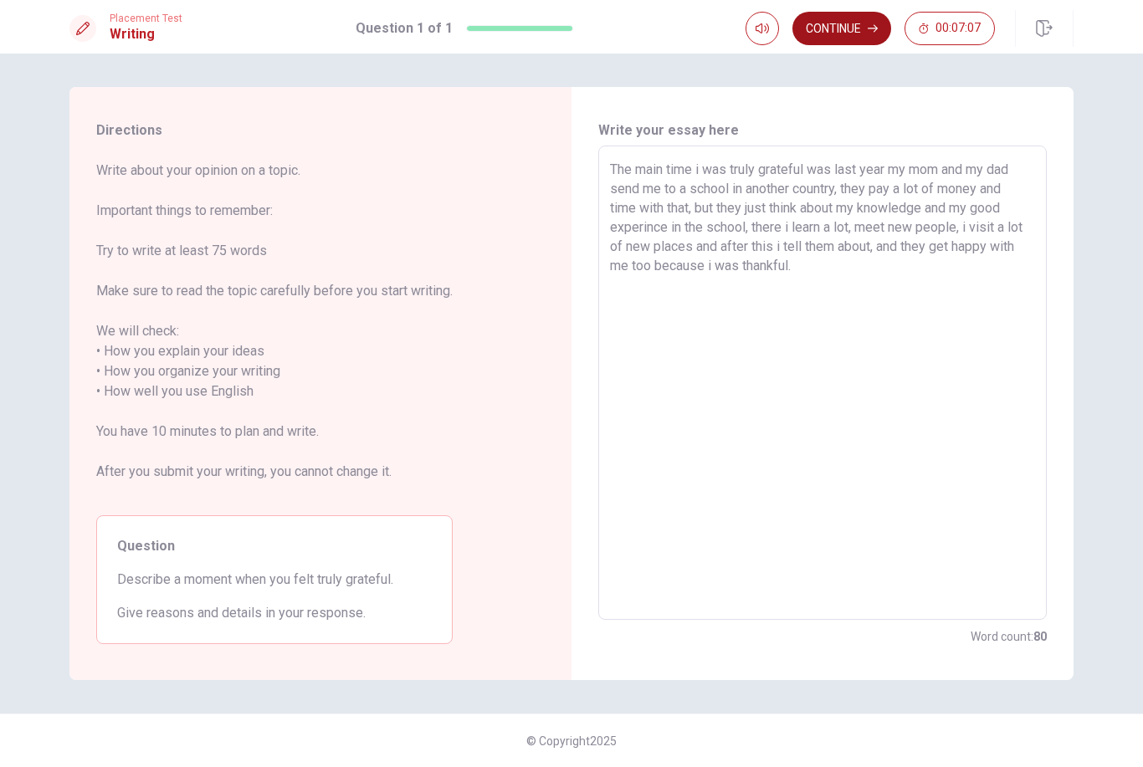
drag, startPoint x: 768, startPoint y: 198, endPoint x: 837, endPoint y: 24, distance: 187.0
click at [837, 24] on button "Continue" at bounding box center [841, 28] width 99 height 33
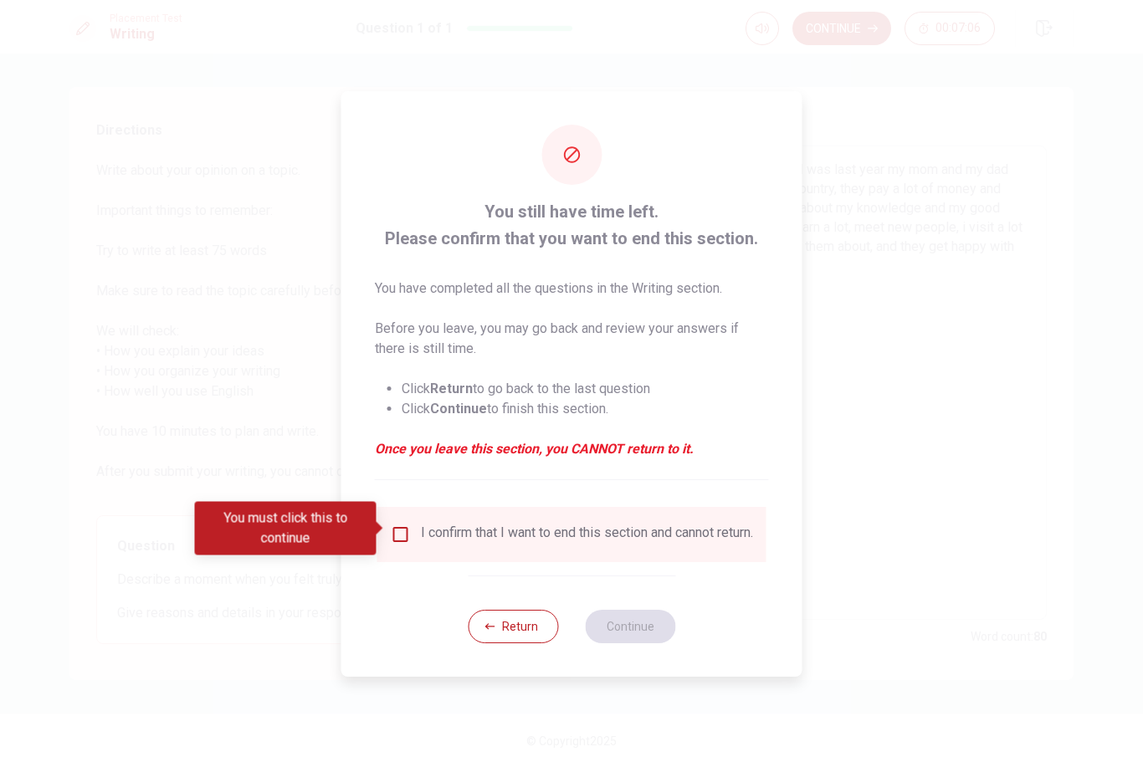
drag, startPoint x: 837, startPoint y: 24, endPoint x: 393, endPoint y: 568, distance: 701.6
click at [393, 568] on div "You still have time left. Please confirm that you want to end this section. You…" at bounding box center [571, 384] width 461 height 586
drag, startPoint x: 393, startPoint y: 568, endPoint x: 401, endPoint y: 530, distance: 39.2
click at [401, 530] on input "You must click this to continue" at bounding box center [401, 535] width 20 height 20
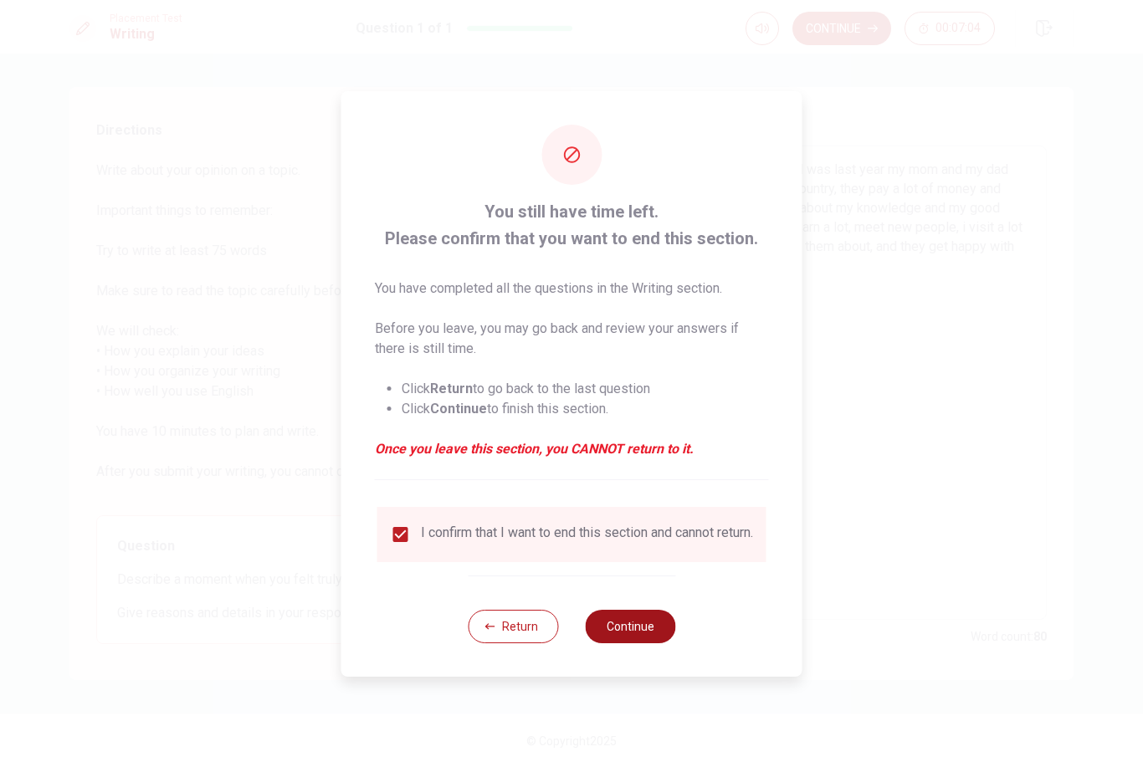
drag, startPoint x: 401, startPoint y: 530, endPoint x: 647, endPoint y: 641, distance: 270.7
click at [647, 641] on button "Continue" at bounding box center [630, 626] width 90 height 33
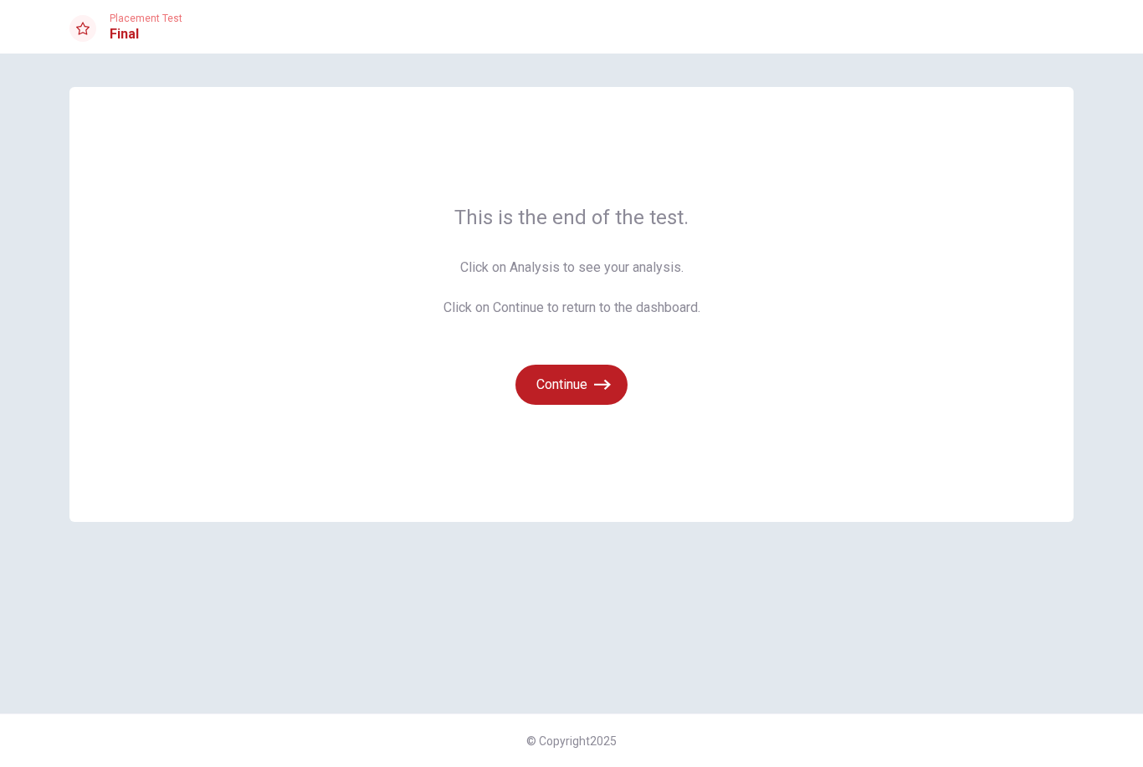
click at [575, 391] on button "Continue" at bounding box center [571, 385] width 112 height 40
